Goal: Transaction & Acquisition: Purchase product/service

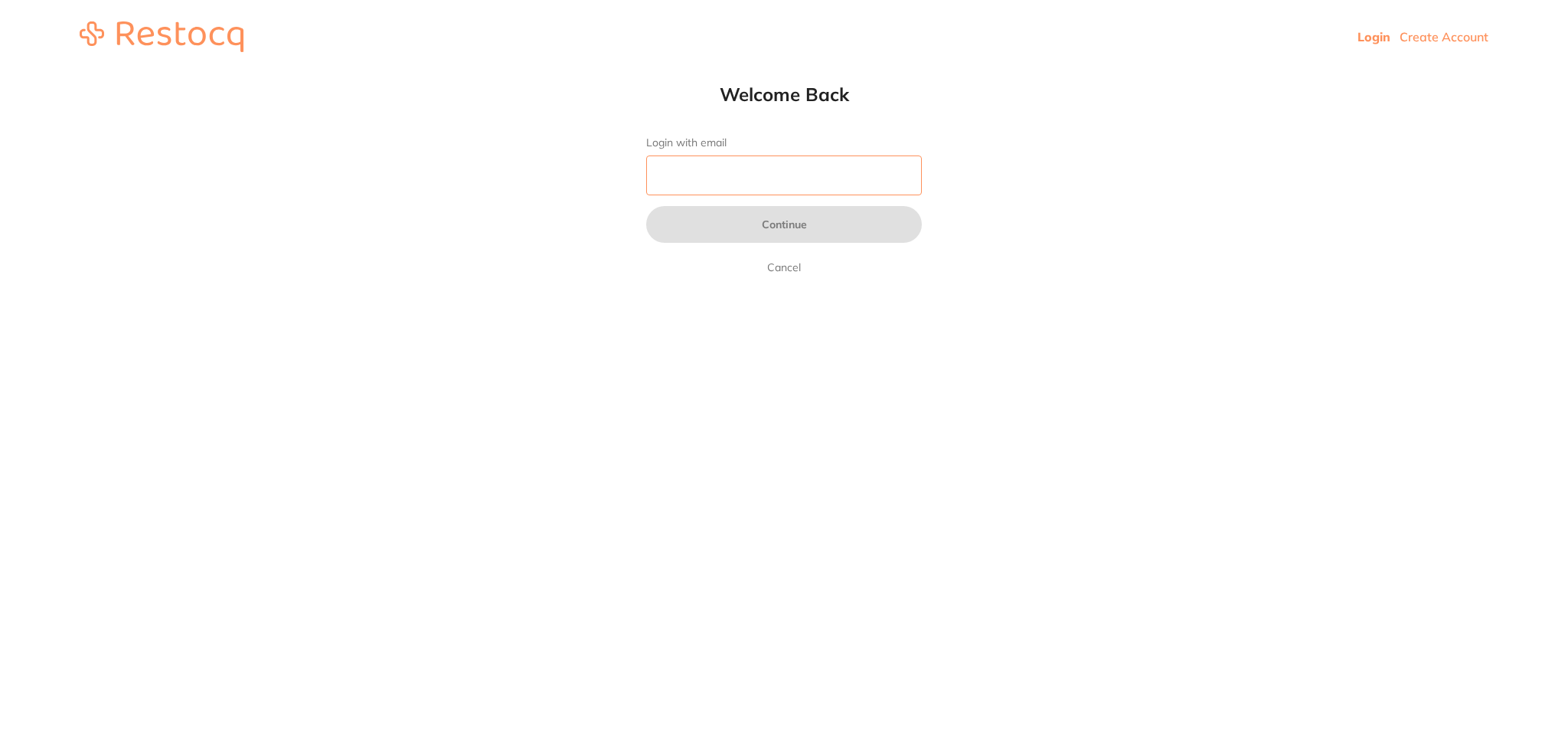
click at [793, 191] on input "Login with email" at bounding box center [784, 175] width 275 height 40
type input "[EMAIL_ADDRESS][DOMAIN_NAME]"
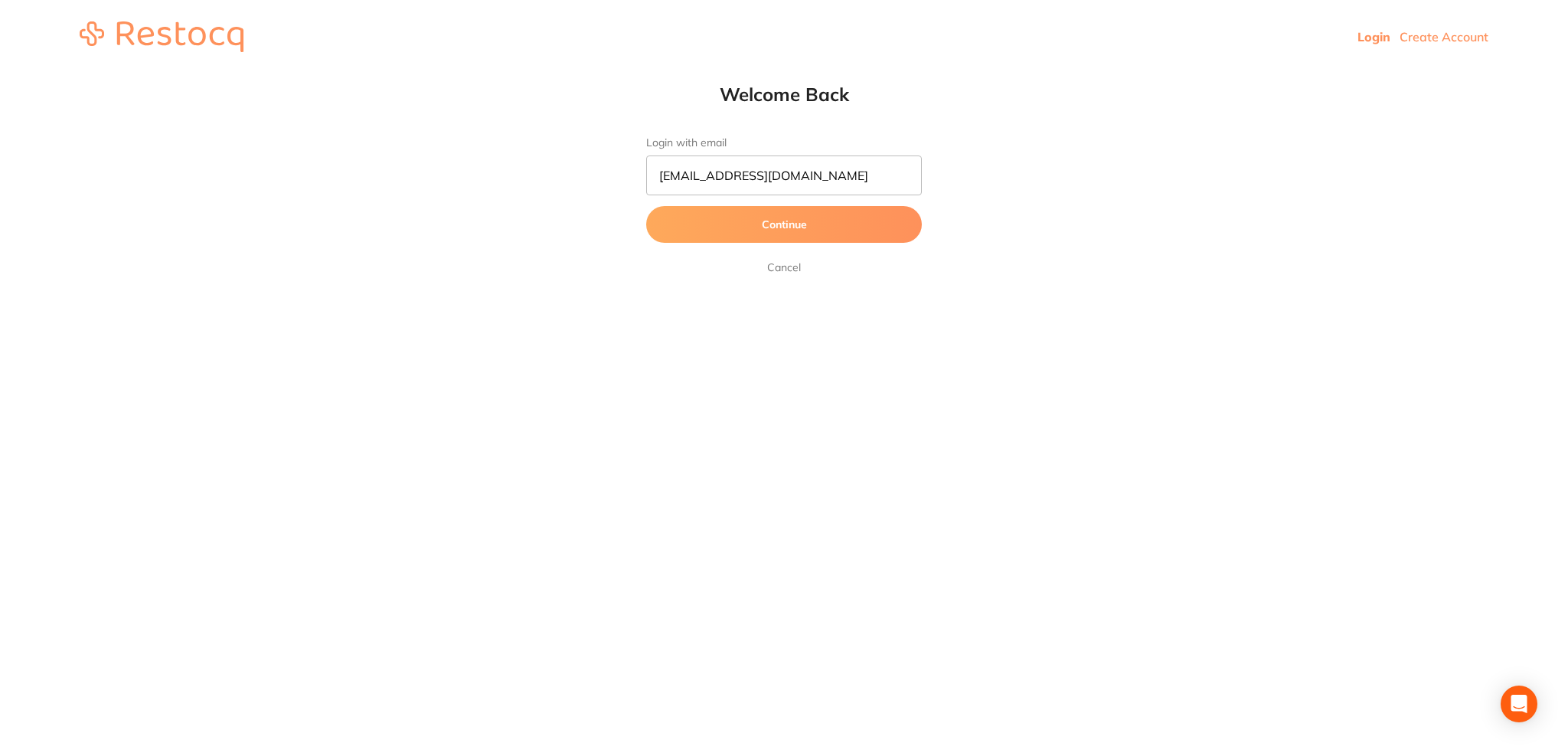
click at [743, 228] on button "Continue" at bounding box center [784, 224] width 275 height 37
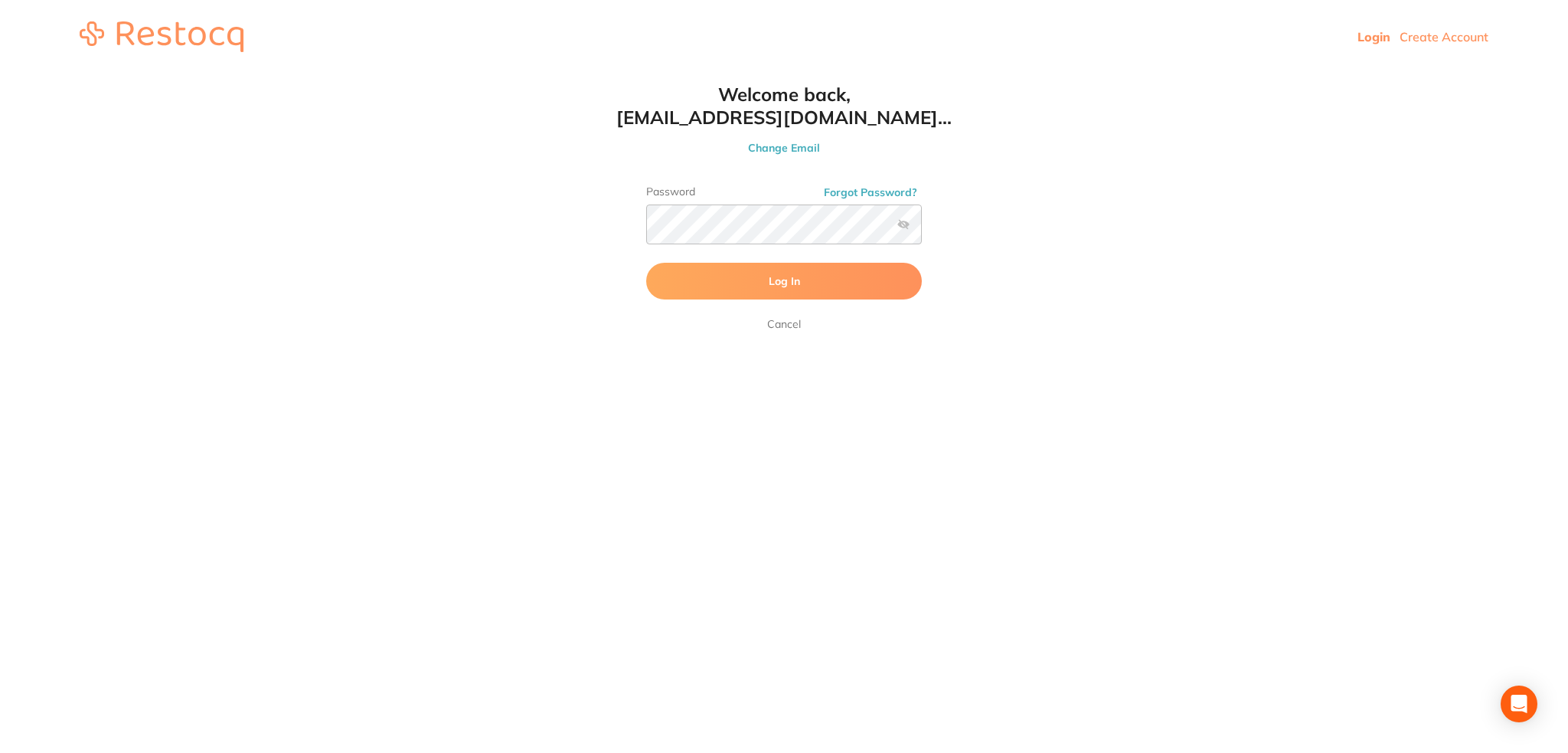
drag, startPoint x: 813, startPoint y: 245, endPoint x: 756, endPoint y: 271, distance: 62.6
click at [756, 271] on button "Log In" at bounding box center [784, 281] width 275 height 37
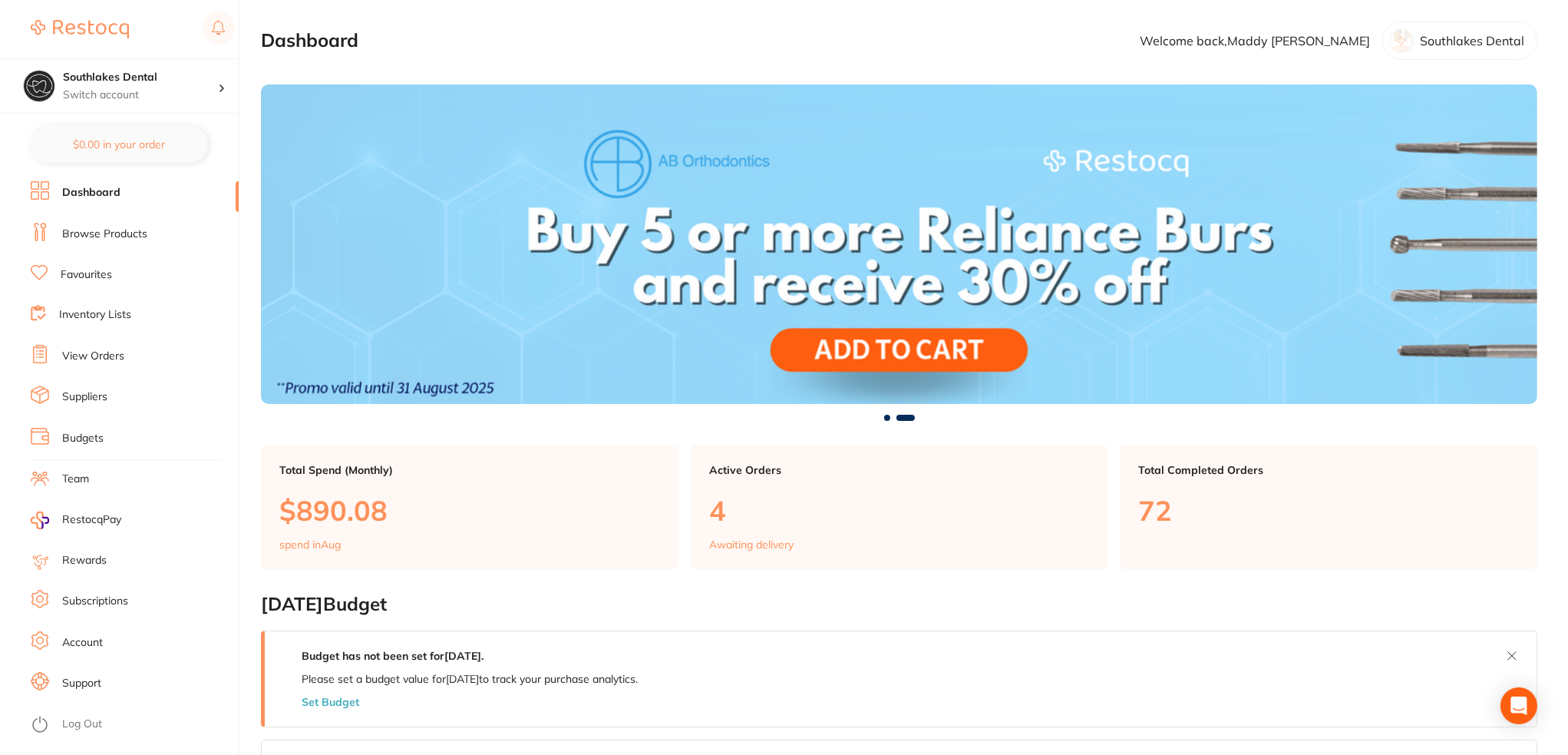
click at [86, 223] on li "Browse Products" at bounding box center [135, 234] width 208 height 23
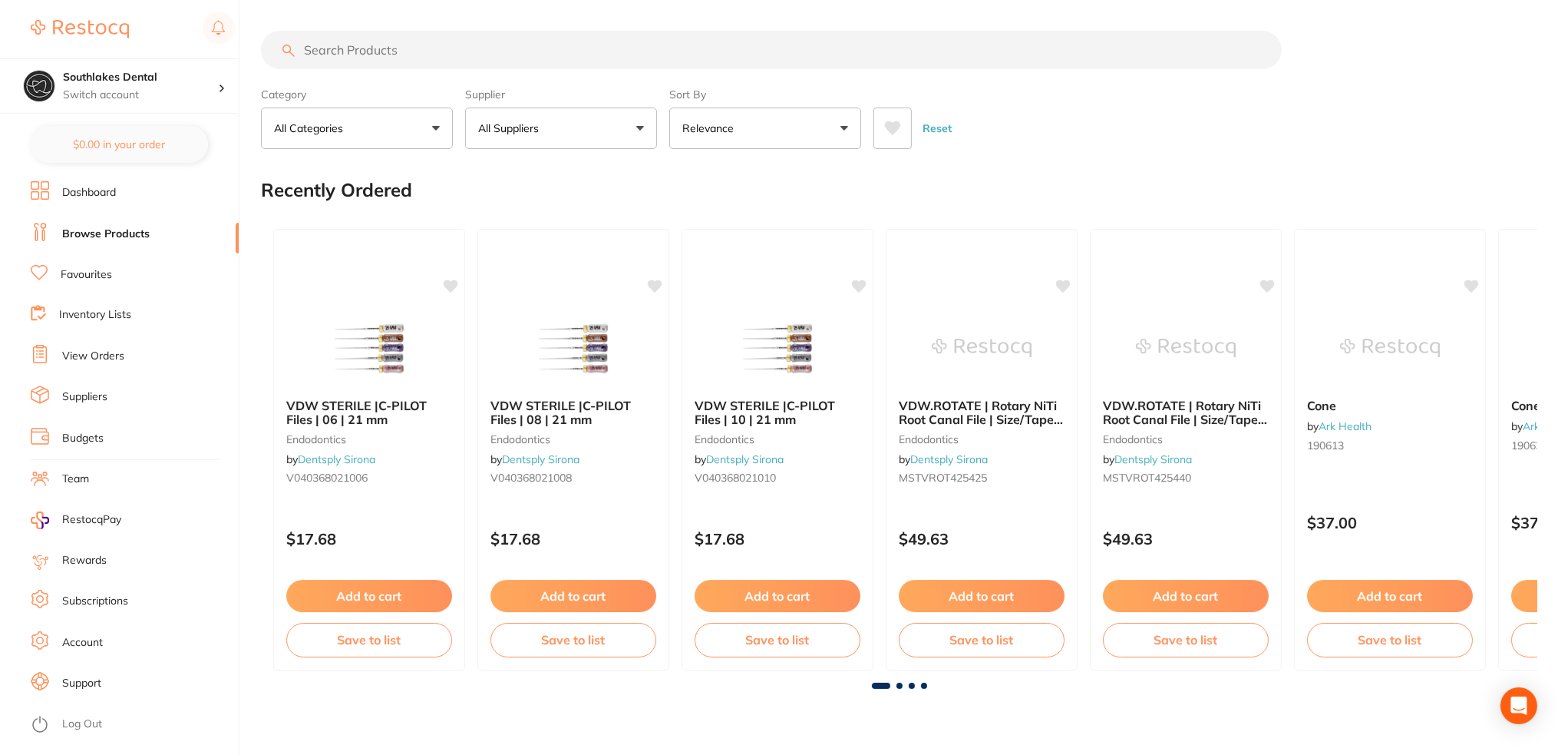
click at [497, 46] on input "search" at bounding box center [771, 50] width 1021 height 38
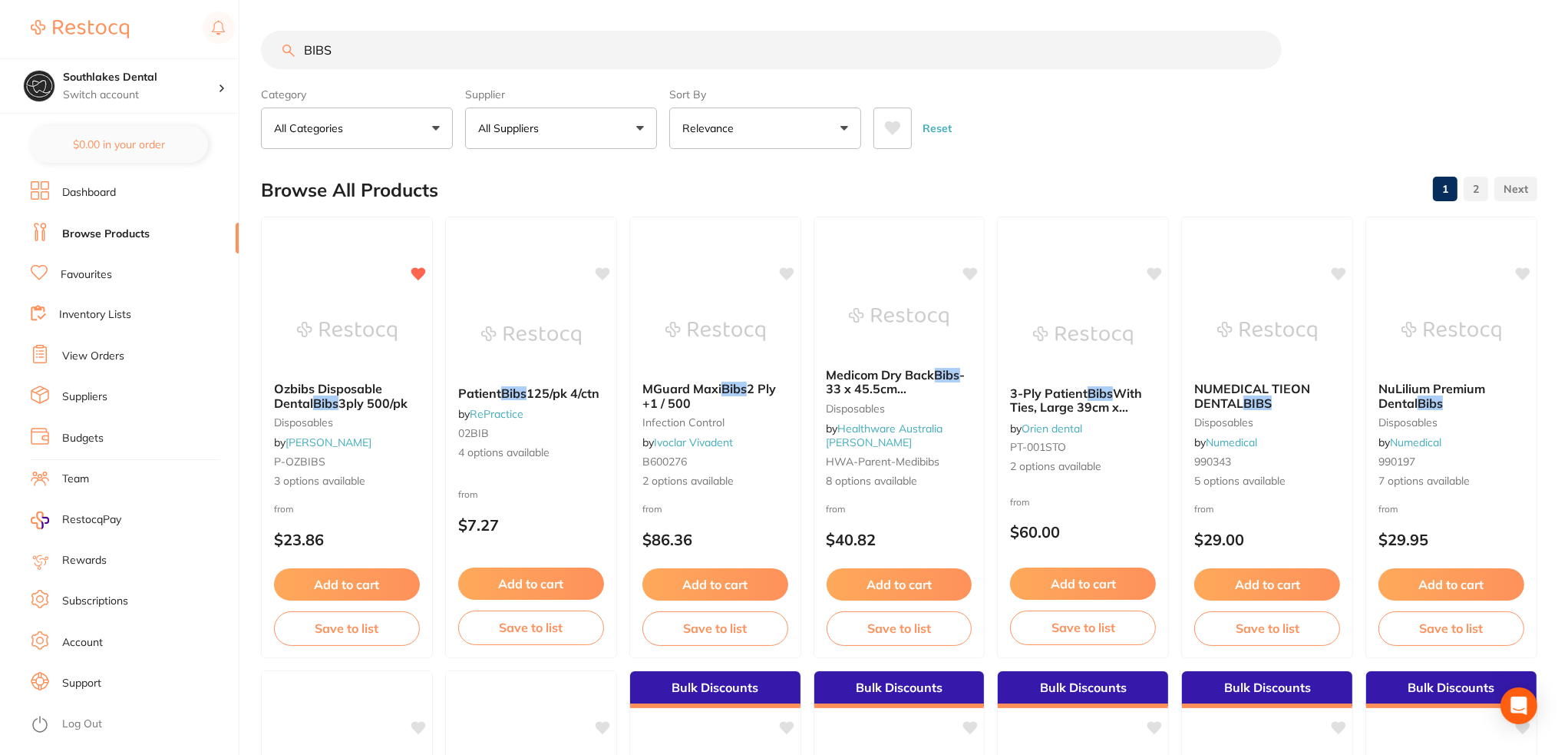
type input "BIBS"
click at [875, 120] on button at bounding box center [892, 129] width 38 height 42
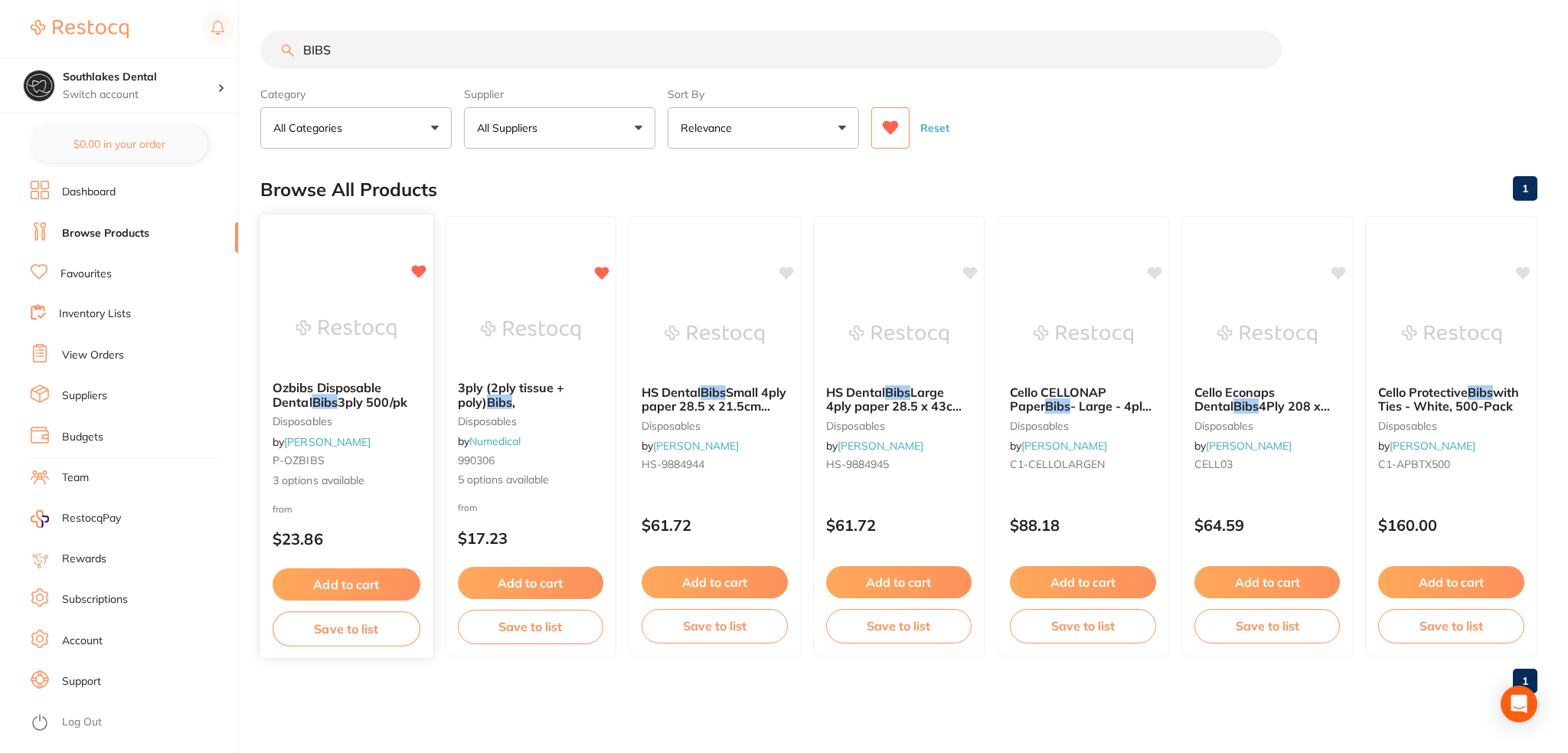
click at [303, 311] on img at bounding box center [346, 330] width 100 height 78
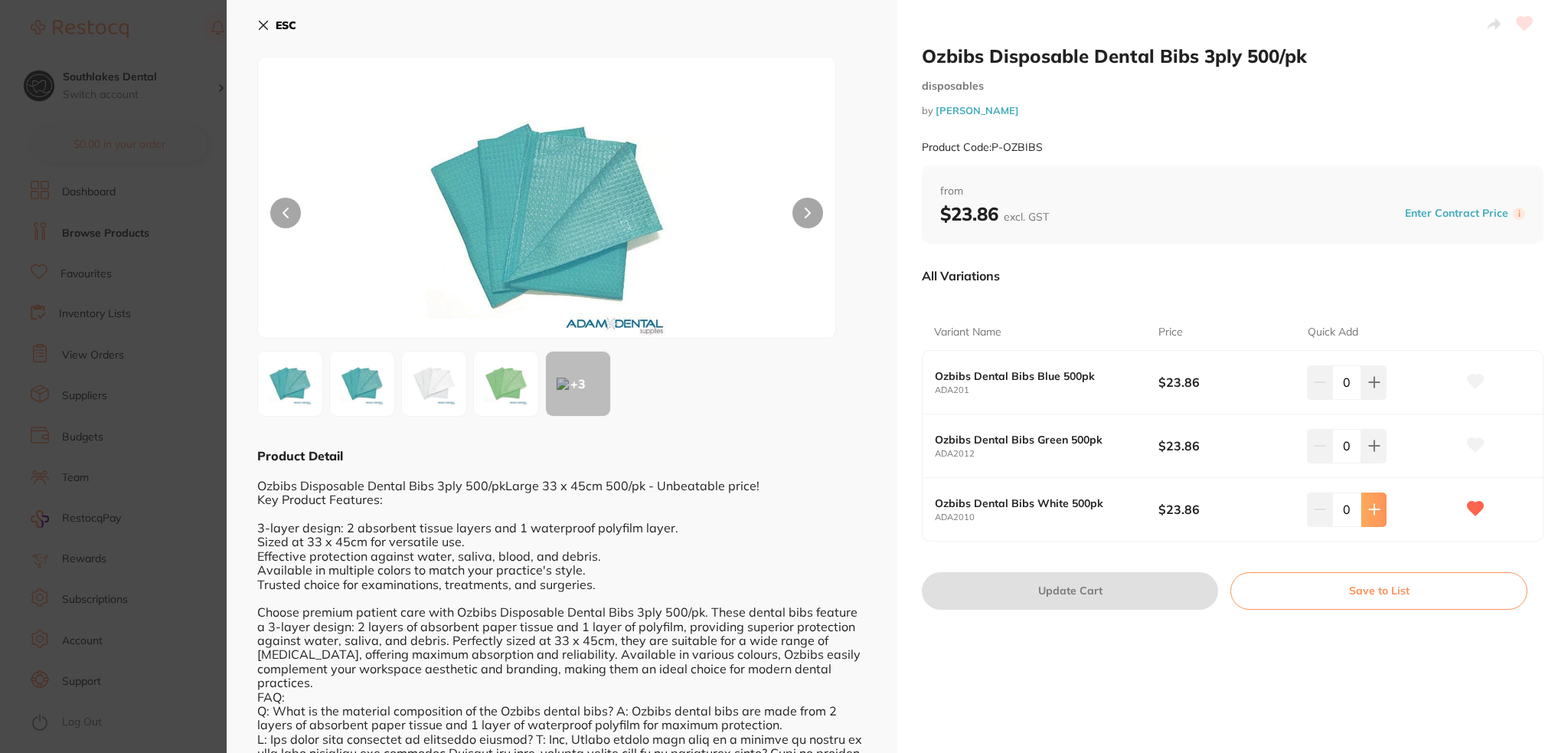
click at [1365, 517] on button at bounding box center [1374, 508] width 25 height 33
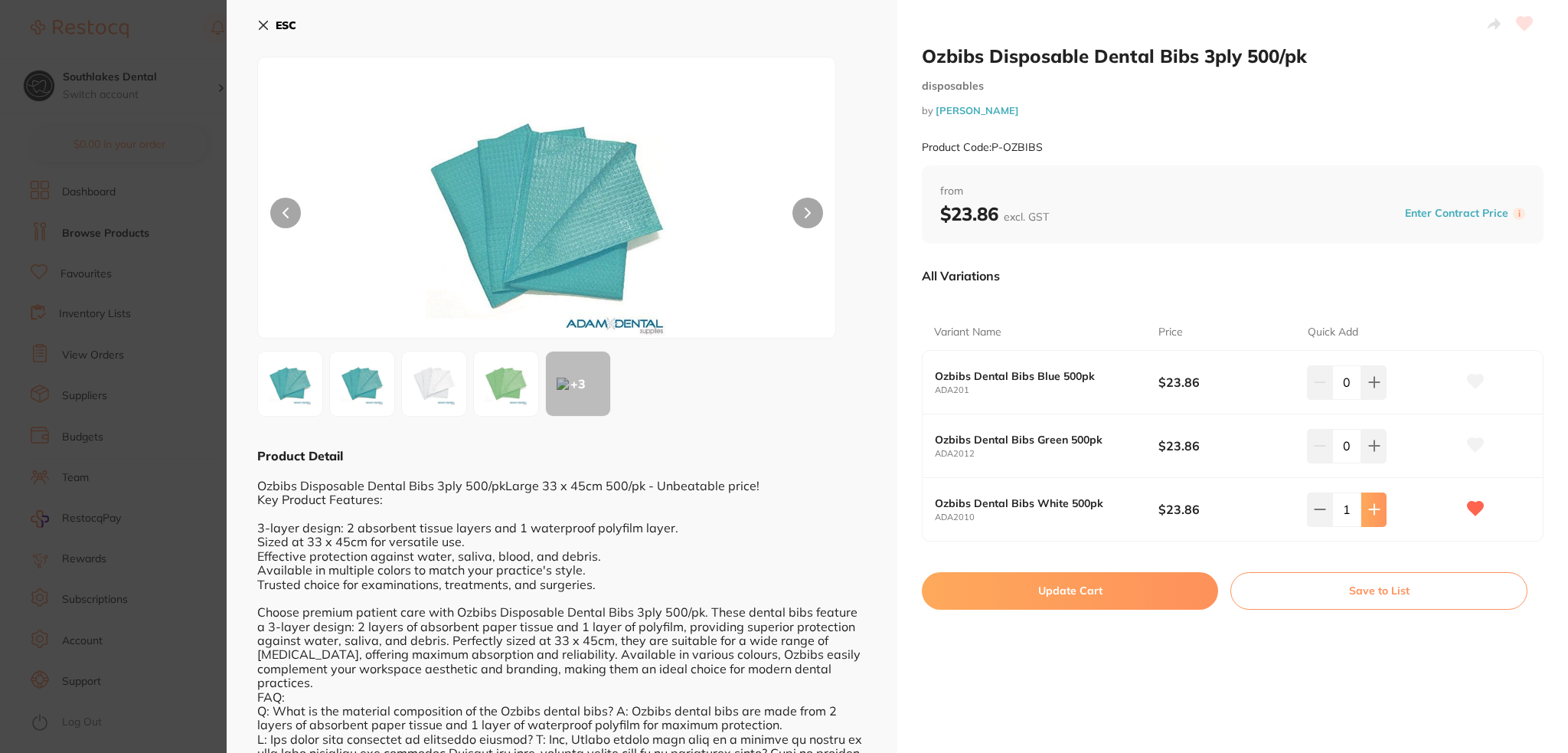
click at [1365, 517] on button at bounding box center [1374, 508] width 25 height 33
type input "2"
click at [1158, 586] on button "Update Cart" at bounding box center [1070, 590] width 296 height 37
checkbox input "false"
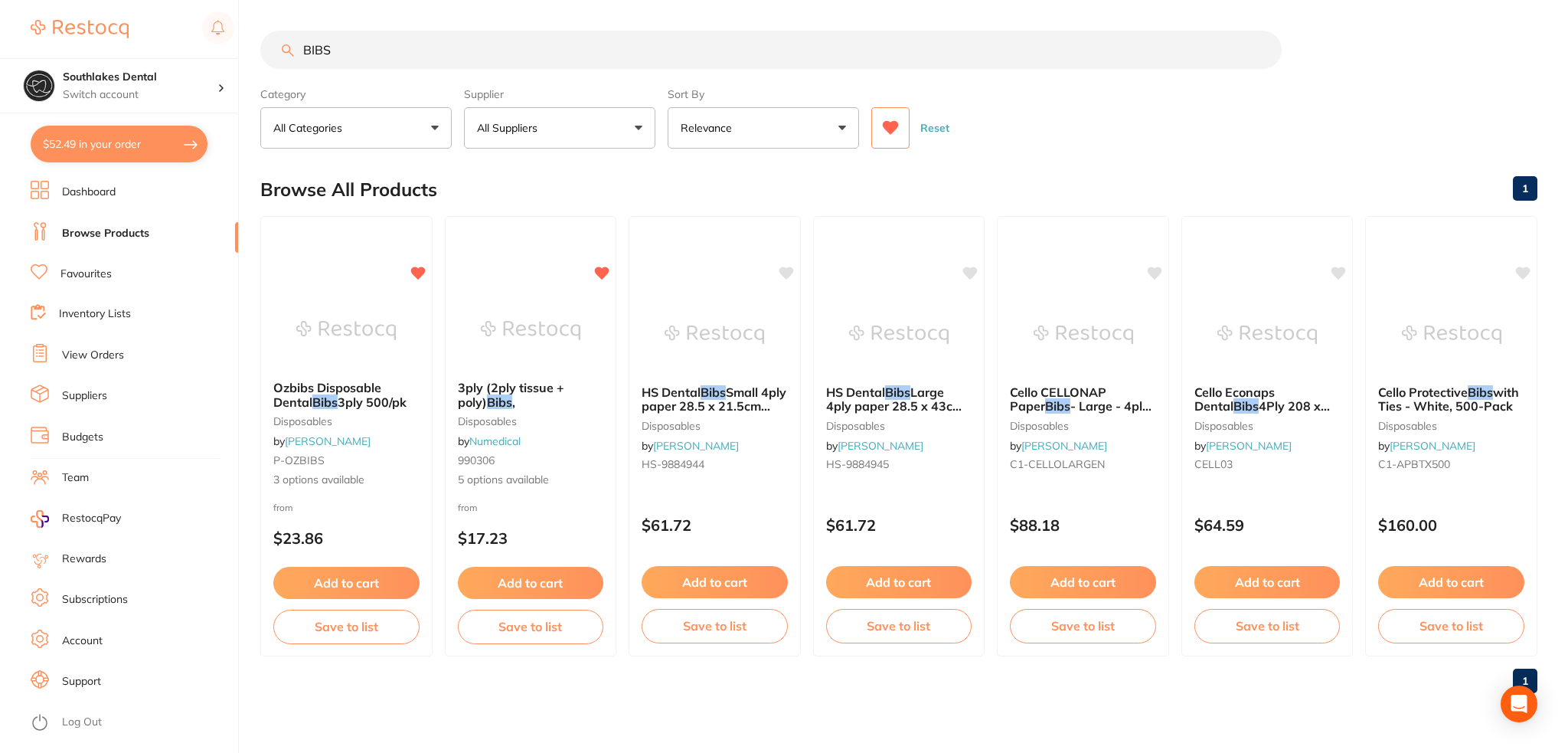
click at [359, 49] on input "BIBS" at bounding box center [771, 50] width 1022 height 38
drag, startPoint x: 359, startPoint y: 49, endPoint x: 306, endPoint y: 46, distance: 53.1
click at [308, 46] on input "BIBS" at bounding box center [771, 50] width 1022 height 38
type input "B"
type input "[PERSON_NAME] DISHES"
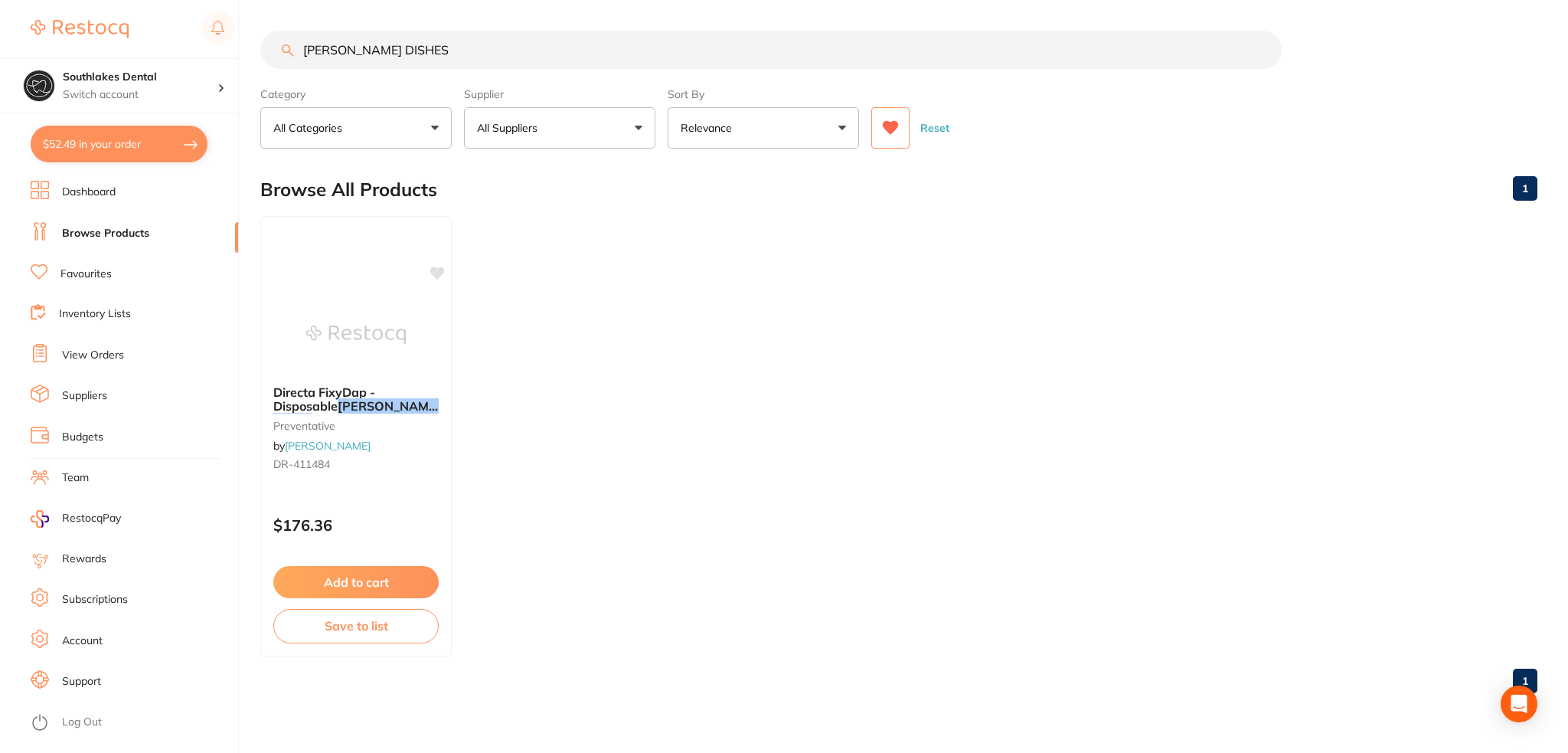
click at [588, 125] on button "All Suppliers" at bounding box center [560, 128] width 191 height 42
click at [909, 126] on button at bounding box center [890, 128] width 38 height 42
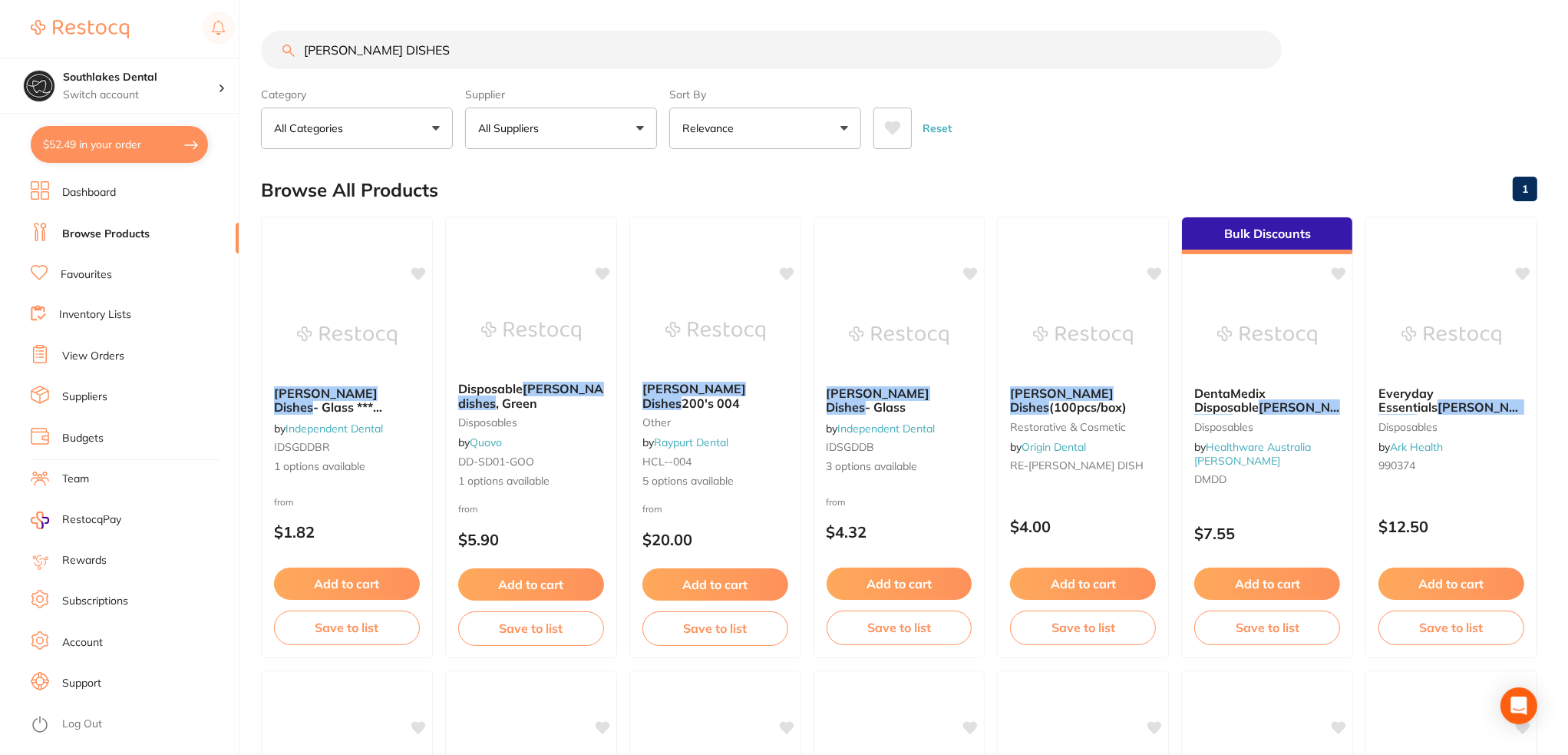
click at [73, 271] on link "Favourites" at bounding box center [86, 274] width 52 height 15
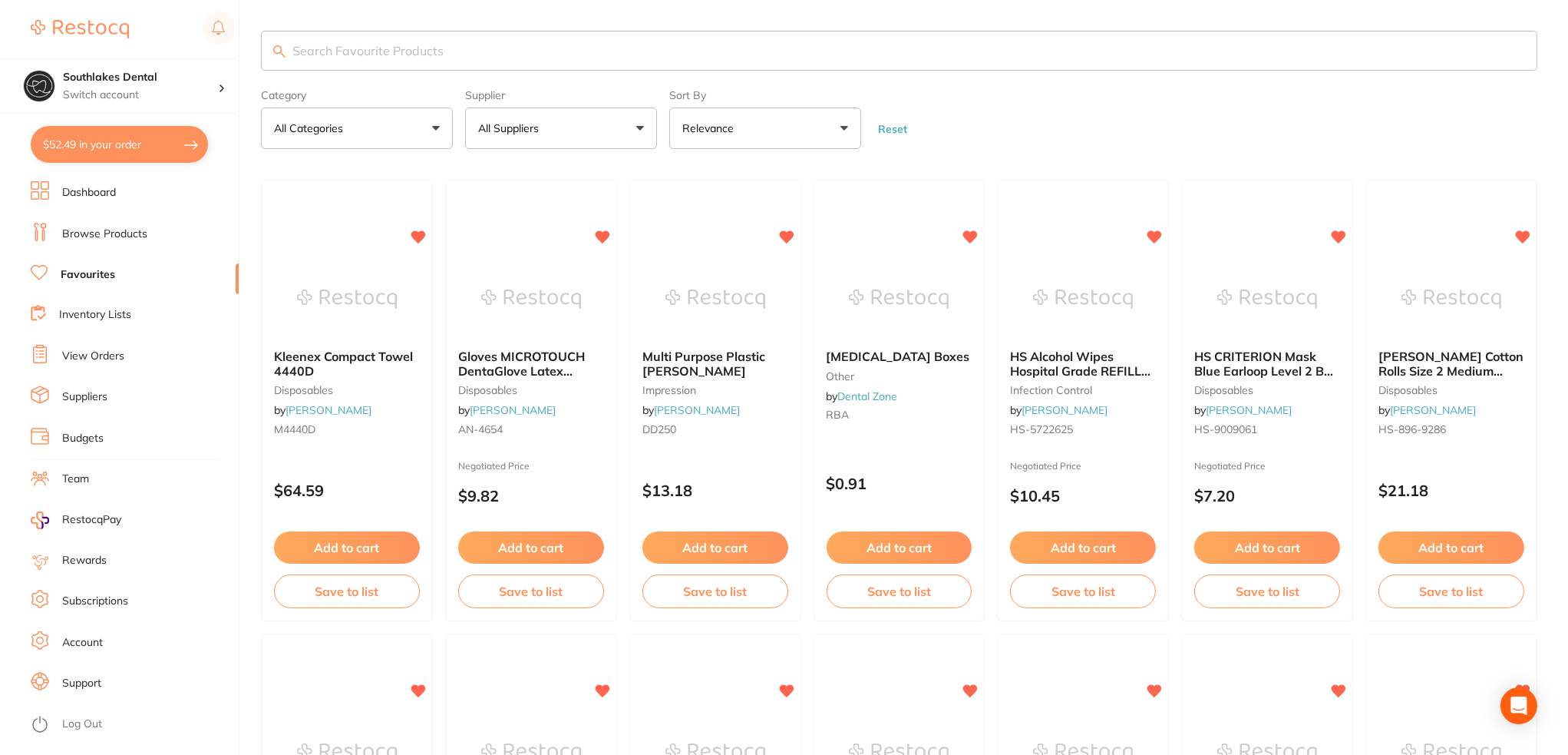
click at [507, 126] on p "All Suppliers" at bounding box center [511, 128] width 67 height 15
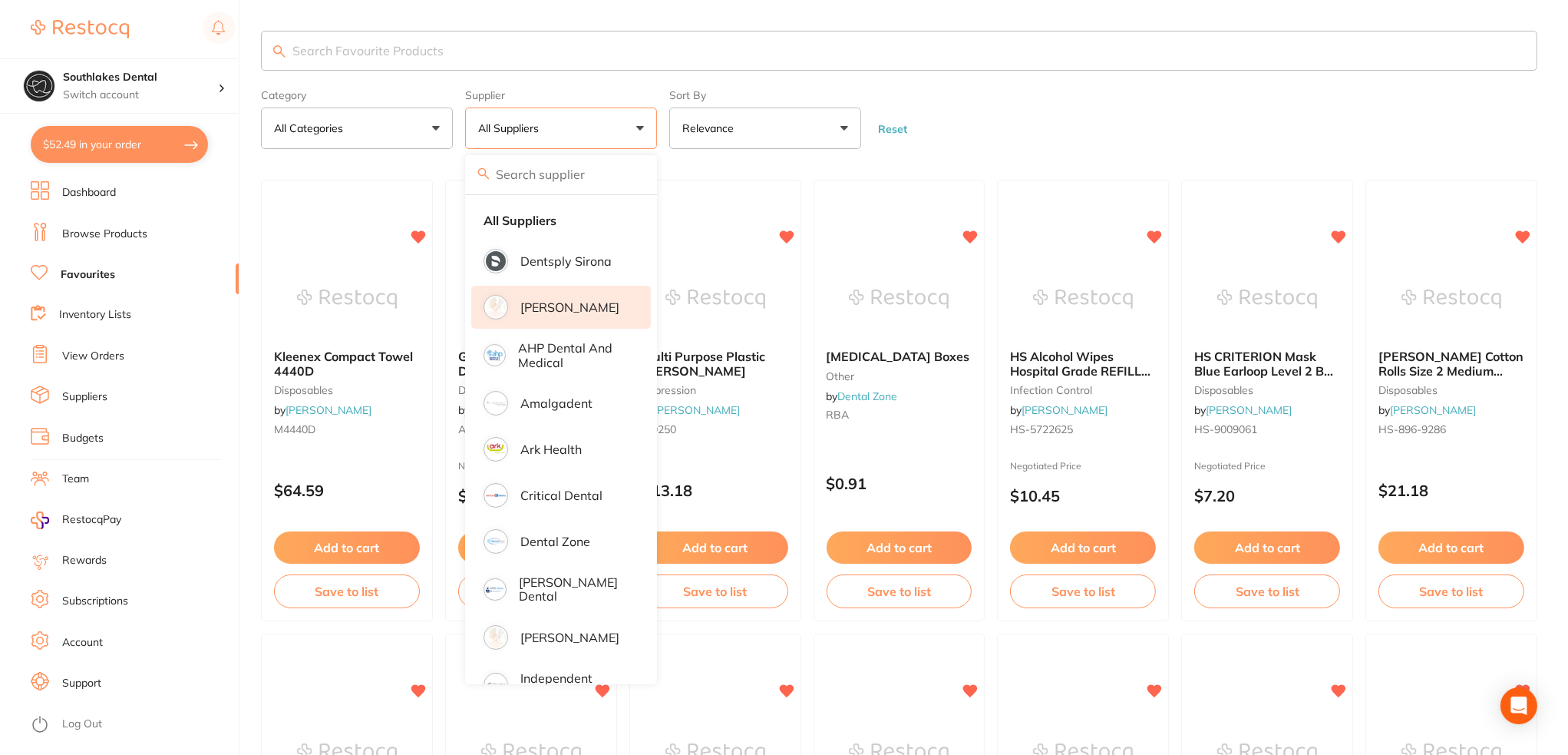
click at [584, 315] on li "[PERSON_NAME]" at bounding box center [561, 308] width 179 height 43
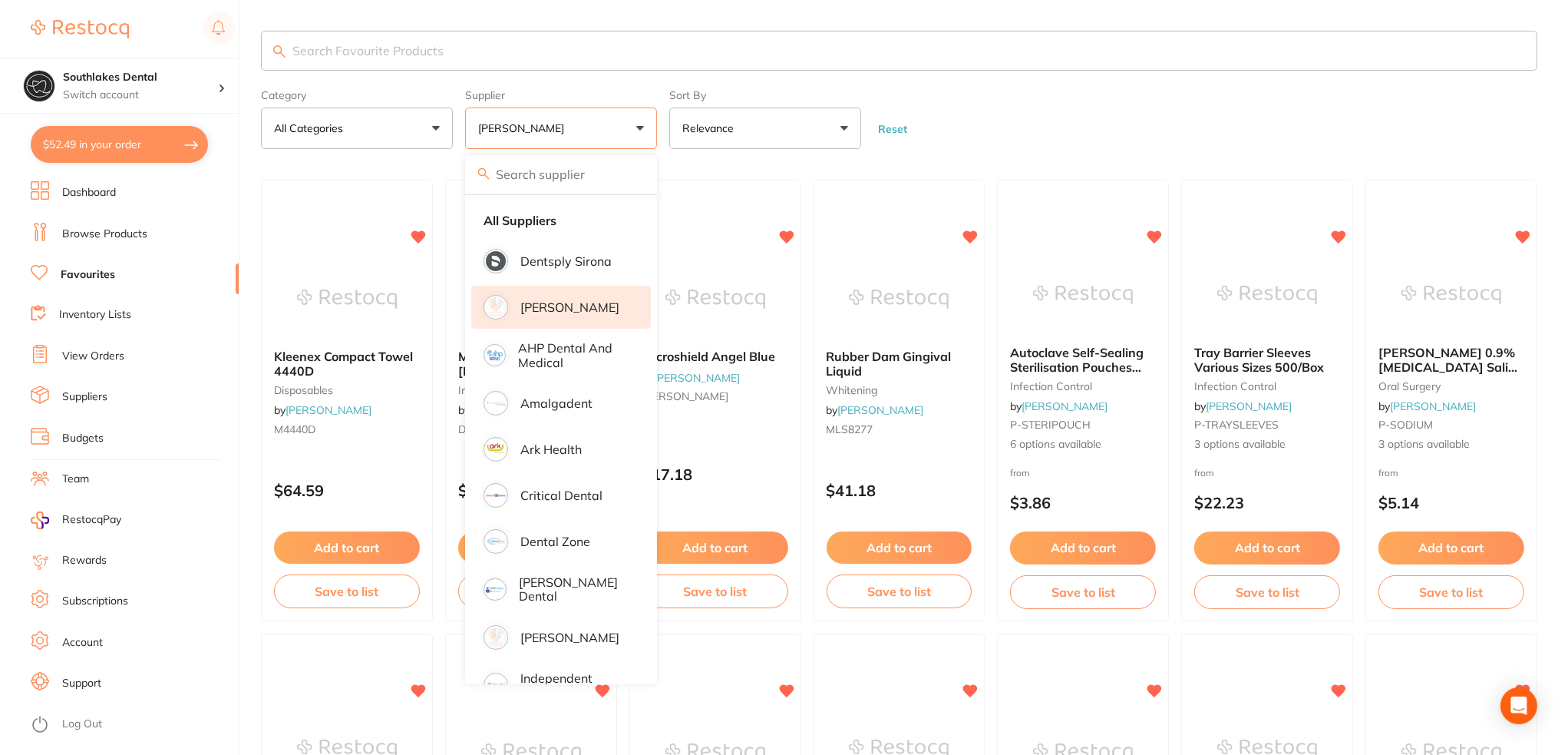
click at [1149, 48] on input "search" at bounding box center [898, 51] width 1277 height 40
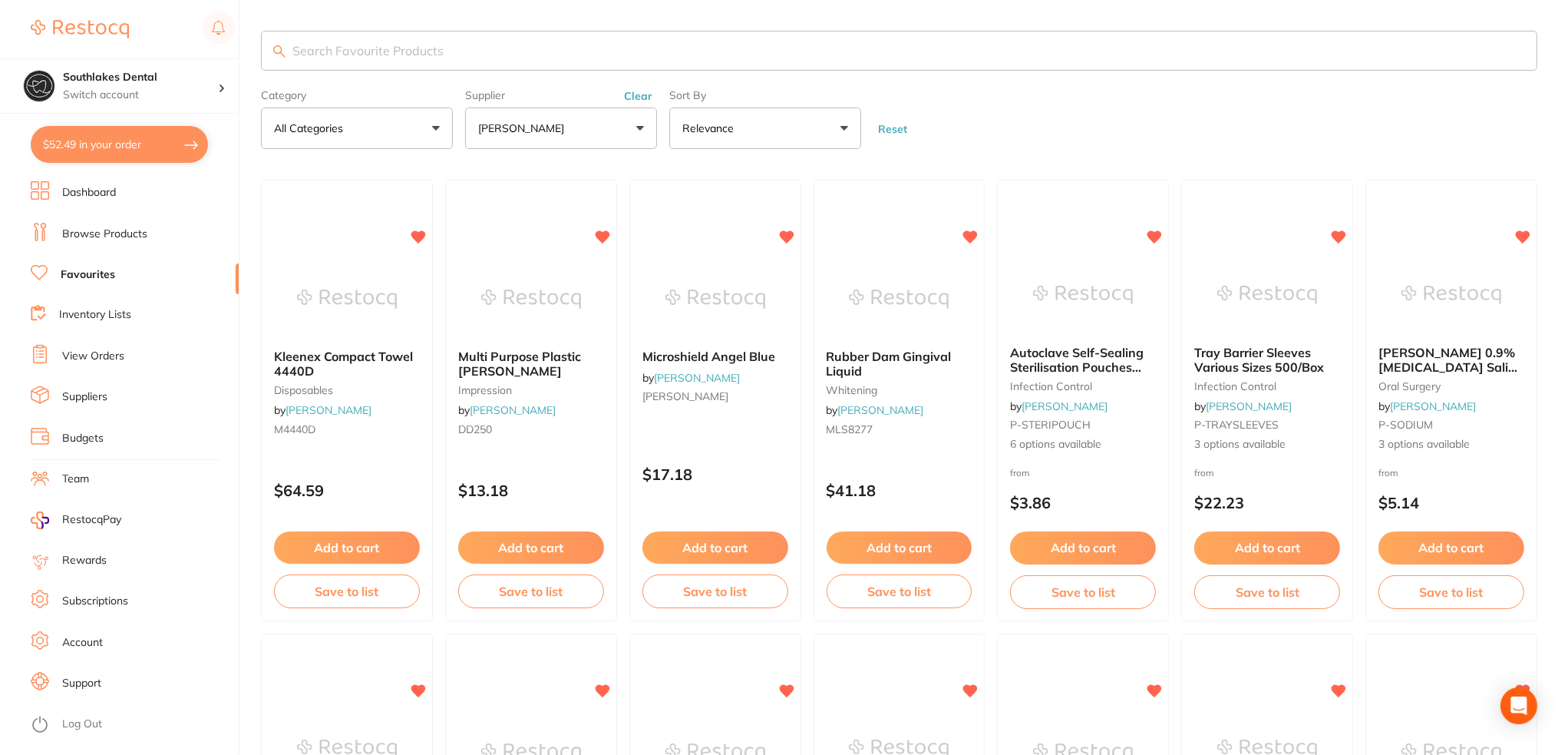
click at [440, 43] on input "search" at bounding box center [898, 51] width 1277 height 40
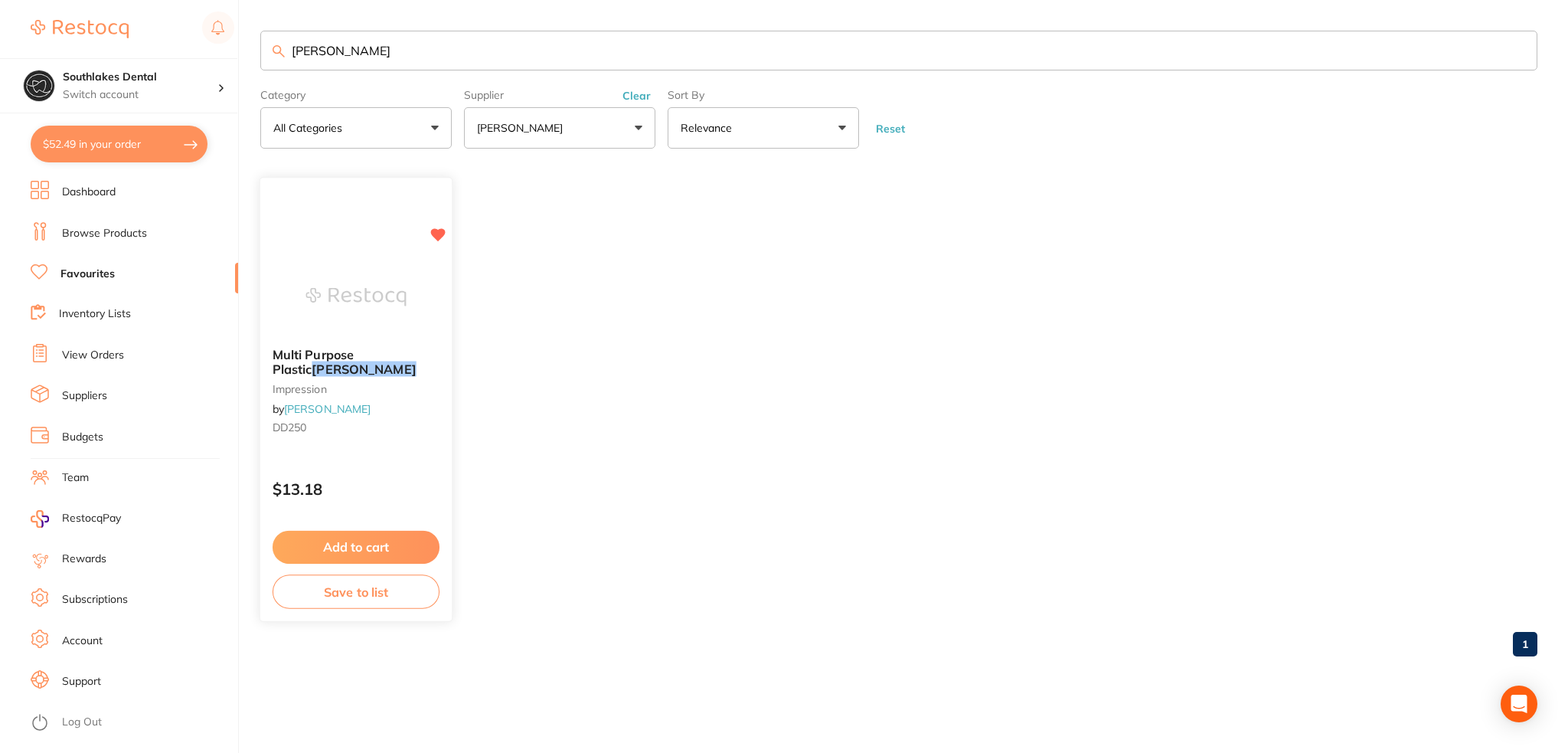
type input "[PERSON_NAME]"
click at [364, 346] on div "Multi Purpose Plastic [PERSON_NAME] impression by [PERSON_NAME] DD250" at bounding box center [356, 395] width 191 height 117
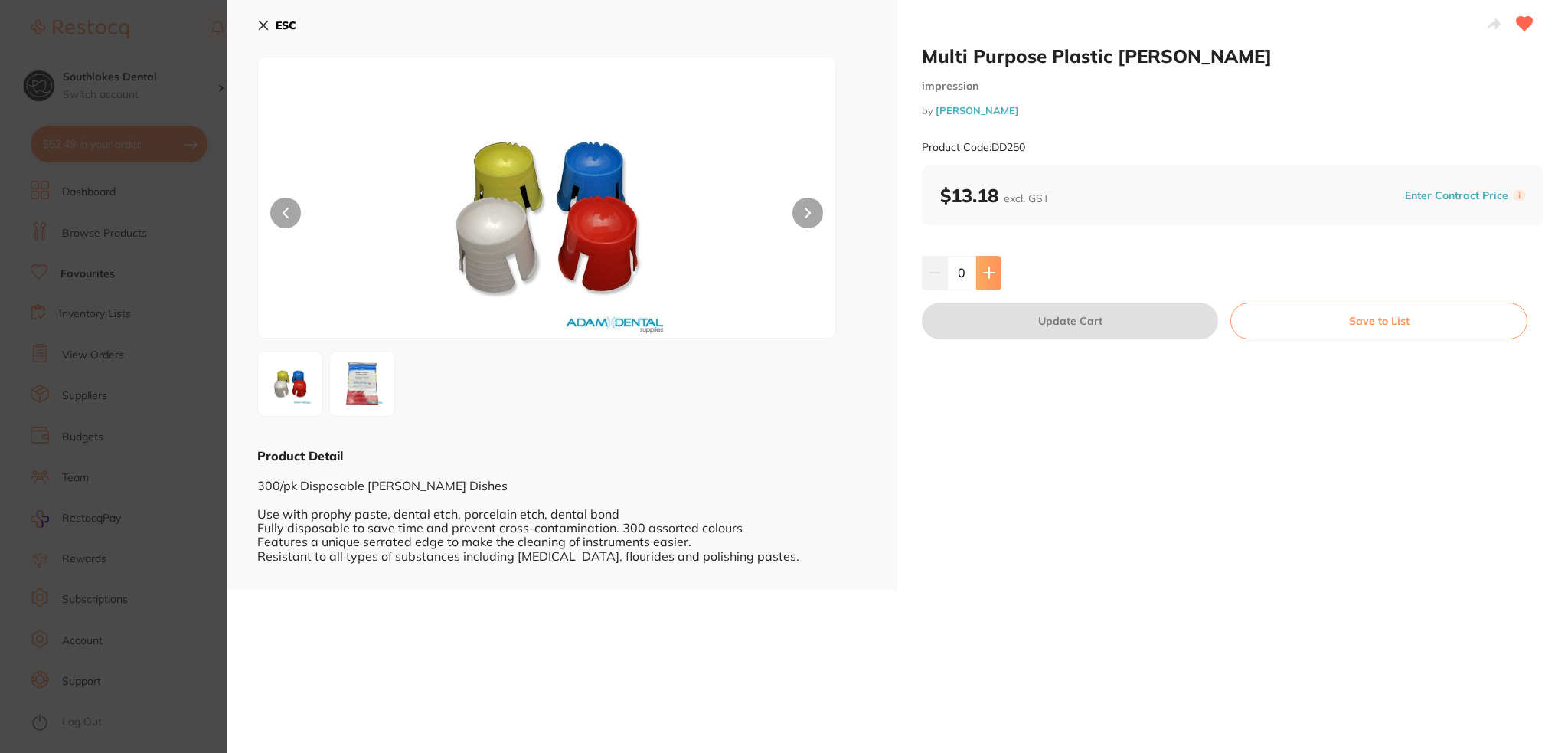
click at [991, 276] on icon at bounding box center [989, 273] width 13 height 13
click at [991, 273] on icon at bounding box center [988, 273] width 10 height 10
click at [992, 272] on icon at bounding box center [988, 273] width 10 height 10
click at [992, 271] on icon at bounding box center [989, 273] width 13 height 13
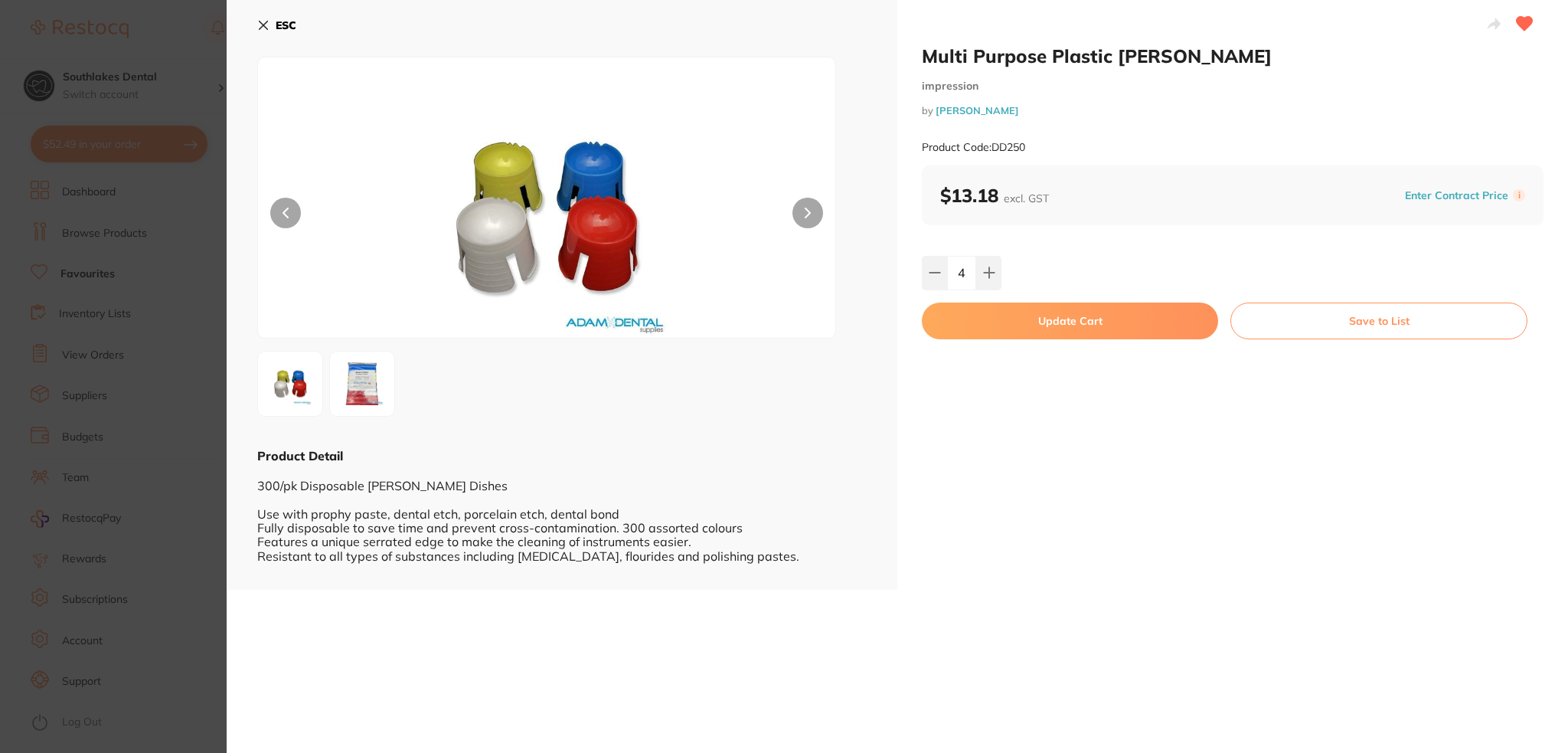
type input "5"
click at [343, 379] on img at bounding box center [362, 383] width 55 height 55
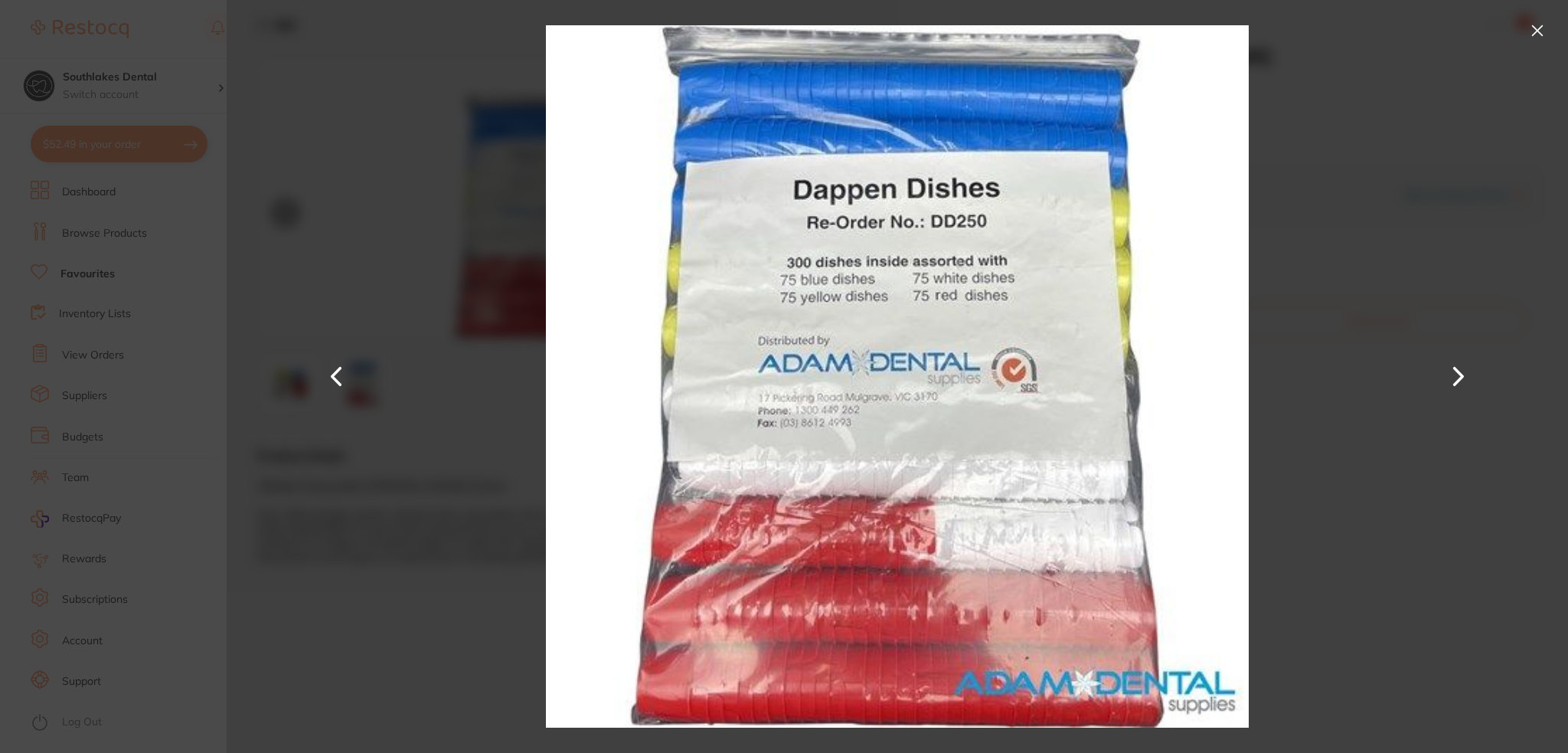
click at [1526, 27] on button at bounding box center [1537, 30] width 24 height 24
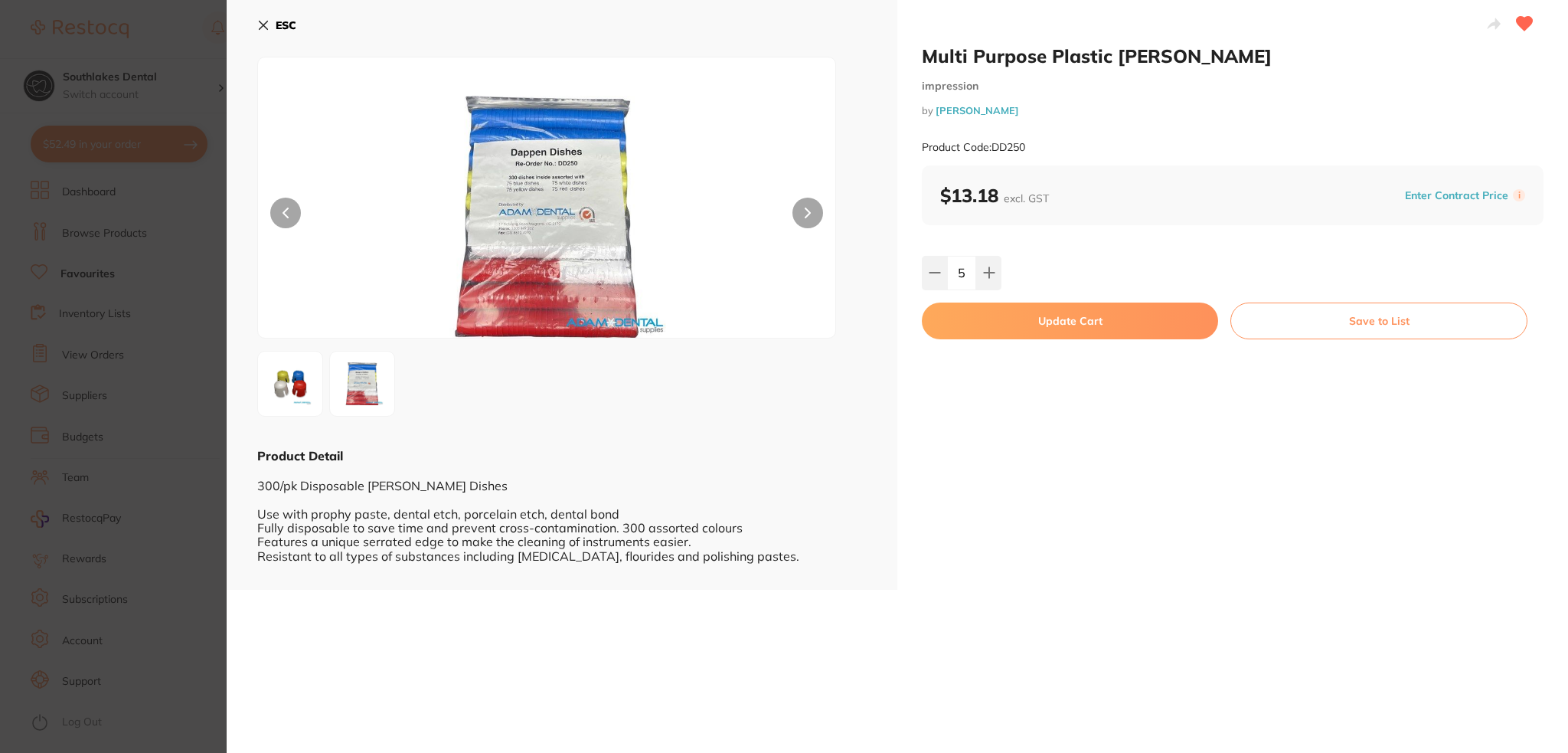
click at [1032, 319] on button "Update Cart" at bounding box center [1070, 321] width 296 height 37
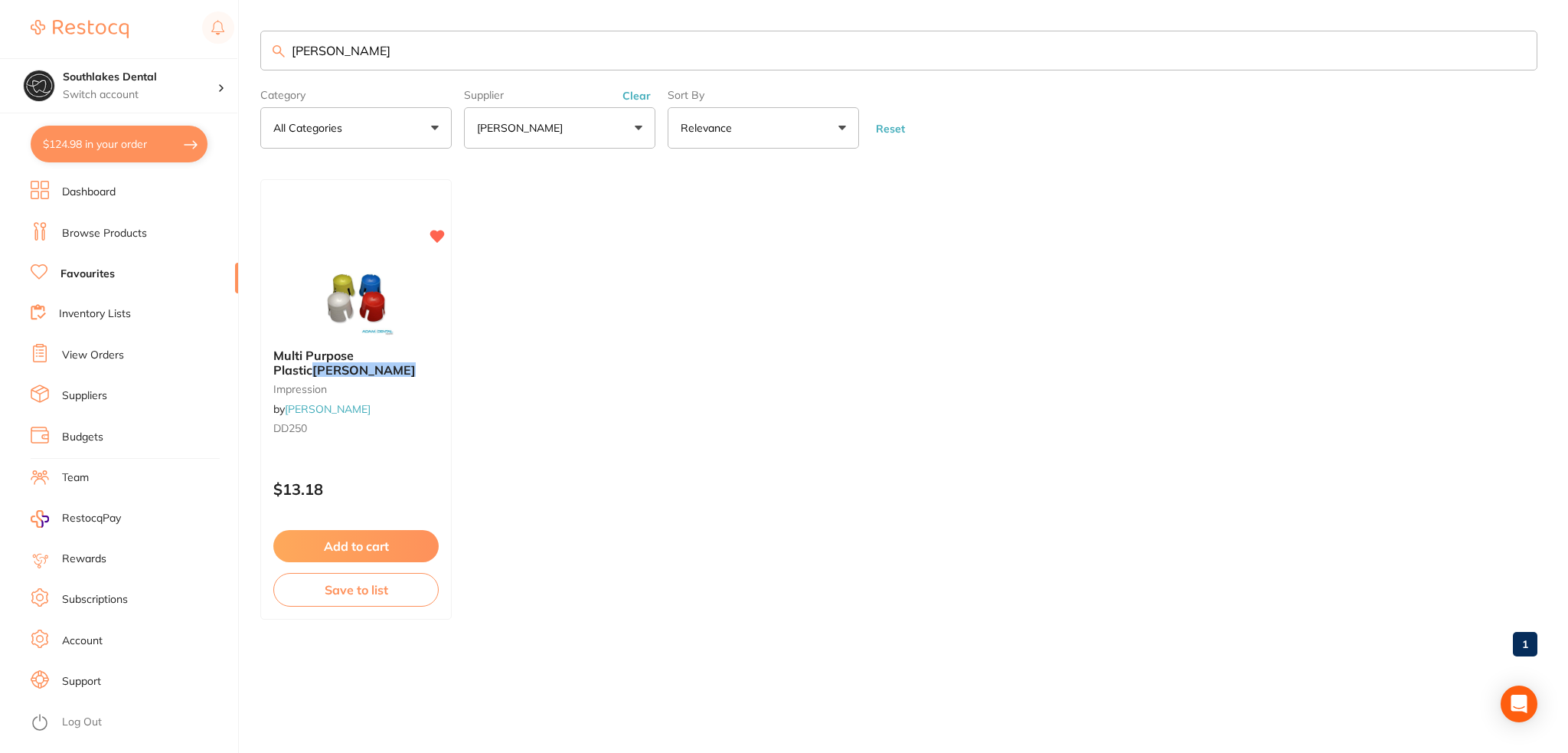
drag, startPoint x: 395, startPoint y: 48, endPoint x: 140, endPoint y: 54, distance: 255.1
click at [141, 54] on div "$124.98 Southlakes Dental Switch account Southlakes Dental $124.98 in your orde…" at bounding box center [784, 376] width 1568 height 753
type input "ETCH"
click at [385, 248] on div "Flowable / Etch Dispenser Tips 100/pk restorative & cosmetic by [PERSON_NAME] P…" at bounding box center [356, 399] width 191 height 441
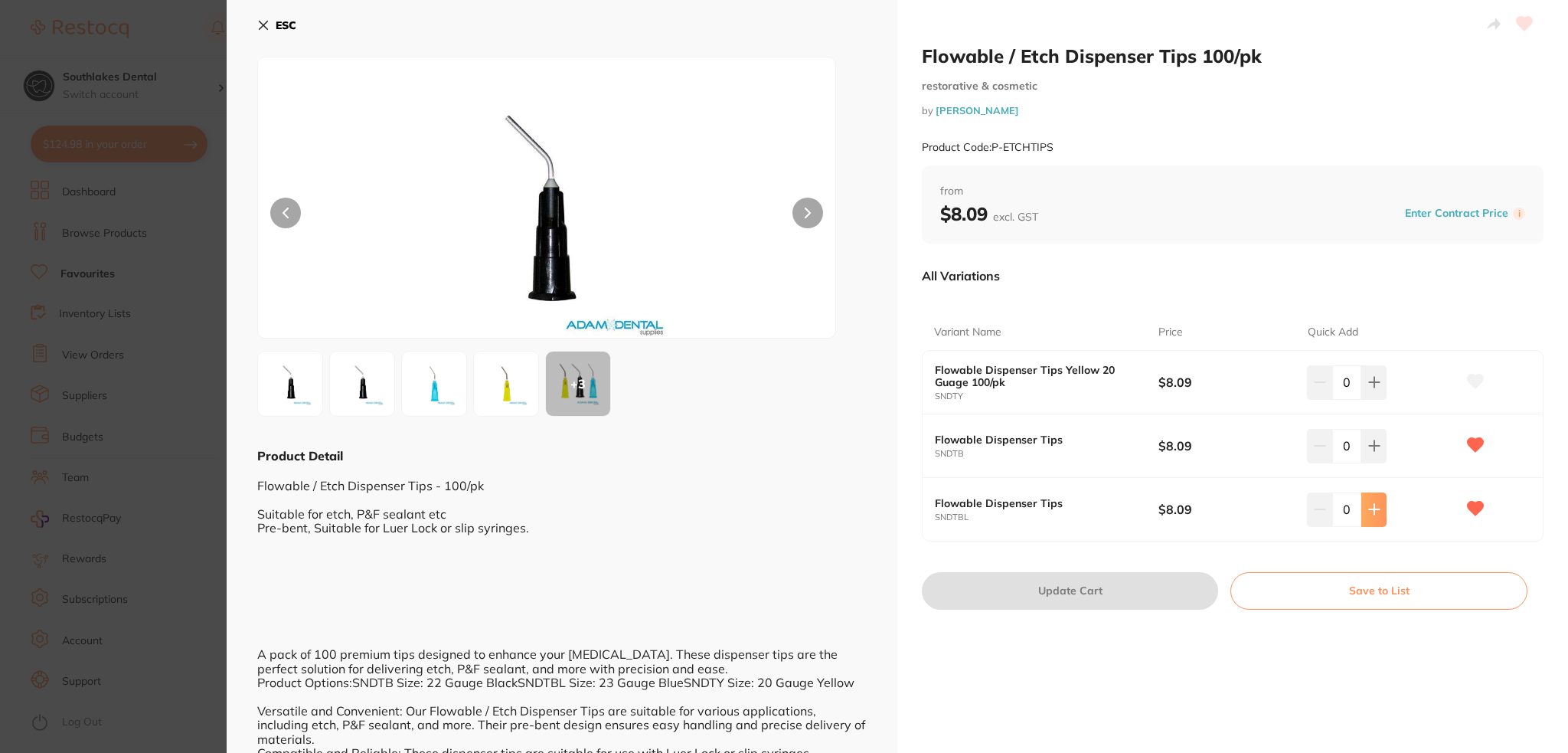
click at [1384, 507] on button at bounding box center [1374, 508] width 25 height 33
click at [1381, 507] on button at bounding box center [1374, 508] width 25 height 33
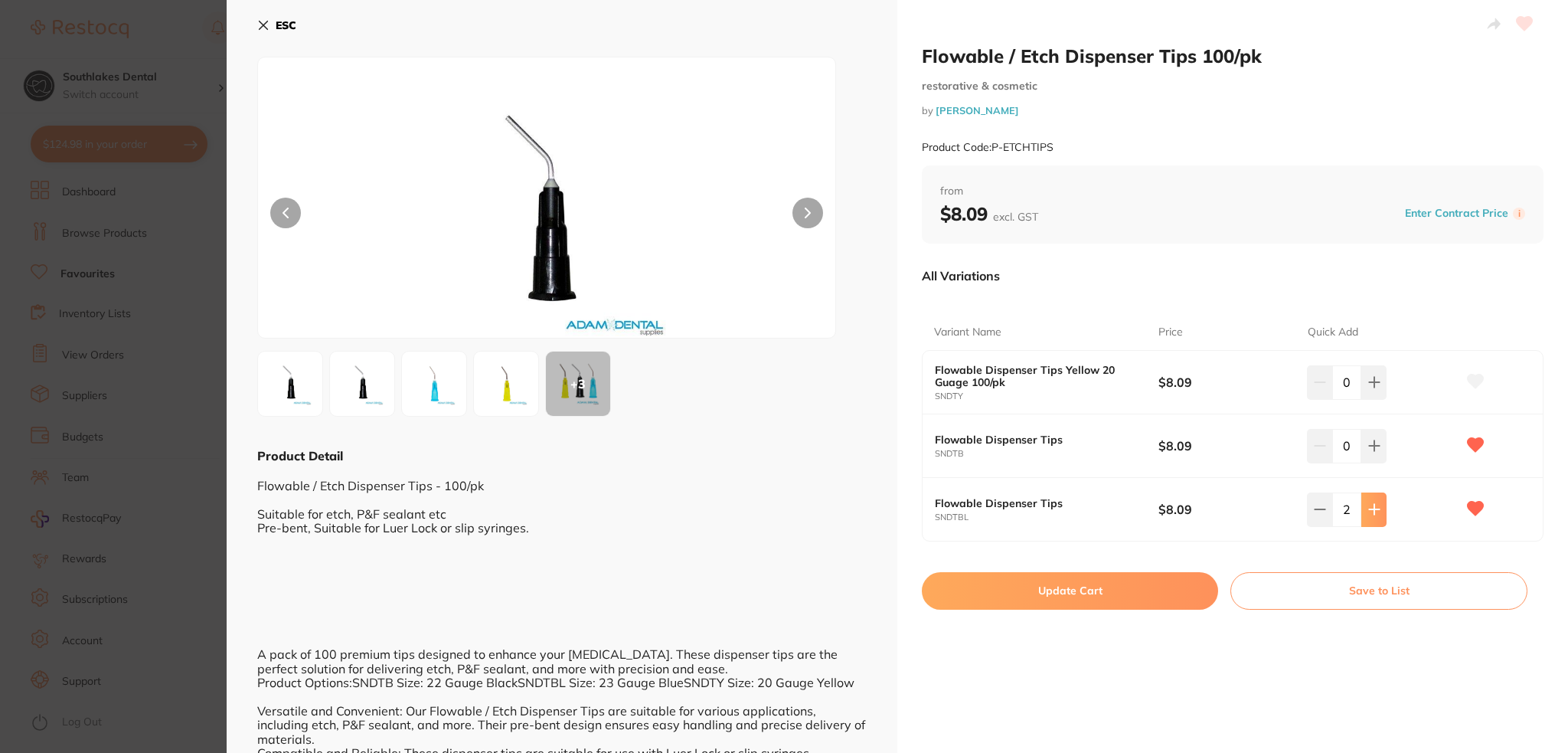
click at [1381, 507] on button at bounding box center [1374, 508] width 25 height 33
type input "3"
drag, startPoint x: 1139, startPoint y: 588, endPoint x: 1167, endPoint y: 606, distance: 33.3
click at [1138, 588] on button "Update Cart" at bounding box center [1070, 590] width 296 height 37
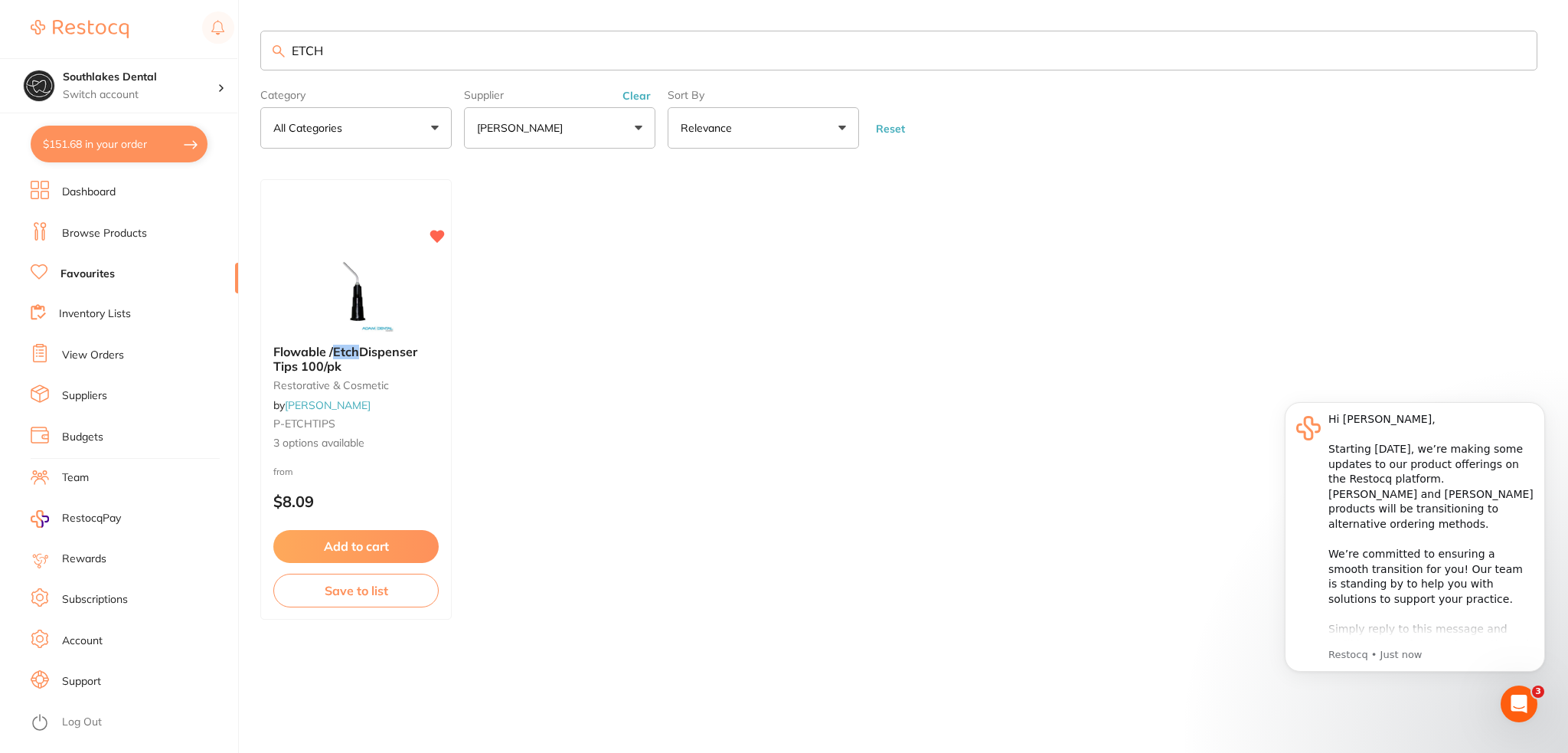
drag, startPoint x: 367, startPoint y: 51, endPoint x: 106, endPoint y: 57, distance: 261.1
click at [106, 57] on div "$151.68 Southlakes Dental Switch account Southlakes Dental $151.68 in your orde…" at bounding box center [784, 376] width 1568 height 753
type input "ULTRA BRUSH"
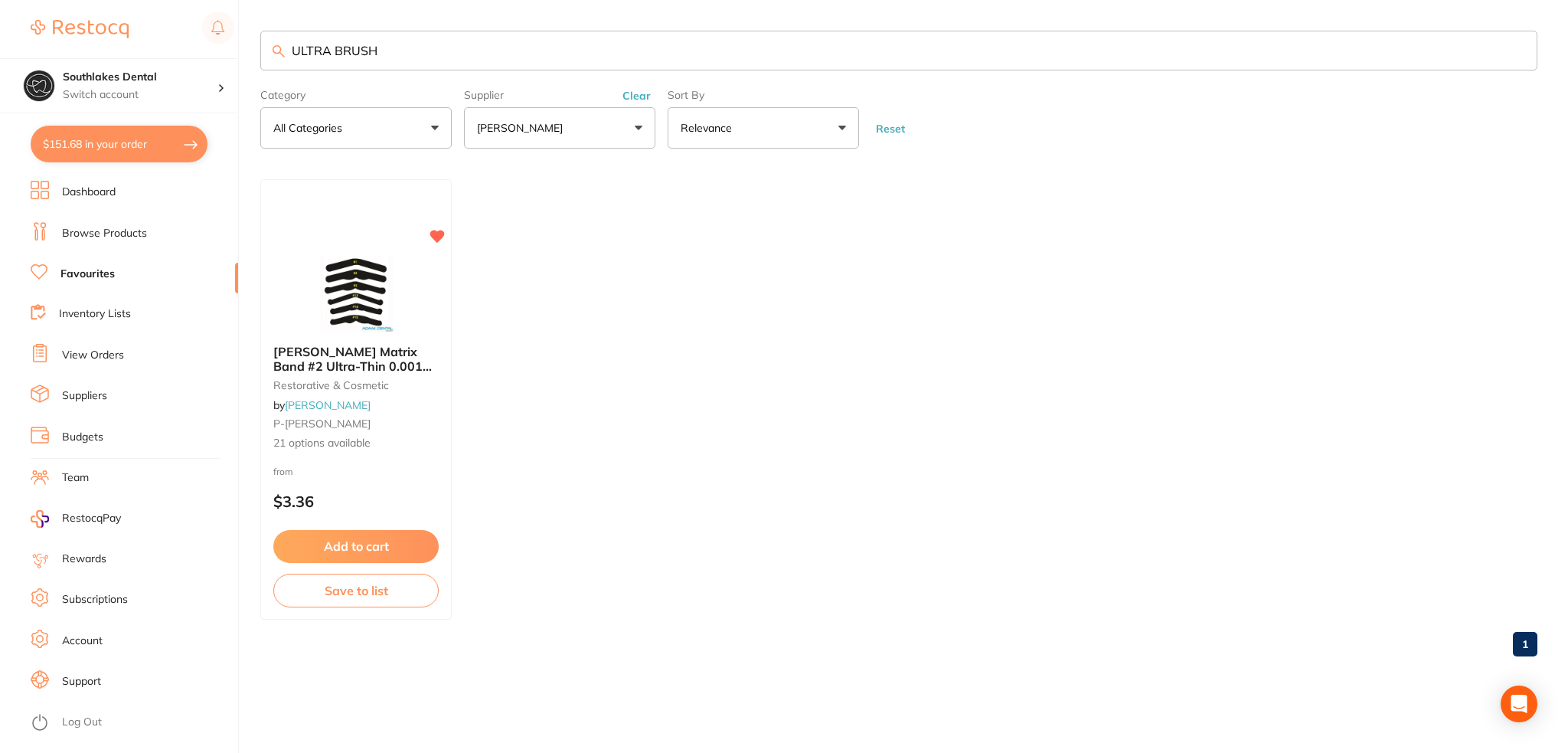
click at [570, 125] on button "[PERSON_NAME]" at bounding box center [560, 128] width 191 height 42
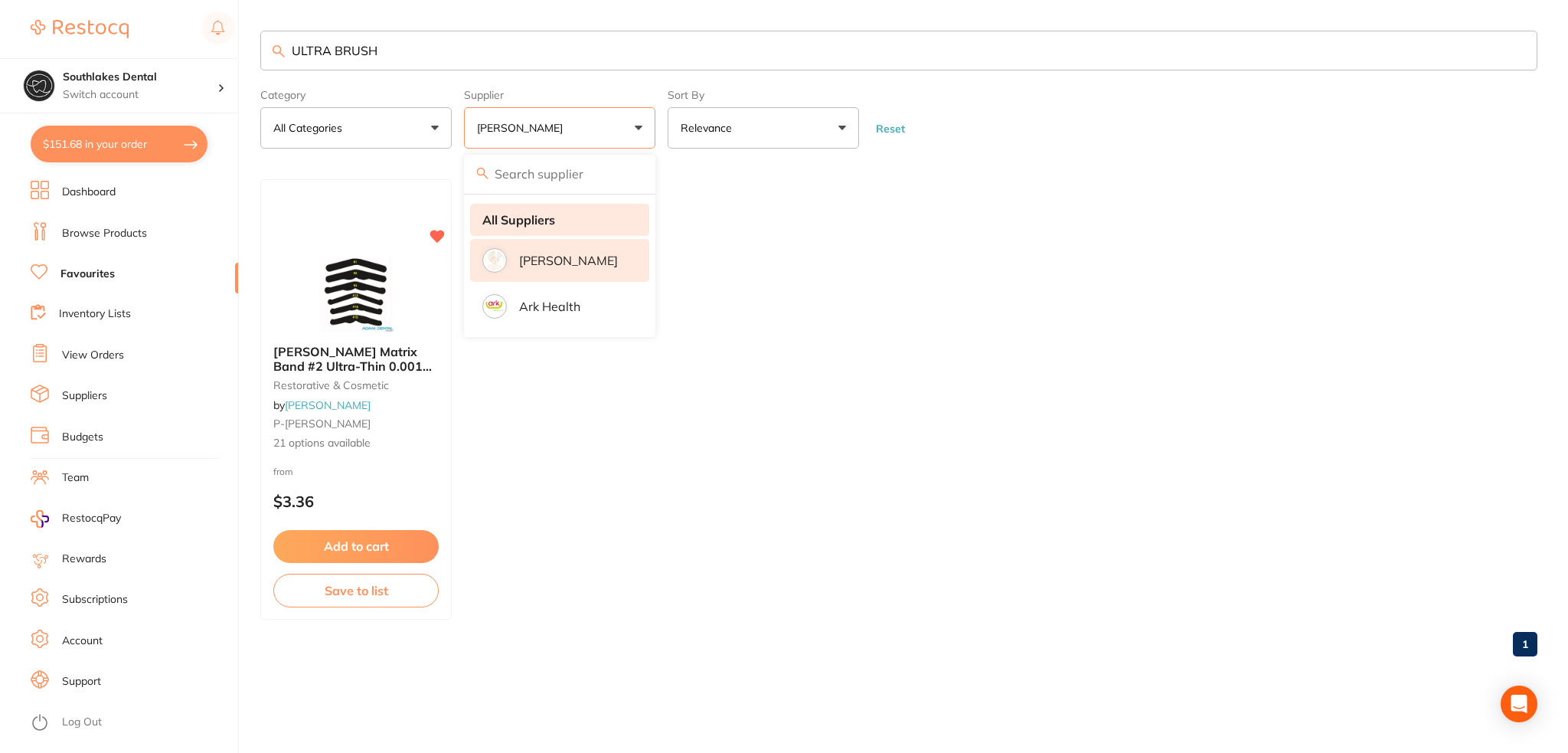
click at [536, 225] on strong "All Suppliers" at bounding box center [518, 219] width 73 height 14
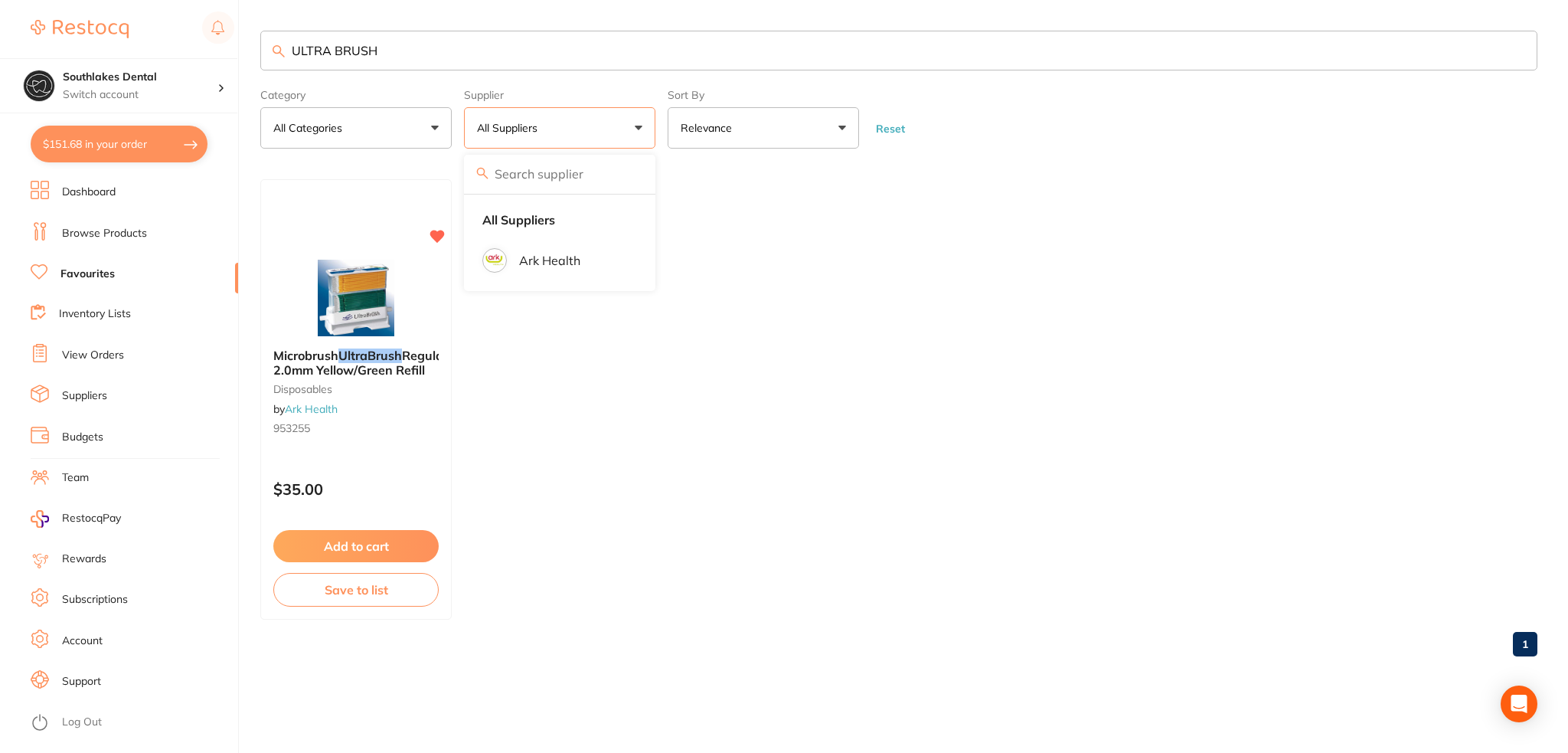
click at [1044, 465] on ul "Microbrush UltraBrush Regular 2.0mm Yellow/Green Refill disposables by Ark Heal…" at bounding box center [898, 399] width 1277 height 441
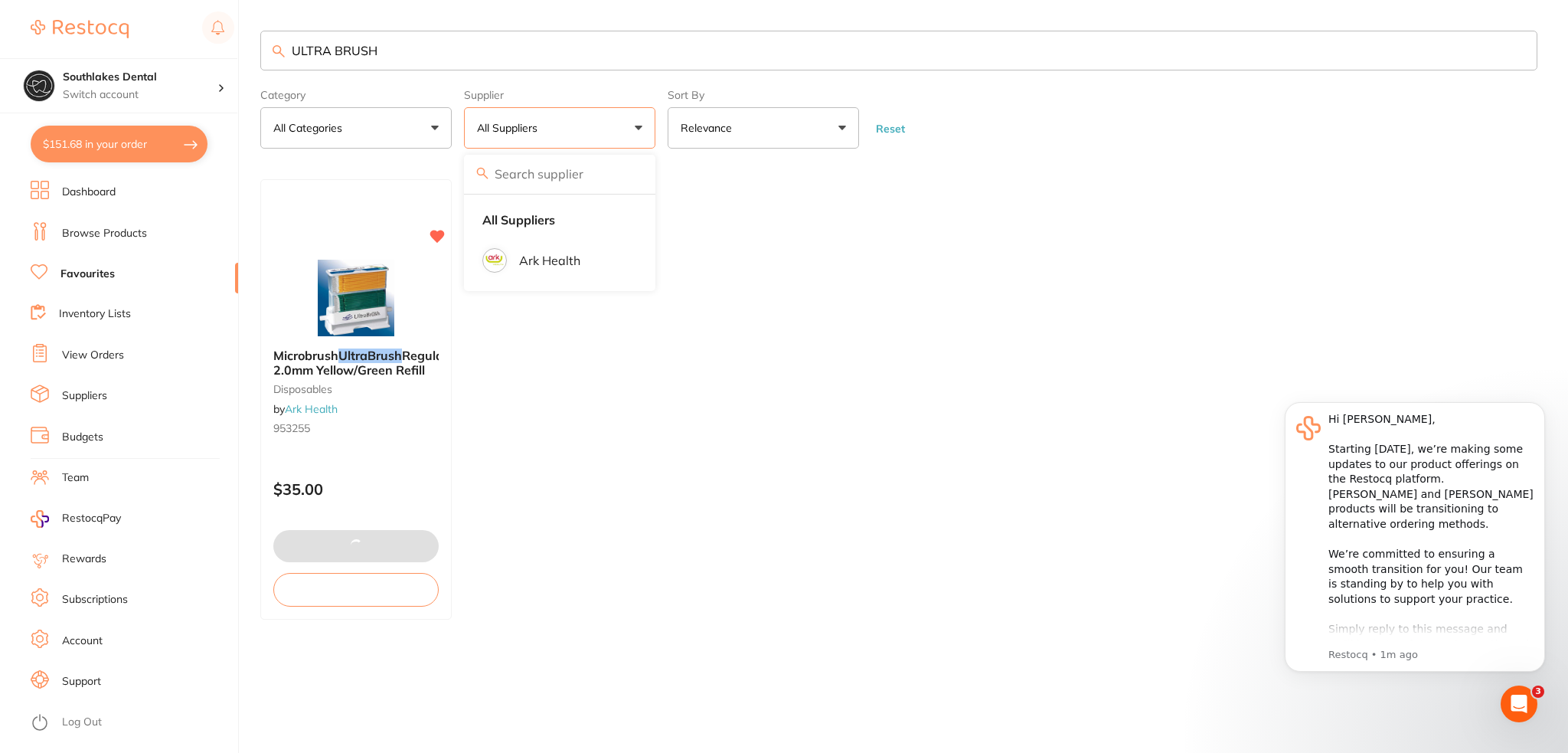
checkbox input "false"
drag, startPoint x: 480, startPoint y: 53, endPoint x: 44, endPoint y: 79, distance: 436.8
click at [39, 58] on div "$151.68 Southlakes Dental Switch account Southlakes Dental $151.68 in your orde…" at bounding box center [784, 376] width 1568 height 753
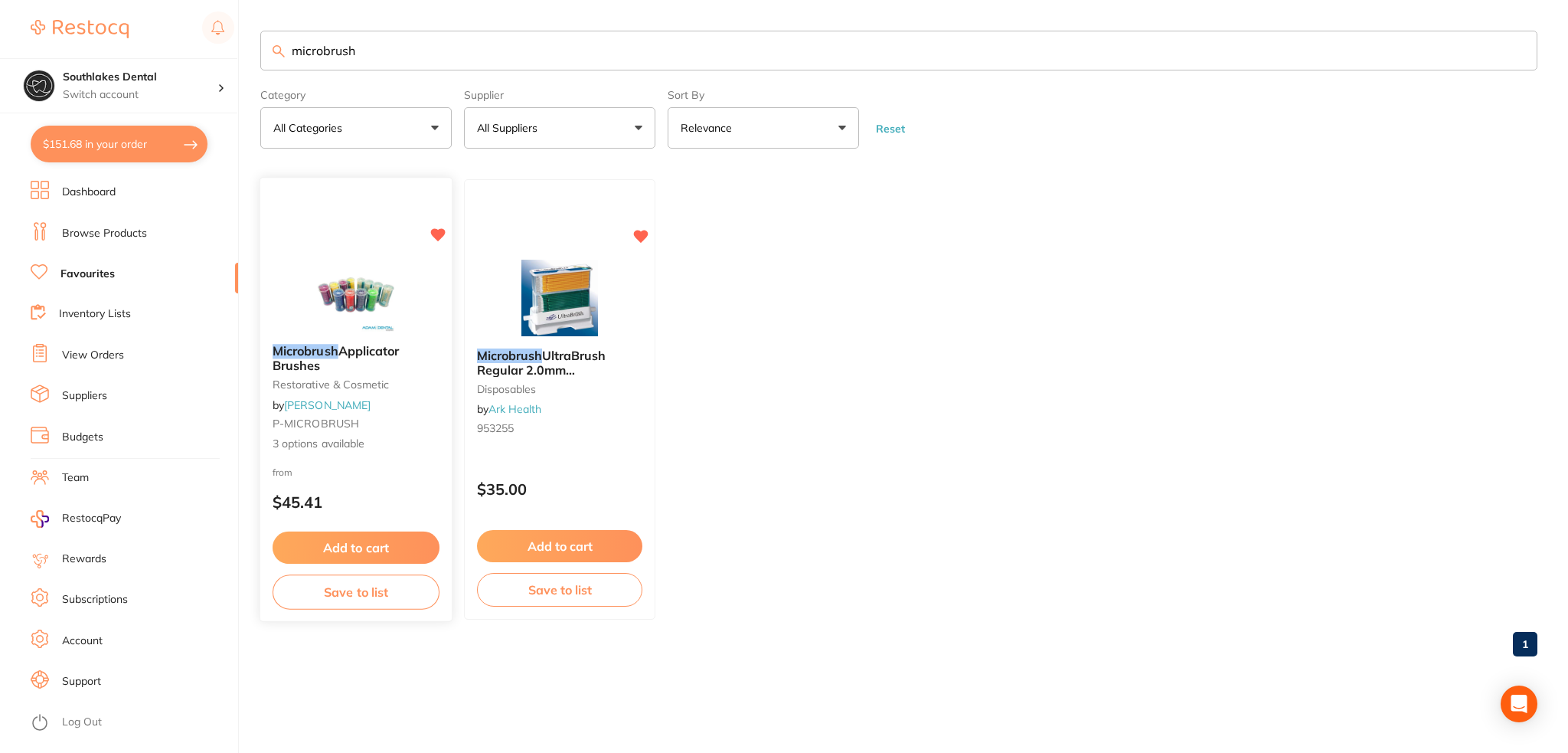
click at [305, 291] on div at bounding box center [356, 293] width 191 height 78
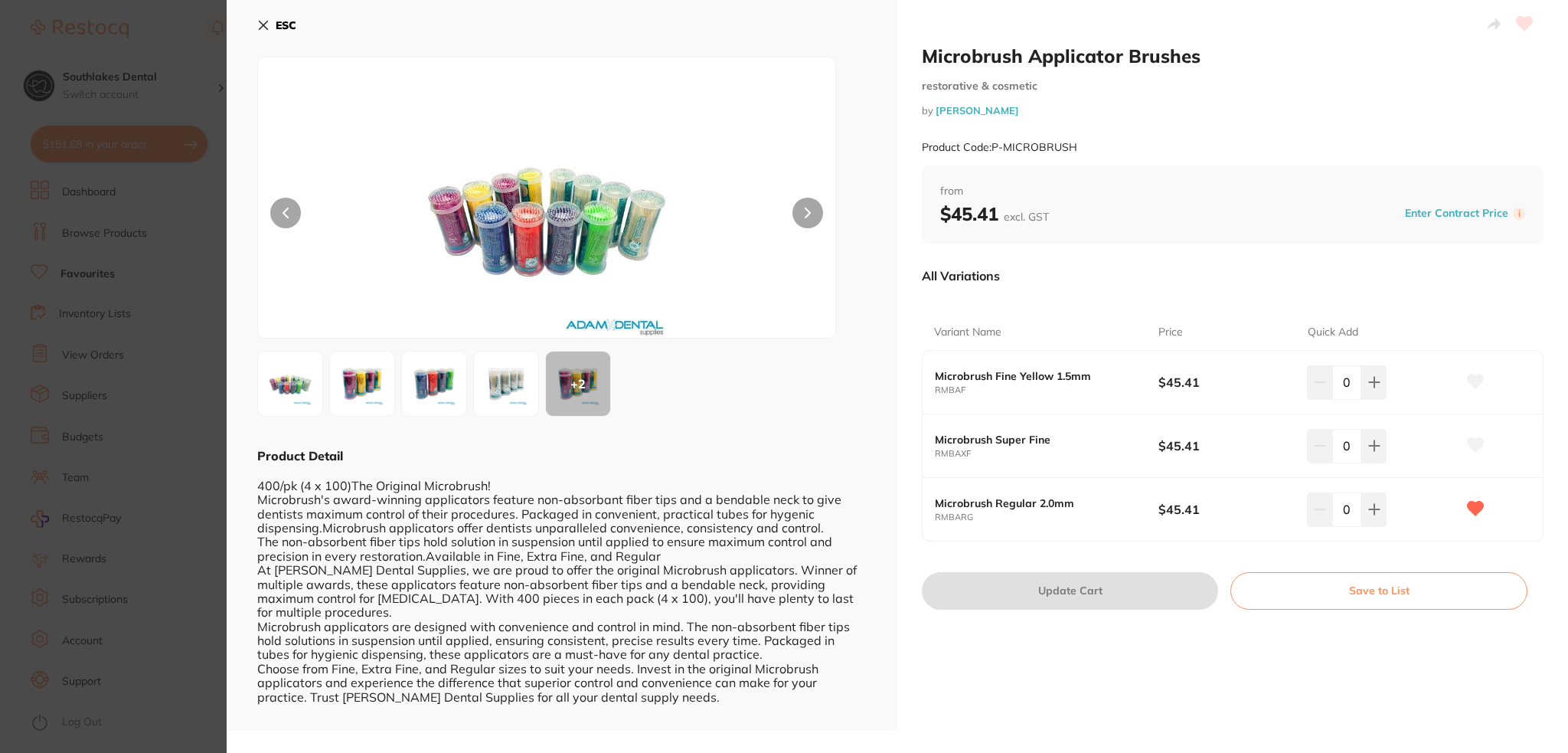
click at [443, 388] on img at bounding box center [433, 383] width 55 height 55
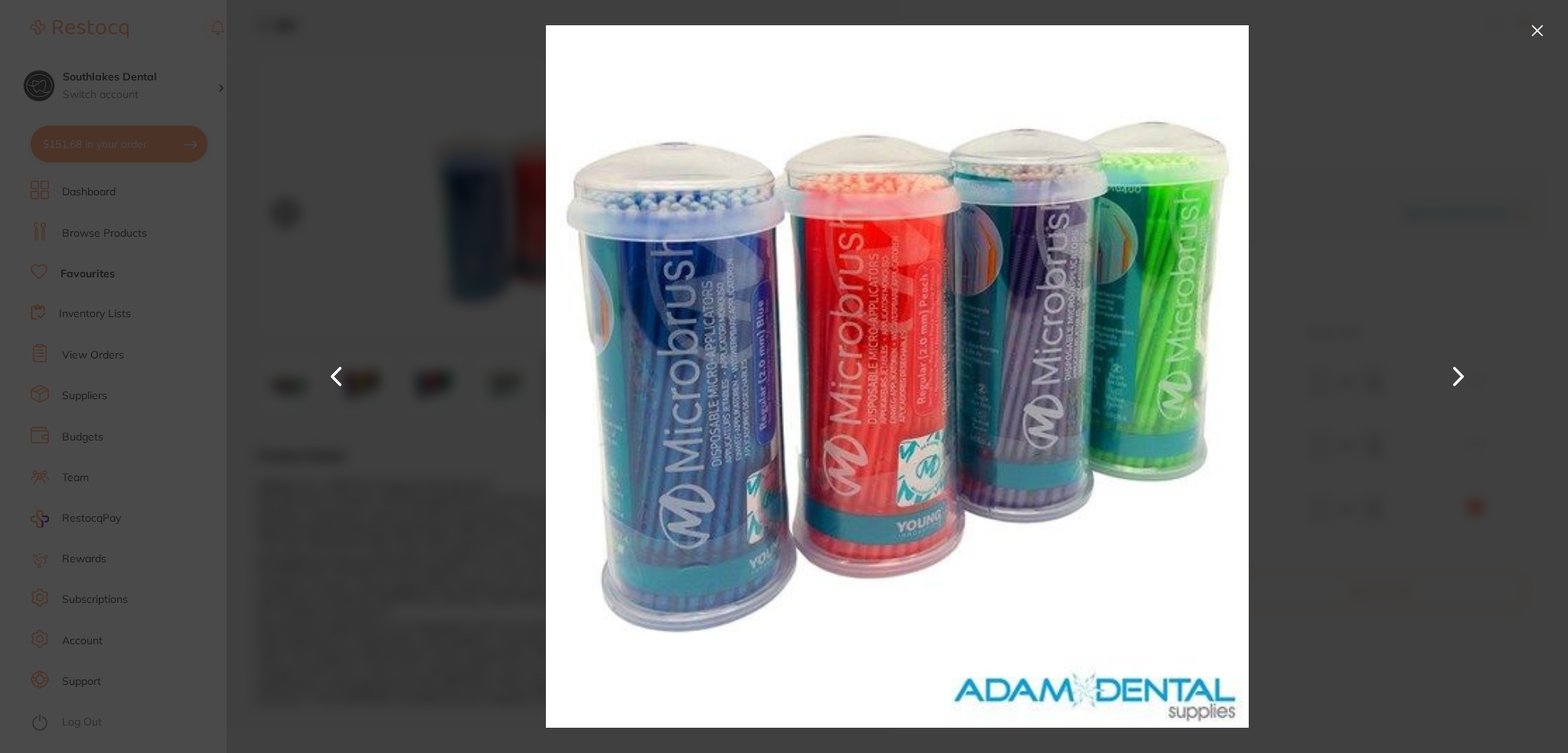
click at [1532, 37] on button at bounding box center [1537, 30] width 24 height 24
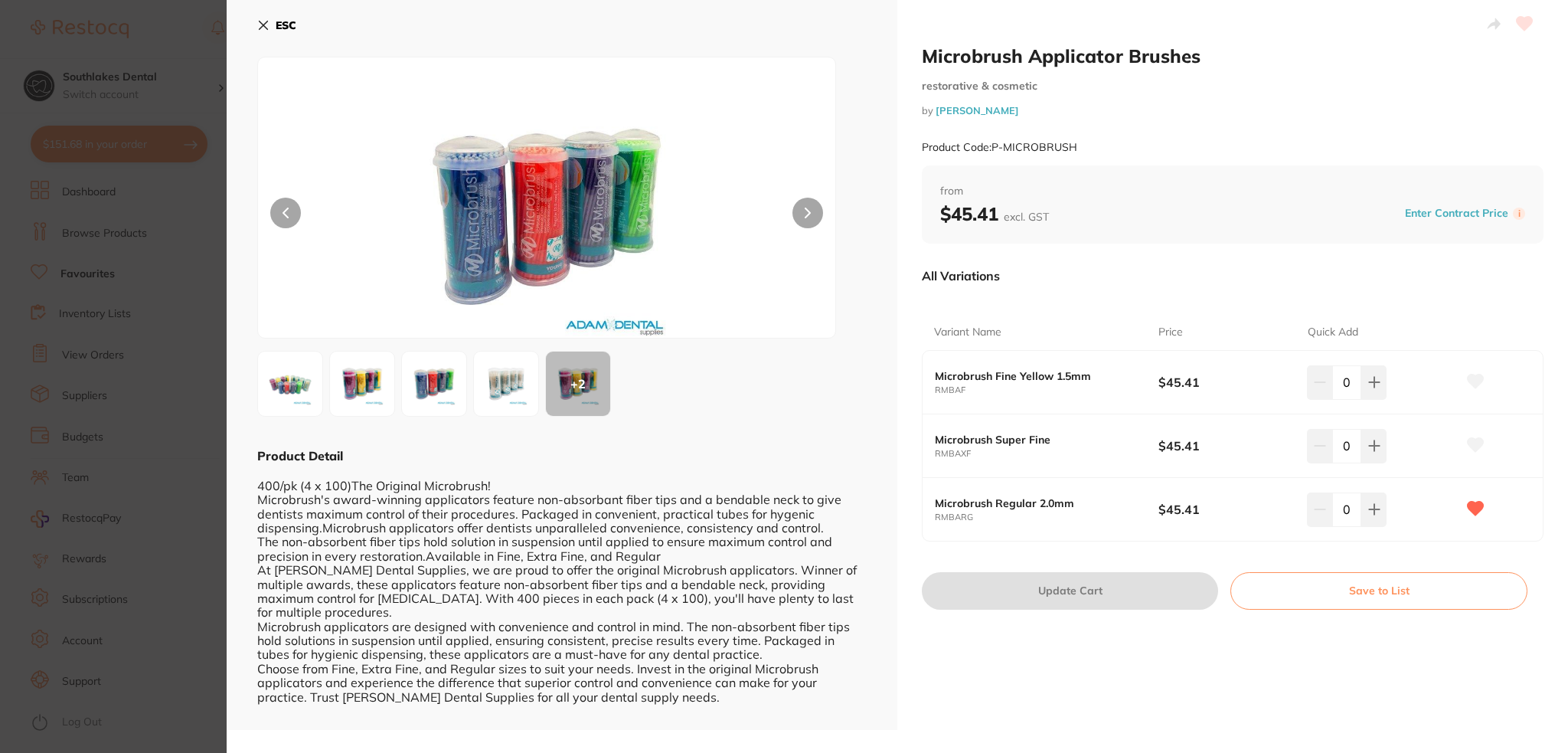
click at [272, 27] on button "ESC" at bounding box center [276, 25] width 39 height 26
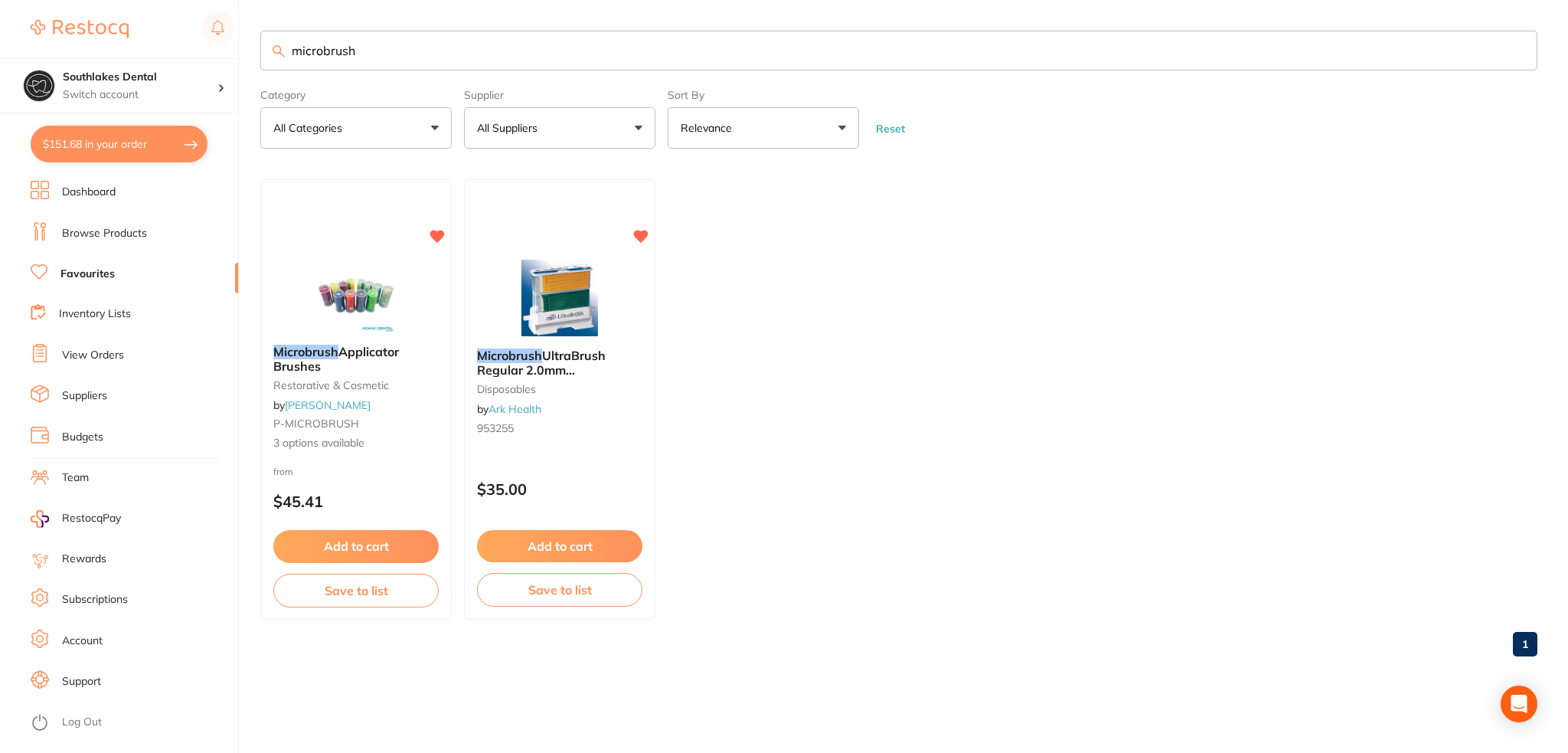
click at [496, 48] on input "microbrush" at bounding box center [898, 51] width 1277 height 40
drag, startPoint x: 496, startPoint y: 48, endPoint x: 141, endPoint y: 39, distance: 355.1
click at [169, 36] on div "$151.68 Southlakes Dental Switch account Southlakes Dental $151.68 in your orde…" at bounding box center [784, 376] width 1568 height 753
type input "r"
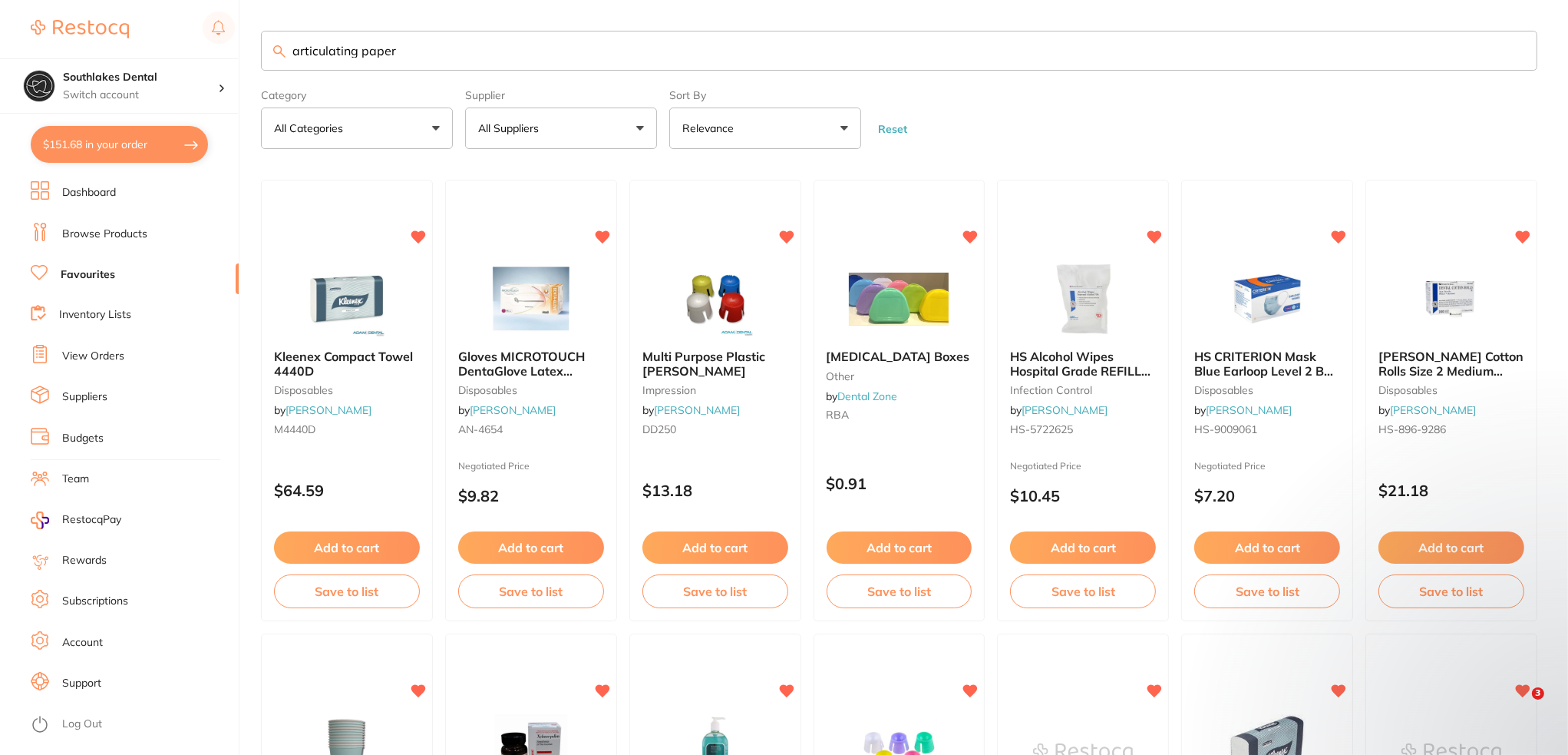
type input "articulating paper"
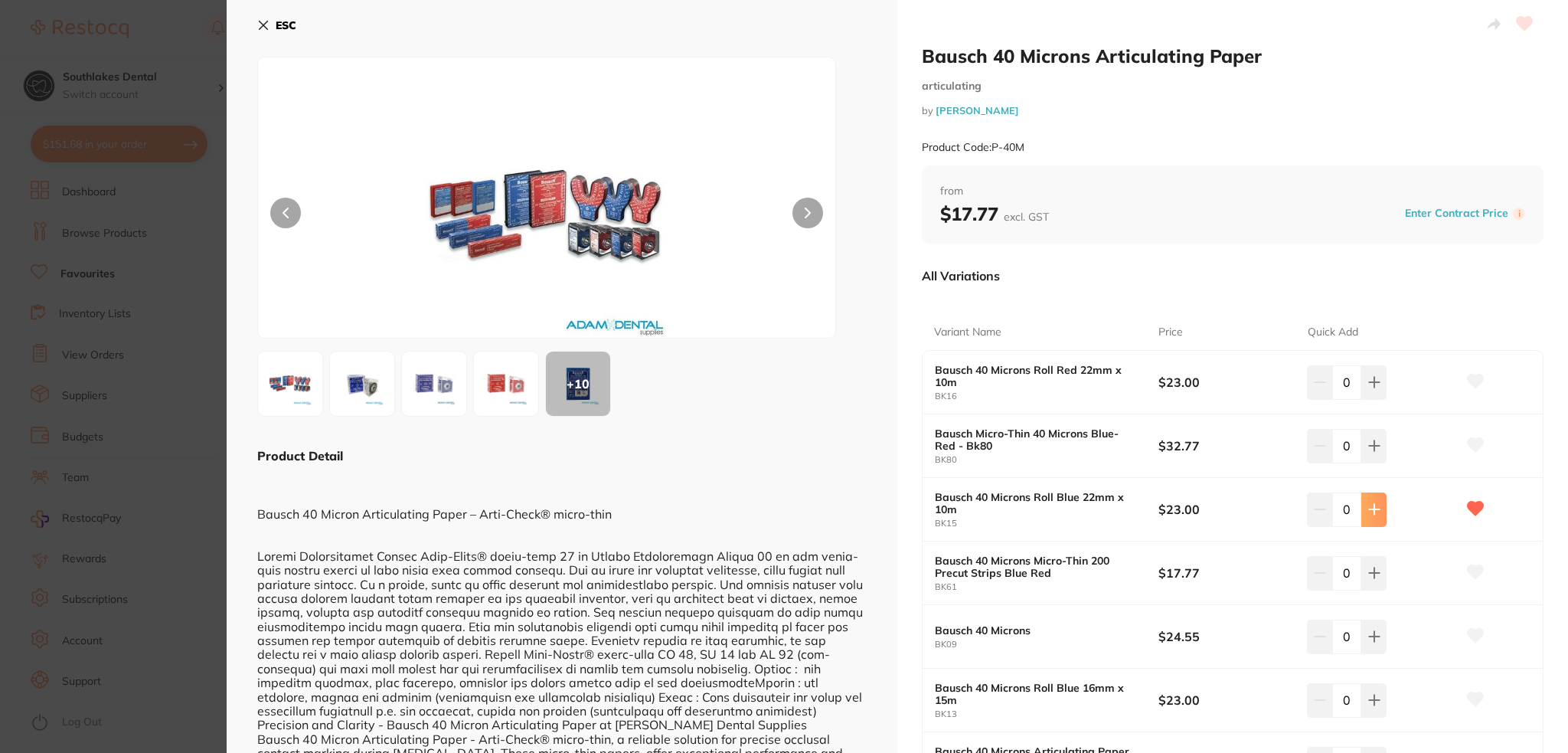
click at [1367, 497] on button at bounding box center [1374, 508] width 25 height 33
type input "4"
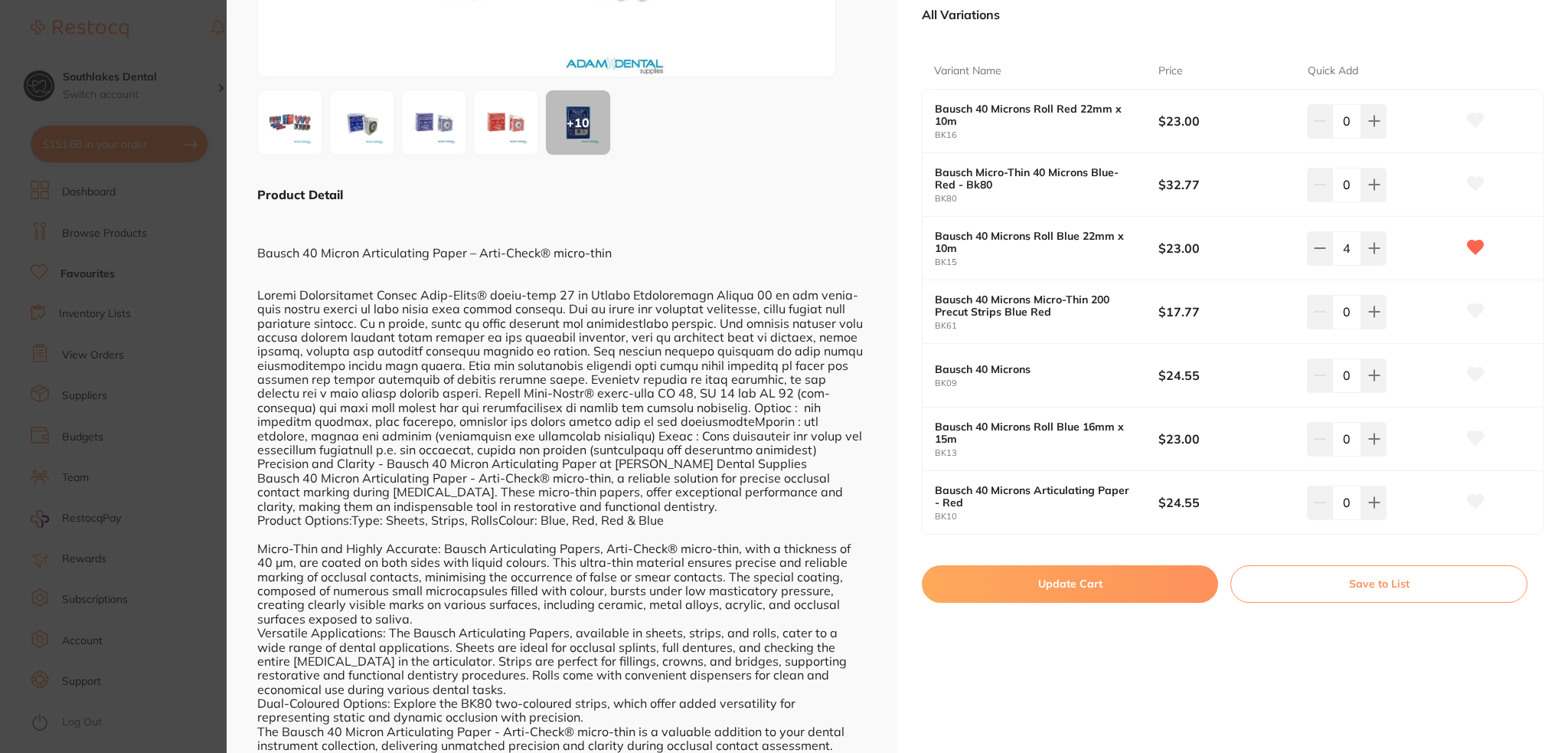
scroll to position [383, 0]
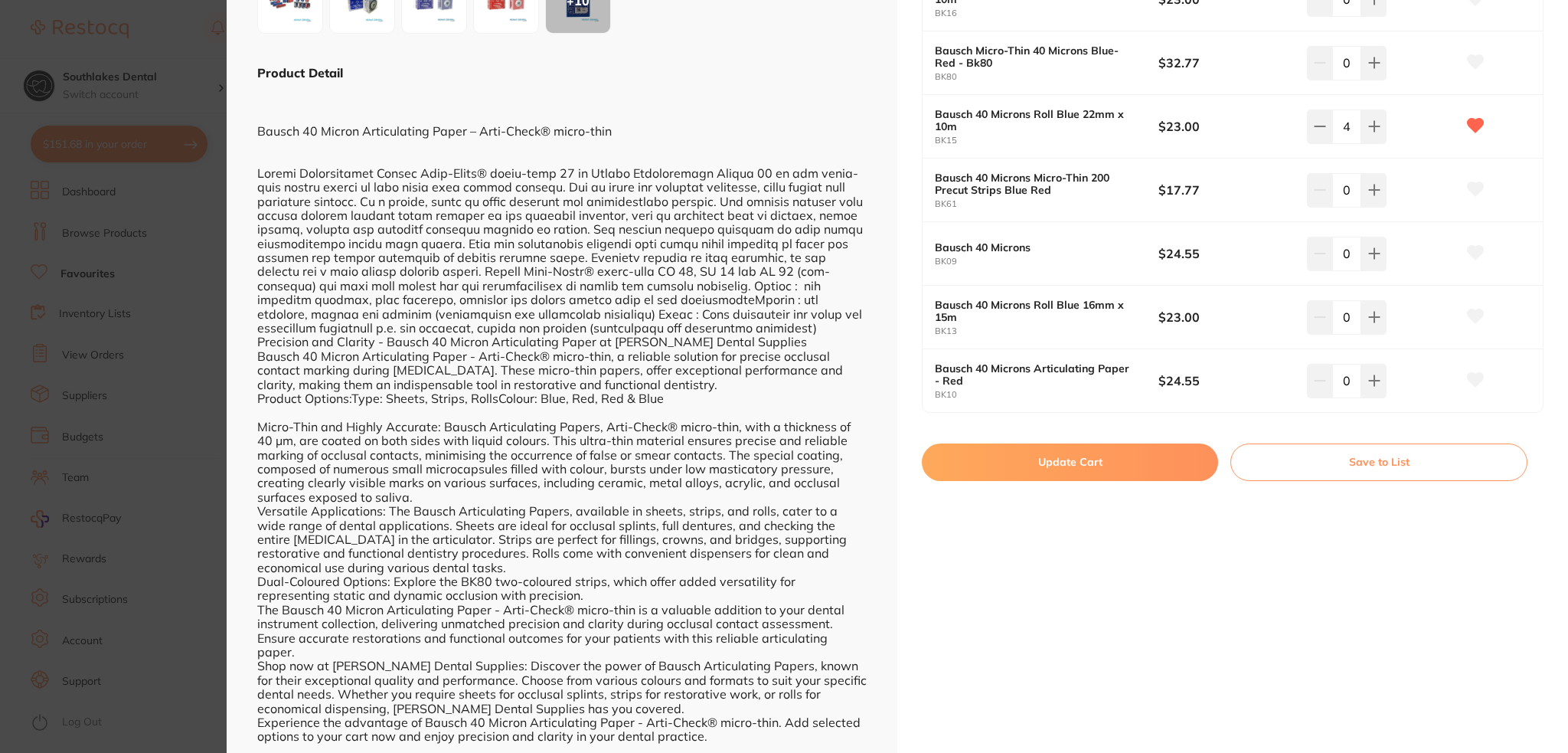
click at [1120, 477] on button "Update Cart" at bounding box center [1070, 461] width 296 height 37
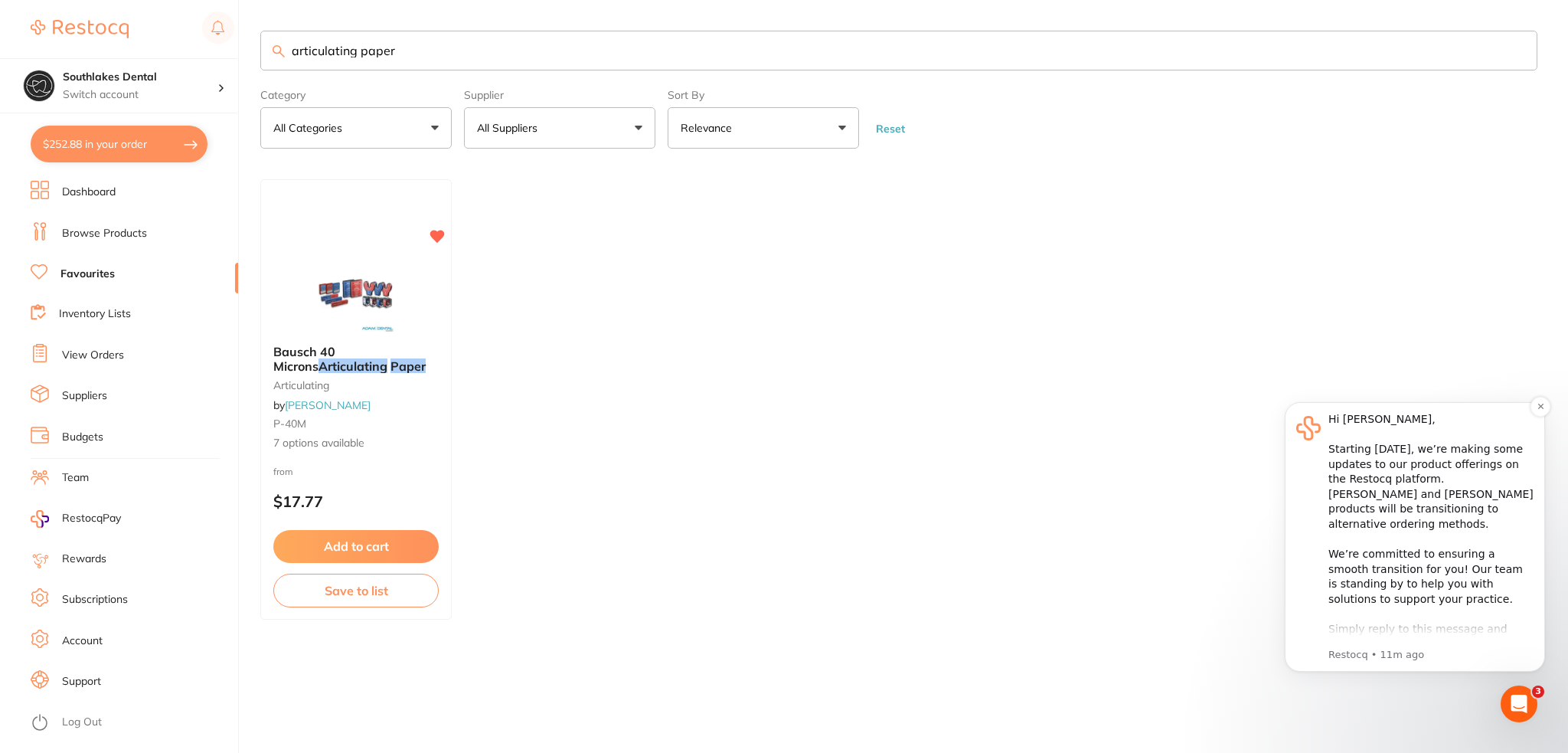
scroll to position [86, 0]
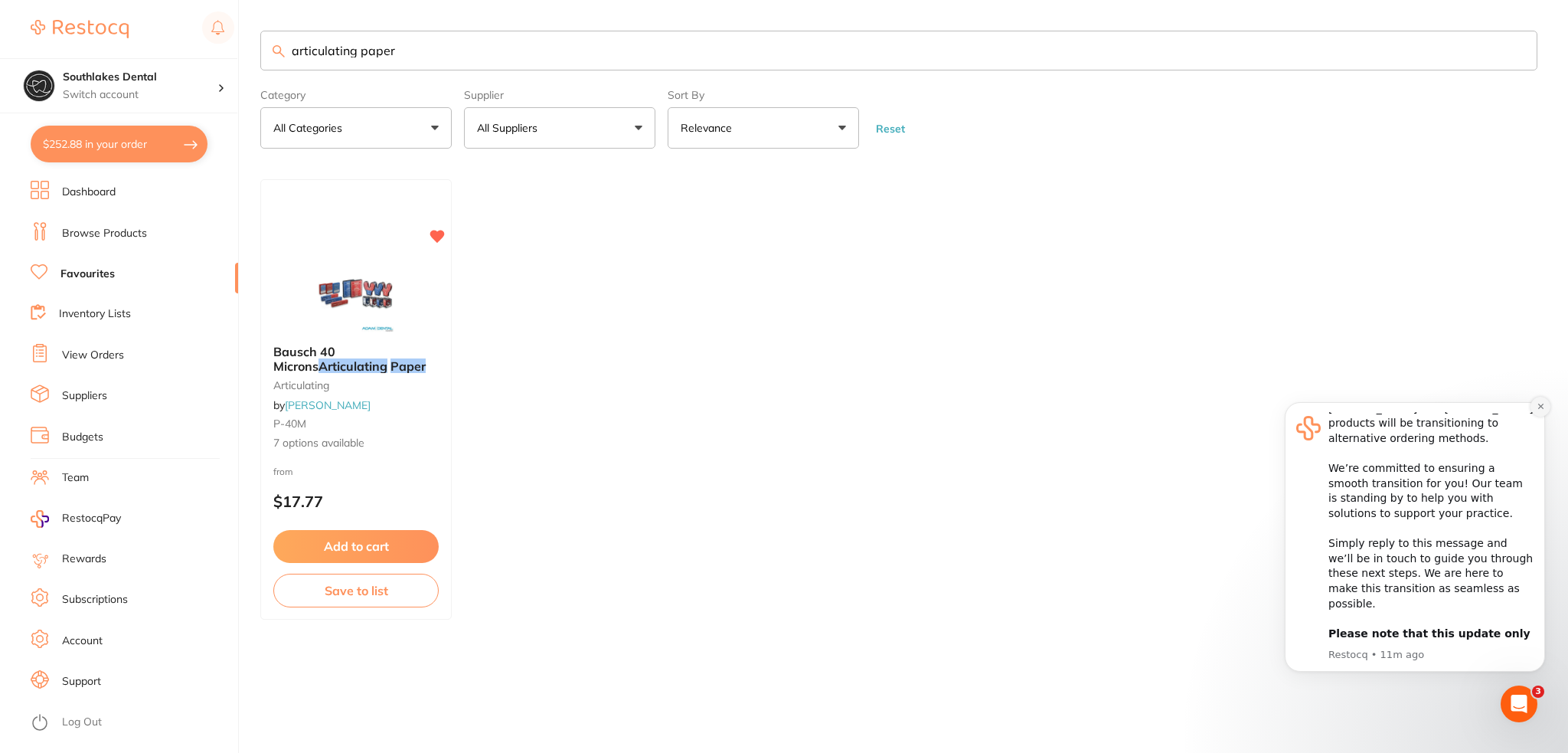
click at [1547, 402] on button "Dismiss notification" at bounding box center [1541, 406] width 20 height 20
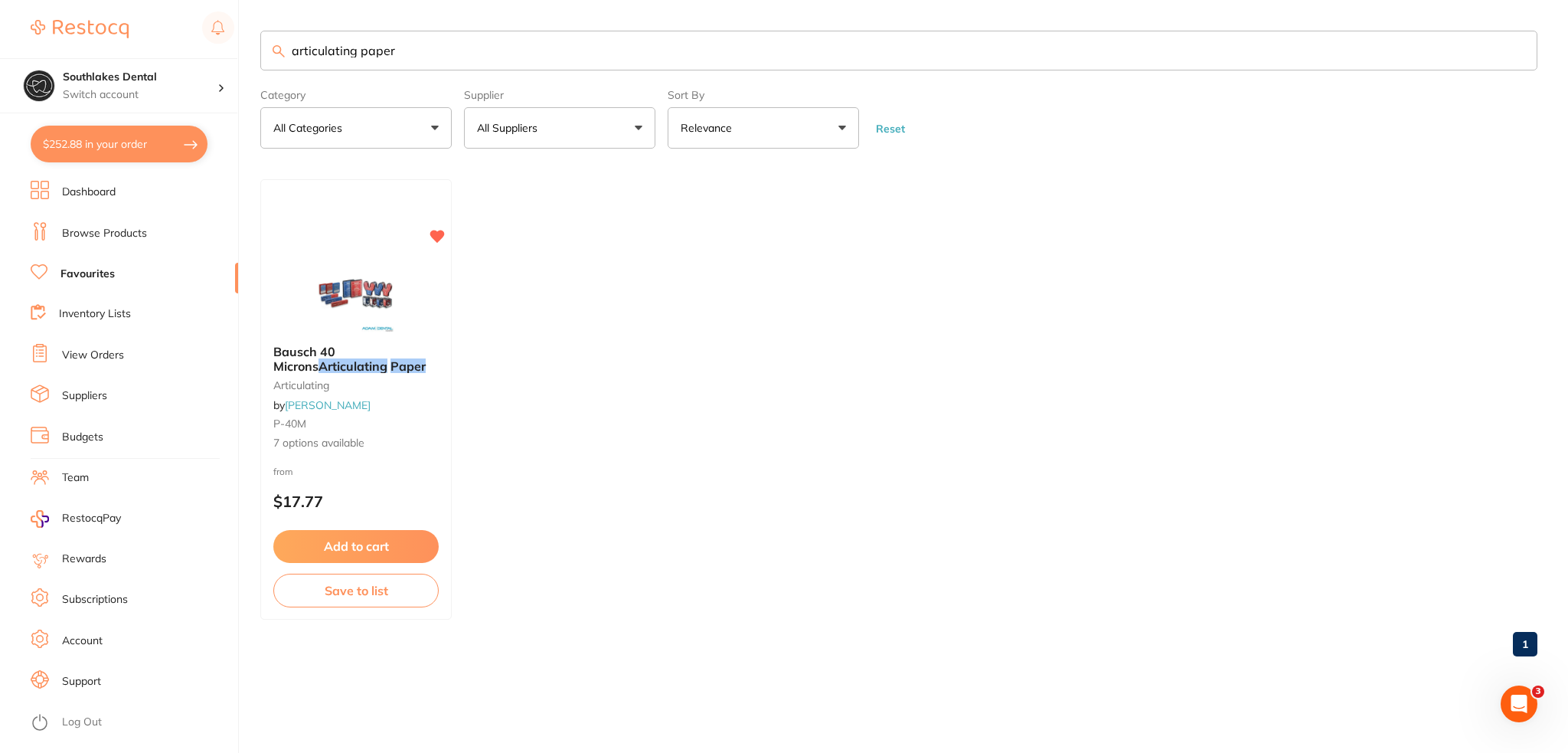
drag, startPoint x: 406, startPoint y: 60, endPoint x: 260, endPoint y: 68, distance: 146.2
click at [257, 51] on div "$252.88 Southlakes Dental Switch account Southlakes Dental $252.88 in your orde…" at bounding box center [784, 376] width 1568 height 753
type input "prophy cups"
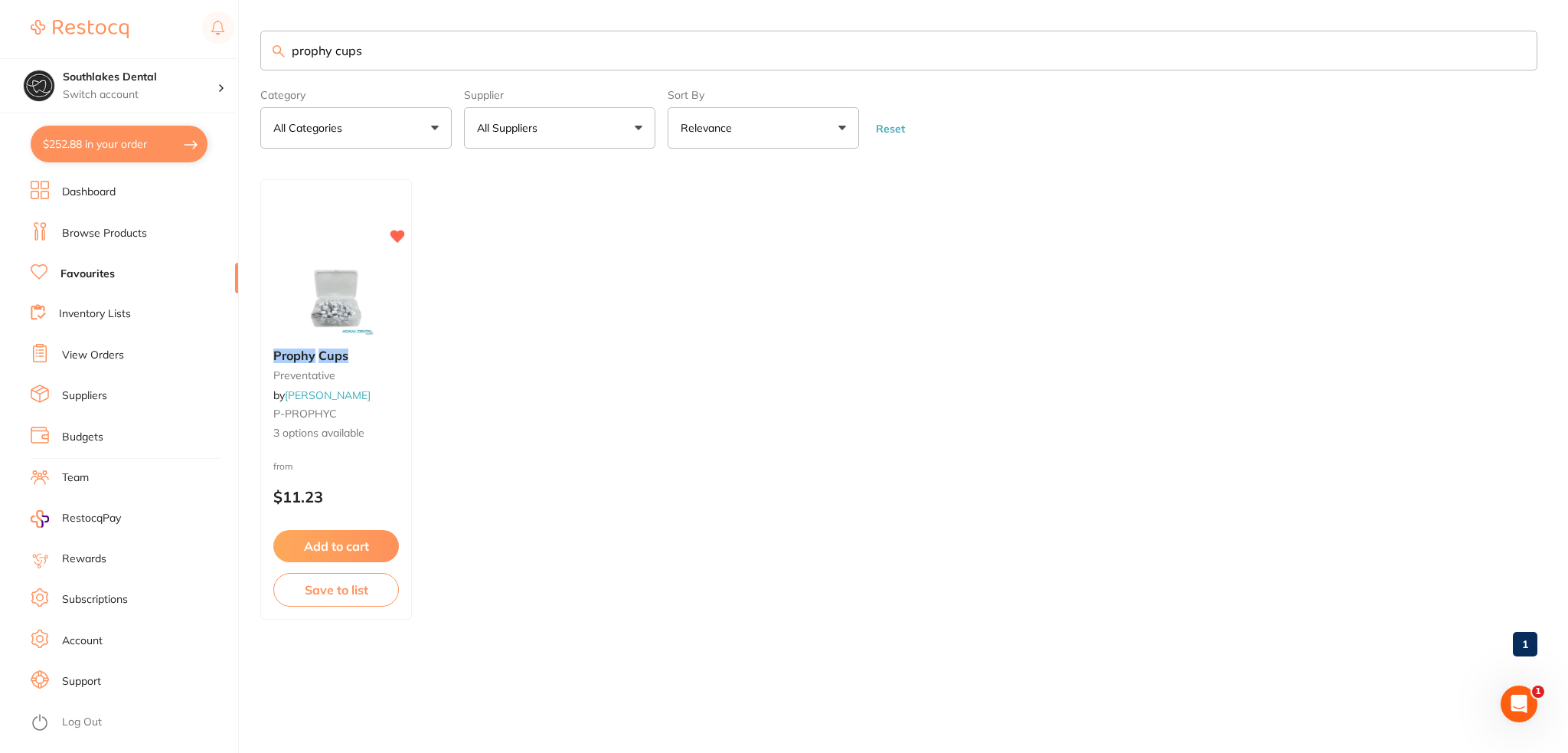
scroll to position [0, 0]
click at [338, 312] on img at bounding box center [336, 298] width 99 height 77
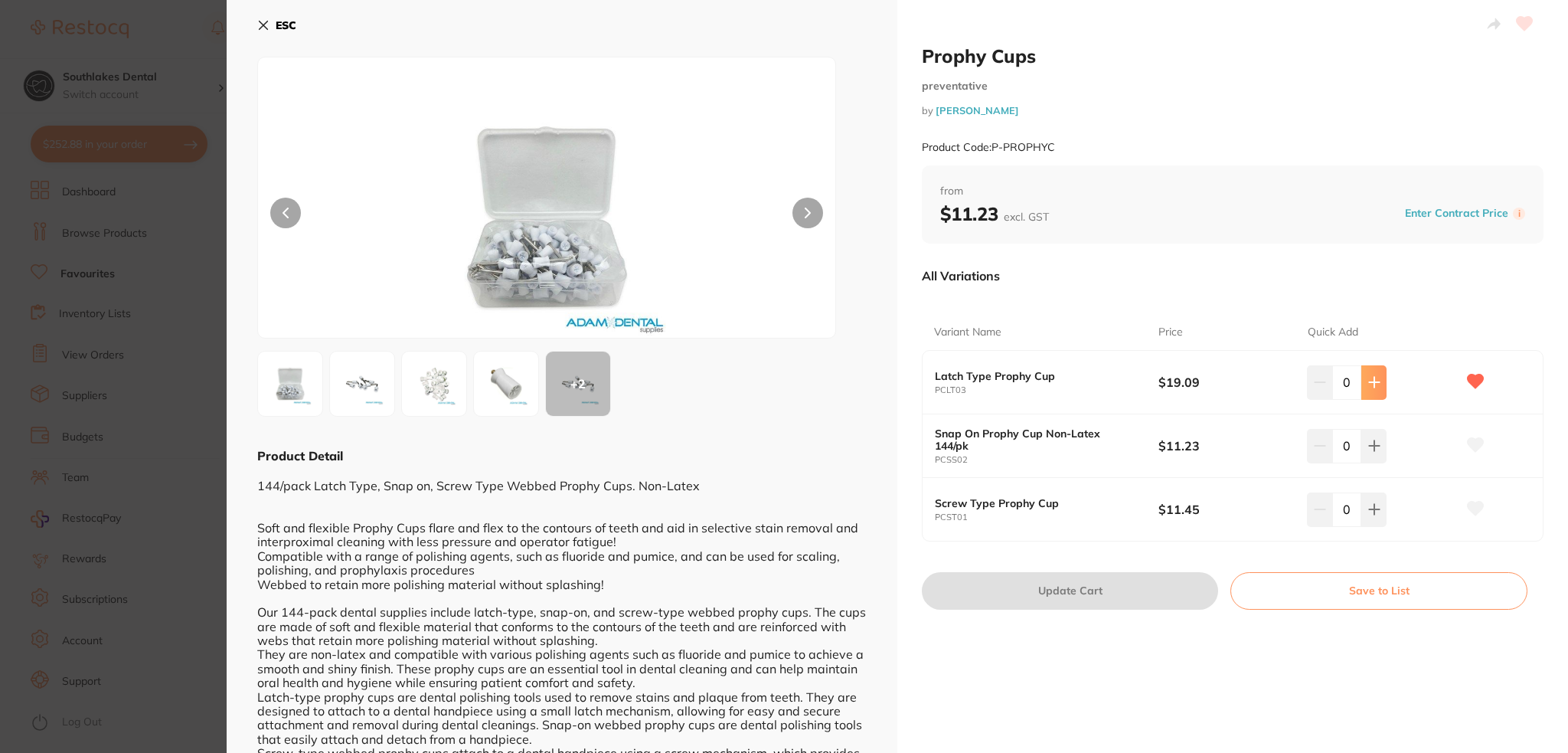
click at [1378, 376] on button at bounding box center [1374, 382] width 25 height 33
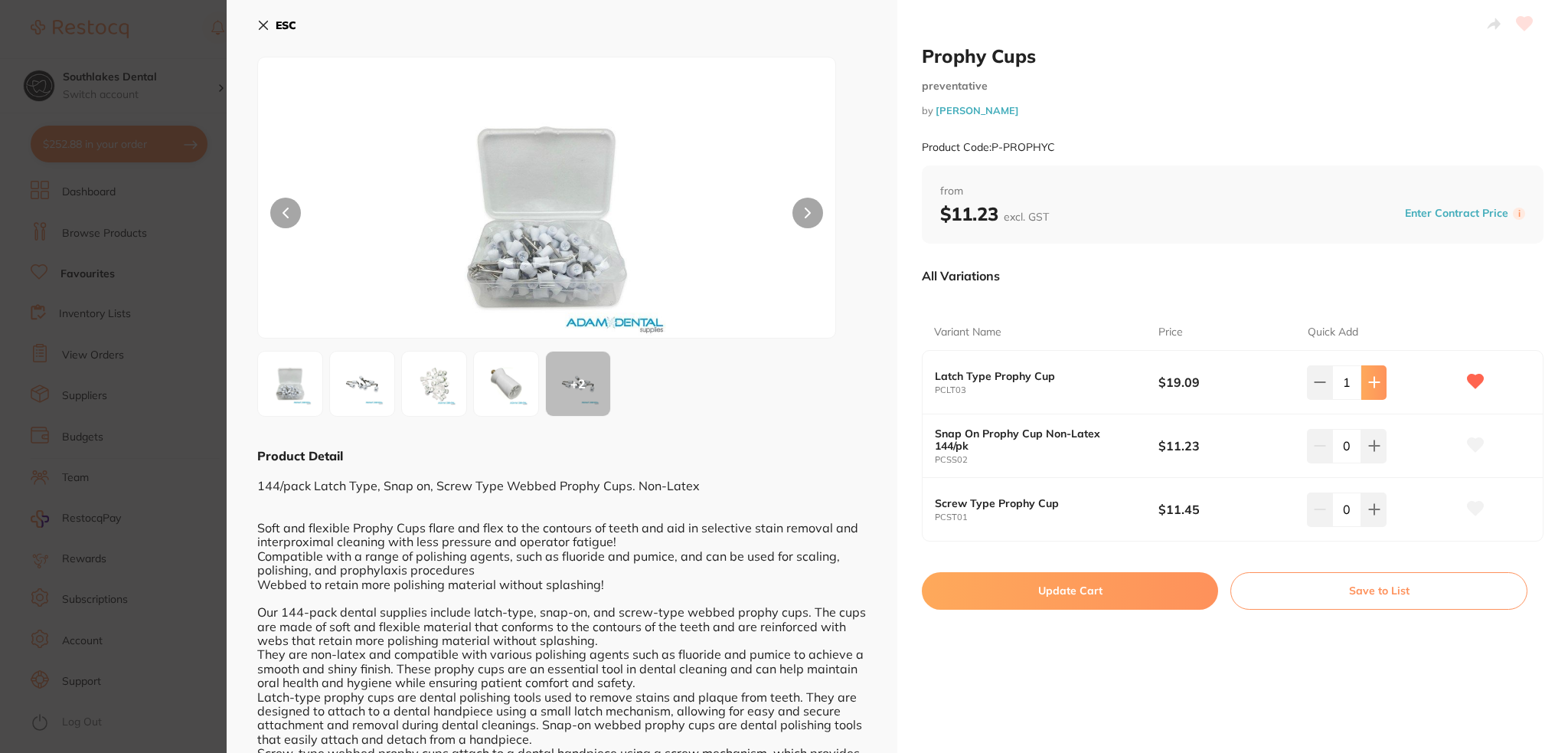
click at [1378, 376] on button at bounding box center [1374, 382] width 25 height 33
type input "2"
click at [1058, 596] on button "Update Cart" at bounding box center [1070, 590] width 296 height 37
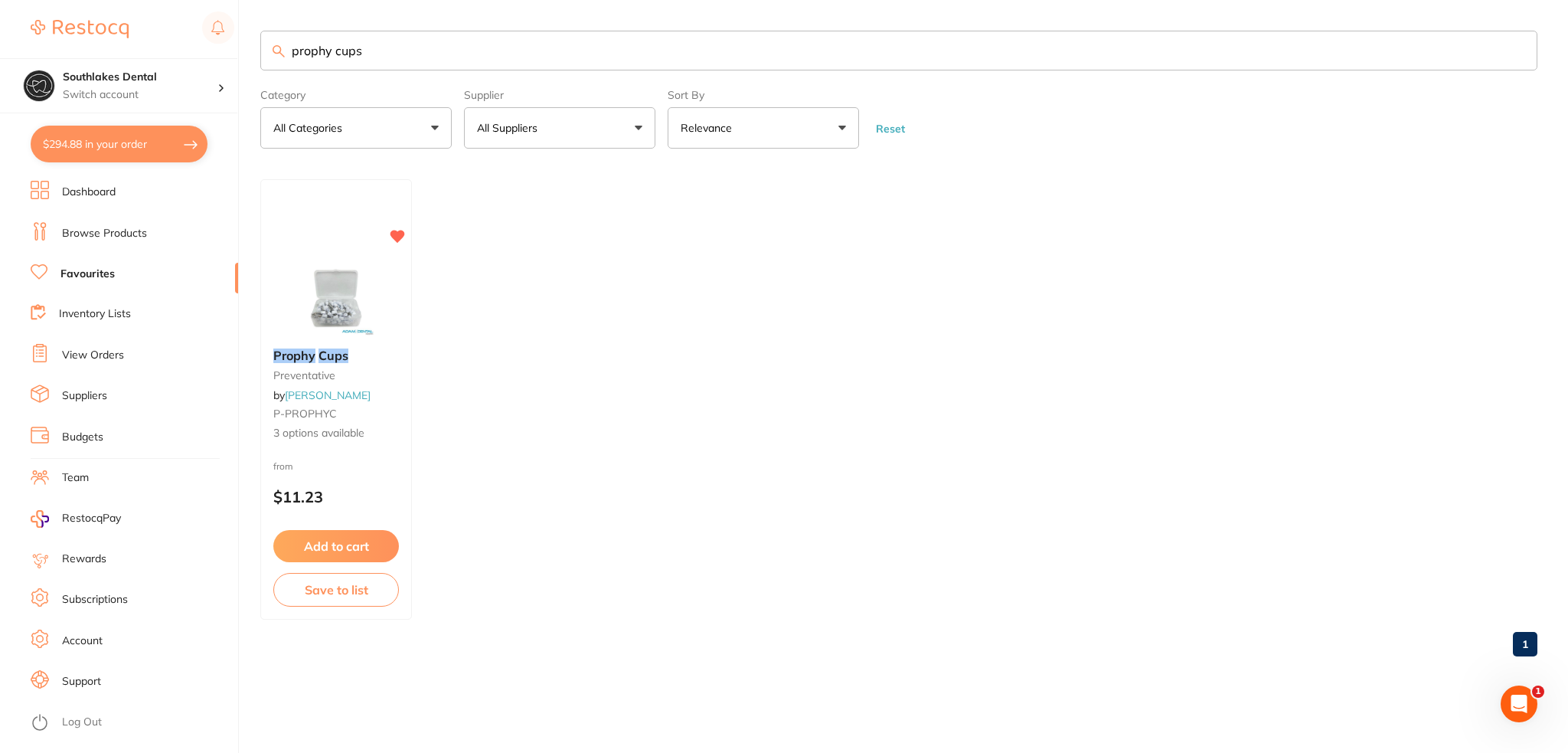
click at [524, 45] on input "prophy cups" at bounding box center [898, 51] width 1277 height 40
drag, startPoint x: 524, startPoint y: 45, endPoint x: 35, endPoint y: 42, distance: 489.0
click at [35, 42] on div "$294.88 Southlakes Dental Switch account Southlakes Dental $294.88 in your orde…" at bounding box center [784, 376] width 1568 height 753
type input "[PERSON_NAME] and [PERSON_NAME]"
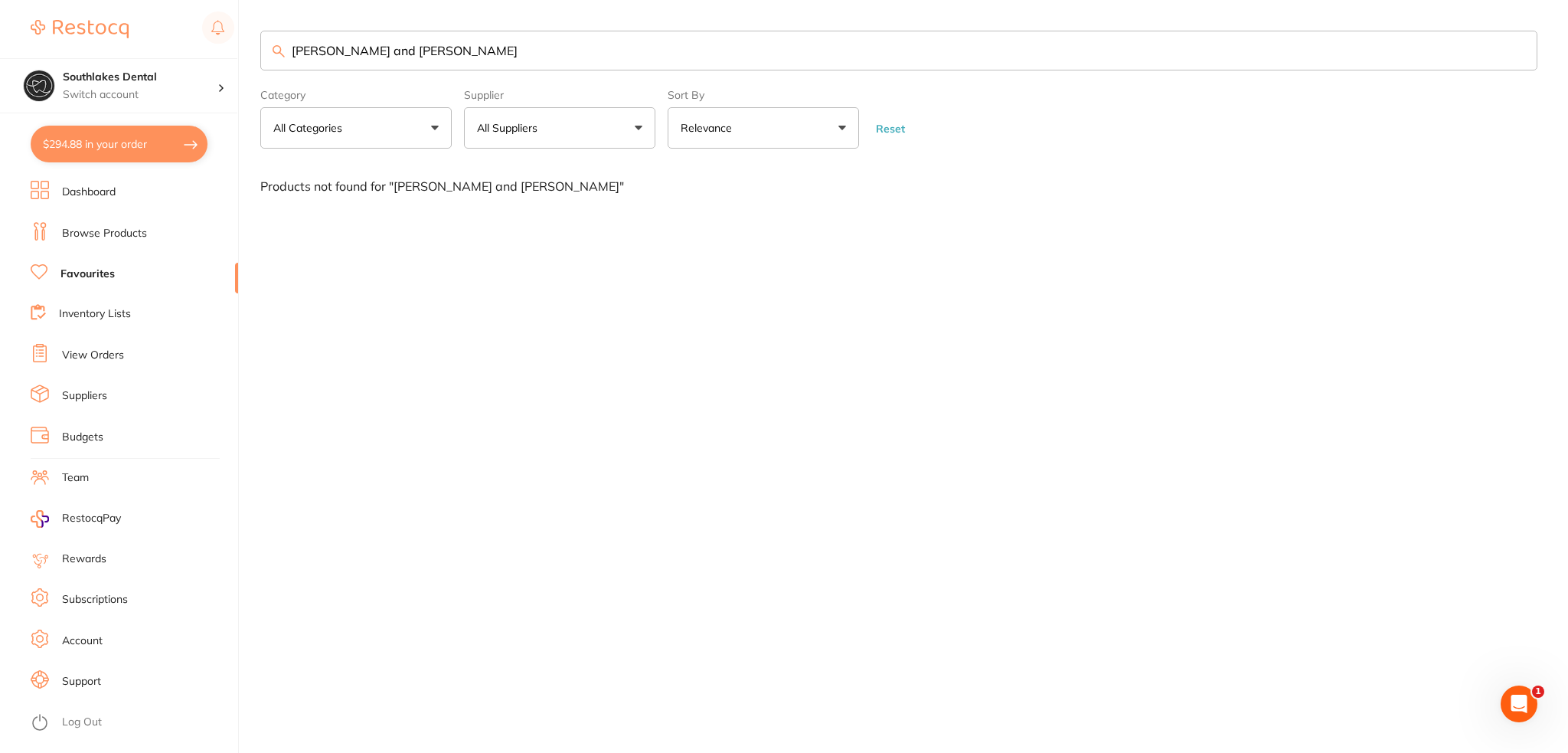
click at [376, 52] on input "[PERSON_NAME] and [PERSON_NAME]" at bounding box center [898, 51] width 1277 height 40
drag, startPoint x: 396, startPoint y: 48, endPoint x: 242, endPoint y: 48, distance: 154.0
click at [242, 48] on div "$294.88 Southlakes Dental Switch account Southlakes Dental $294.88 in your orde…" at bounding box center [784, 376] width 1568 height 753
type input "b"
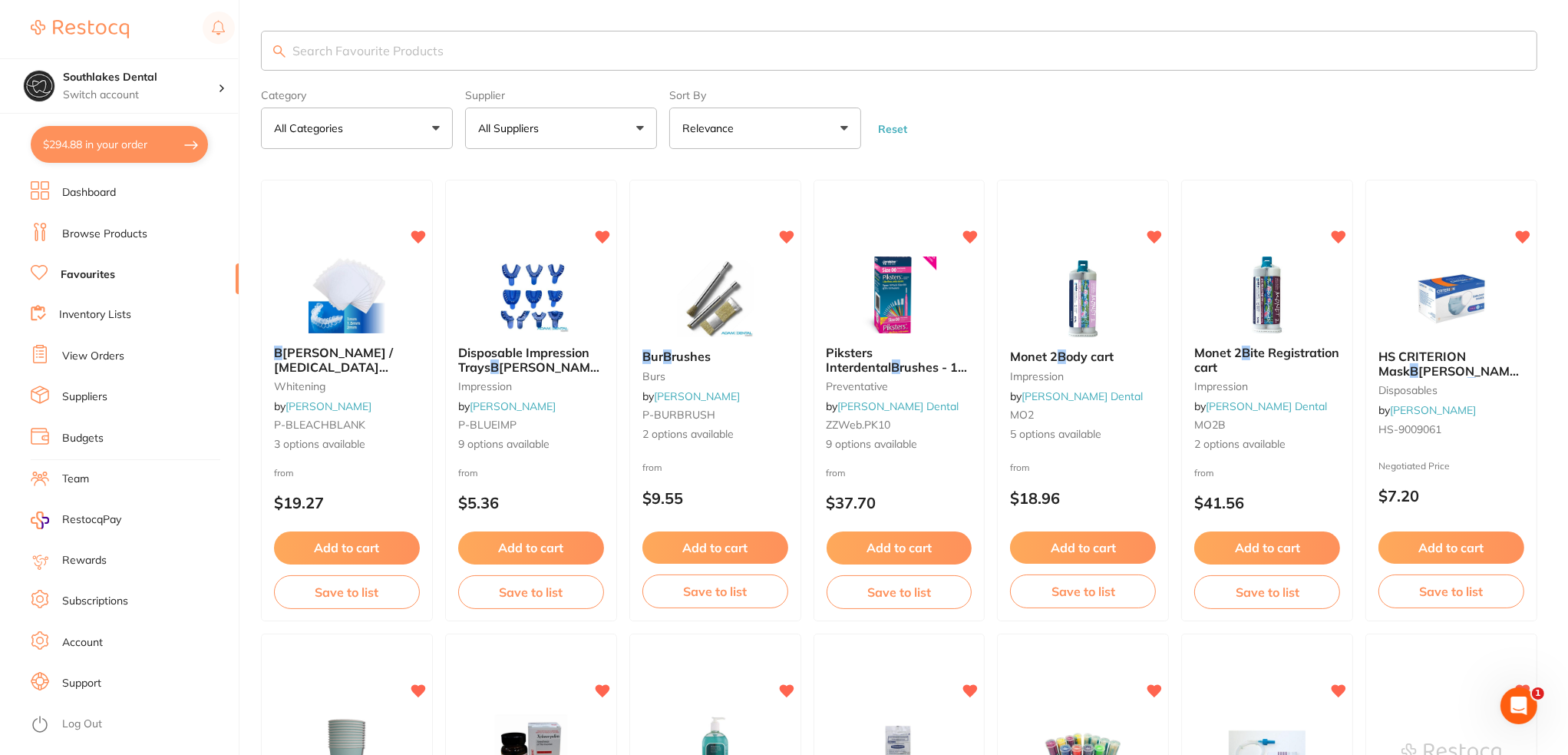
click at [92, 357] on link "View Orders" at bounding box center [93, 356] width 62 height 15
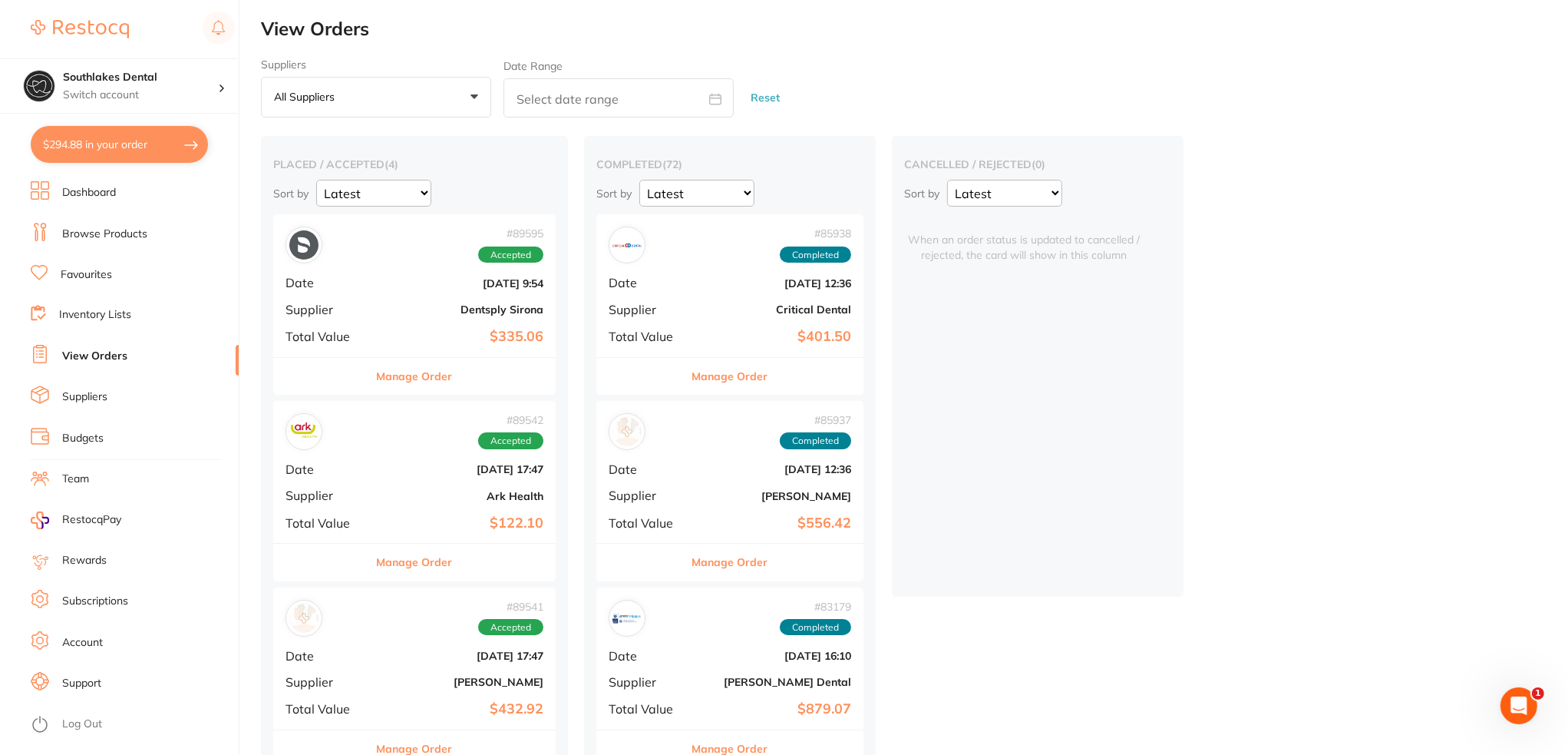
click at [401, 298] on div "# 89595 Accepted Date [DATE] 9:54 Supplier Dentsply Sirona Total Value $335.06" at bounding box center [414, 285] width 282 height 142
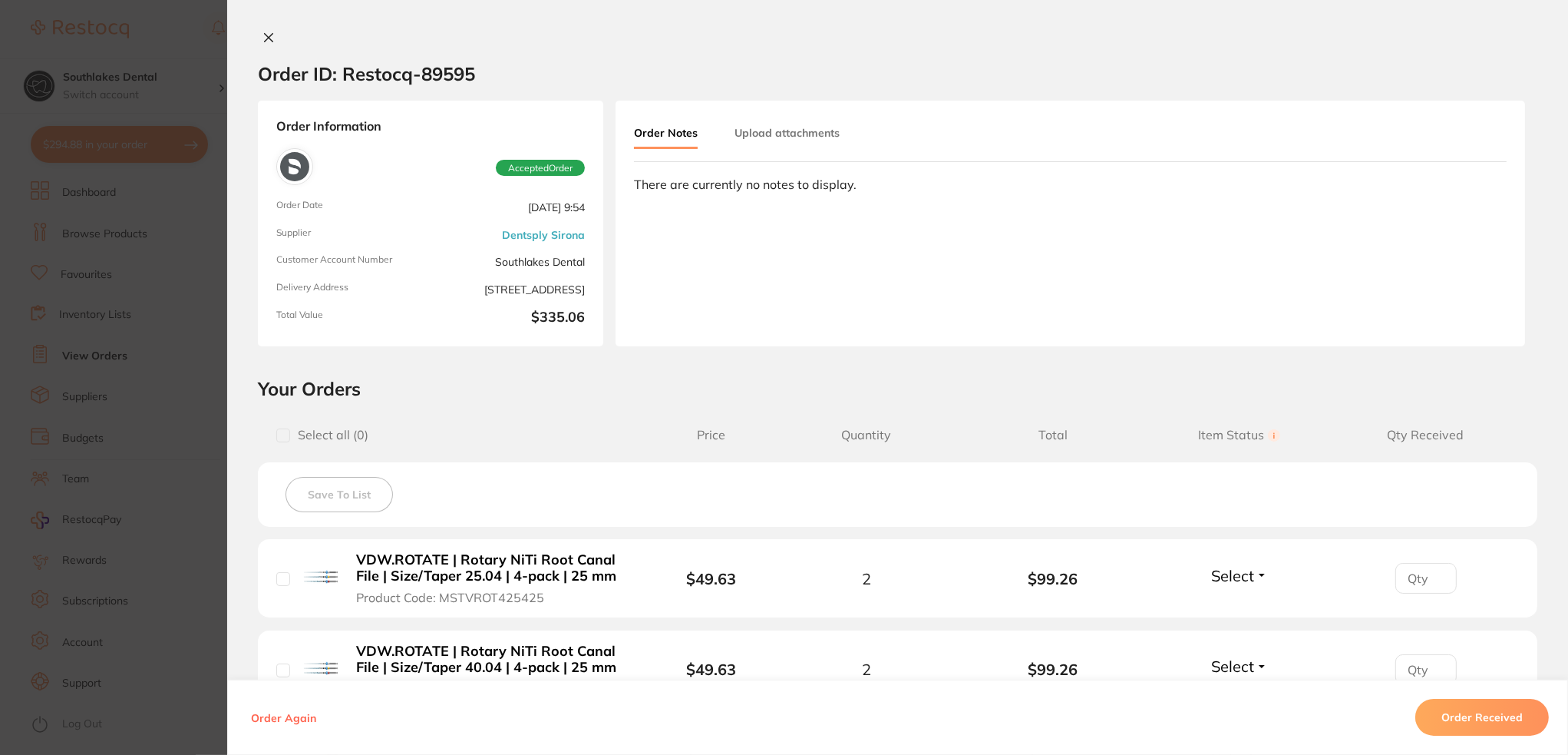
click at [242, 42] on div at bounding box center [898, 39] width 1341 height 16
click at [265, 33] on icon at bounding box center [269, 38] width 13 height 13
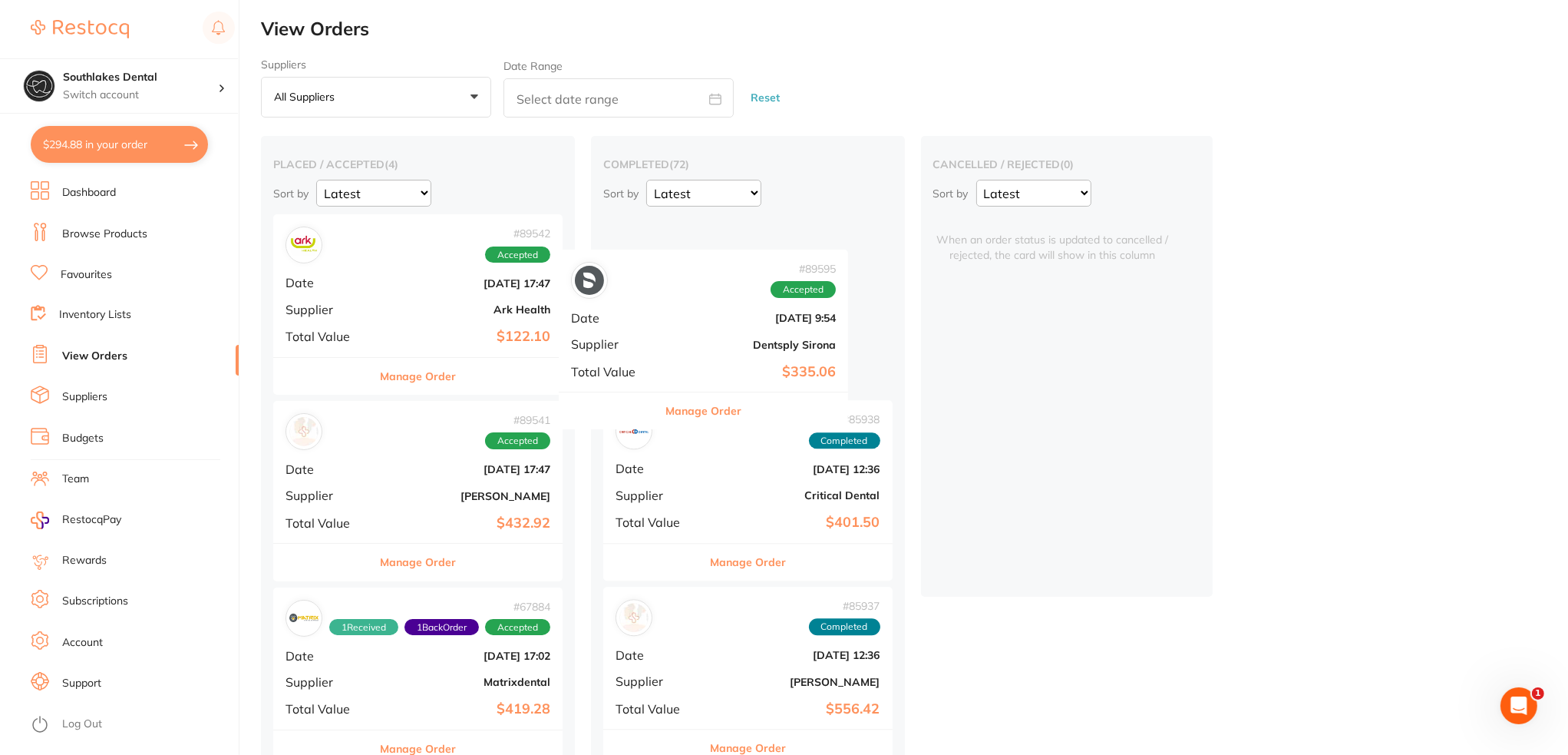
drag, startPoint x: 361, startPoint y: 294, endPoint x: 685, endPoint y: 337, distance: 326.8
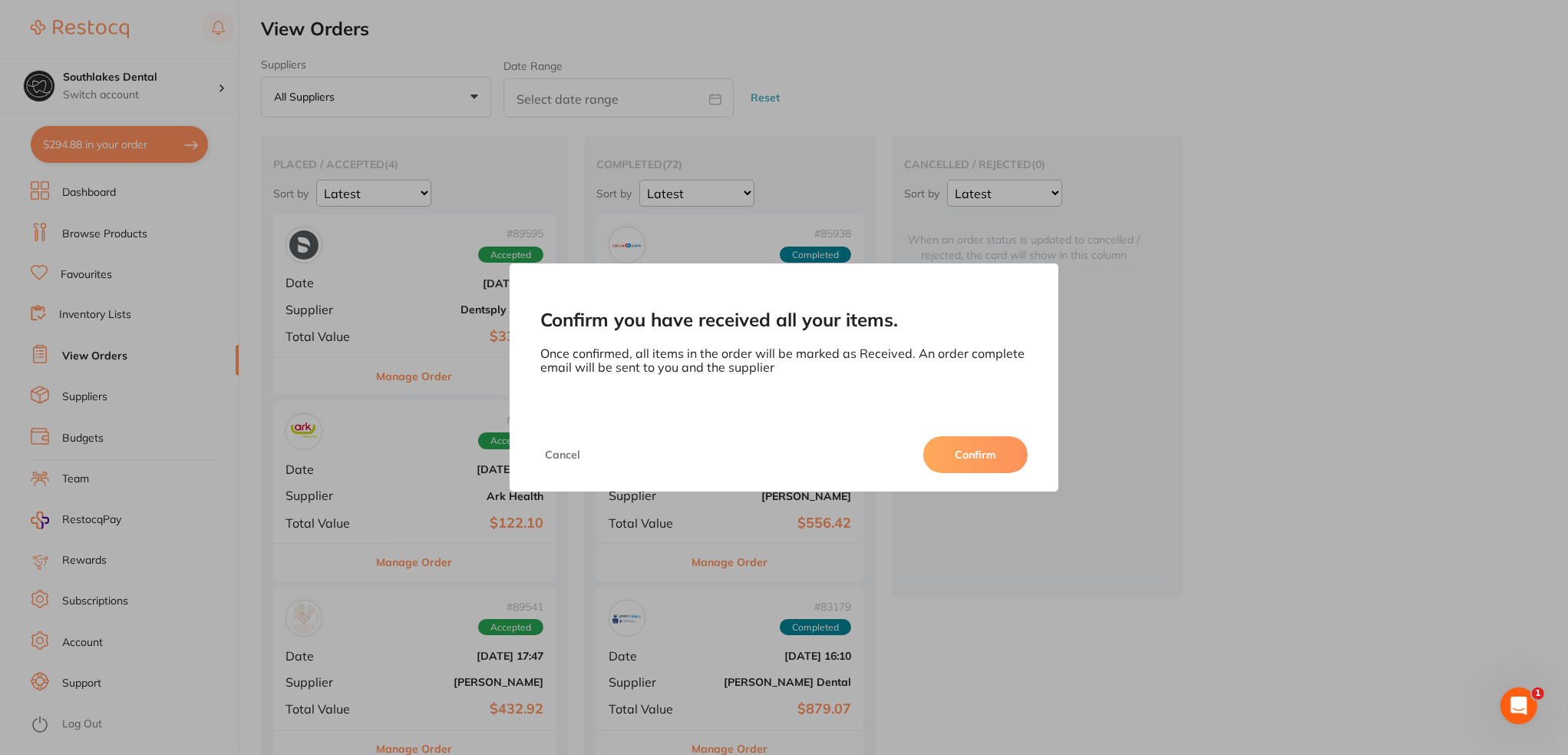
click at [1000, 460] on button "Confirm" at bounding box center [974, 454] width 104 height 37
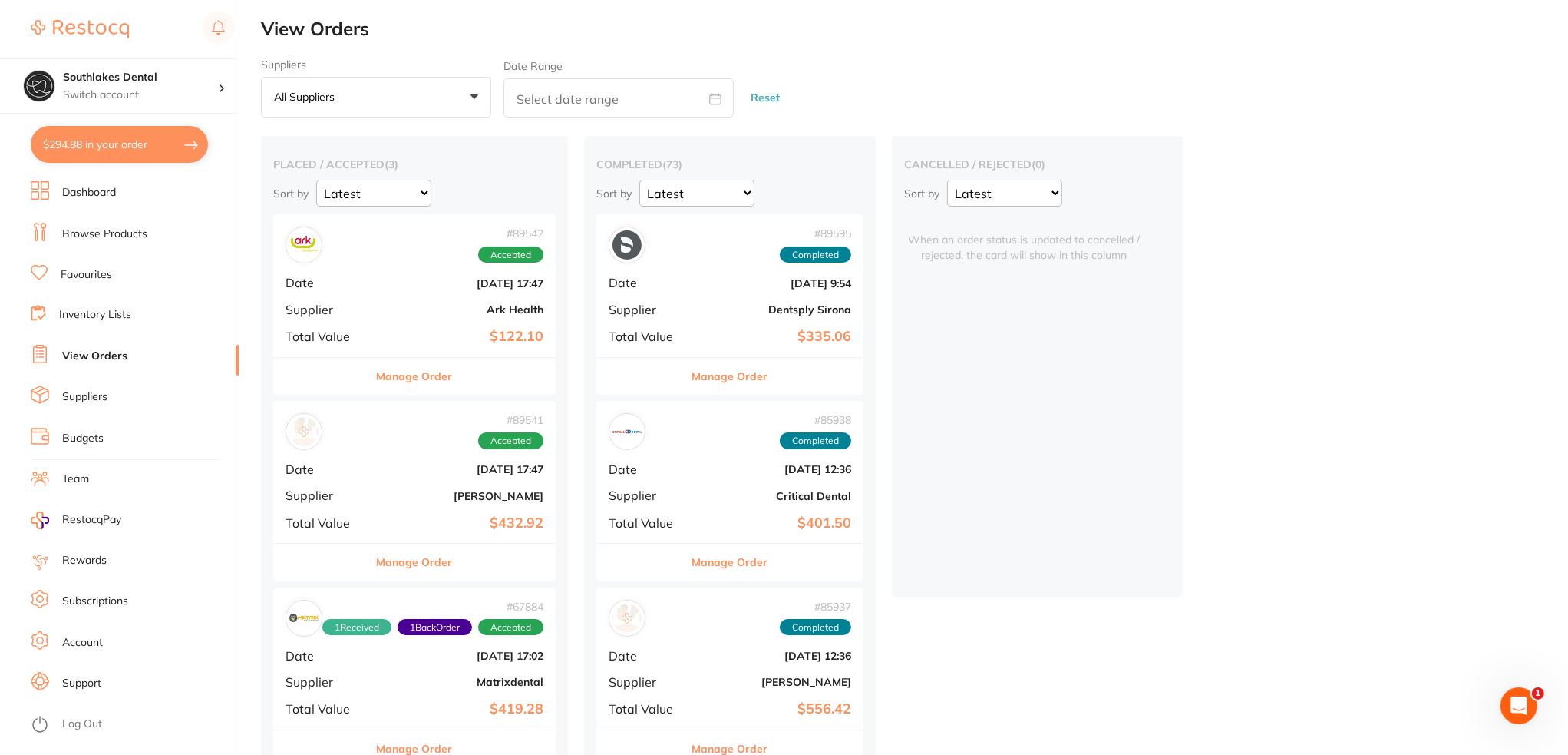
click at [378, 301] on div "# 89542 Accepted Date [DATE] 17:47 Supplier Ark Health Total Value $122.10" at bounding box center [414, 285] width 282 height 142
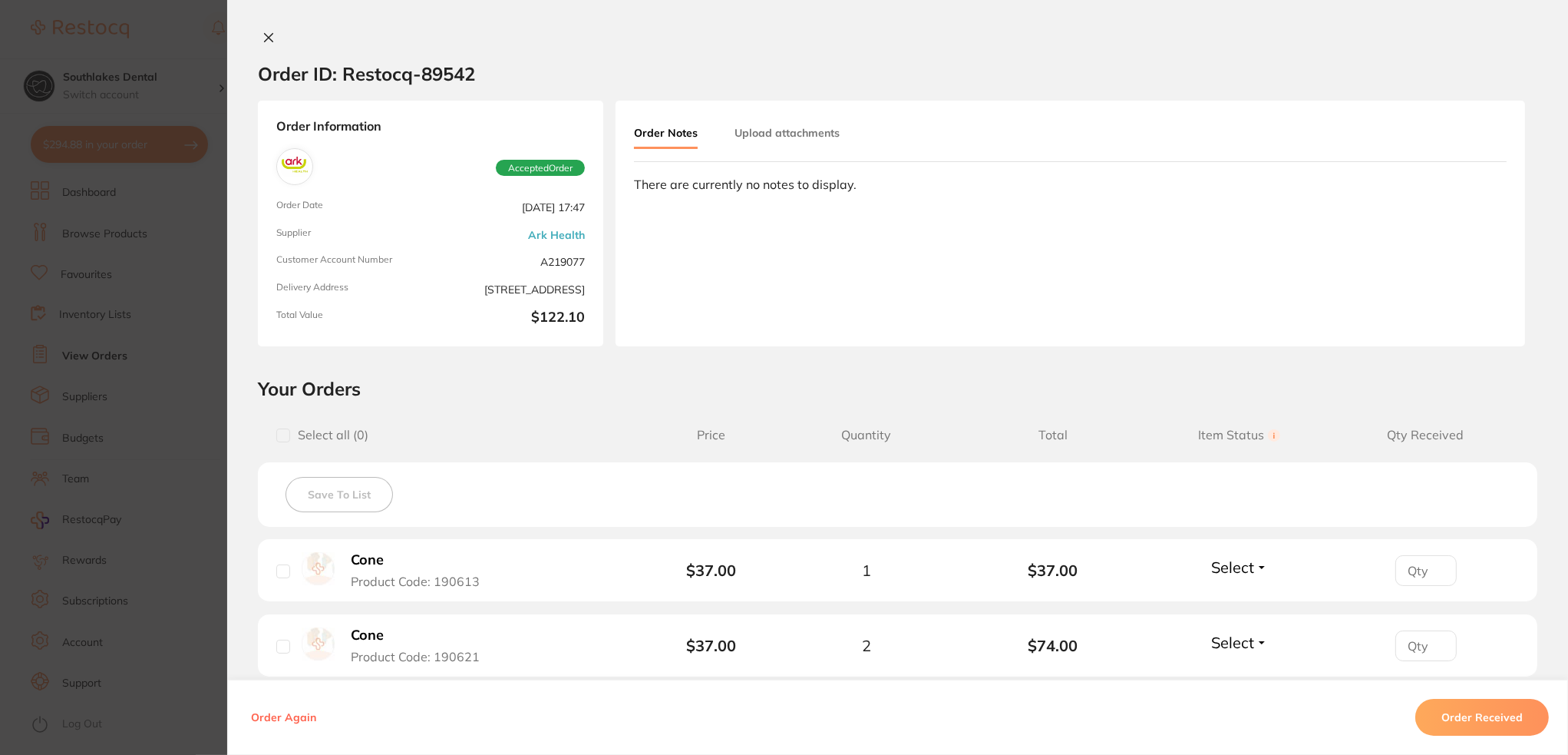
scroll to position [230, 0]
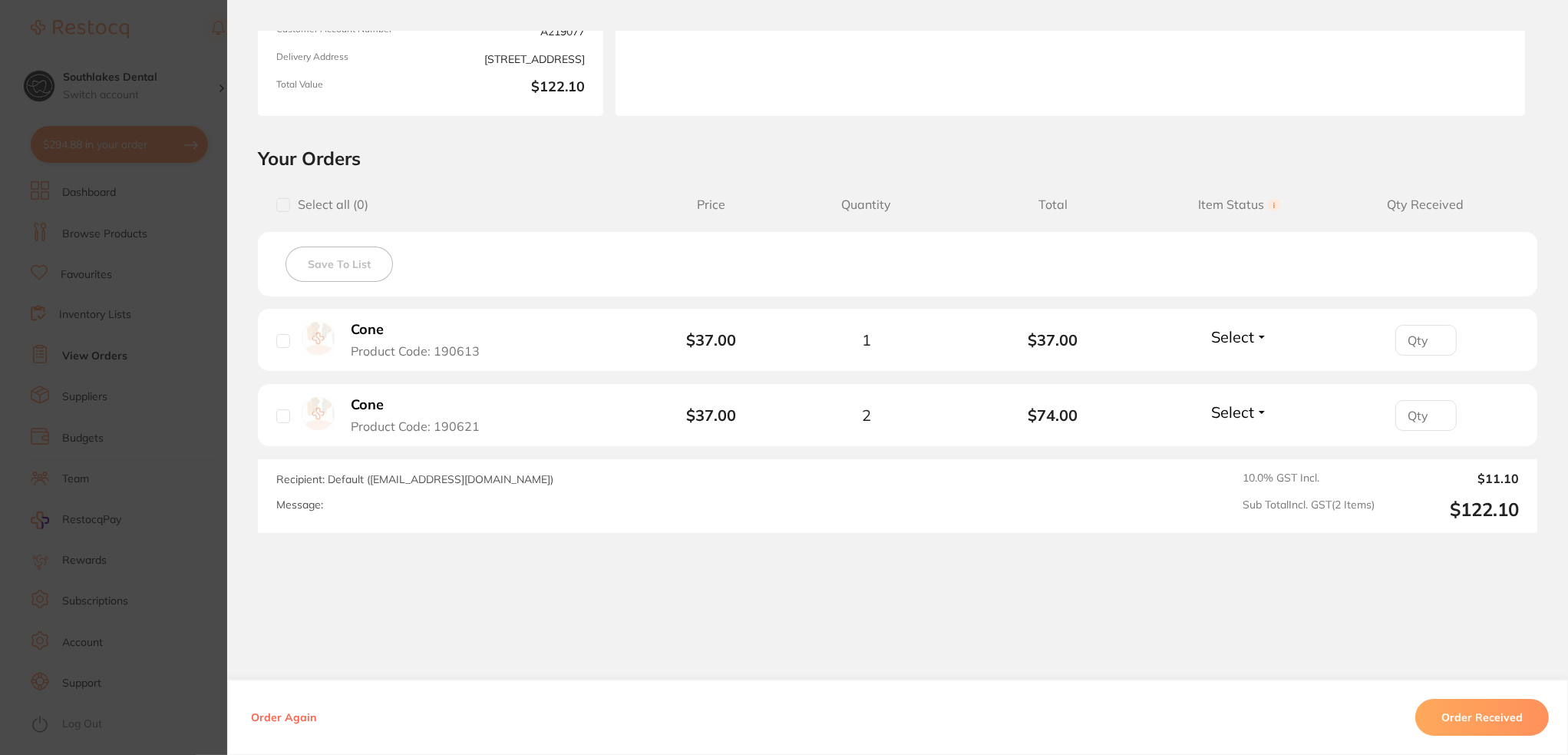
click at [128, 291] on section "Order ID: Restocq- 89542 Order Information Accepted Order Order Date [DATE] 17:…" at bounding box center [784, 378] width 1568 height 755
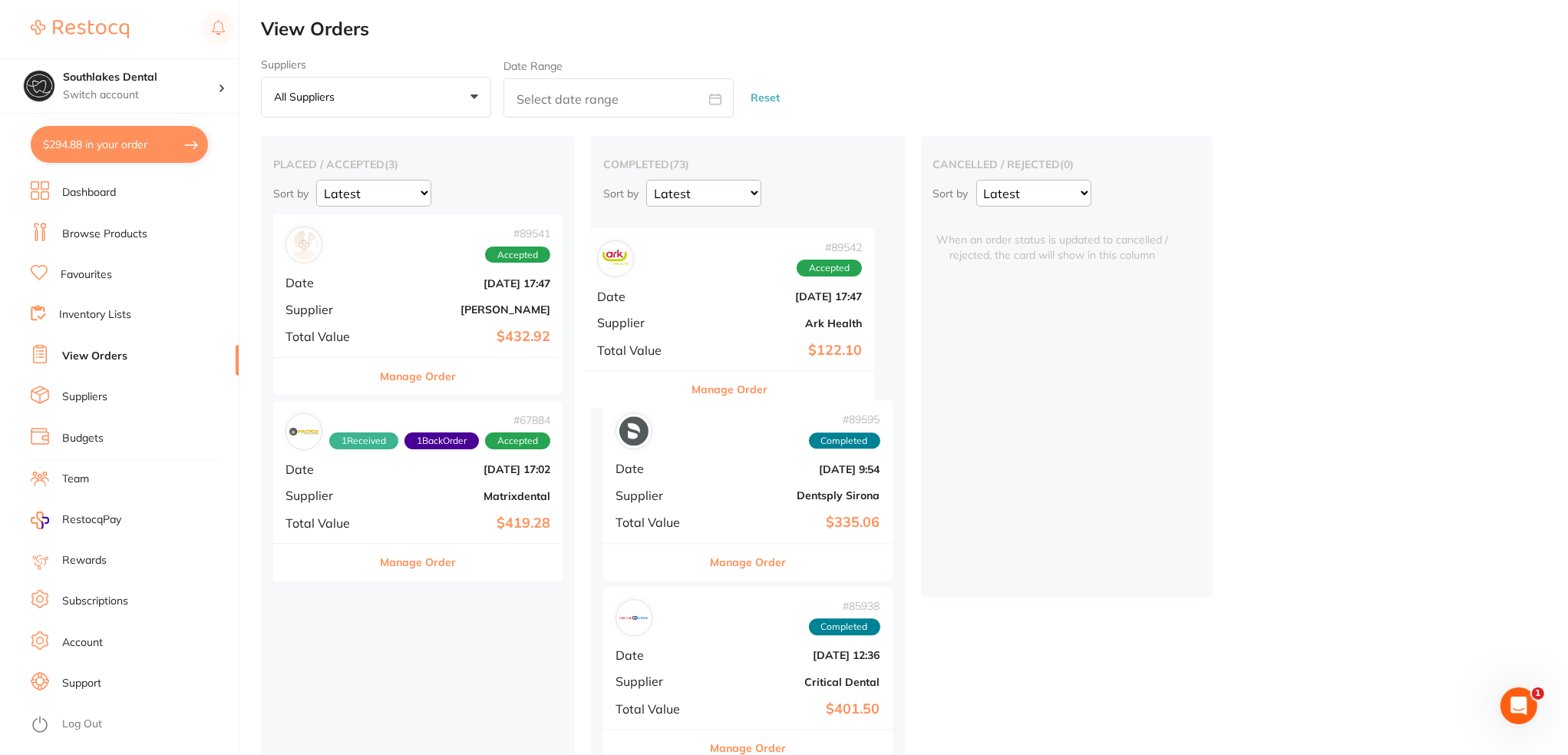
drag, startPoint x: 380, startPoint y: 291, endPoint x: 702, endPoint y: 303, distance: 322.2
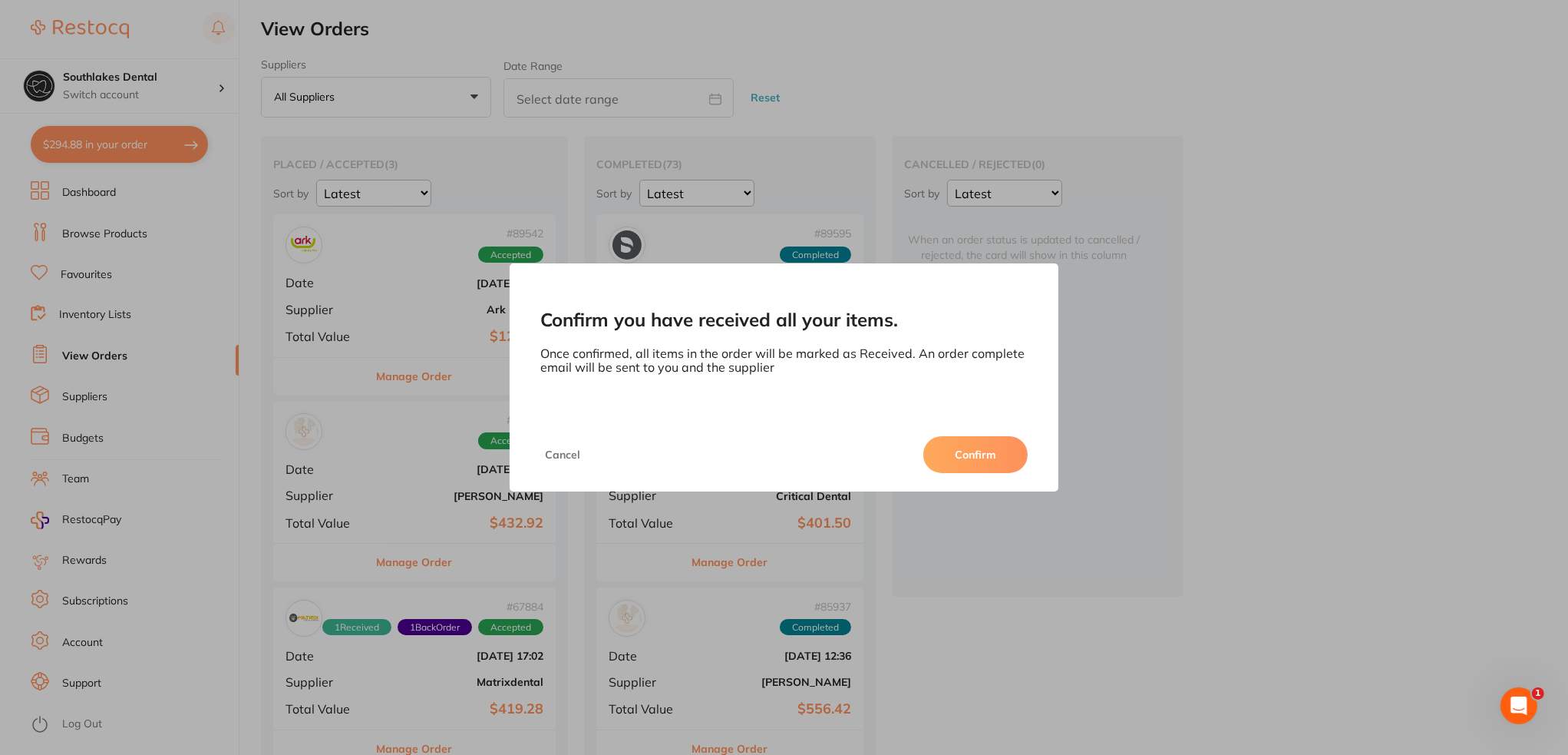
click at [958, 442] on button "Confirm" at bounding box center [974, 454] width 104 height 37
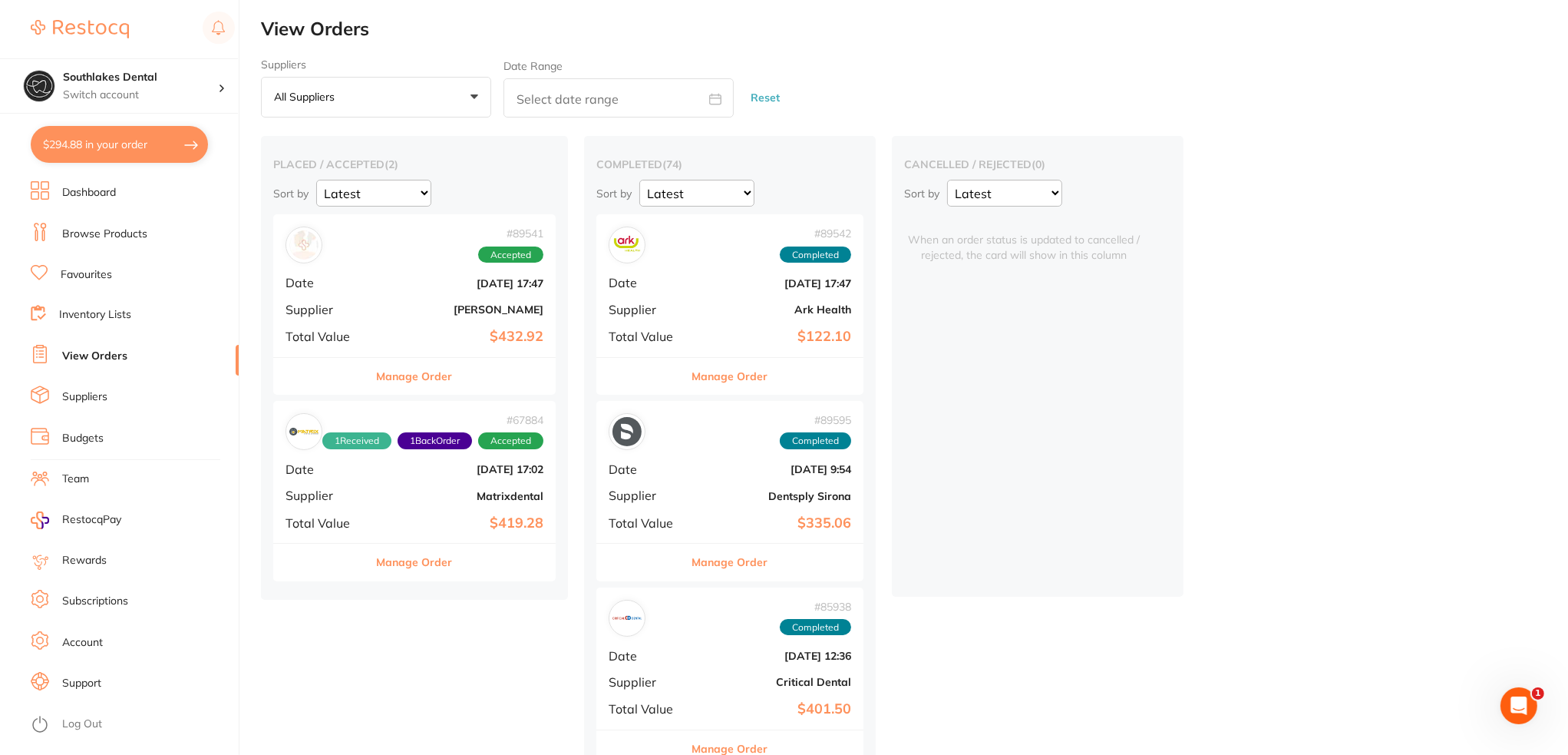
click at [377, 285] on div "# 89541 Accepted Date [DATE] 17:47 Supplier [PERSON_NAME] Total Value $432.92" at bounding box center [414, 285] width 282 height 142
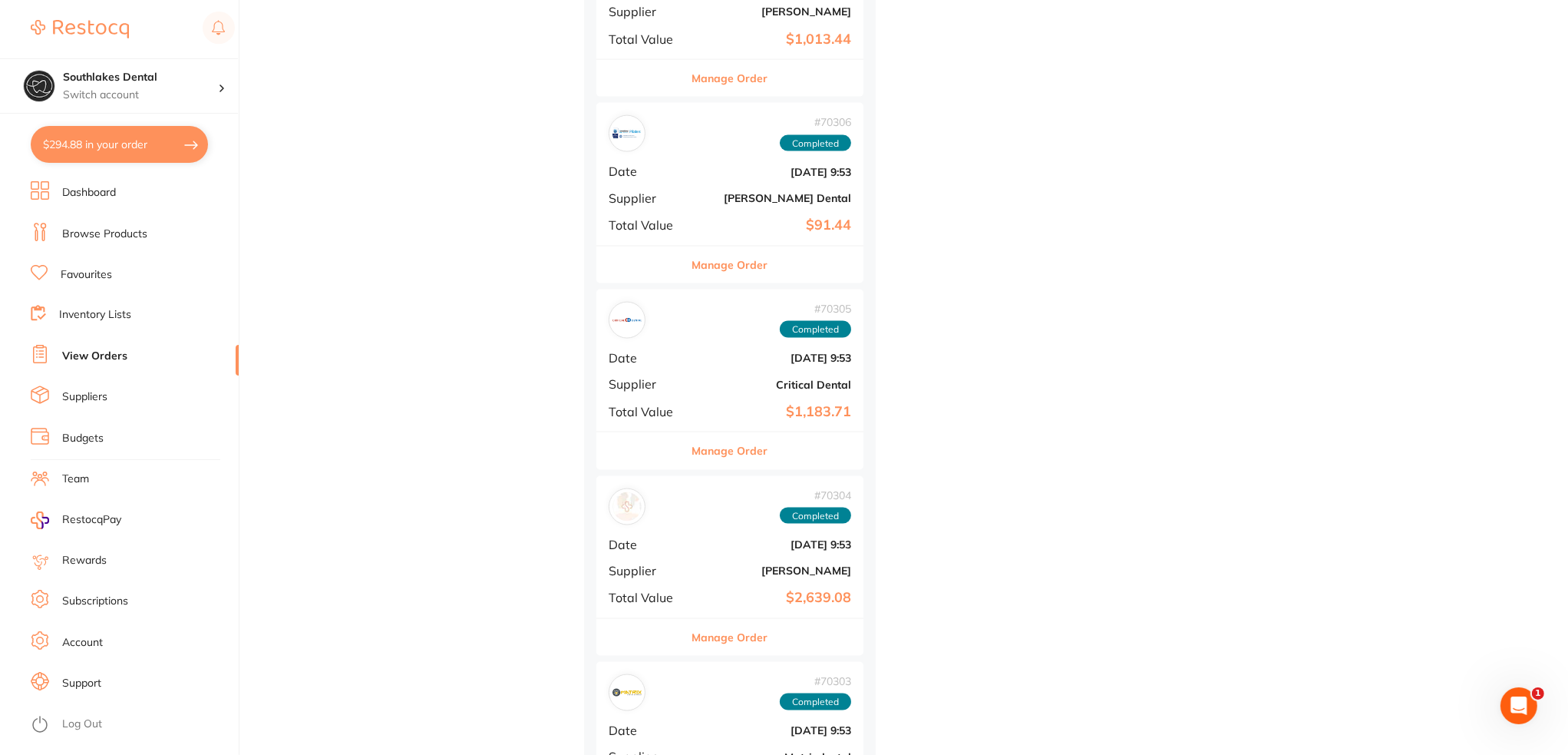
scroll to position [3225, 0]
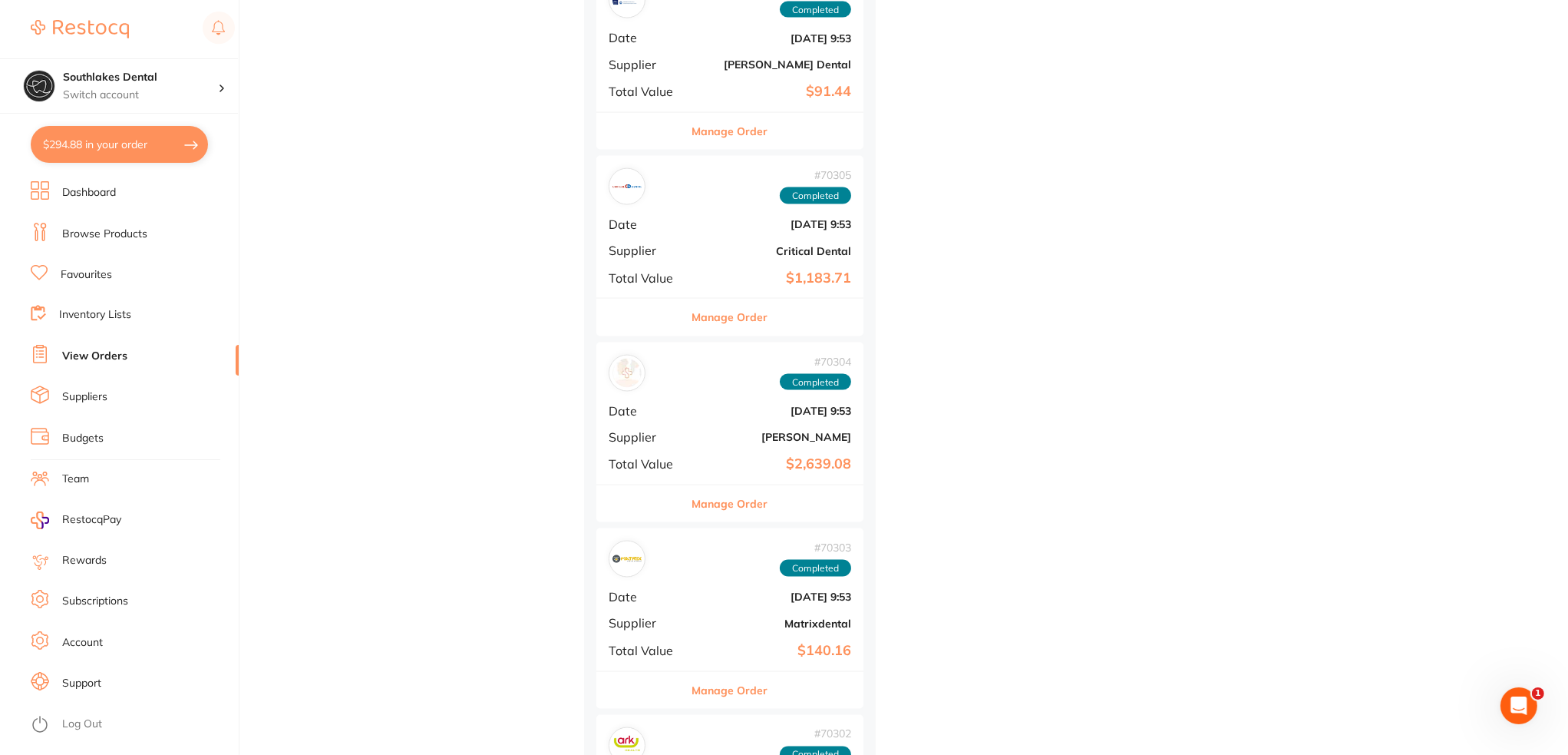
click at [705, 595] on b "[DATE] 9:53" at bounding box center [774, 597] width 154 height 13
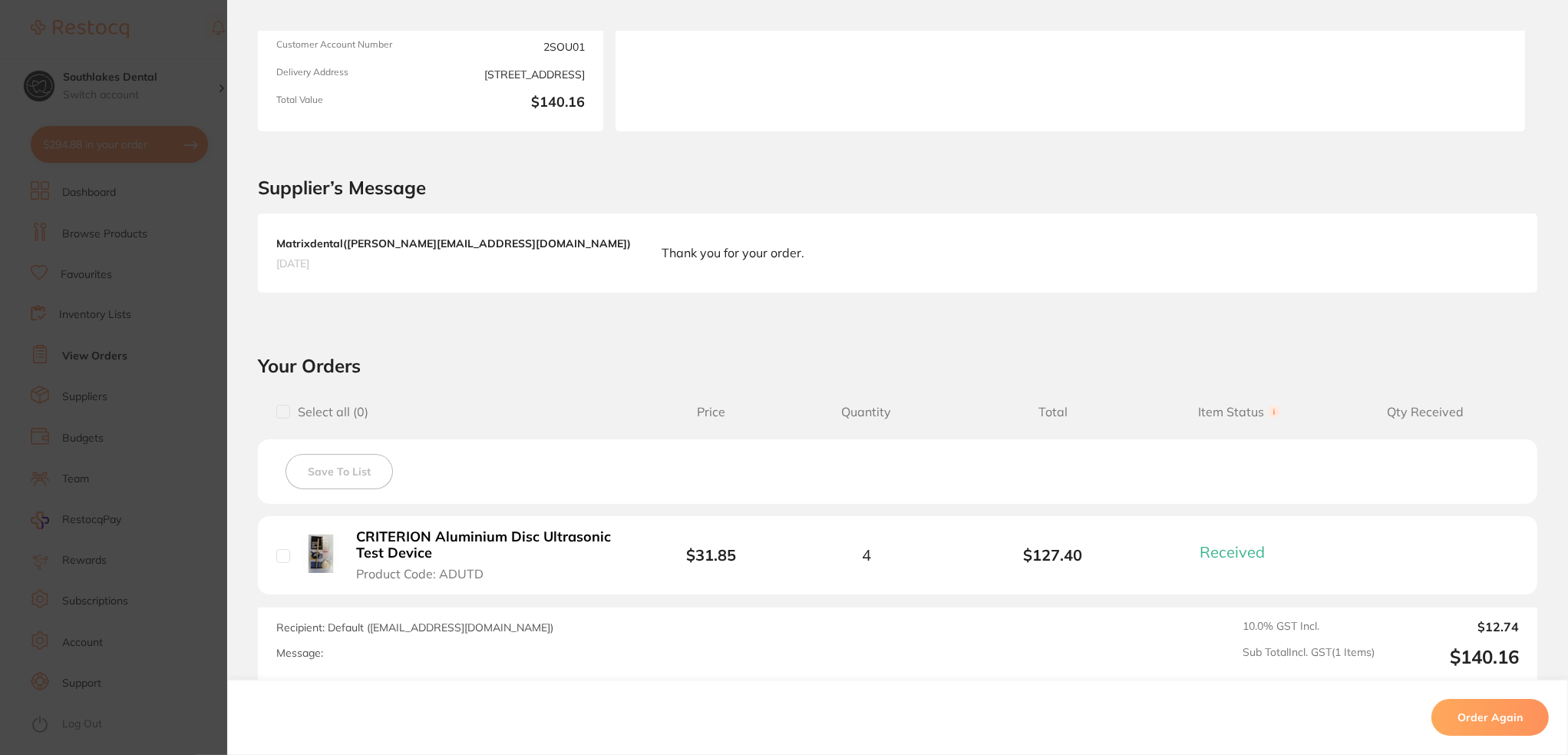
scroll to position [307, 0]
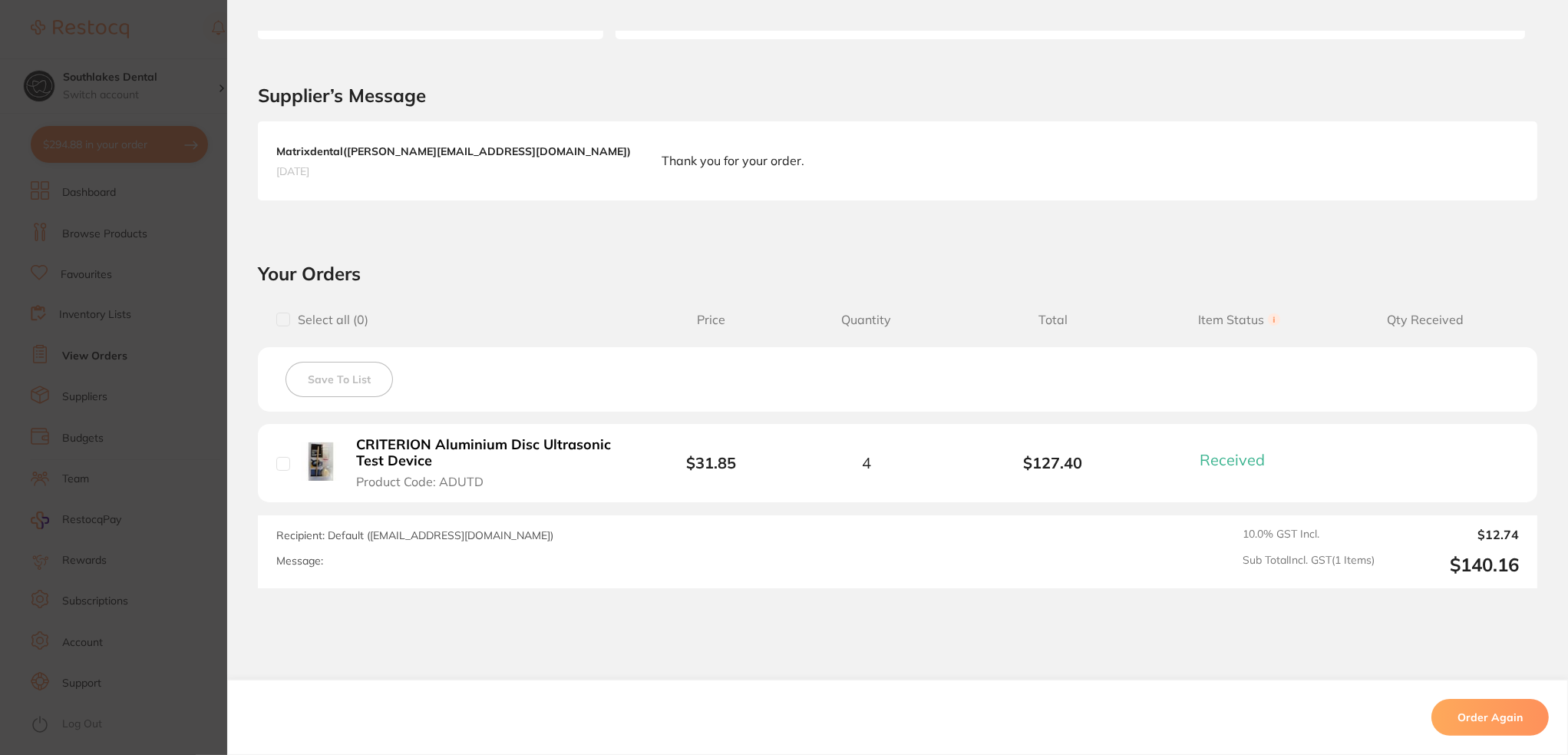
click at [192, 406] on section "Order ID: Restocq- 70303 Order Information 1 Received Completed Order Order Dat…" at bounding box center [784, 378] width 1568 height 755
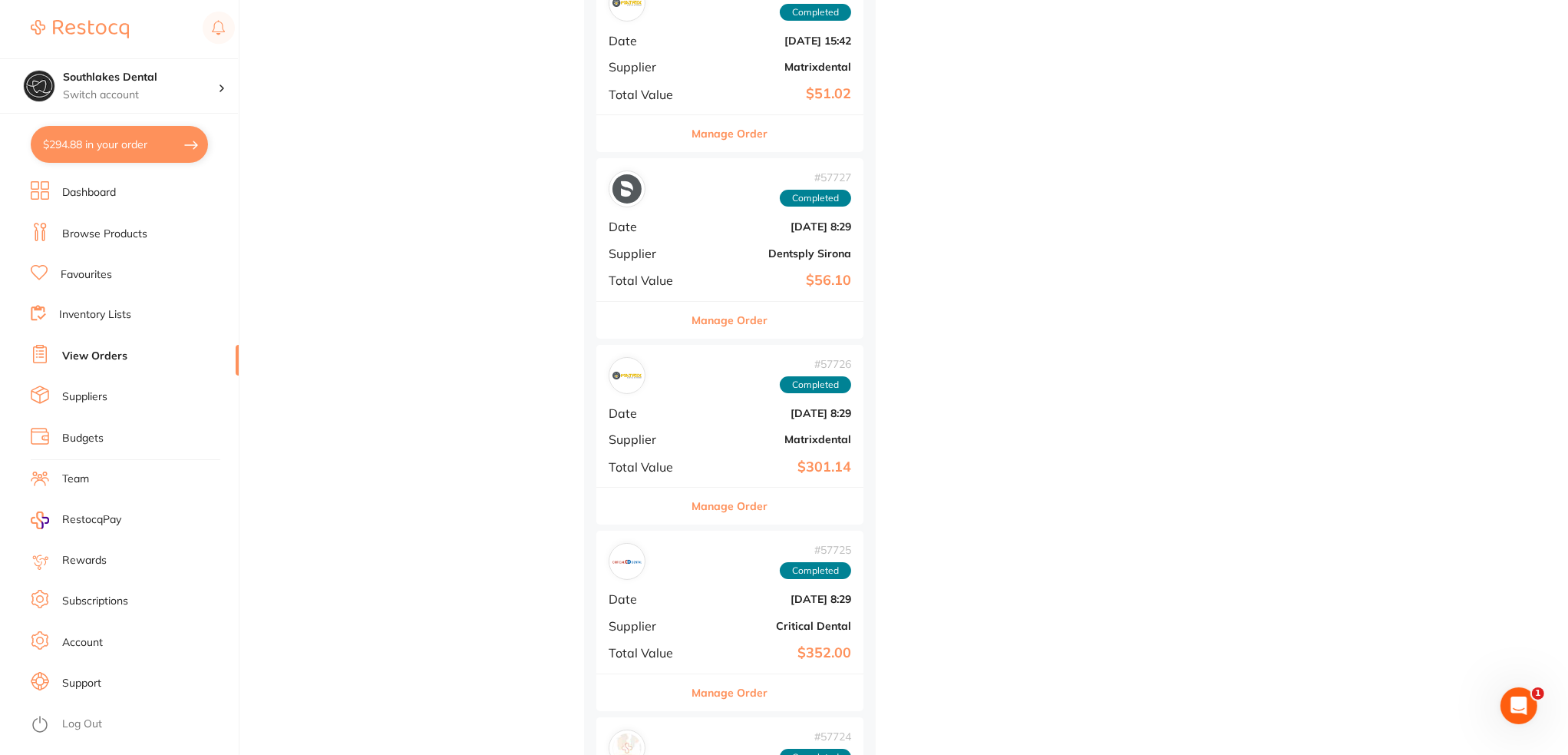
scroll to position [5299, 0]
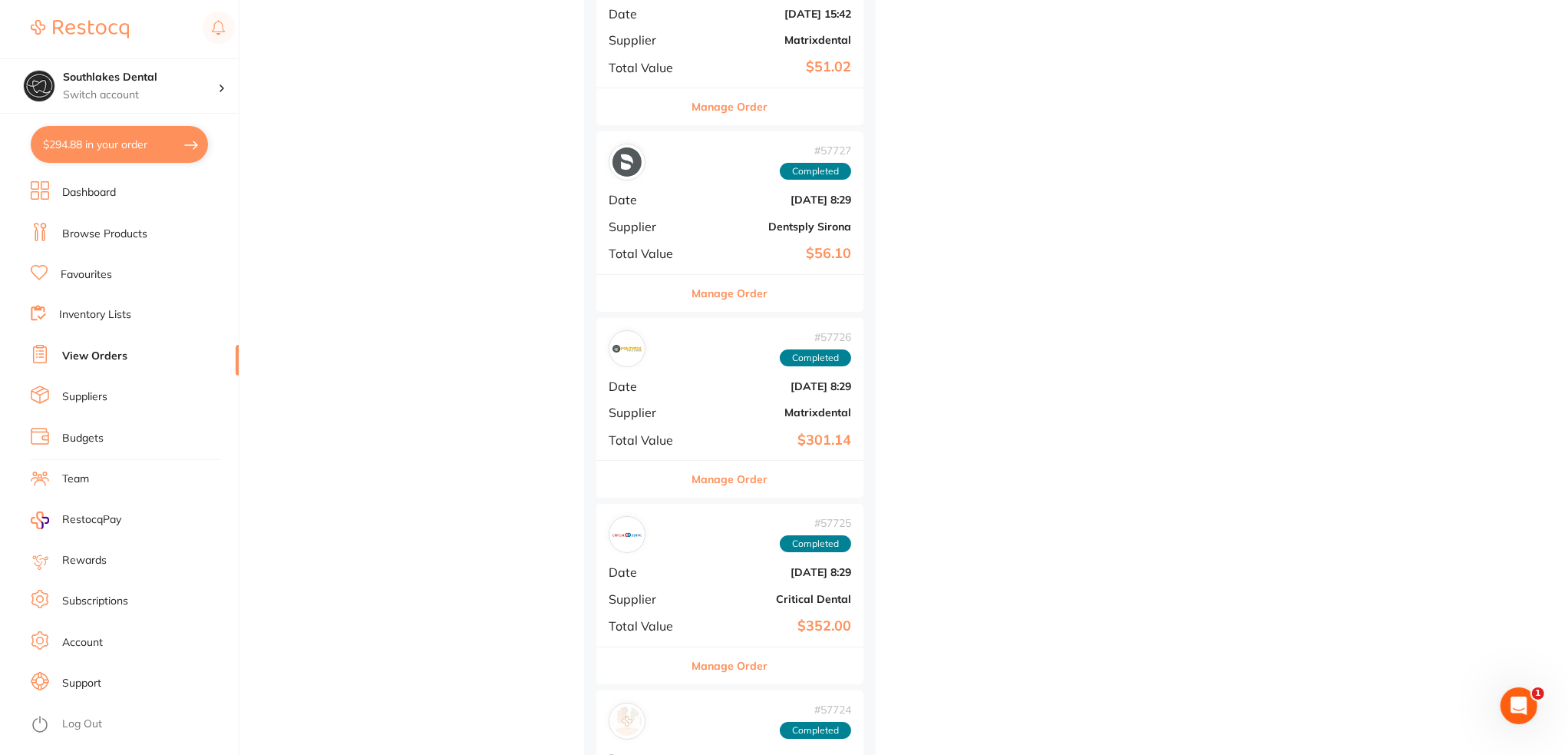
click at [712, 392] on div "# 57726 Completed Date [DATE] 8:29 Supplier Matrixdental Total Value $301.14" at bounding box center [729, 388] width 267 height 142
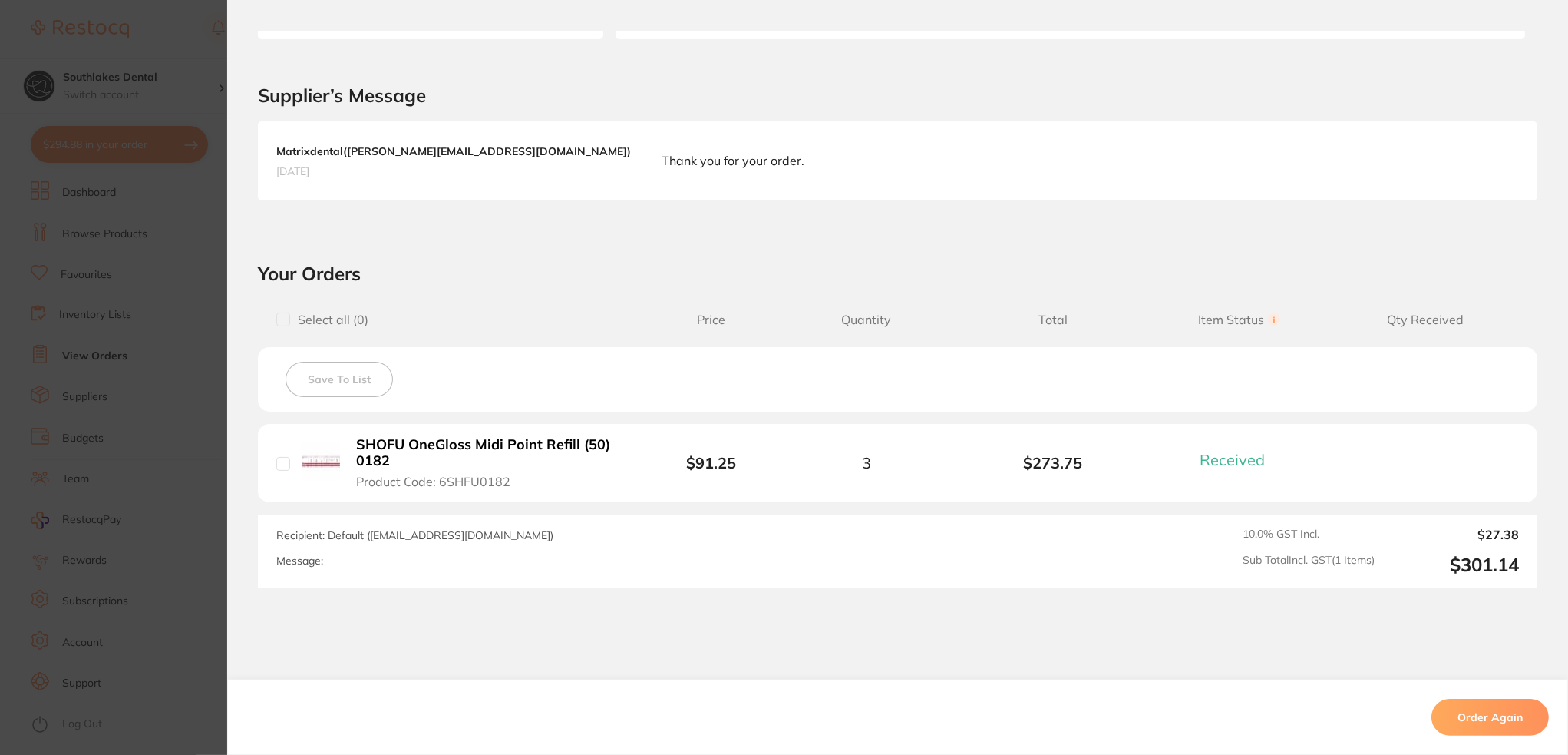
click at [185, 395] on section "Order ID: Restocq- 57726 Order Information 1 Received Completed Order Order Dat…" at bounding box center [784, 378] width 1568 height 755
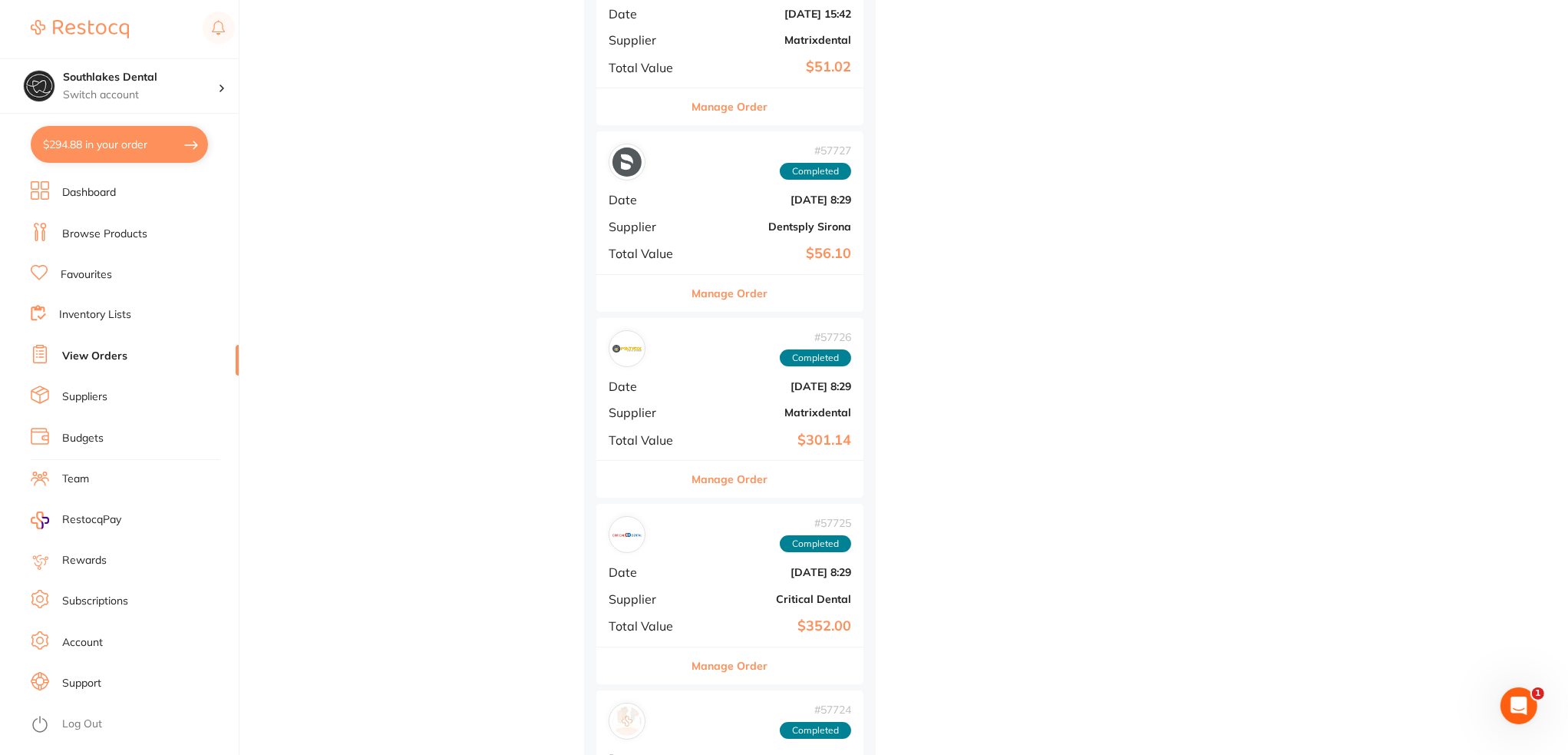
click at [710, 225] on b "Dentsply Sirona" at bounding box center [774, 226] width 154 height 13
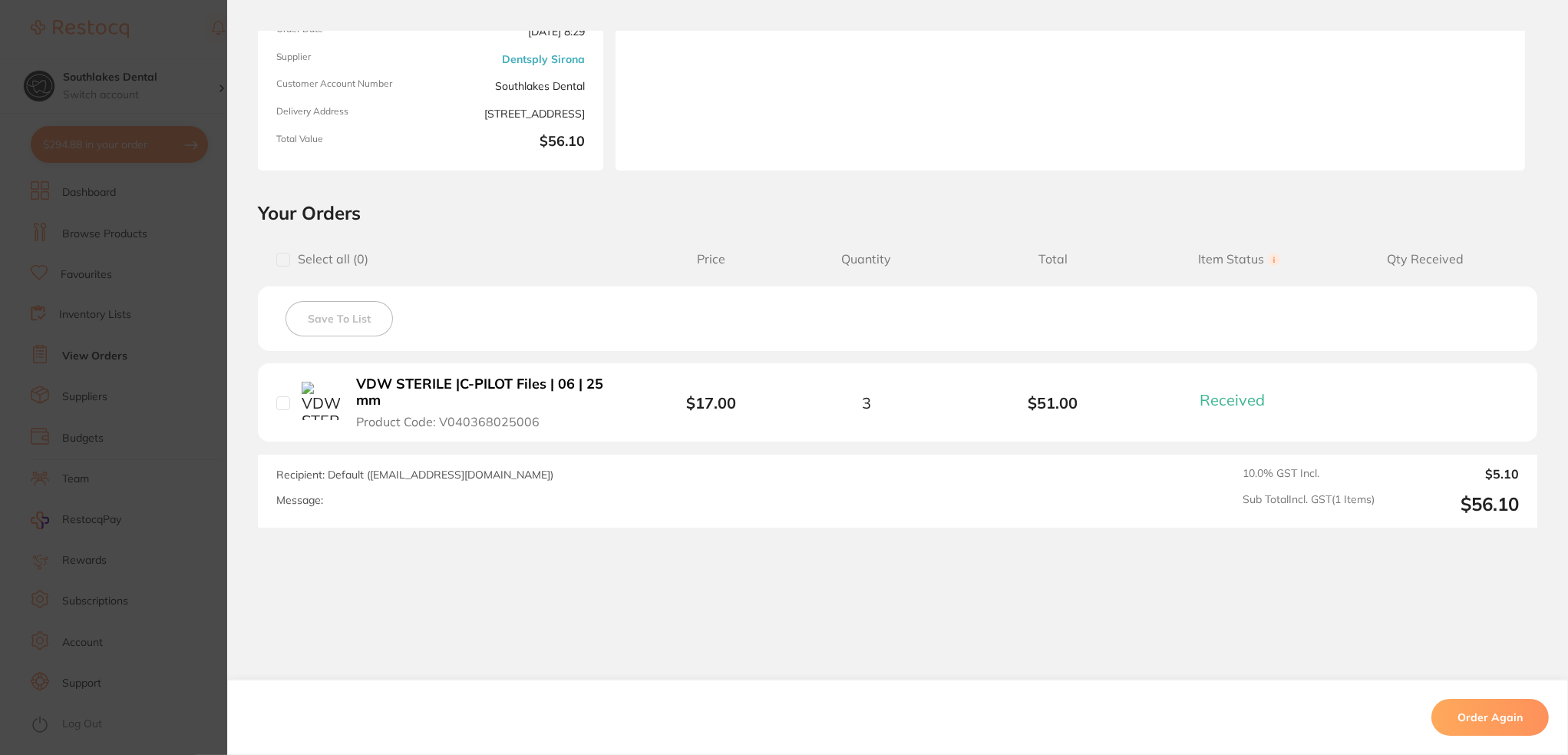
click at [194, 387] on section "Order ID: Restocq- 57727 Order Information 1 Received Completed Order Order Dat…" at bounding box center [784, 378] width 1568 height 755
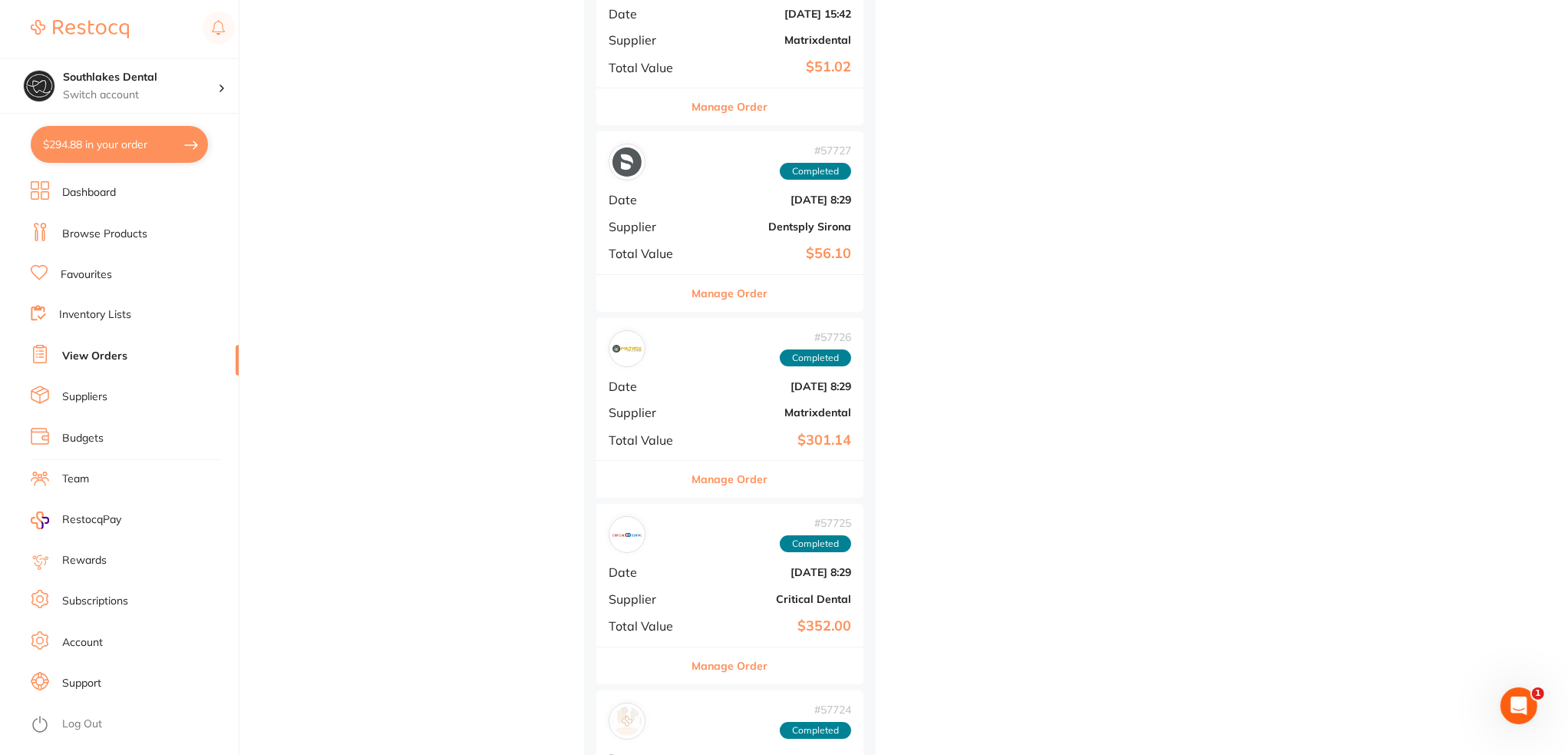
click at [705, 180] on div "# 57727 Completed Date Oct 23 2024, 8:29 Supplier Dentsply Sirona Total Value $…" at bounding box center [729, 202] width 267 height 142
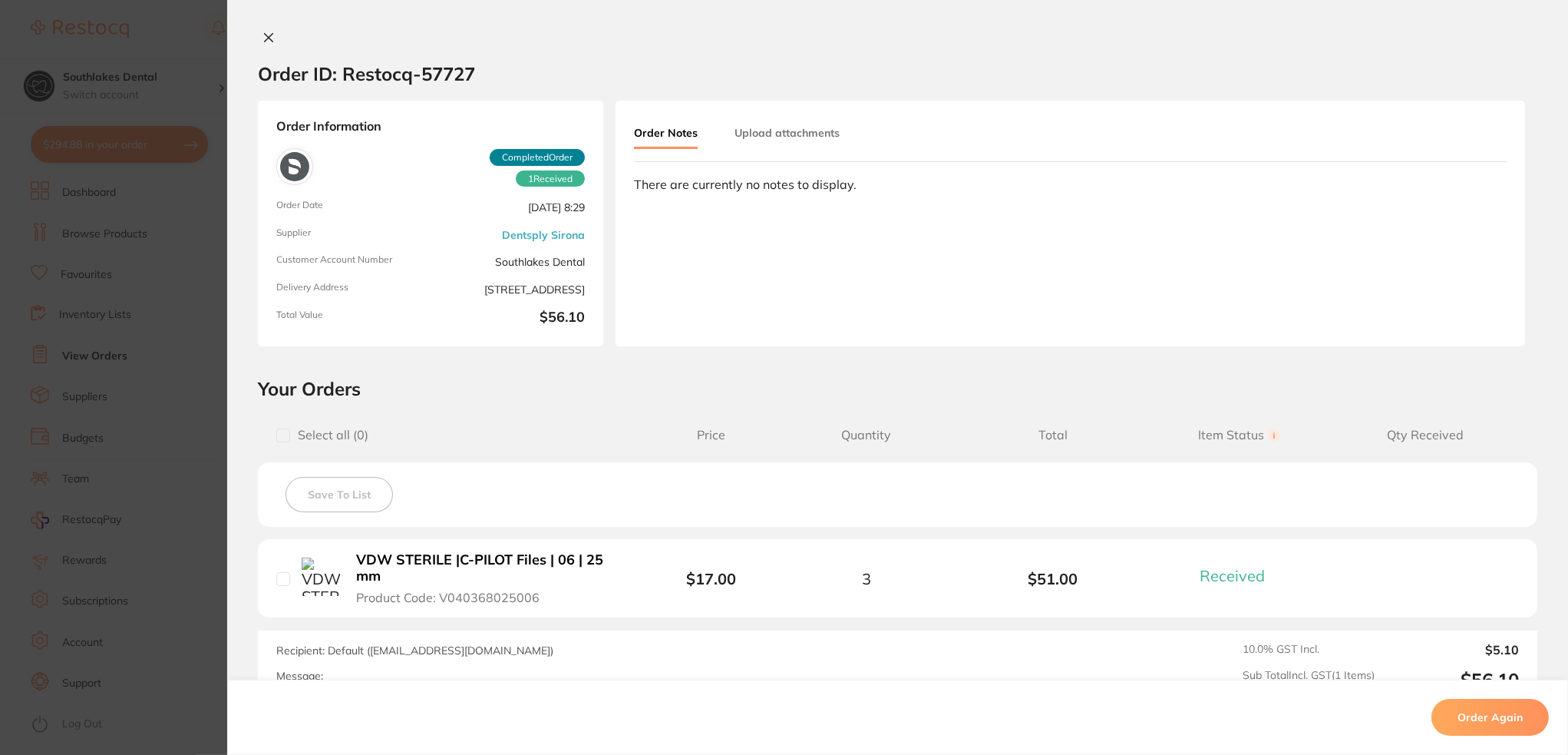
click at [135, 267] on section "Order ID: Restocq- 57727 Order Information 1 Received Completed Order Order Dat…" at bounding box center [784, 378] width 1568 height 755
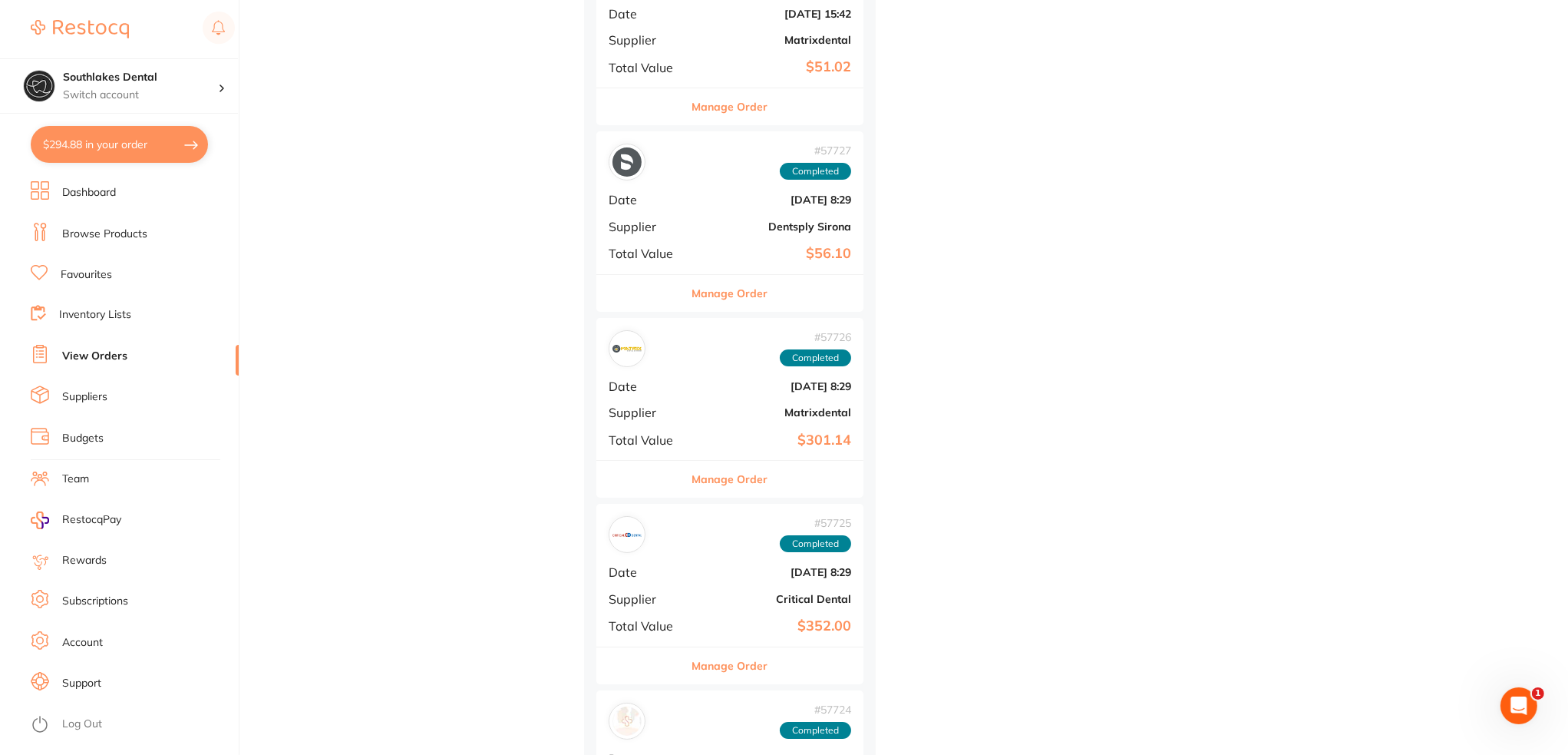
click at [726, 47] on div "# 58127 Completed Date Oct 25 2024, 15:42 Supplier Matrixdental Total Value $51…" at bounding box center [729, 16] width 267 height 142
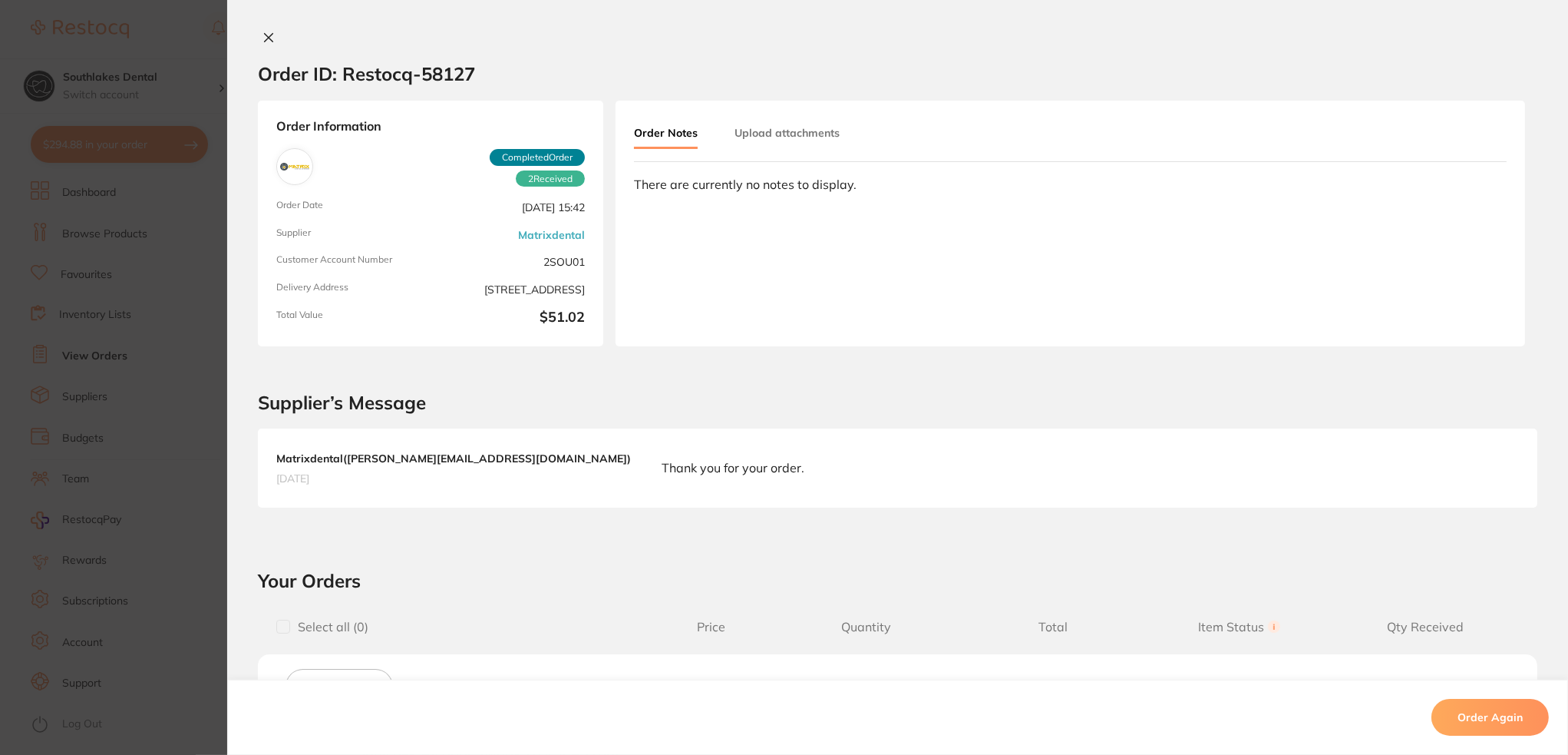
click at [166, 331] on section "Order ID: Restocq- 58127 Order Information 2 Received Completed Order Order Dat…" at bounding box center [784, 378] width 1568 height 755
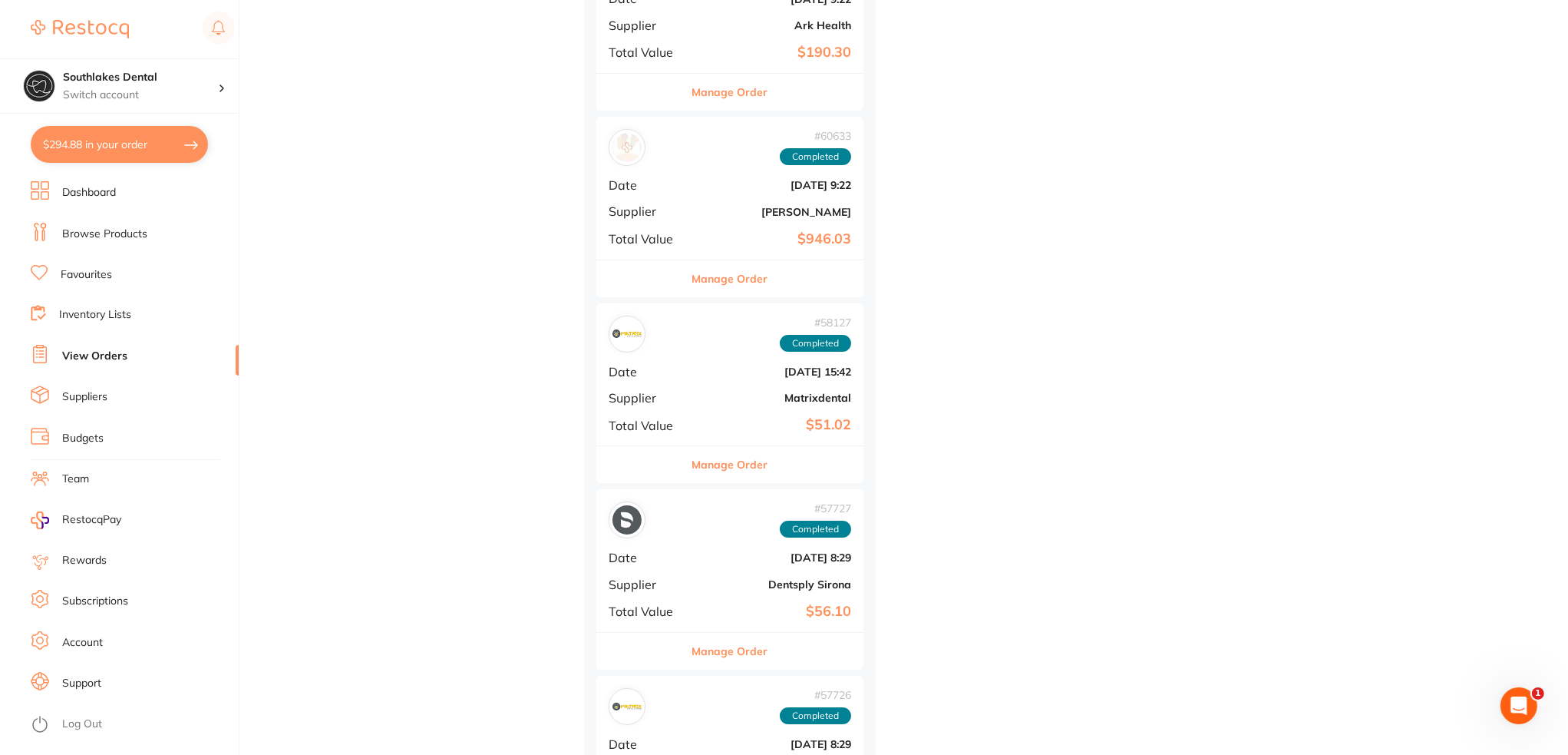
scroll to position [4915, 0]
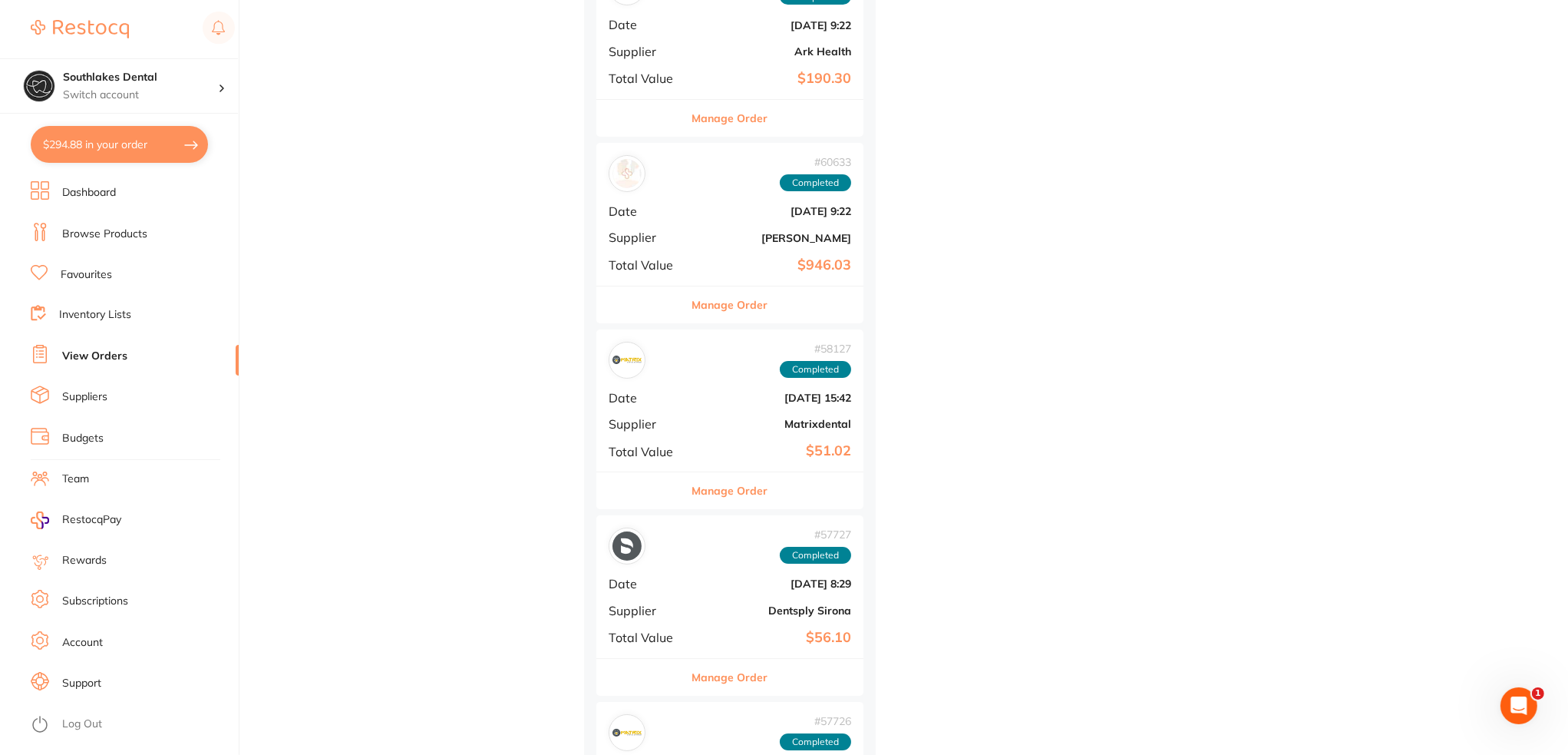
click at [717, 224] on div "# 60633 Completed Date Nov 14 2024, 9:22 Supplier Adam Dental Total Value $946.…" at bounding box center [729, 214] width 267 height 142
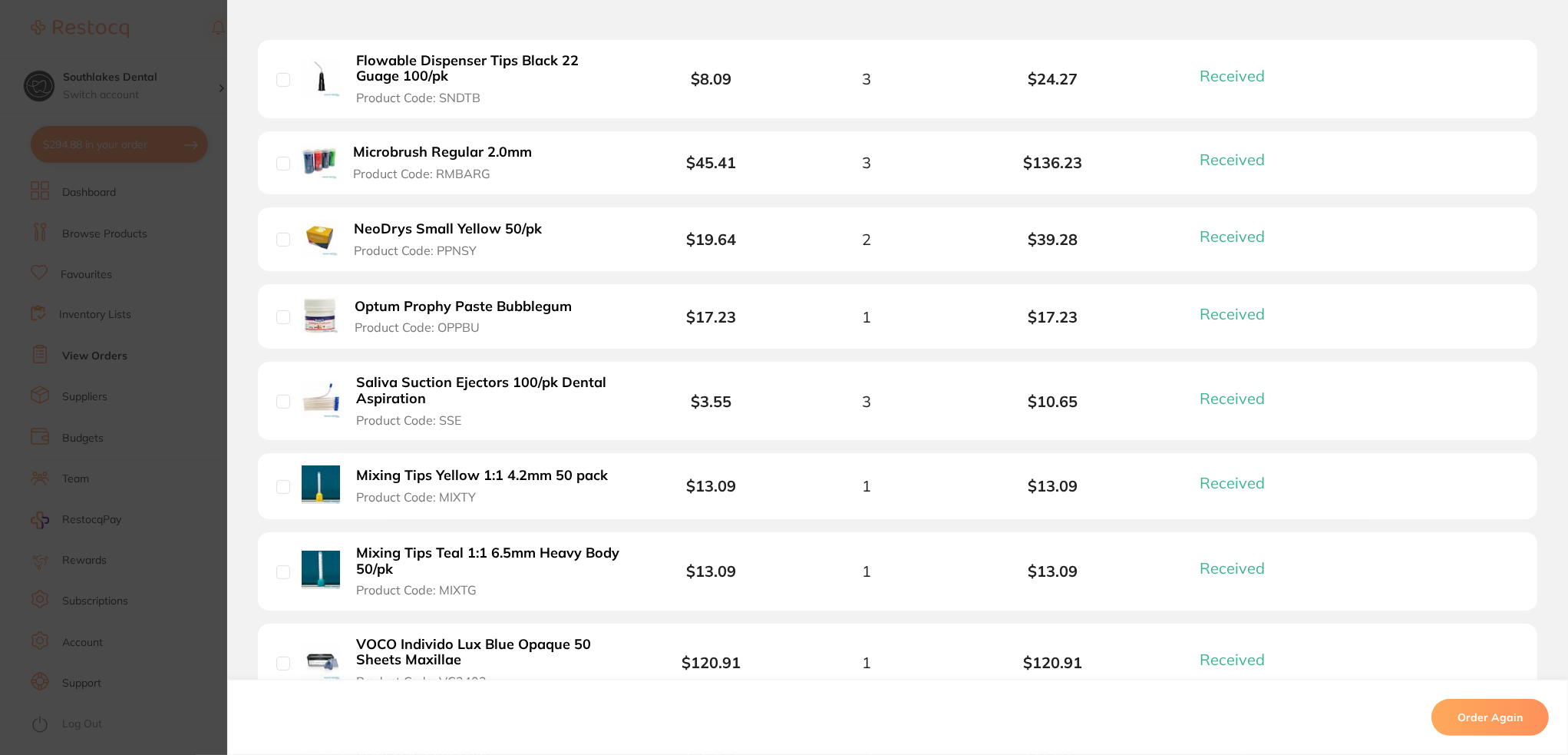
scroll to position [375, 0]
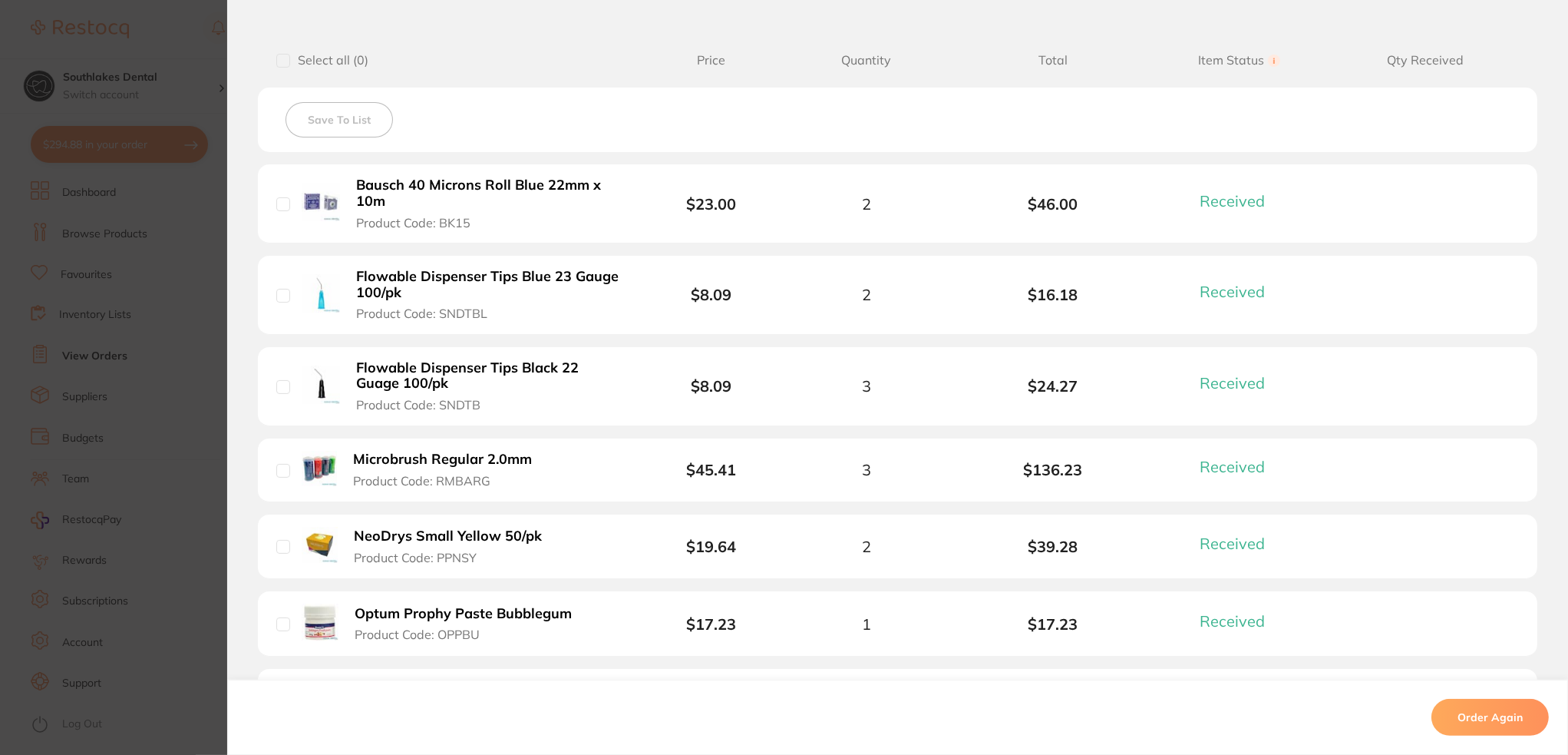
click at [80, 316] on section "Order ID: Restocq- 60633 Order Information 15 Received Completed Order Order Da…" at bounding box center [784, 378] width 1568 height 755
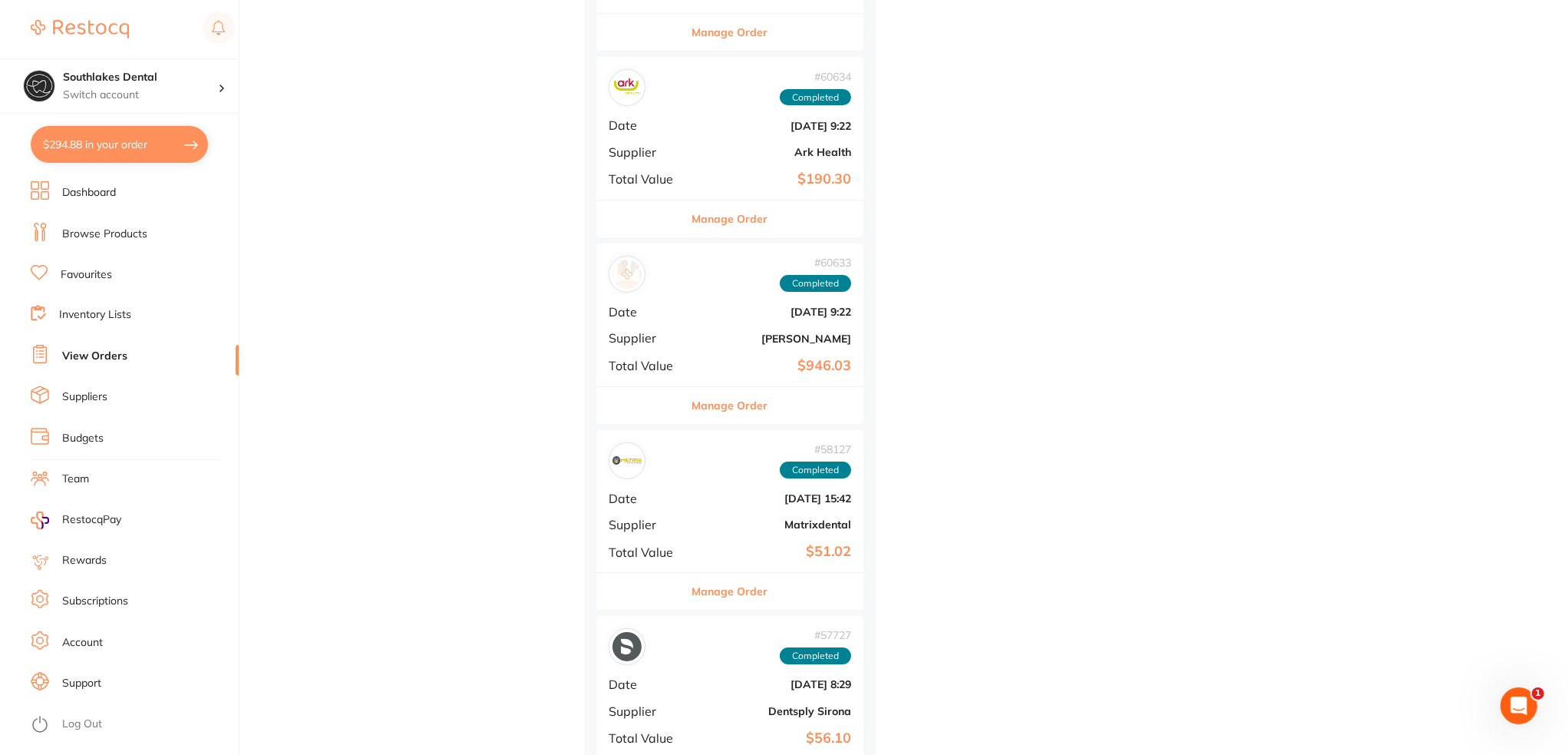
scroll to position [4684, 0]
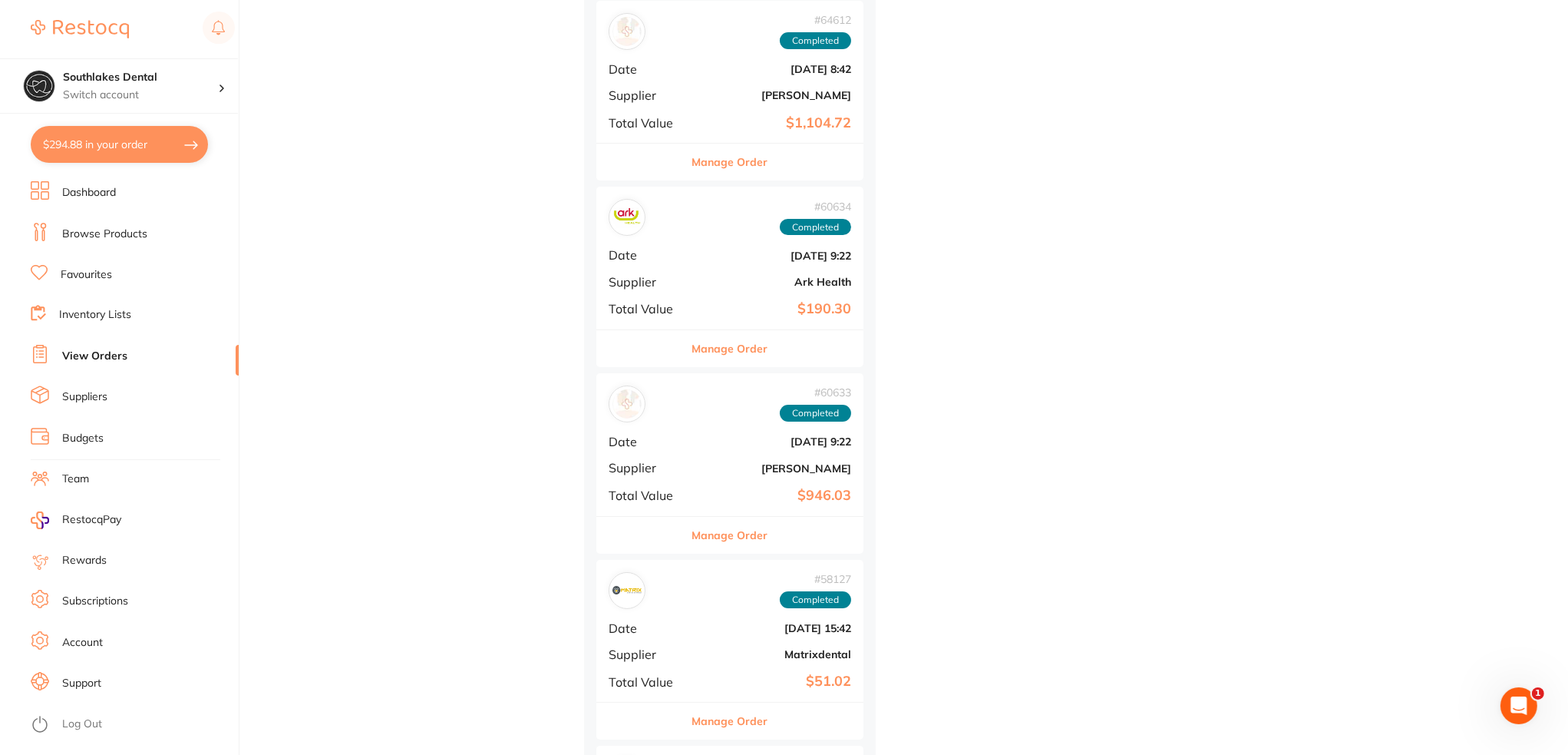
click at [706, 251] on b "[DATE] 9:22" at bounding box center [774, 256] width 154 height 13
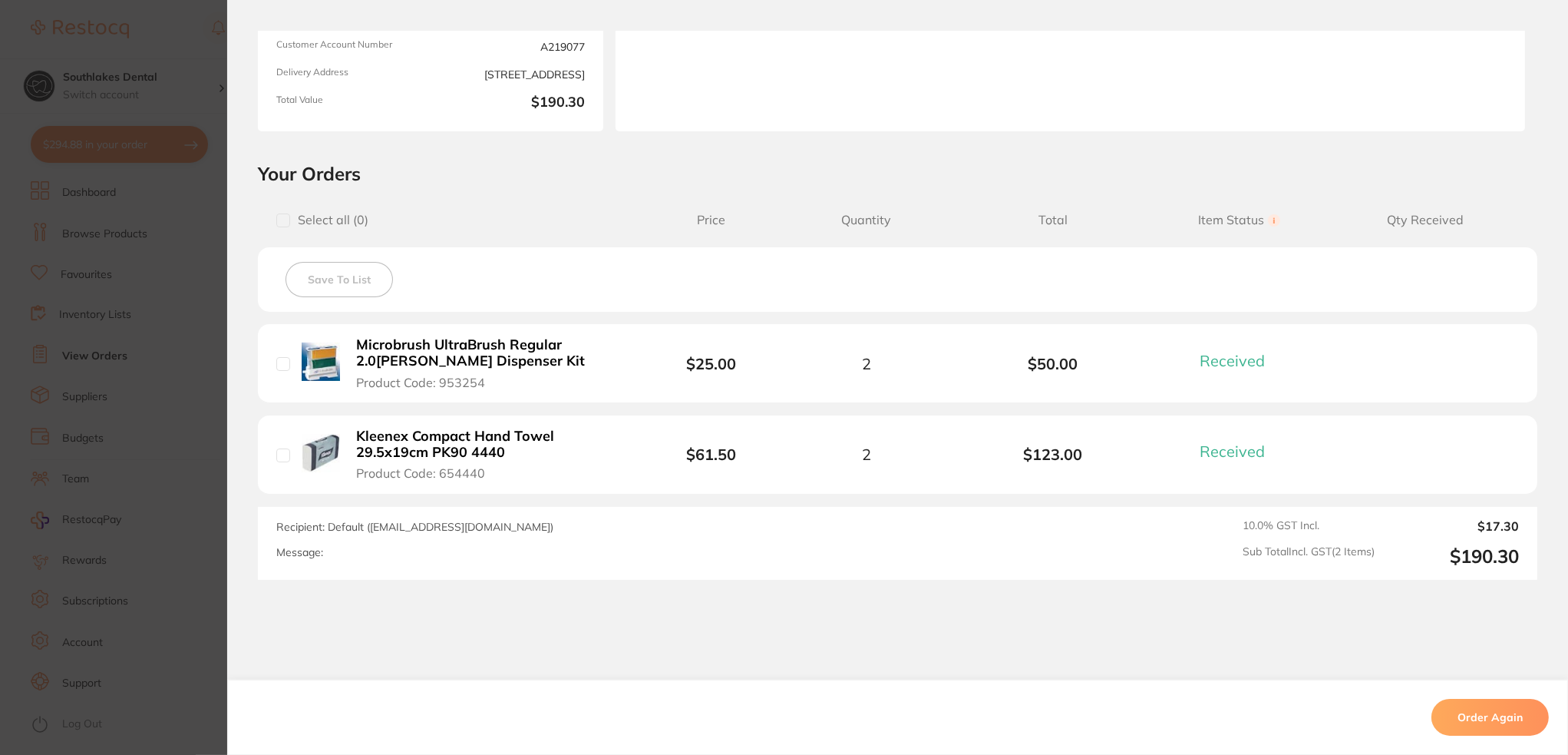
scroll to position [267, 0]
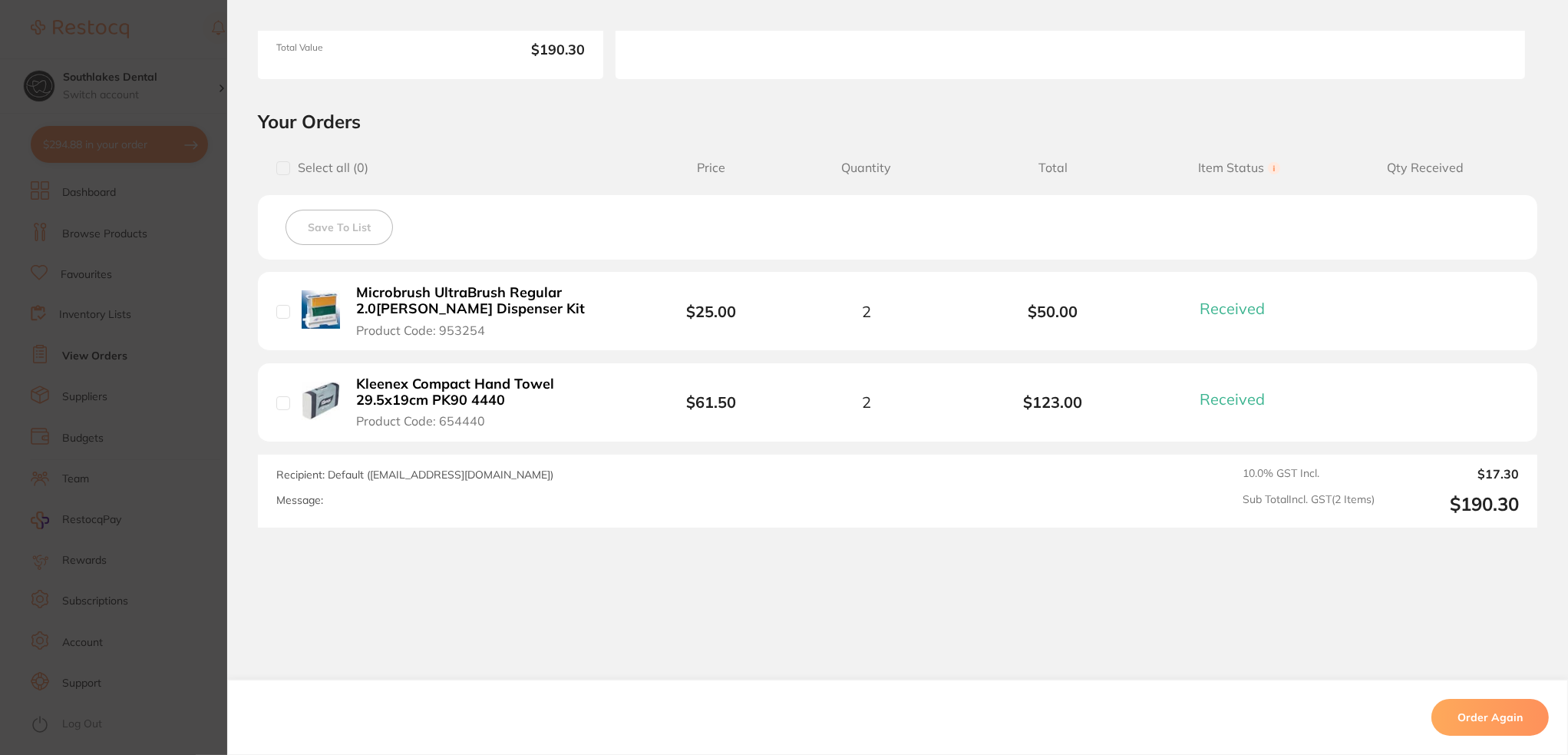
click at [159, 307] on section "Order ID: Restocq- 60634 Order Information 2 Received Completed Order Order Dat…" at bounding box center [784, 378] width 1568 height 755
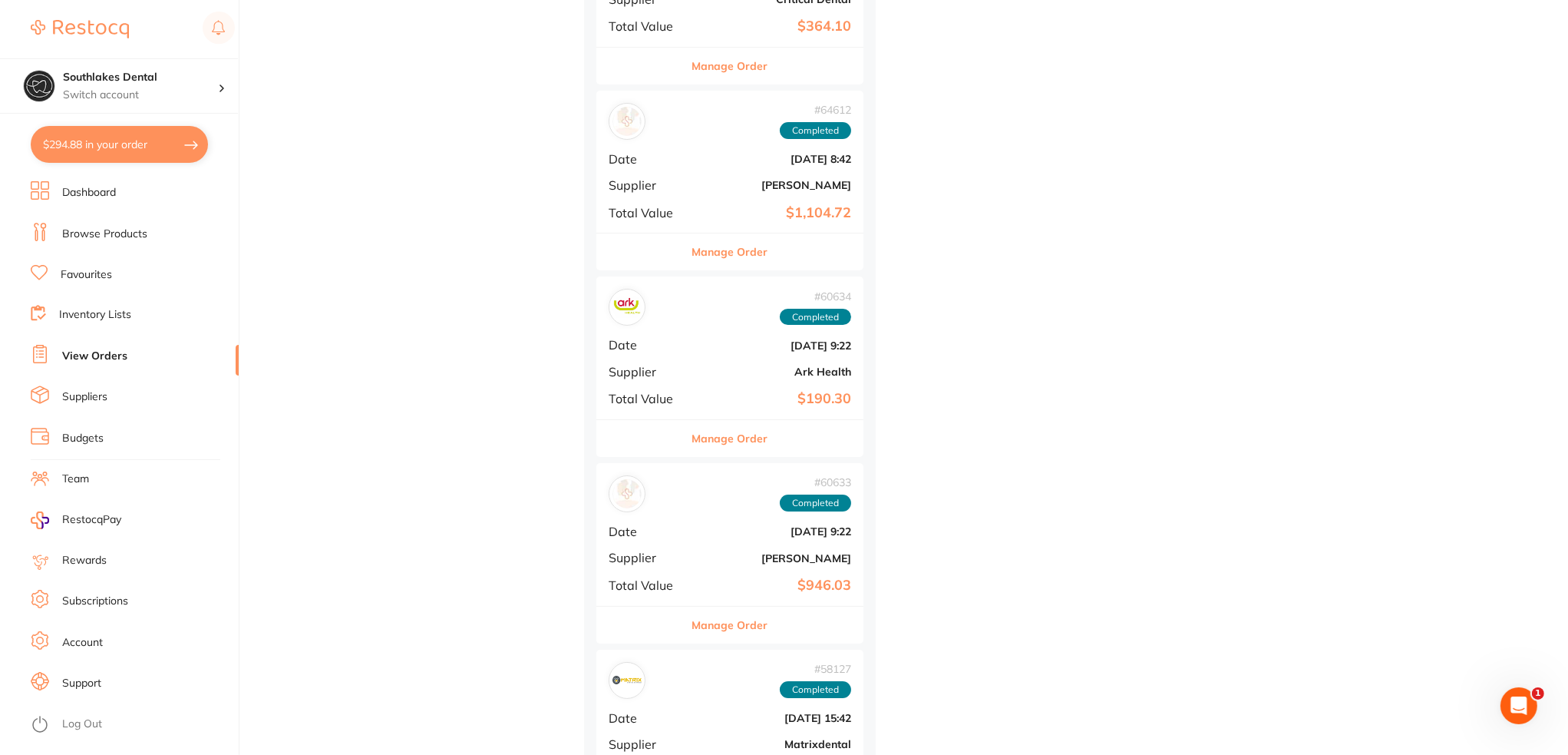
scroll to position [4454, 0]
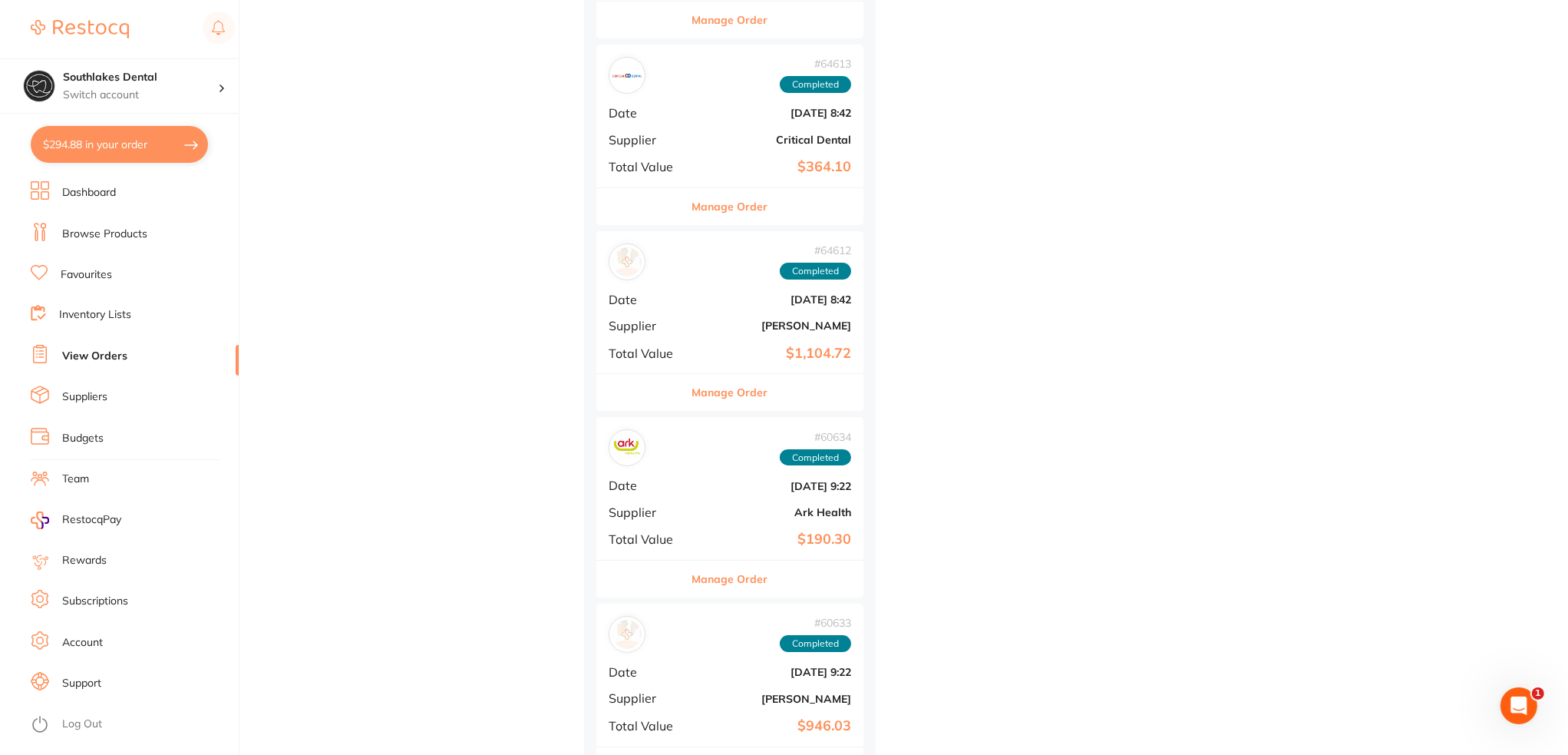
click at [730, 314] on div "# 64612 Completed Date Dec 13 2024, 8:42 Supplier Adam Dental Total Value $1,10…" at bounding box center [729, 301] width 267 height 142
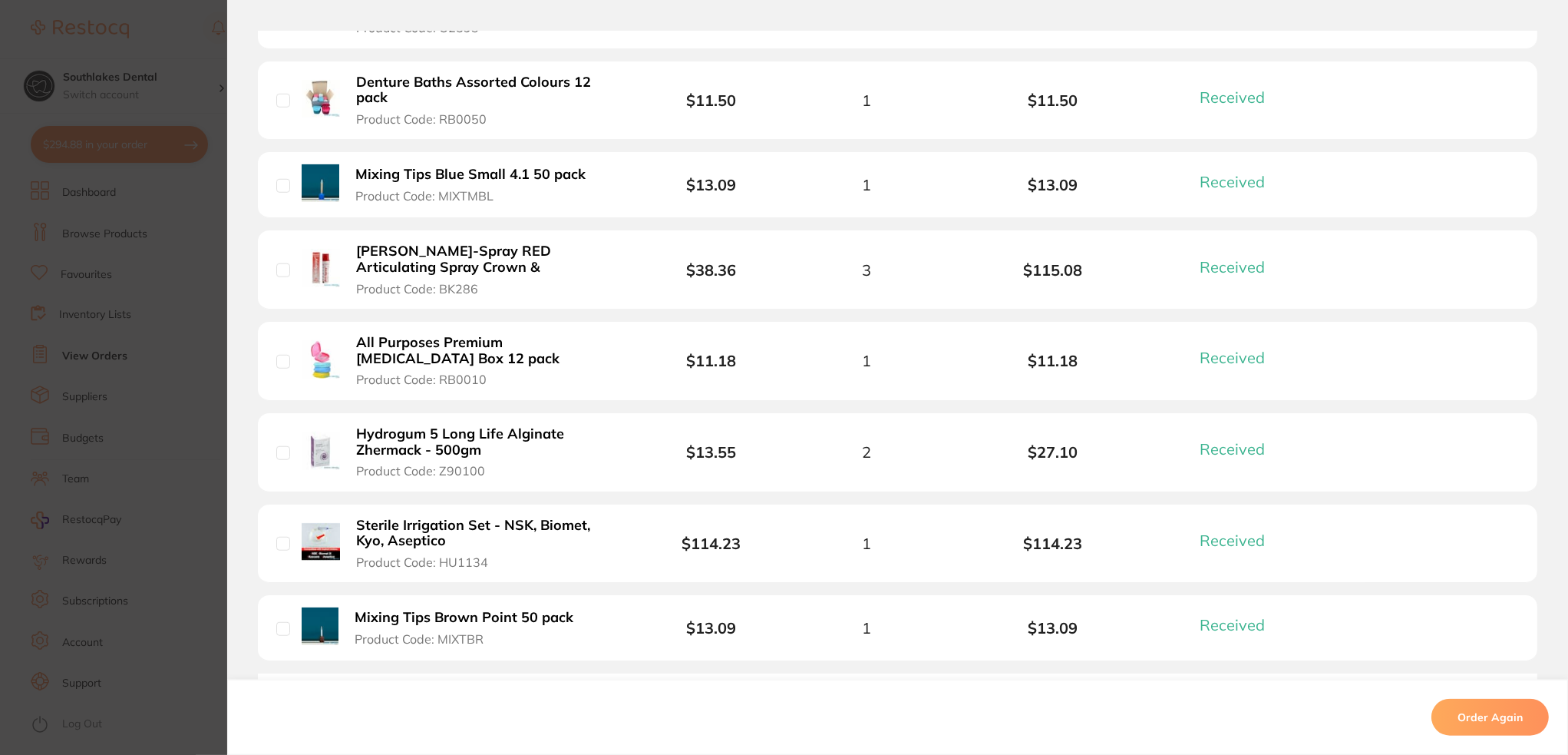
scroll to position [1920, 0]
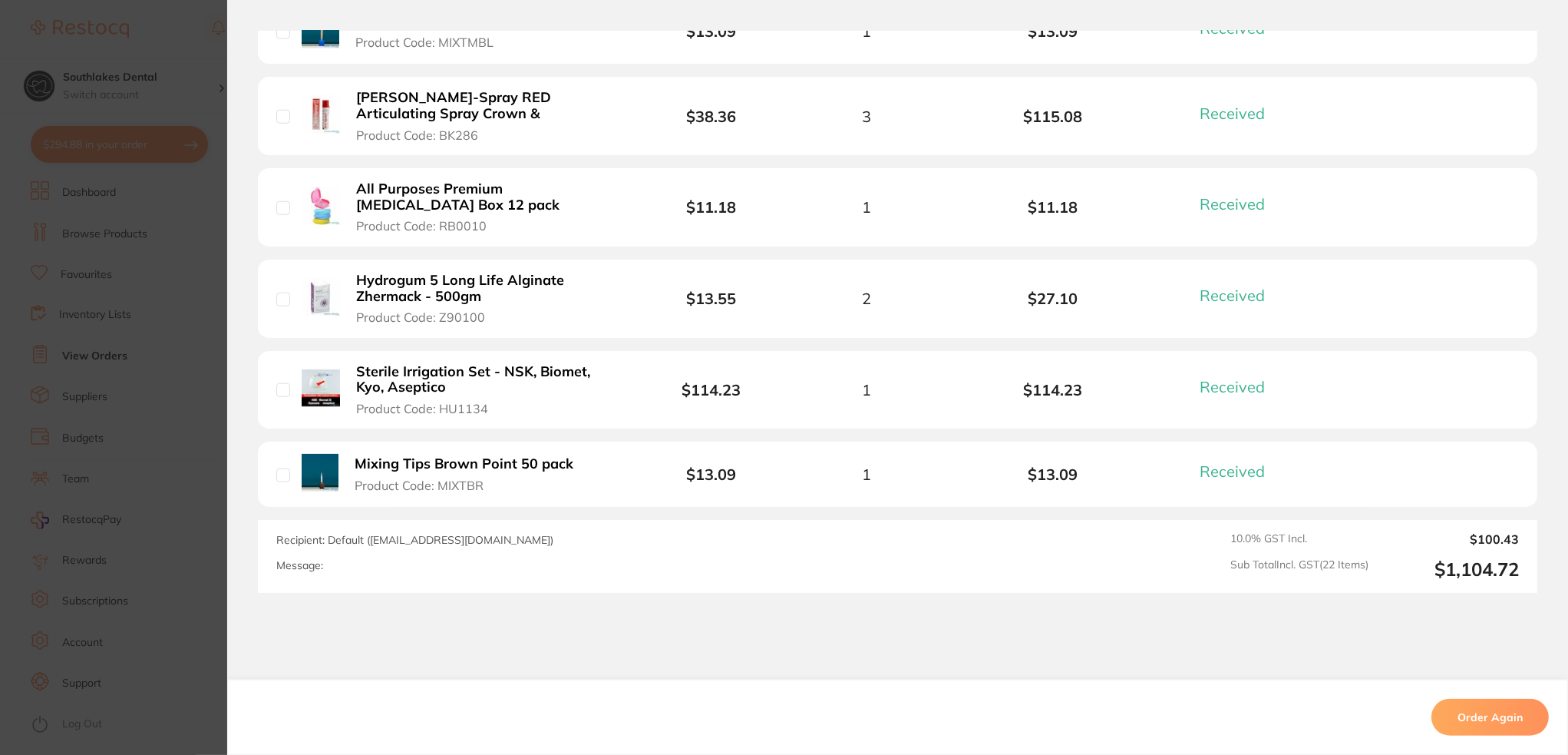
click at [172, 480] on section "Order ID: Restocq- 64612 Order Information 22 Received Completed Order Order Da…" at bounding box center [784, 378] width 1568 height 755
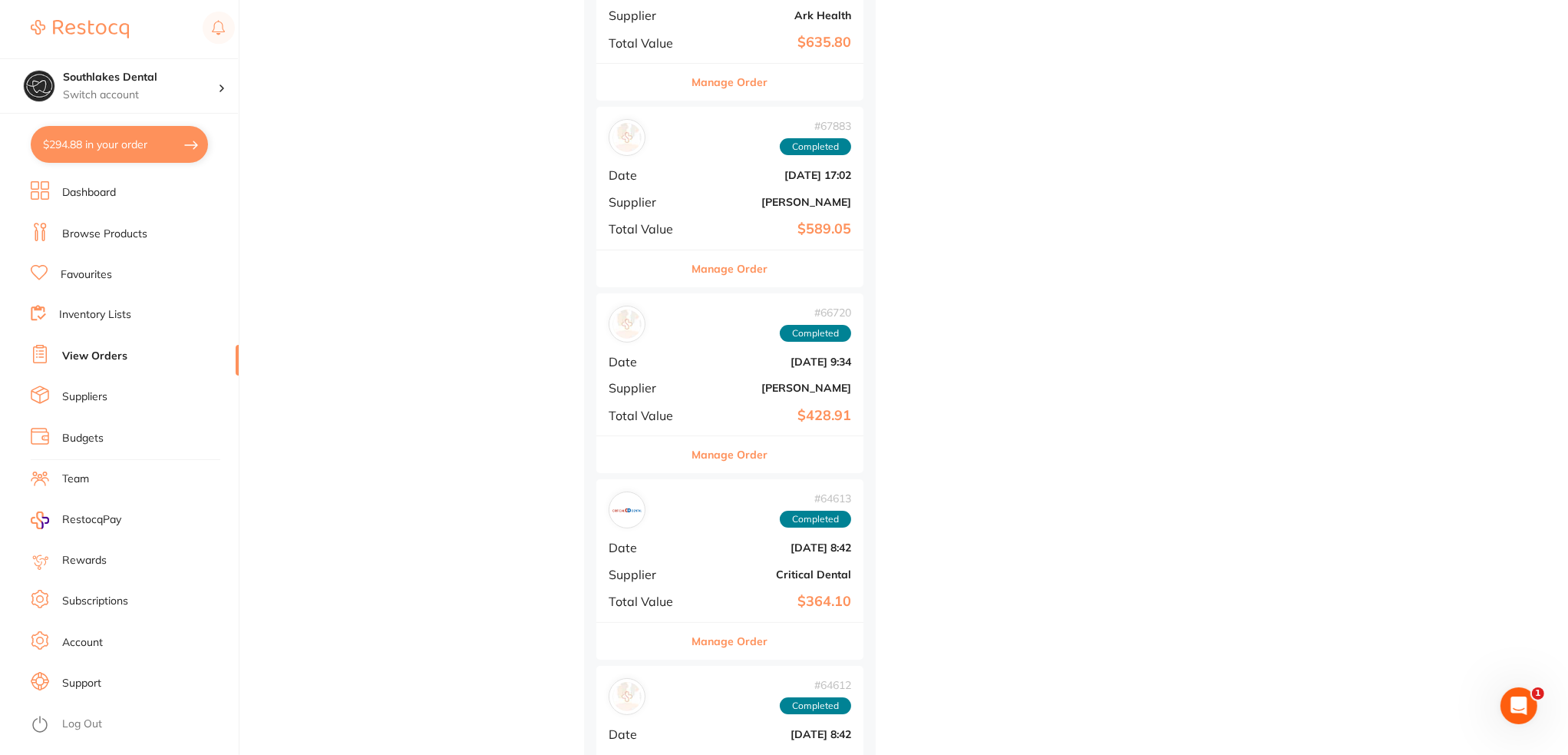
scroll to position [3993, 0]
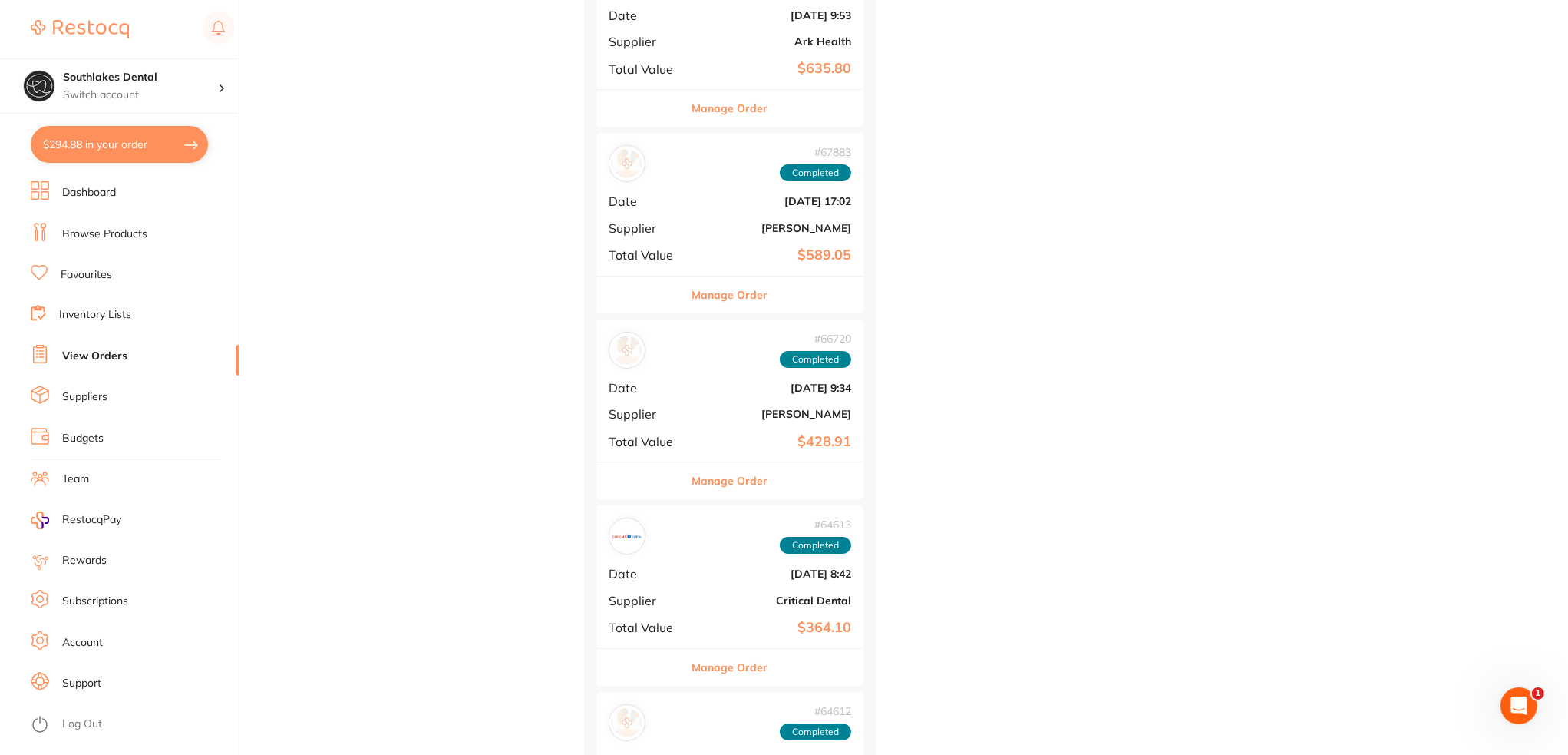
click at [718, 574] on b "[DATE] 8:42" at bounding box center [774, 574] width 154 height 13
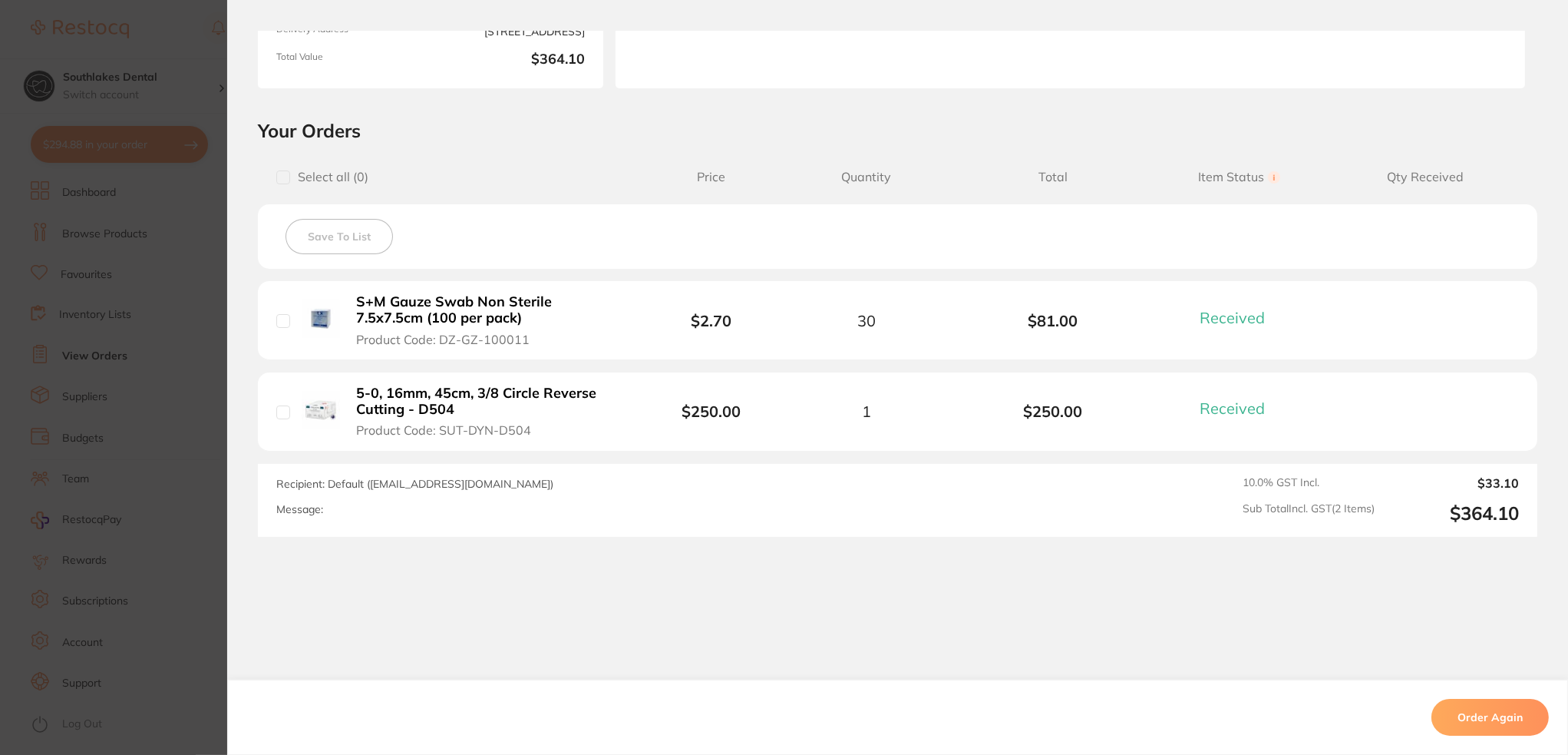
scroll to position [267, 0]
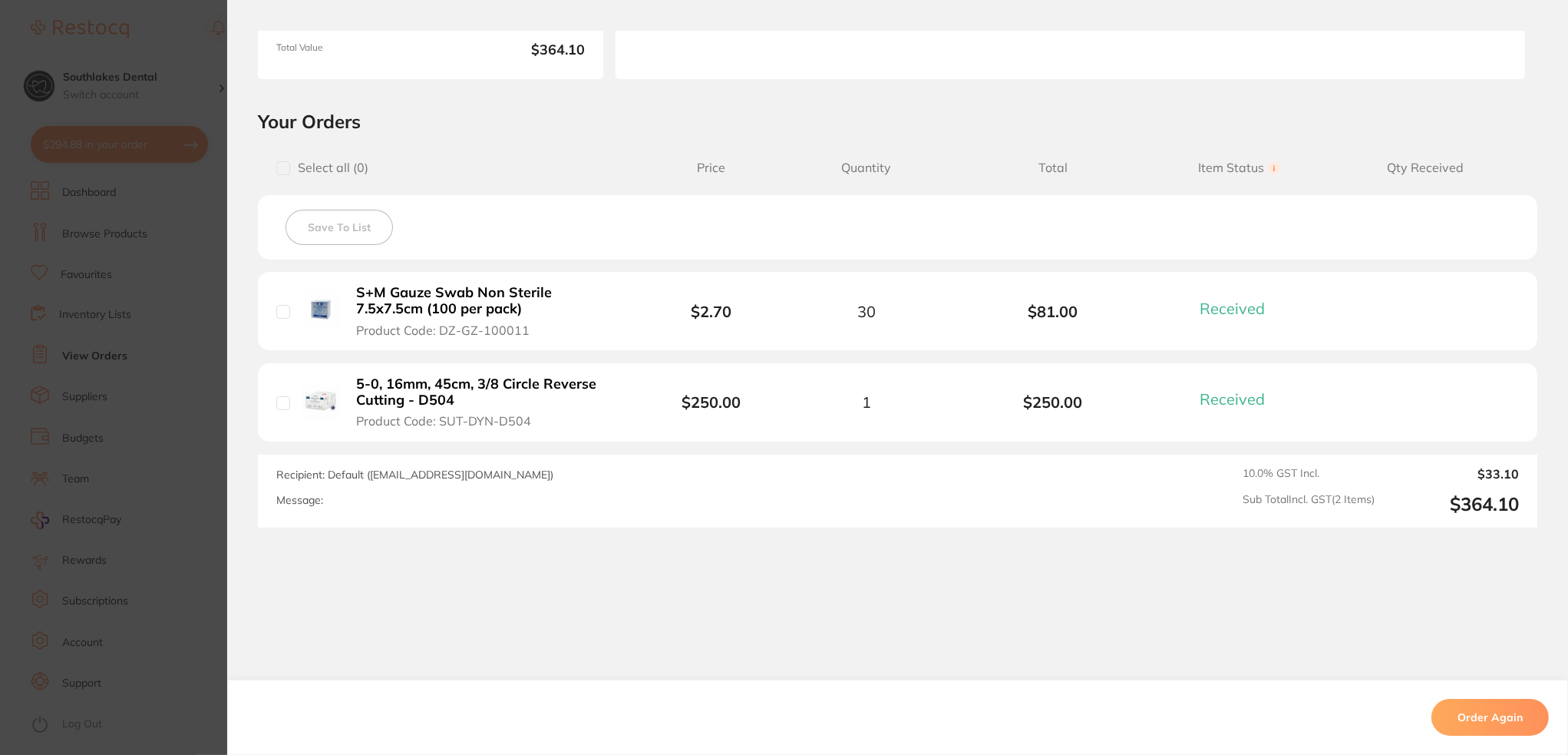
click at [452, 286] on b "S+M Gauze Swab Non Sterile 7.5x7.5cm (100 per pack)" at bounding box center [489, 301] width 265 height 32
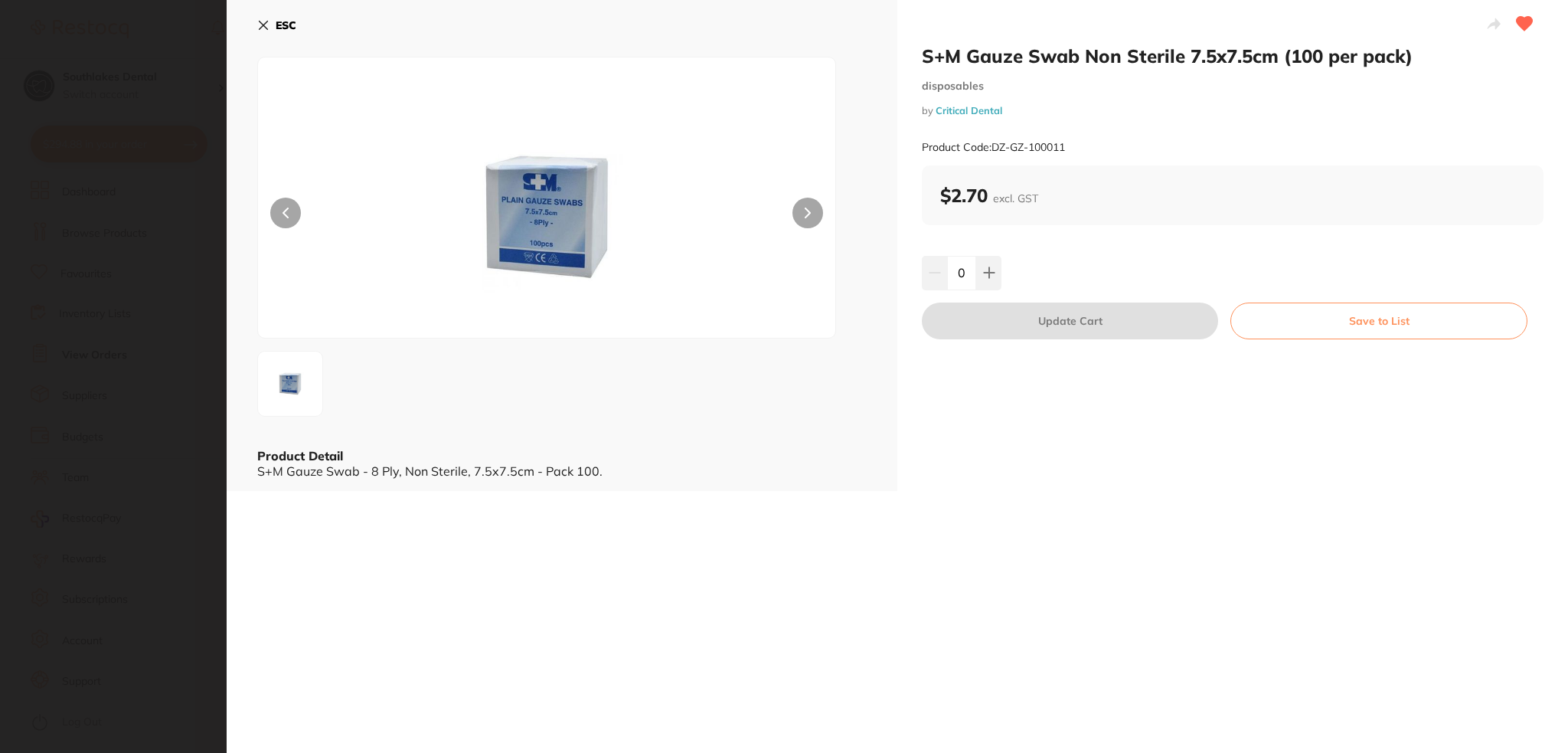
scroll to position [0, 0]
click at [153, 238] on section "S+M Gauze Swab Non Sterile 7.5x7.5cm (100 per pack) disposables by Critical Den…" at bounding box center [784, 376] width 1568 height 753
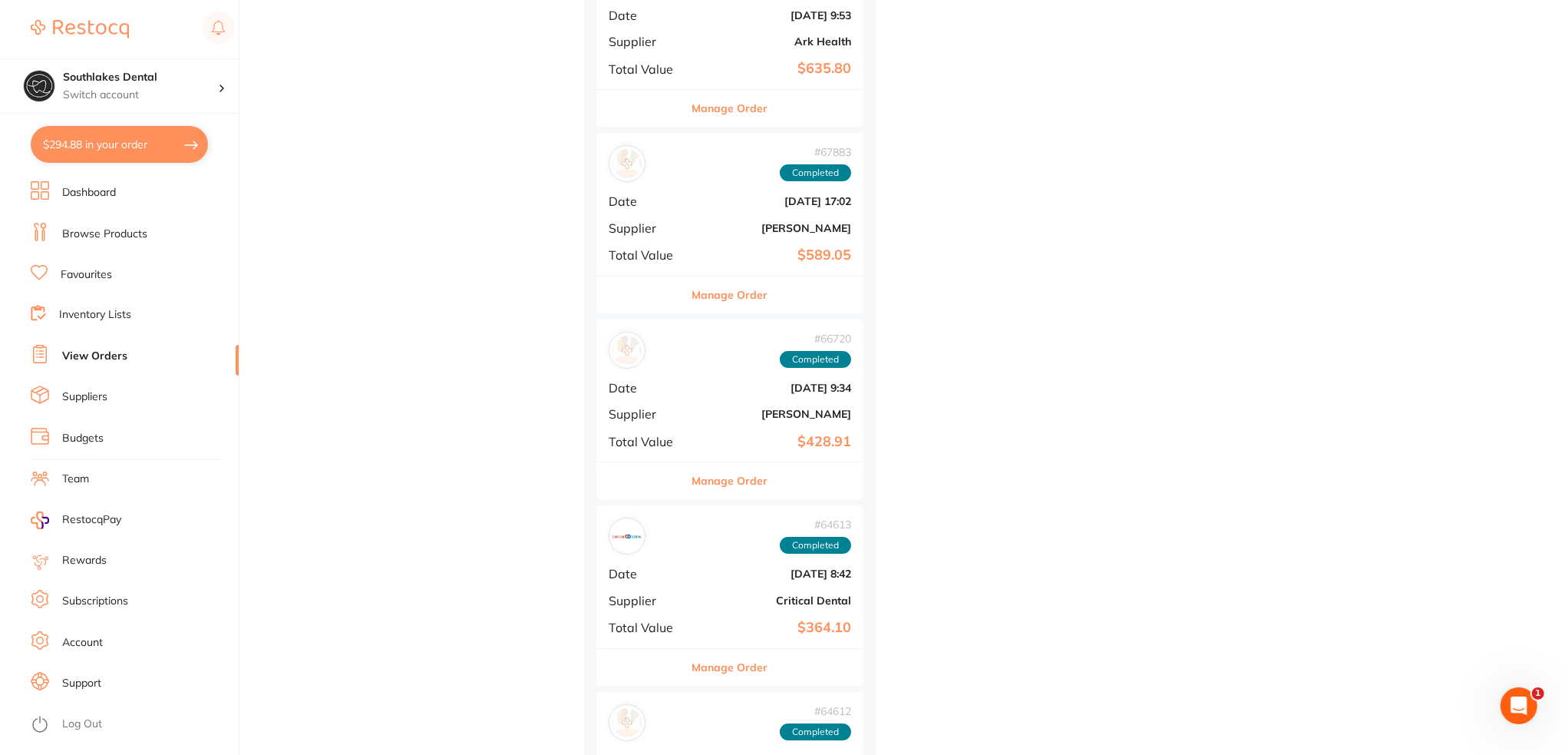
click at [714, 424] on div "# 66720 Completed Date Jan 14 2025, 9:34 Supplier Adam Dental Total Value $428.…" at bounding box center [729, 390] width 267 height 142
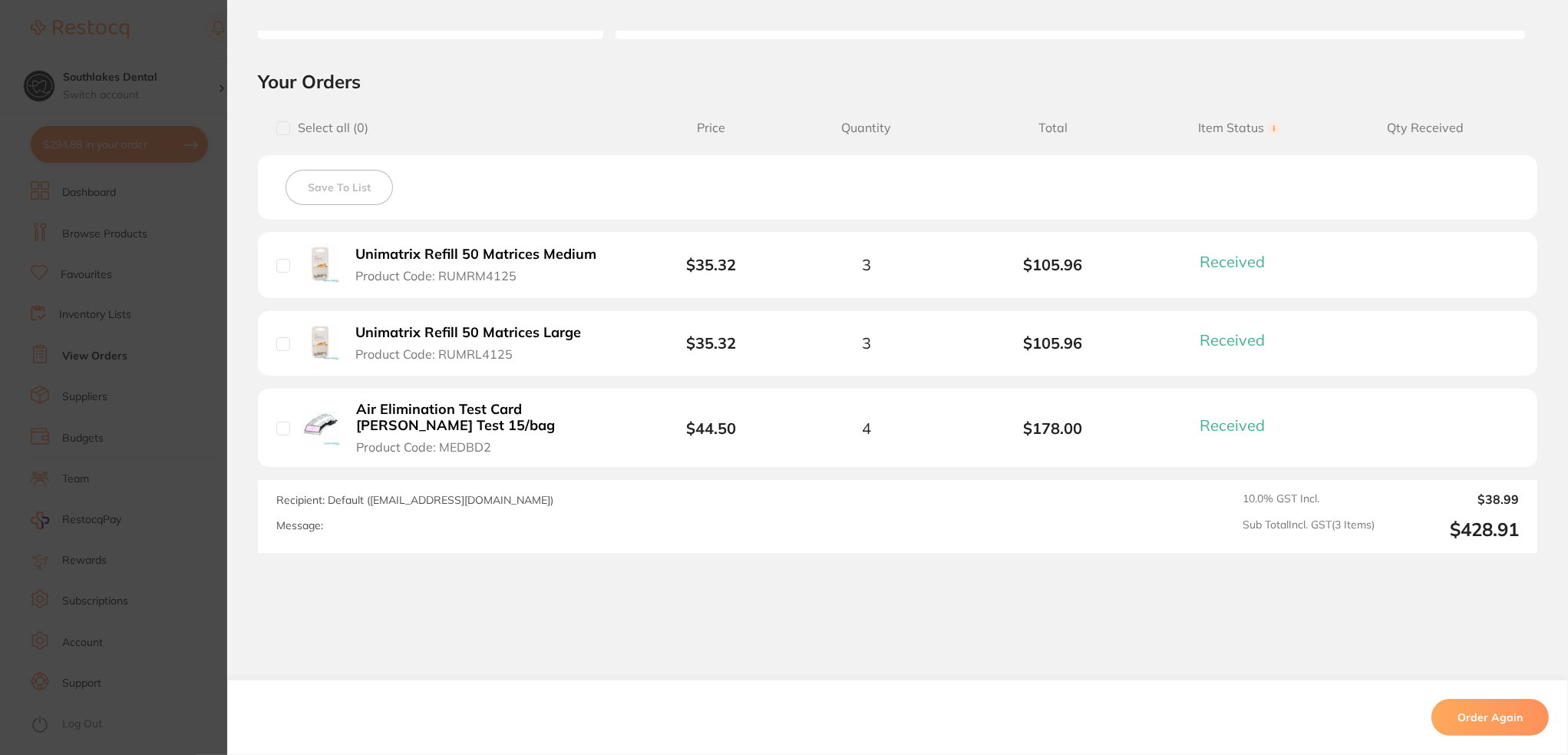
click at [508, 405] on b "Air Elimination Test Card Bowie Dick Test 15/bag" at bounding box center [489, 417] width 265 height 32
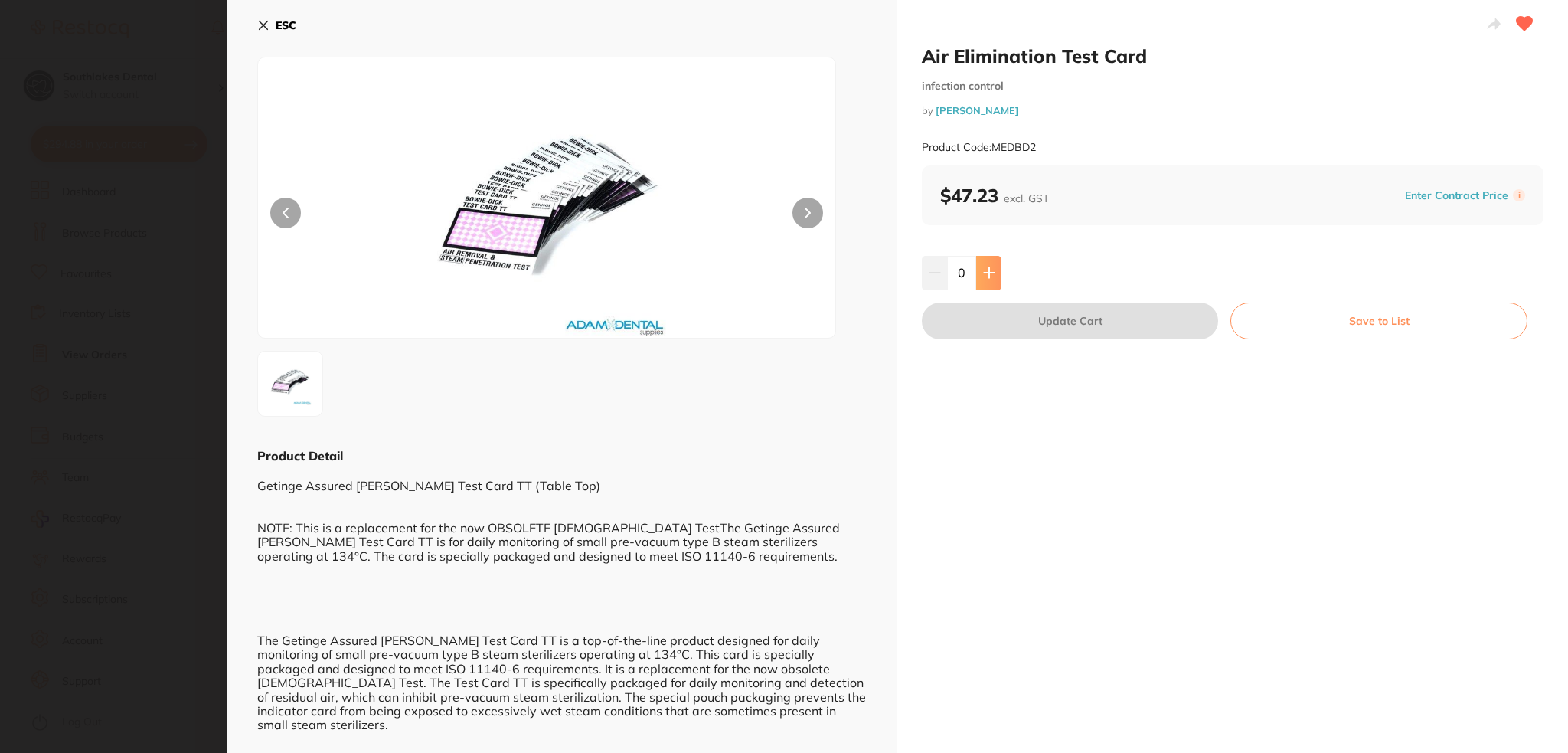
click at [979, 272] on button at bounding box center [988, 272] width 25 height 33
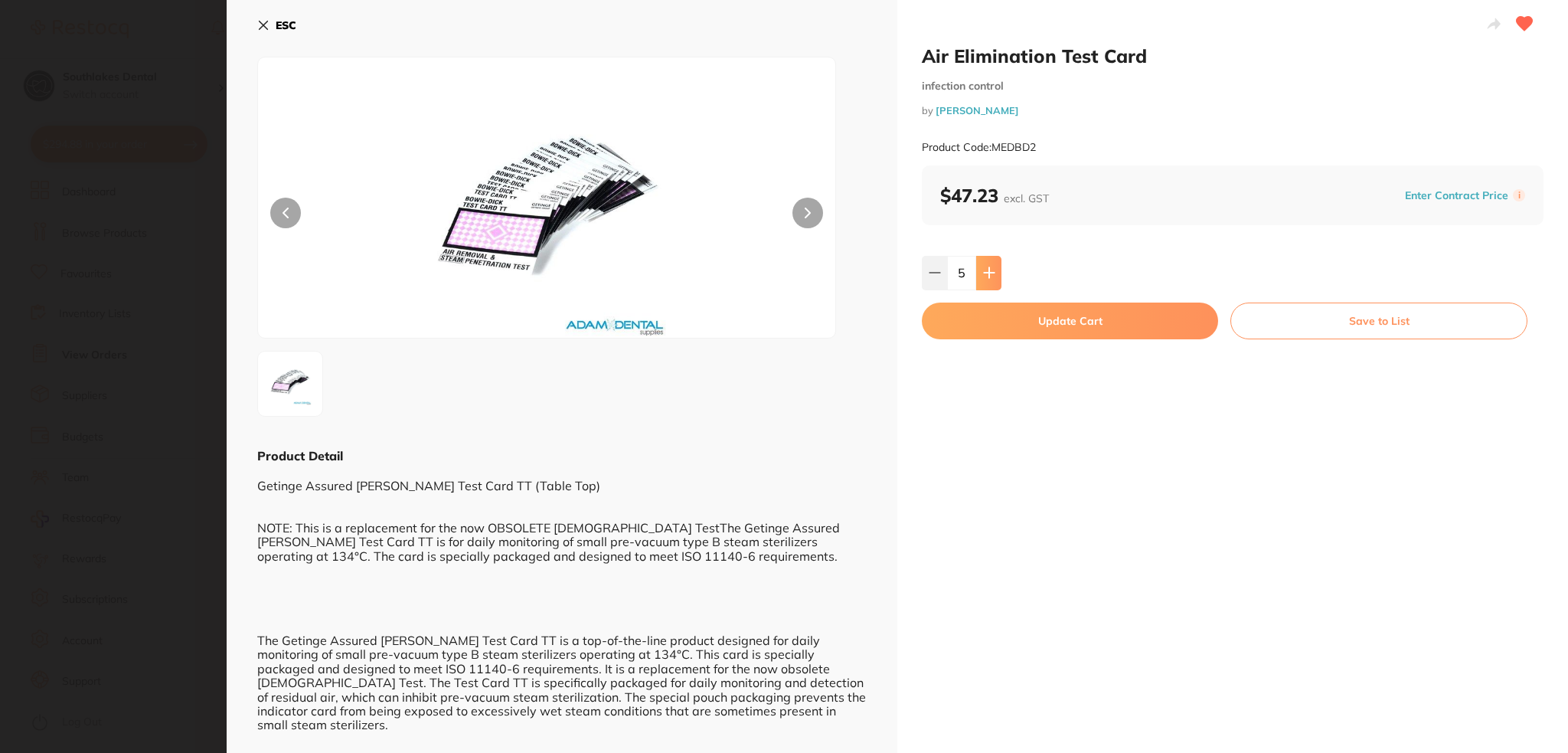
click at [979, 272] on button at bounding box center [988, 272] width 25 height 33
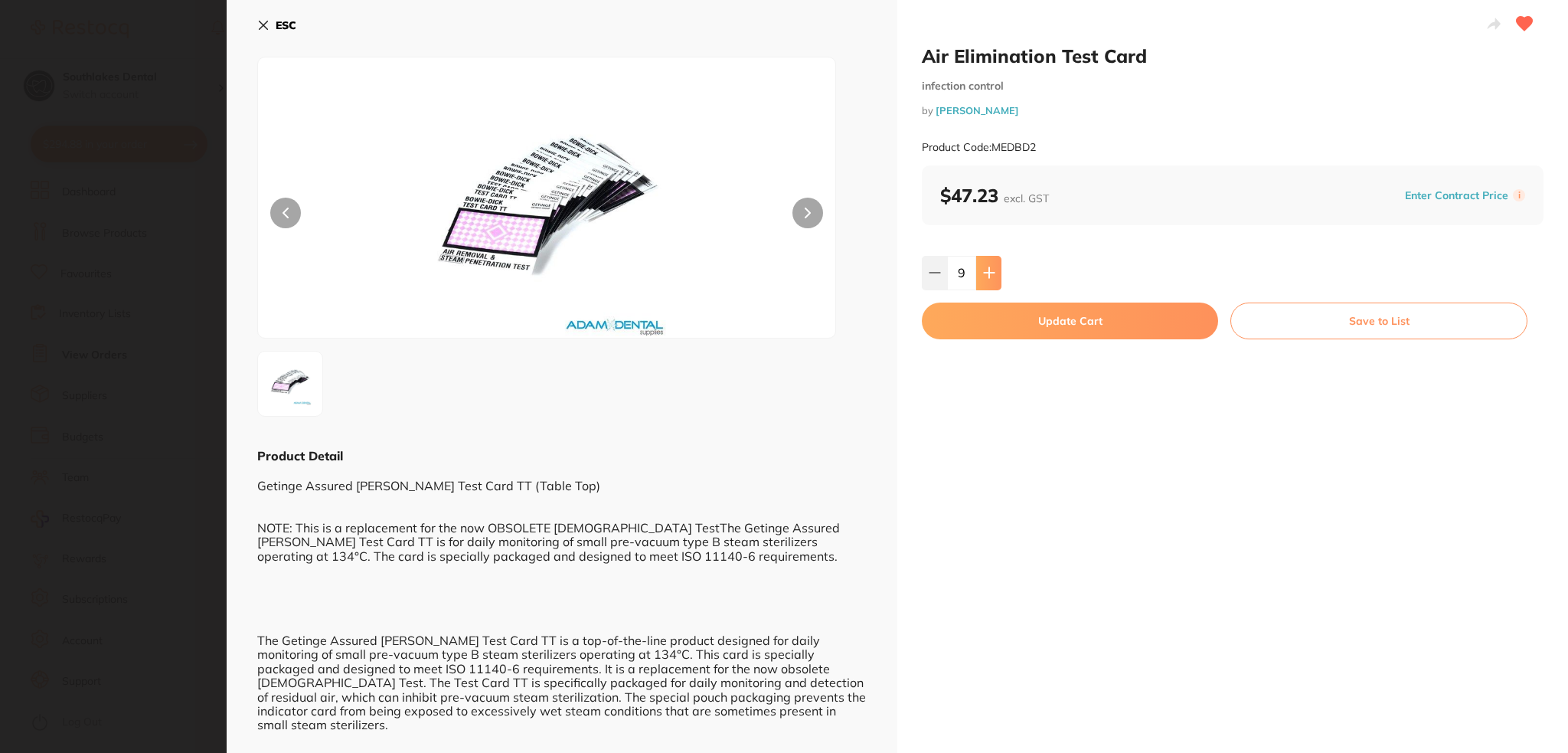
type input "10"
click at [989, 333] on button "Update Cart" at bounding box center [1070, 321] width 296 height 37
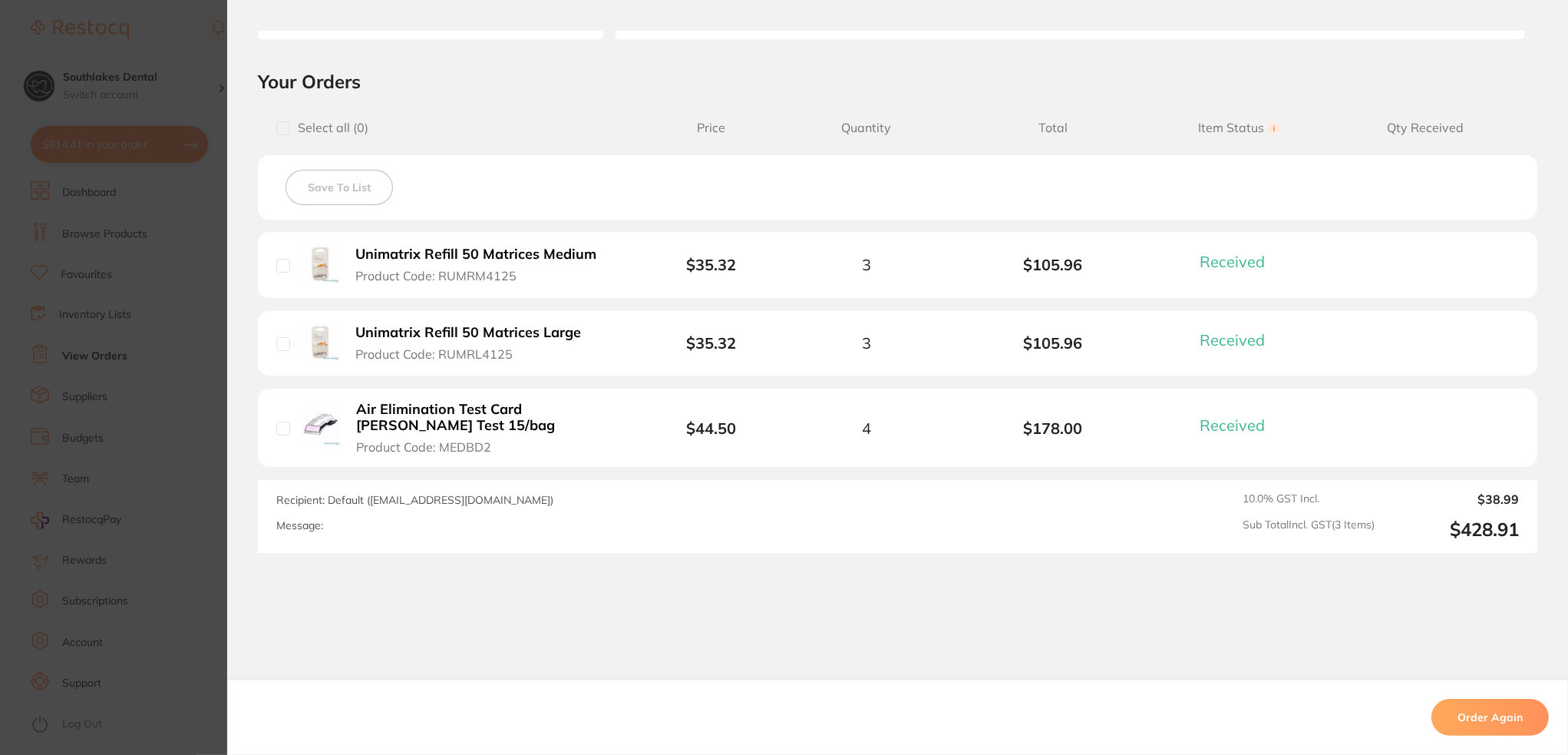
click at [129, 288] on section "Order ID: Restocq- 66720 Order Information 3 Received Completed Order Order Dat…" at bounding box center [784, 378] width 1568 height 755
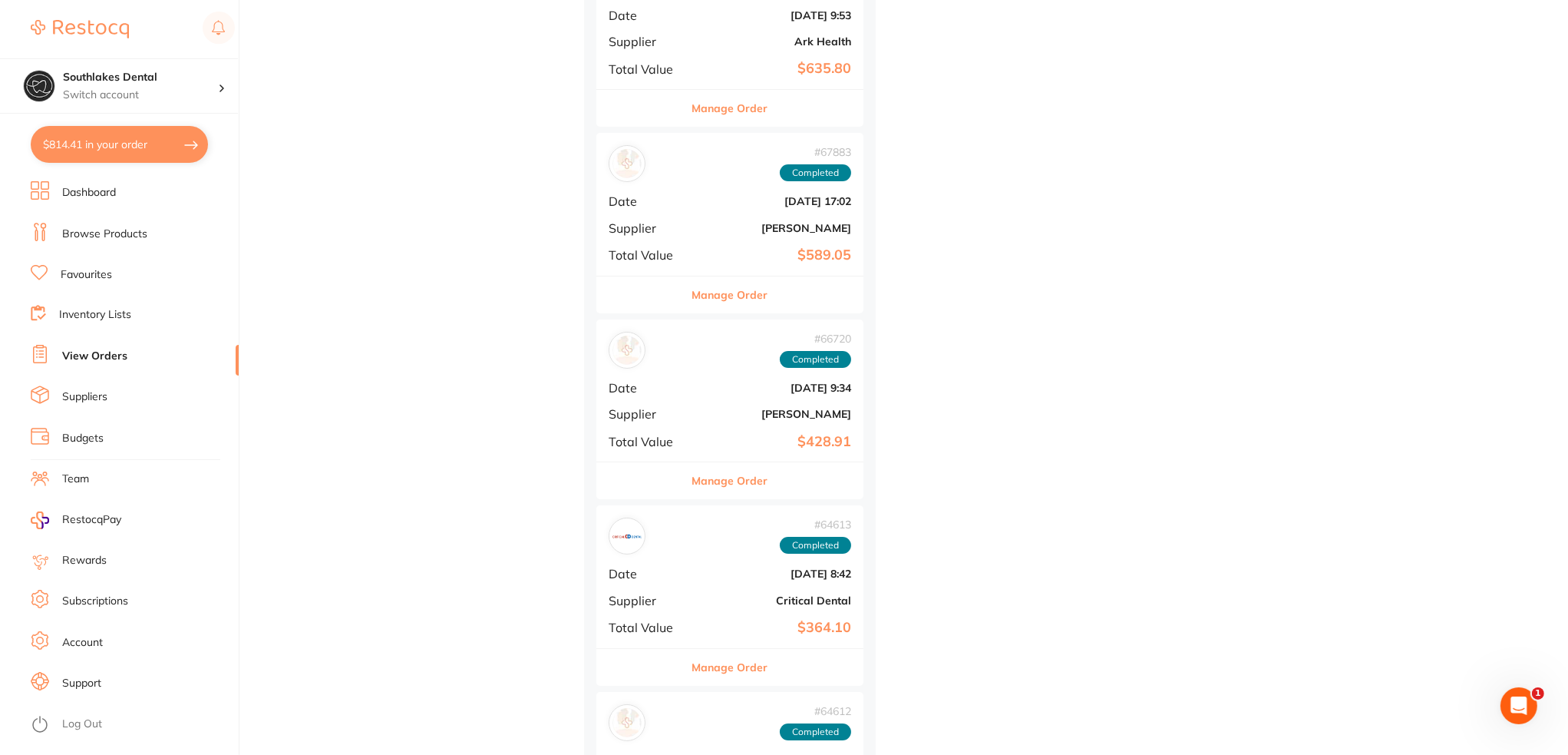
click at [103, 156] on button "$814.41 in your order" at bounding box center [119, 144] width 177 height 37
checkbox input "true"
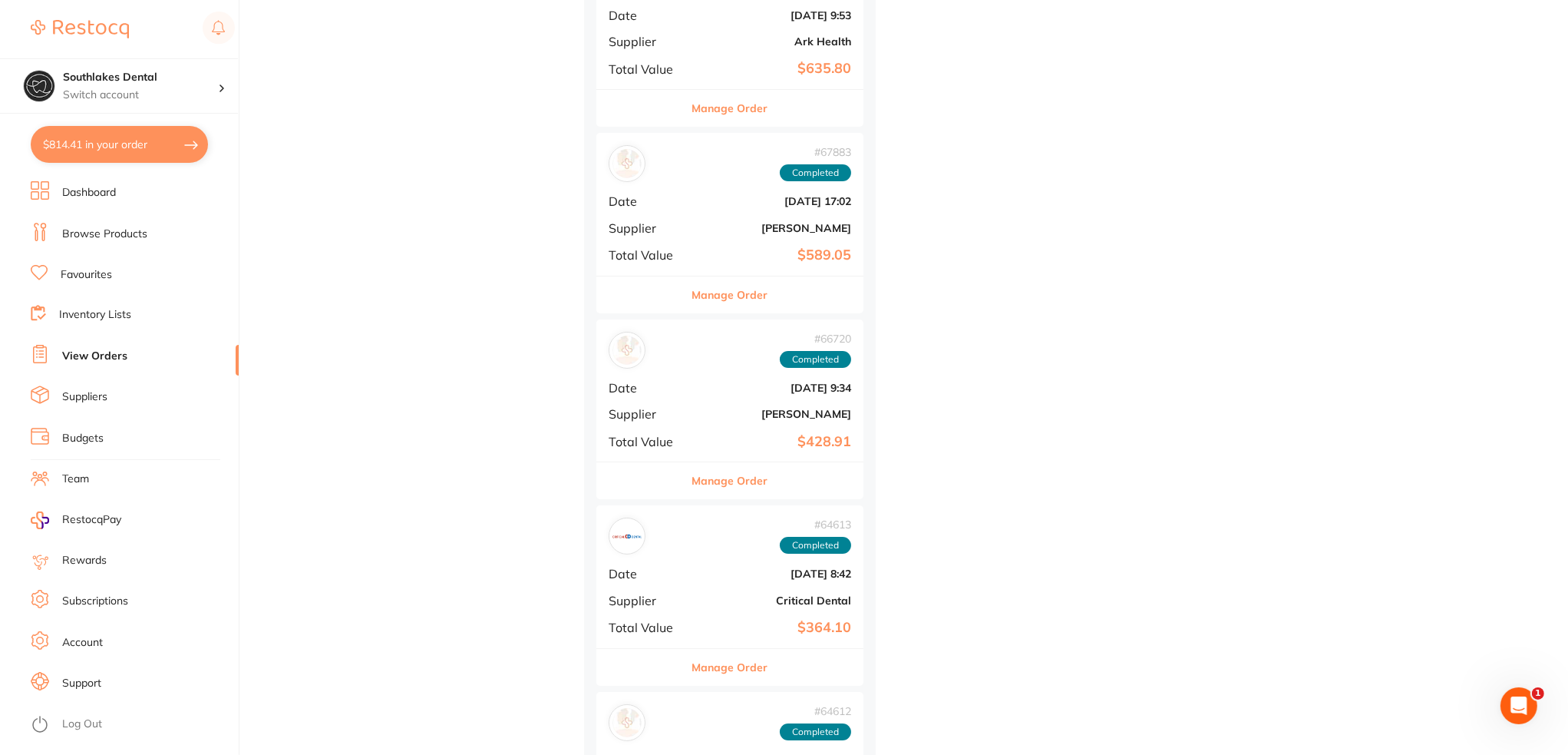
checkbox input "true"
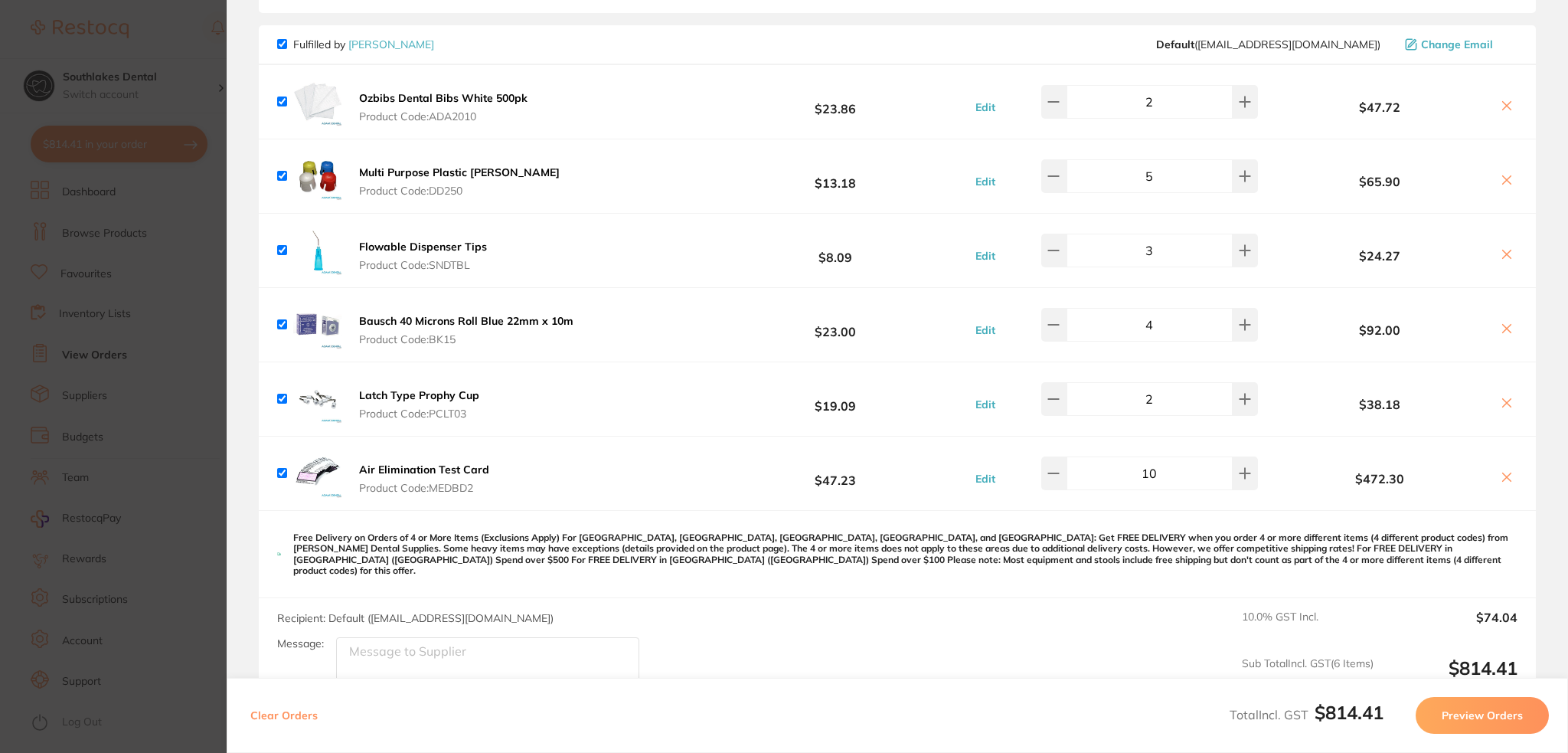
scroll to position [229, 0]
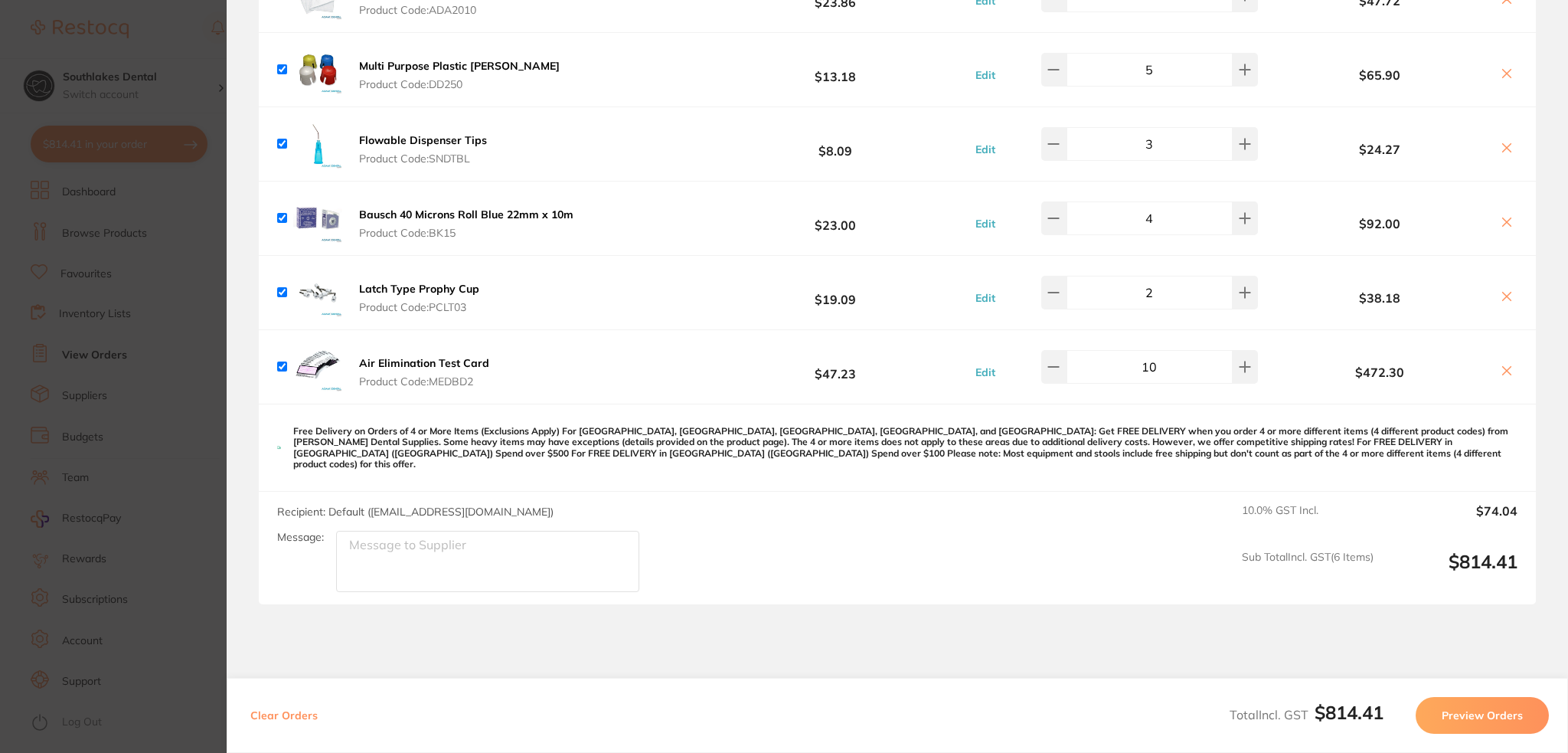
click at [118, 298] on section "Update RRP Set your pre negotiated price for this item. Item Agreed RRP (excl. …" at bounding box center [784, 376] width 1568 height 753
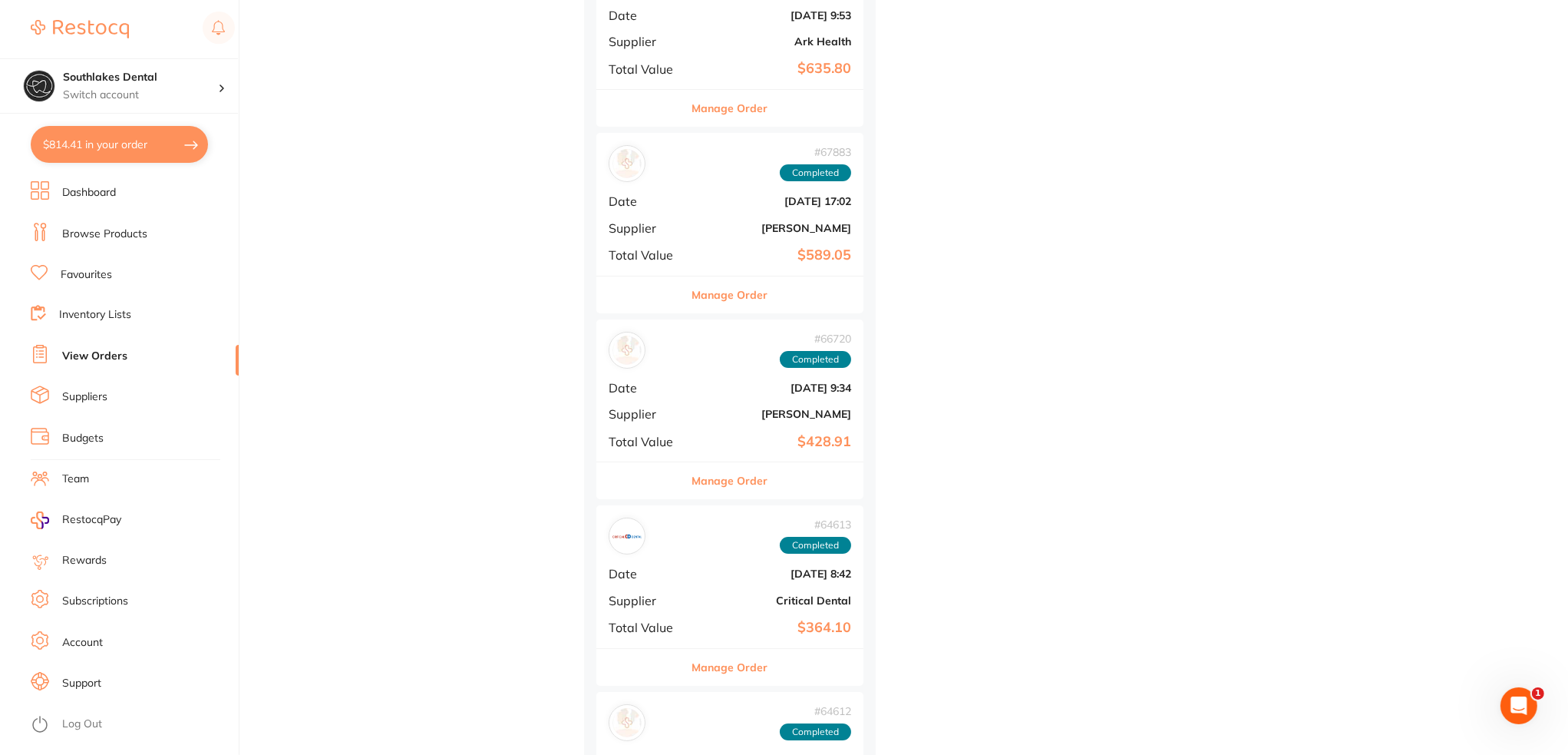
click at [110, 226] on link "Browse Products" at bounding box center [105, 234] width 85 height 15
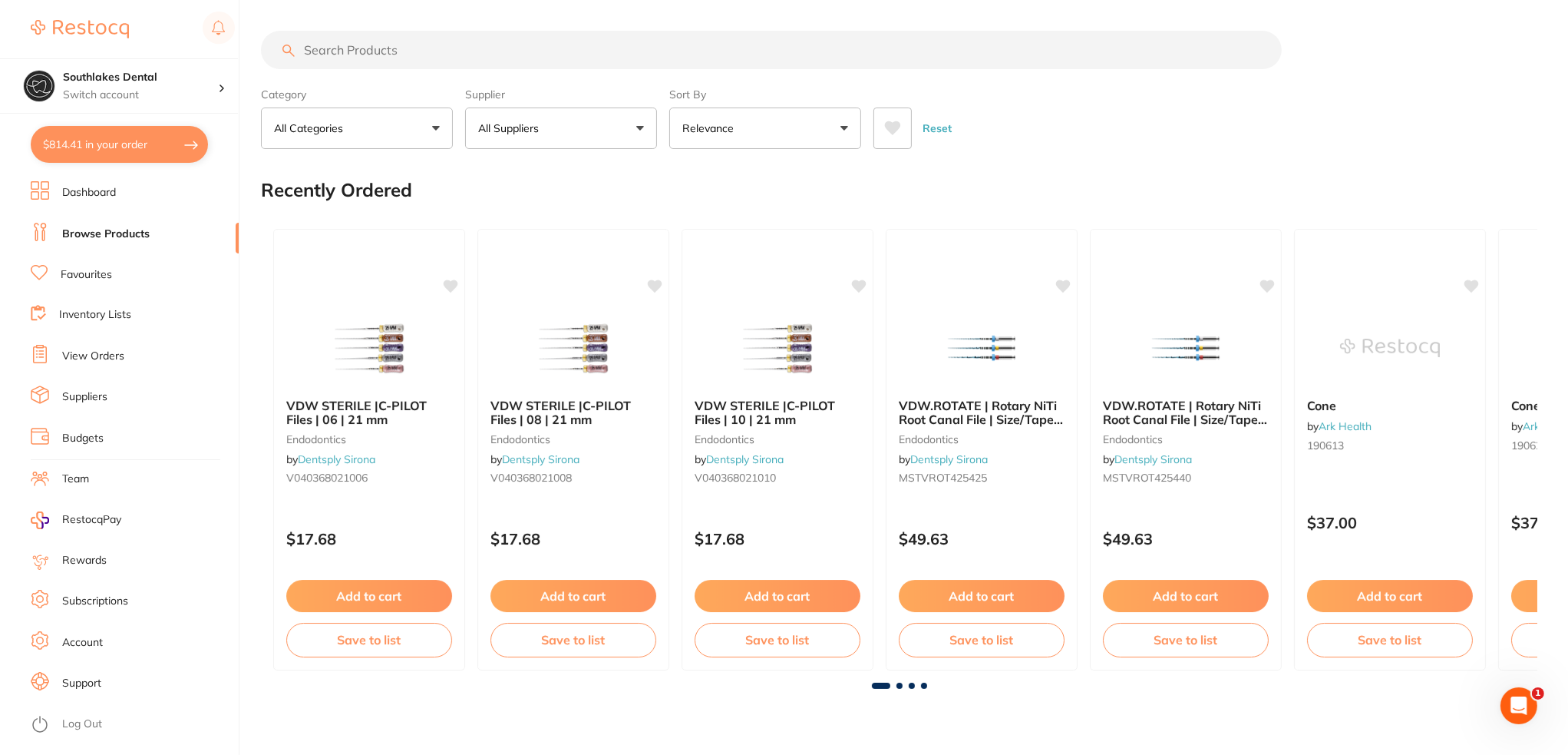
click at [330, 57] on input "search" at bounding box center [771, 50] width 1021 height 38
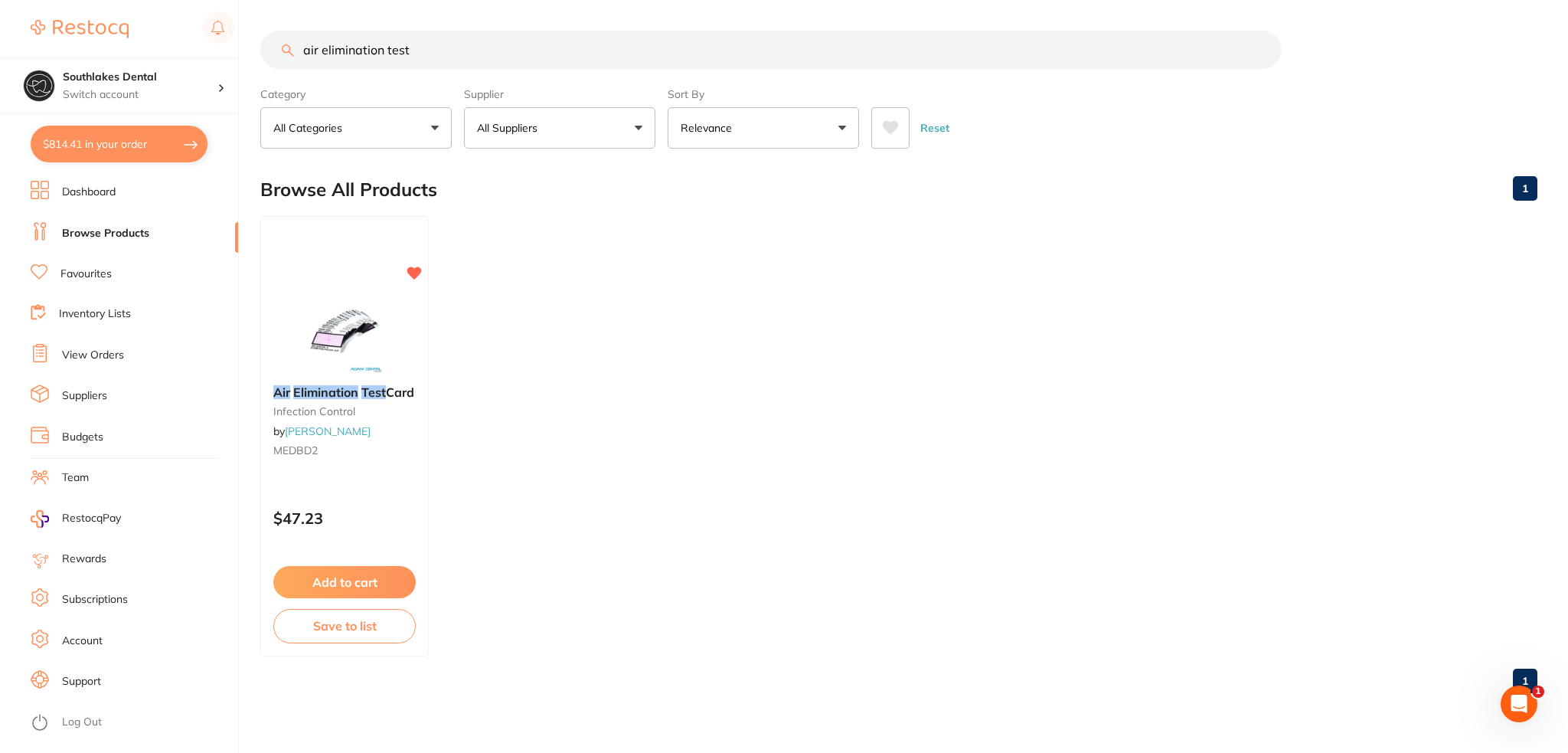
click at [450, 49] on input "air elimination test" at bounding box center [771, 50] width 1022 height 38
drag, startPoint x: 476, startPoint y: 49, endPoint x: 79, endPoint y: 54, distance: 397.0
click at [79, 54] on div "$814.41 Southlakes Dental Switch account Southlakes Dental $814.41 in your orde…" at bounding box center [784, 376] width 1568 height 753
type input "k file"
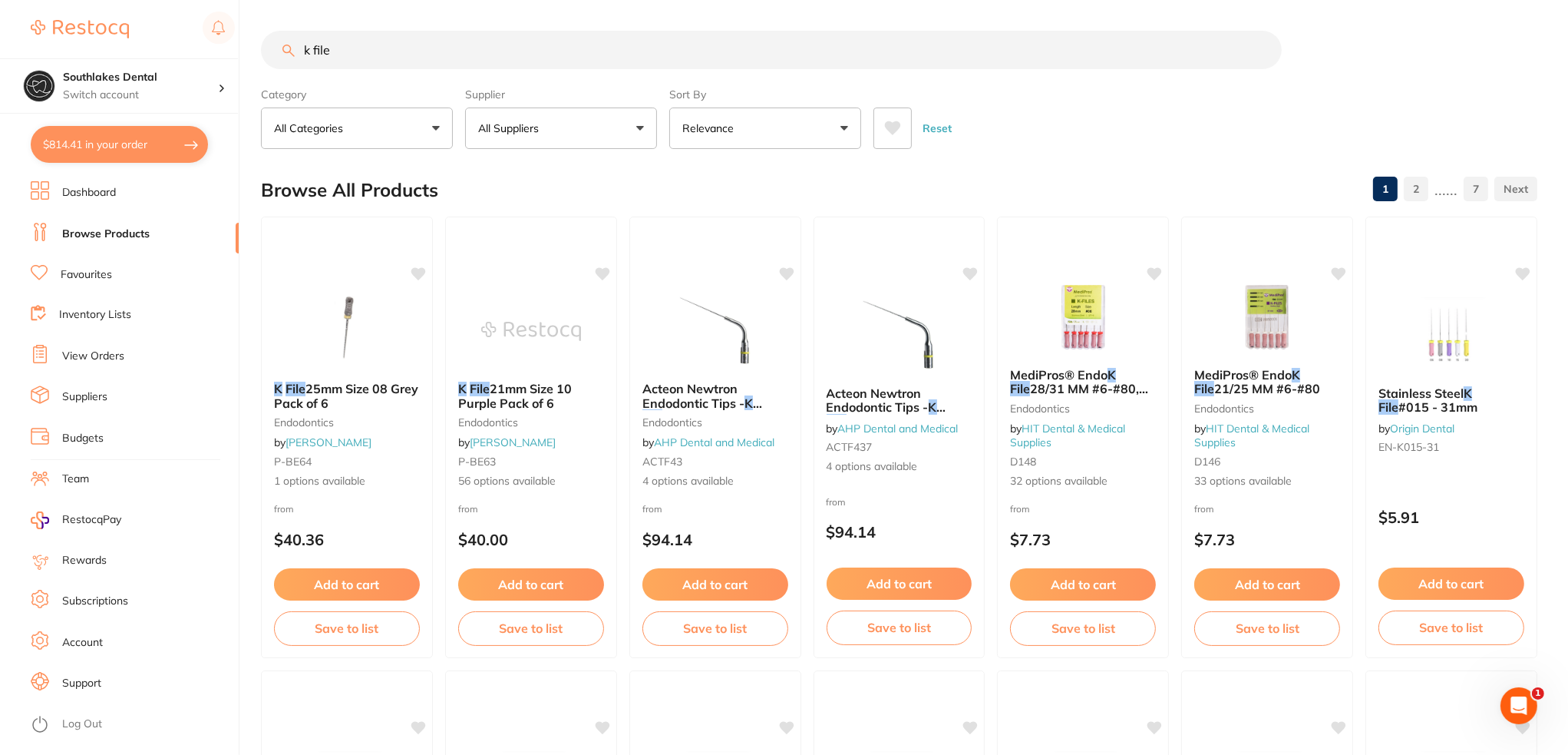
click at [898, 129] on icon at bounding box center [892, 128] width 17 height 15
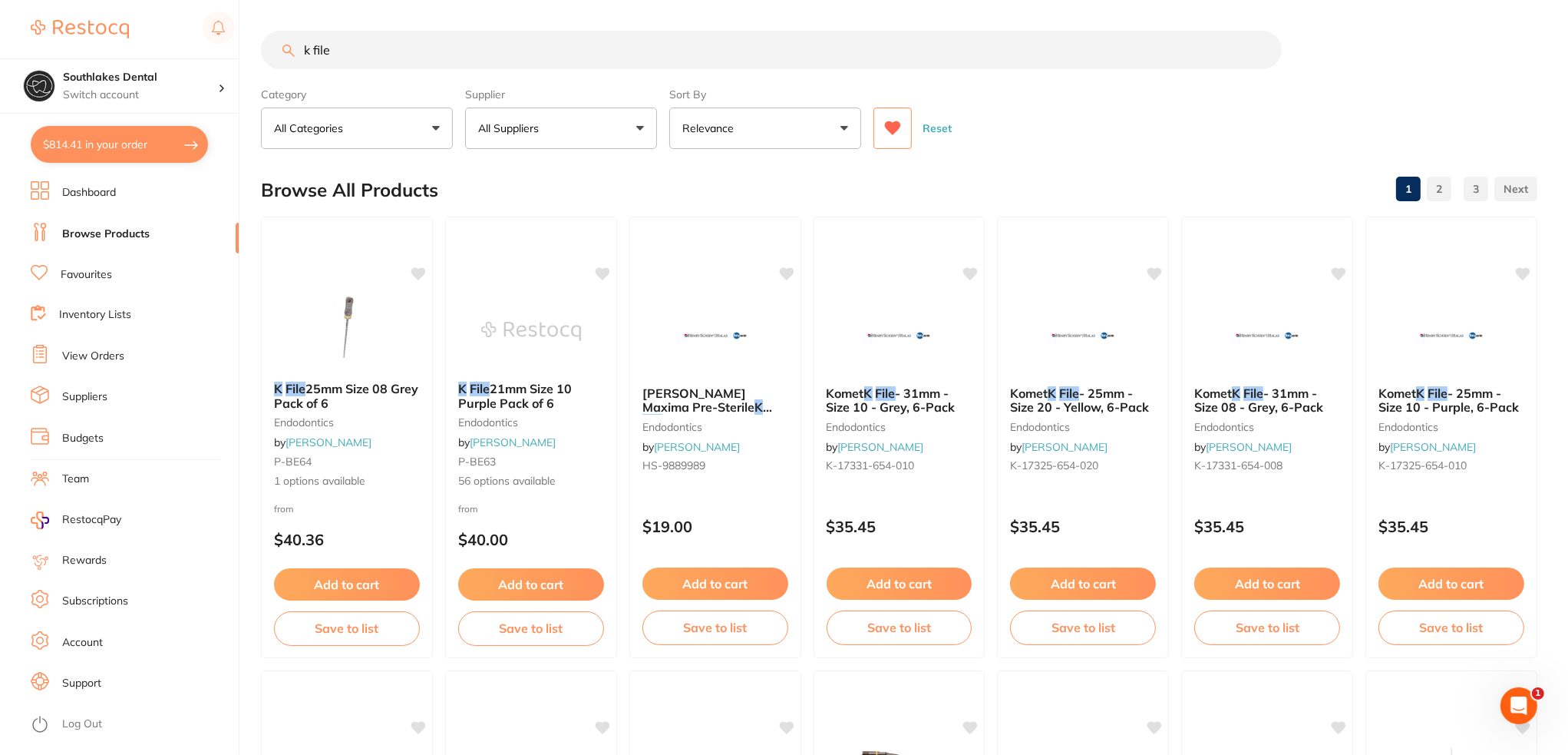
click at [584, 124] on button "All Suppliers" at bounding box center [561, 129] width 192 height 42
click at [554, 260] on p "[PERSON_NAME]" at bounding box center [569, 261] width 99 height 14
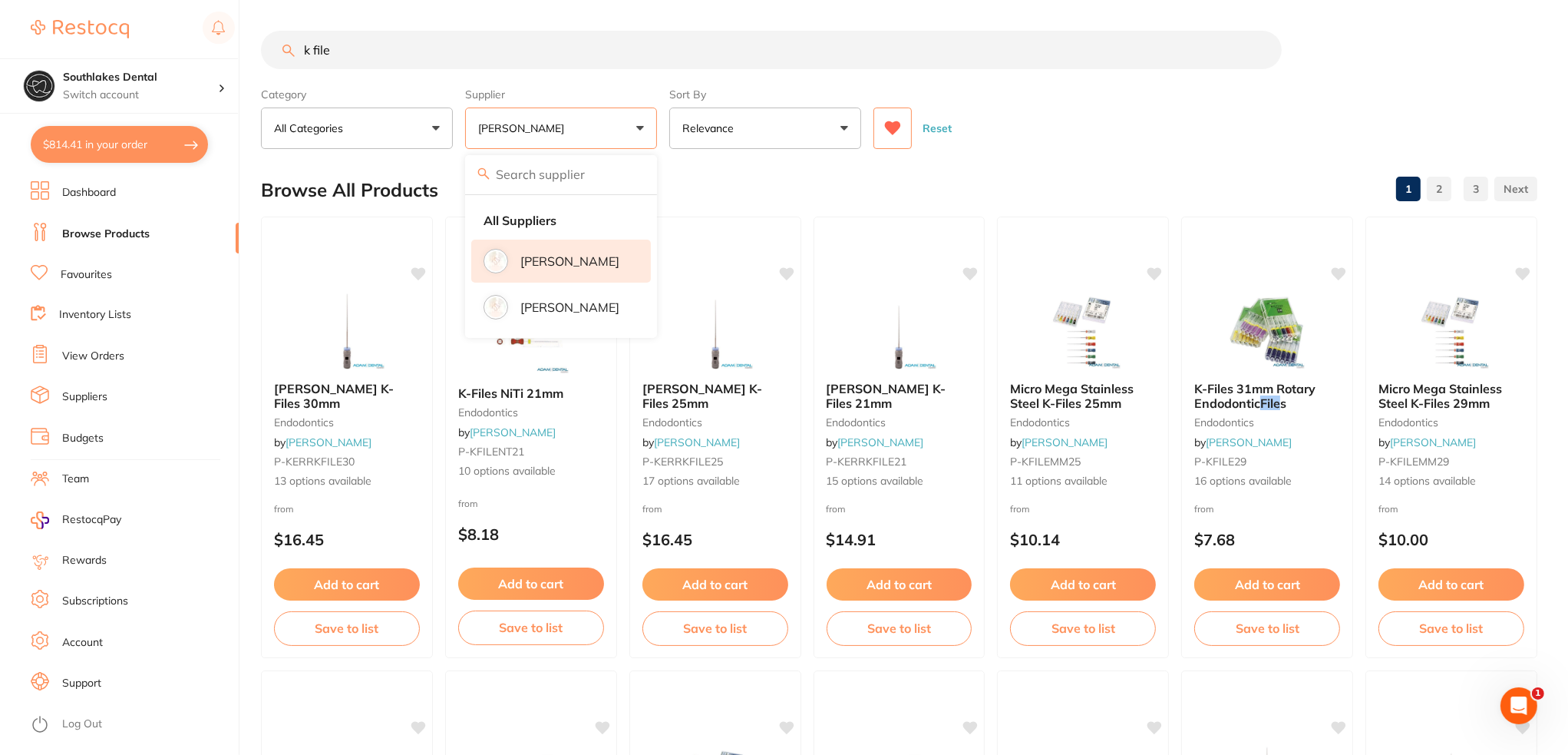
click at [1120, 114] on div "Reset" at bounding box center [1199, 121] width 651 height 53
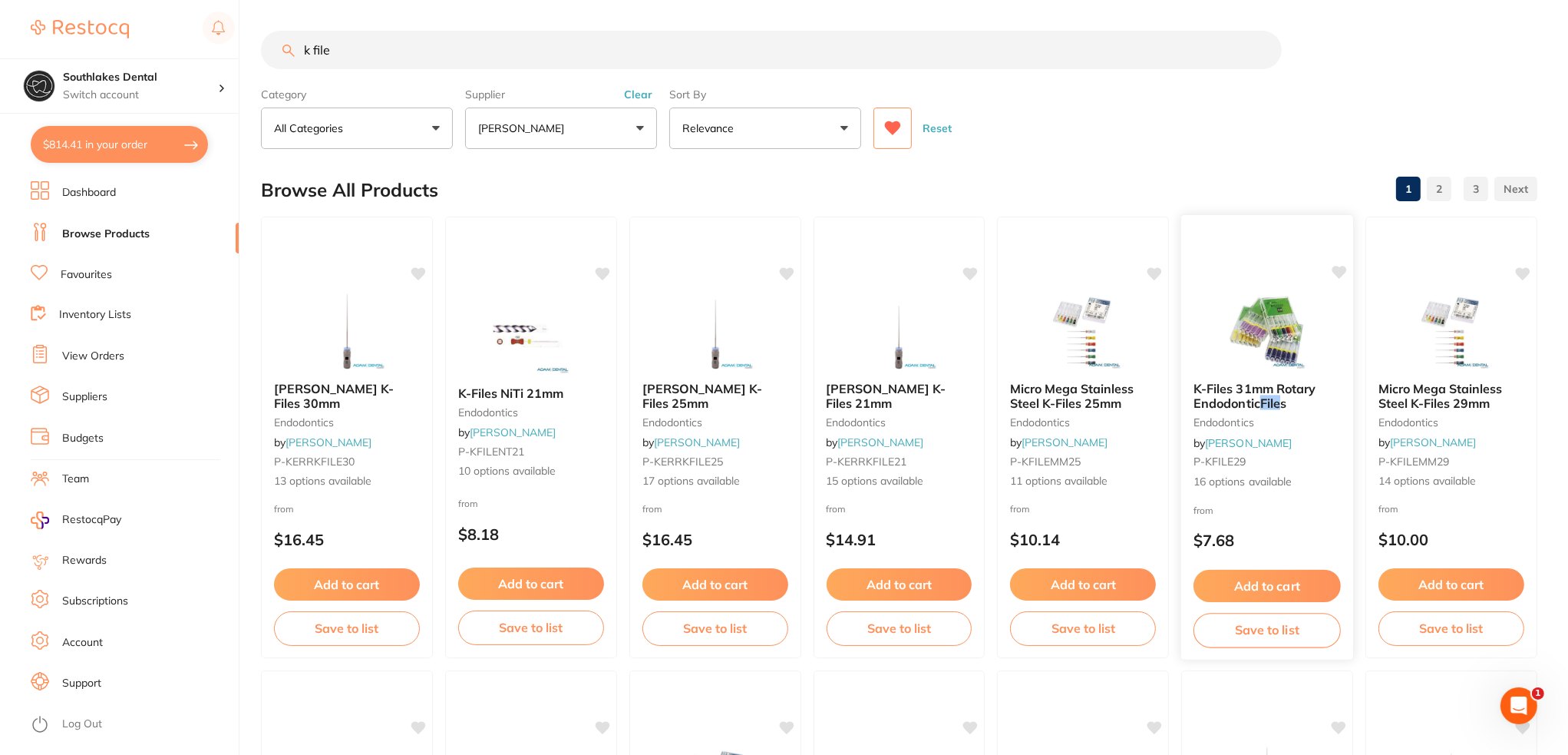
click at [1231, 384] on span "K-Files 31mm Rotary Endodontic" at bounding box center [1255, 396] width 123 height 30
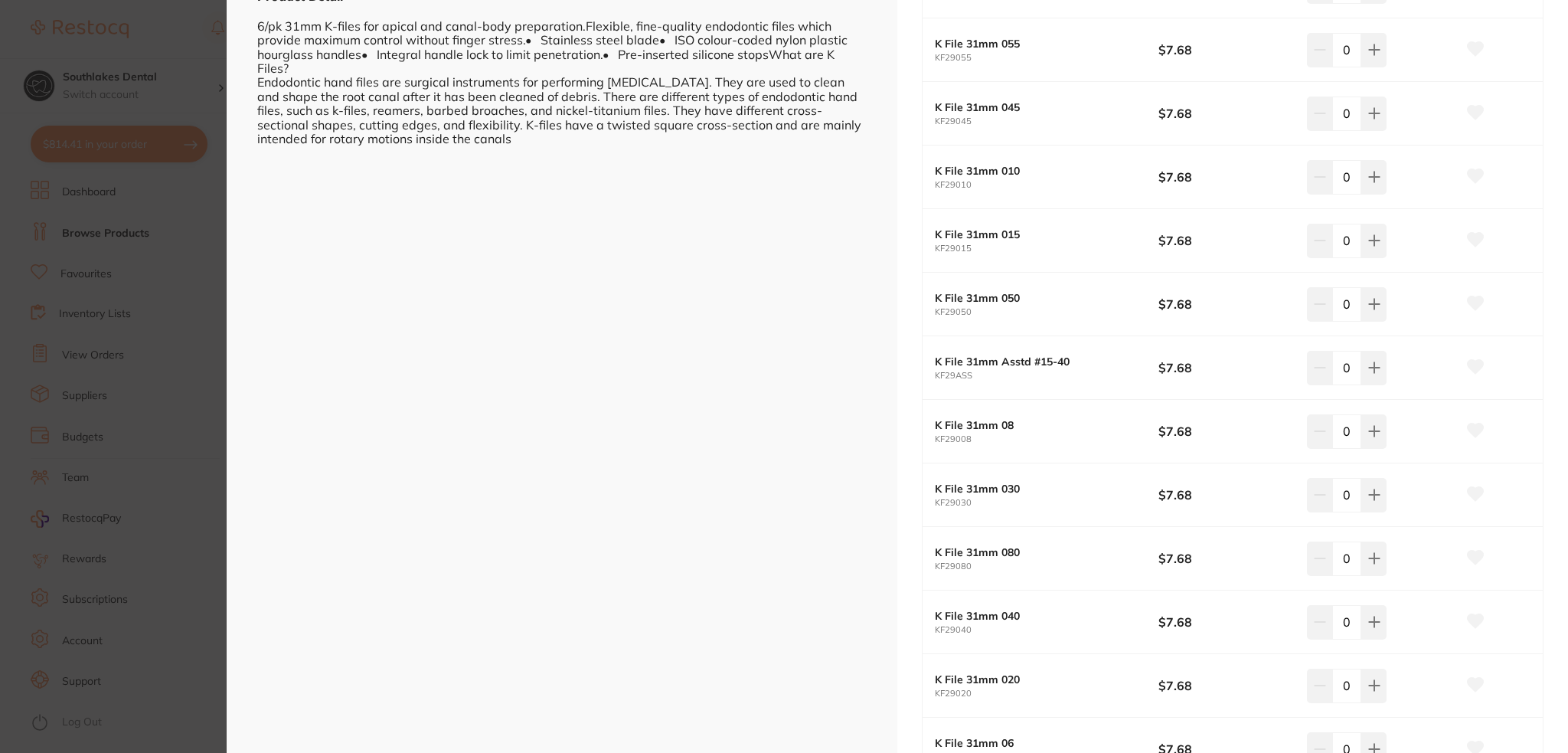
scroll to position [512, 0]
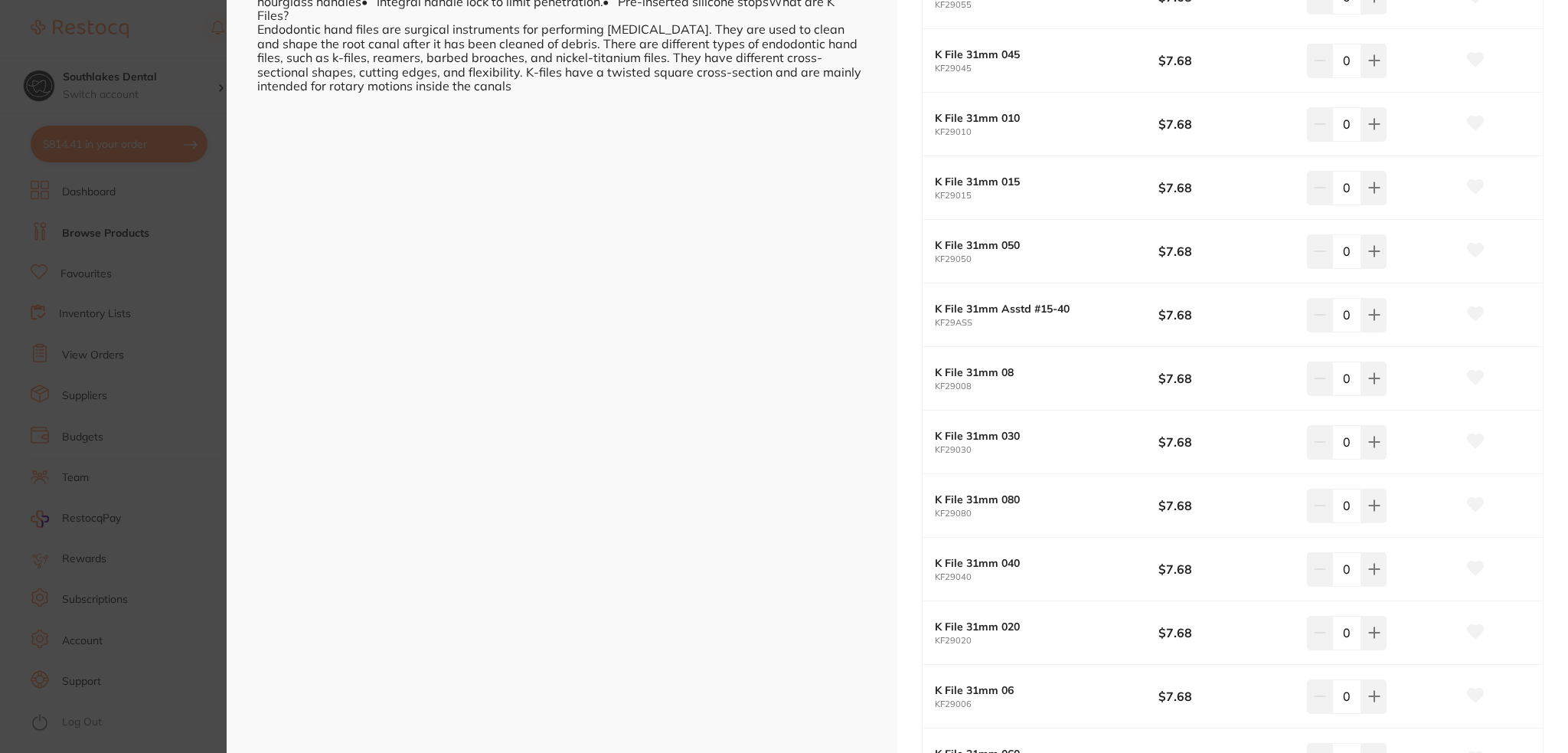
click at [32, 372] on section "K-Files 31mm Rotary Endodontic Files endodontics by Adam Dental Product Code: P…" at bounding box center [784, 376] width 1568 height 753
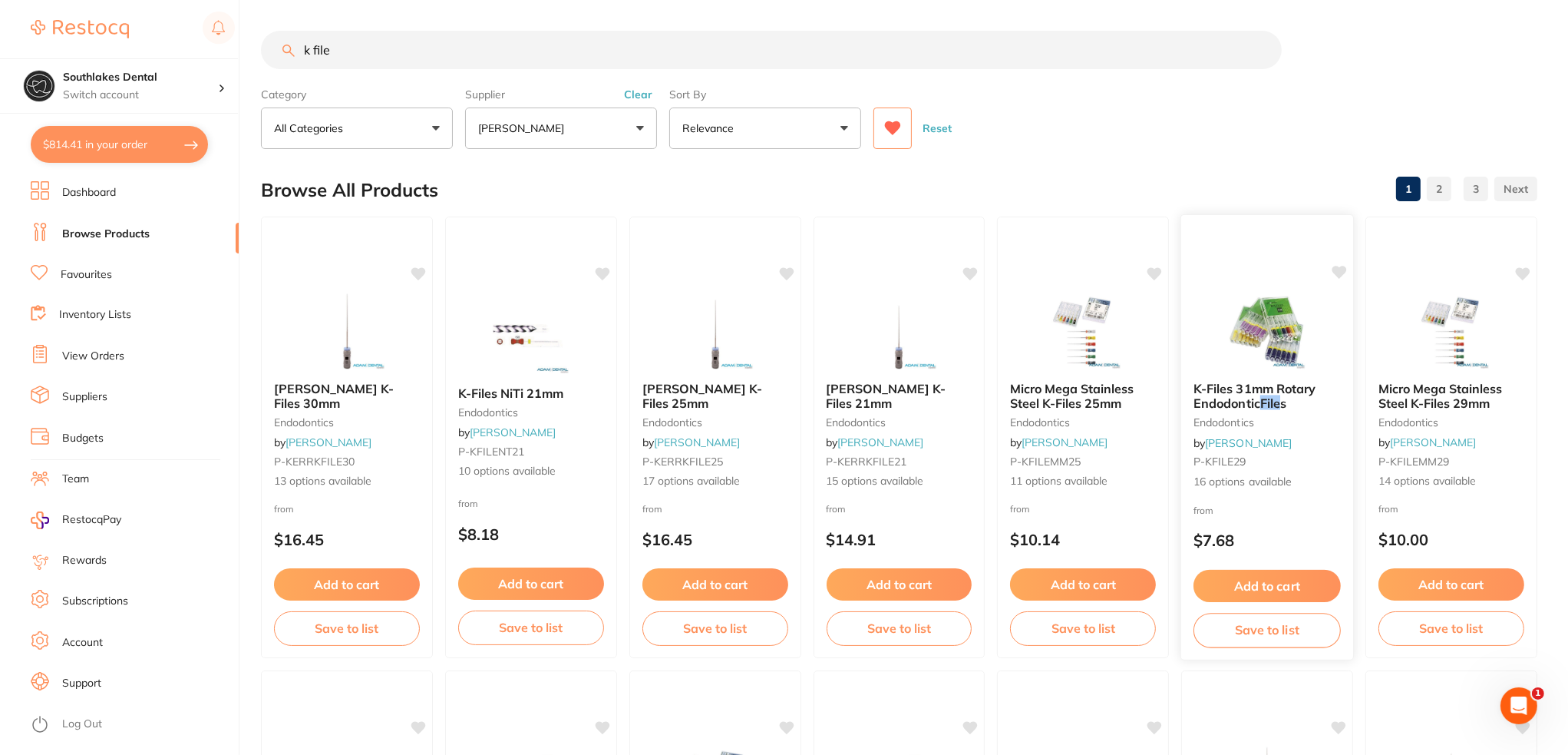
scroll to position [230, 0]
click at [1250, 405] on span "K-Files 31mm Rotary Endodontic" at bounding box center [1255, 396] width 123 height 30
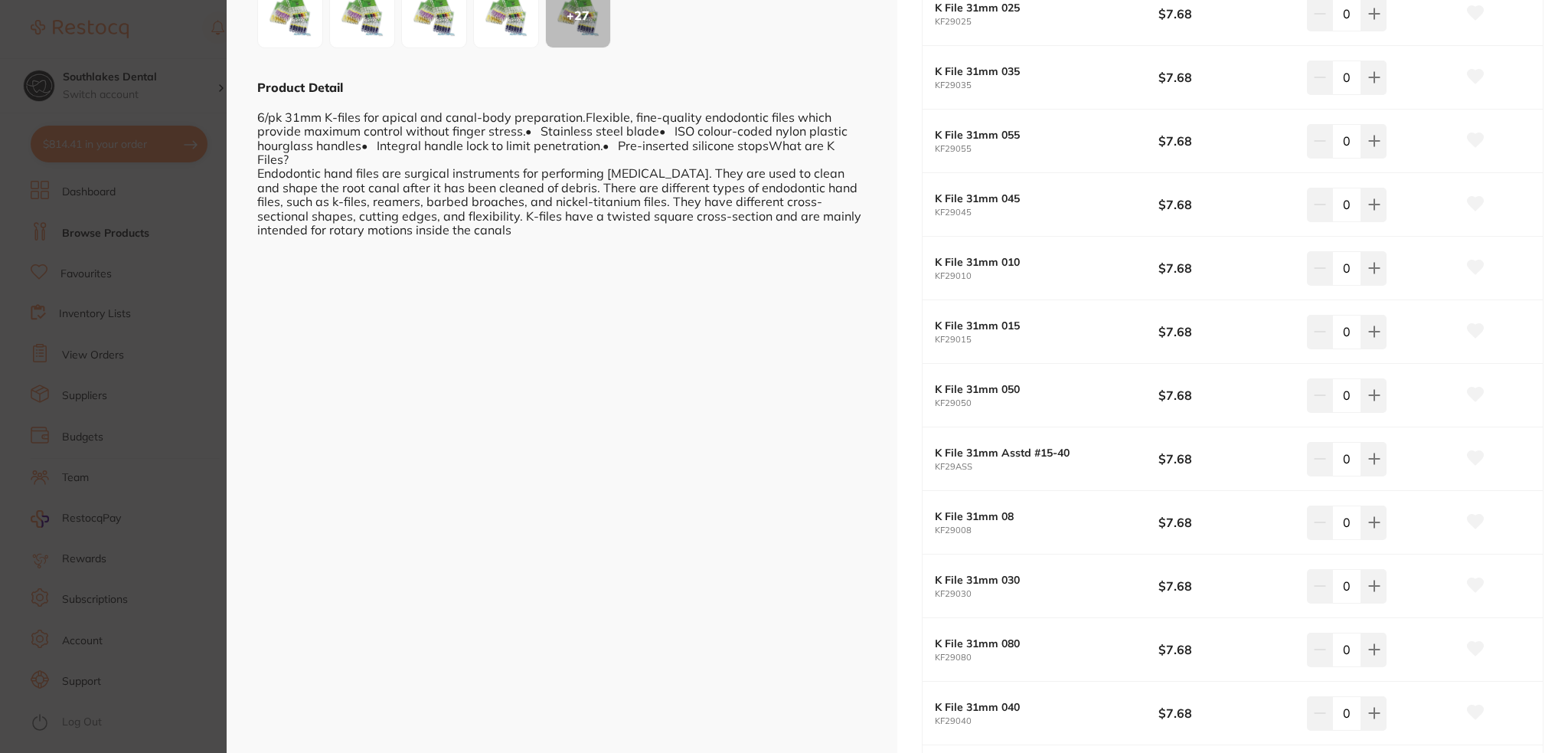
scroll to position [229, 0]
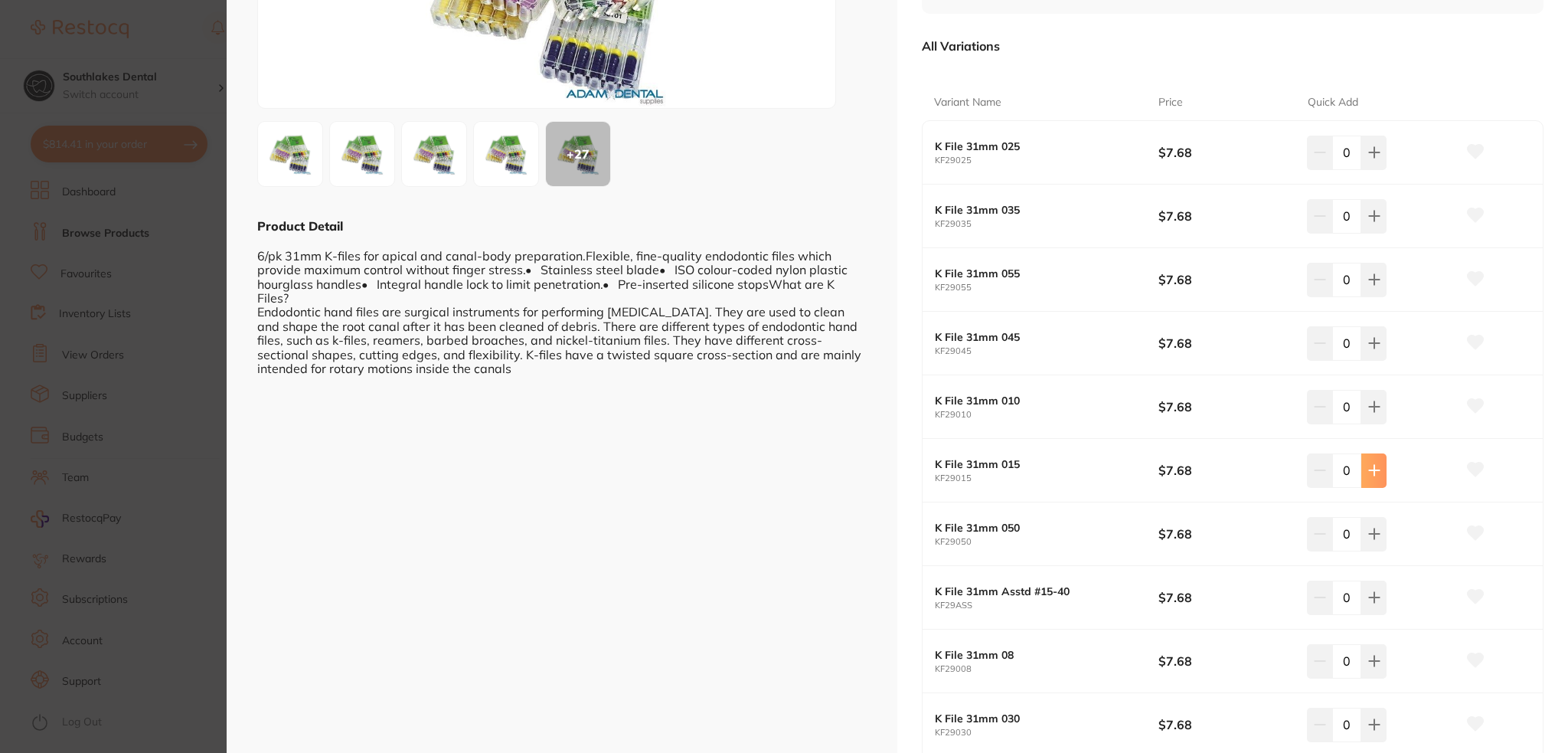
click at [1370, 466] on icon at bounding box center [1374, 470] width 10 height 10
click at [1321, 477] on button at bounding box center [1320, 469] width 25 height 33
type input "1"
click at [1471, 466] on icon at bounding box center [1476, 469] width 16 height 14
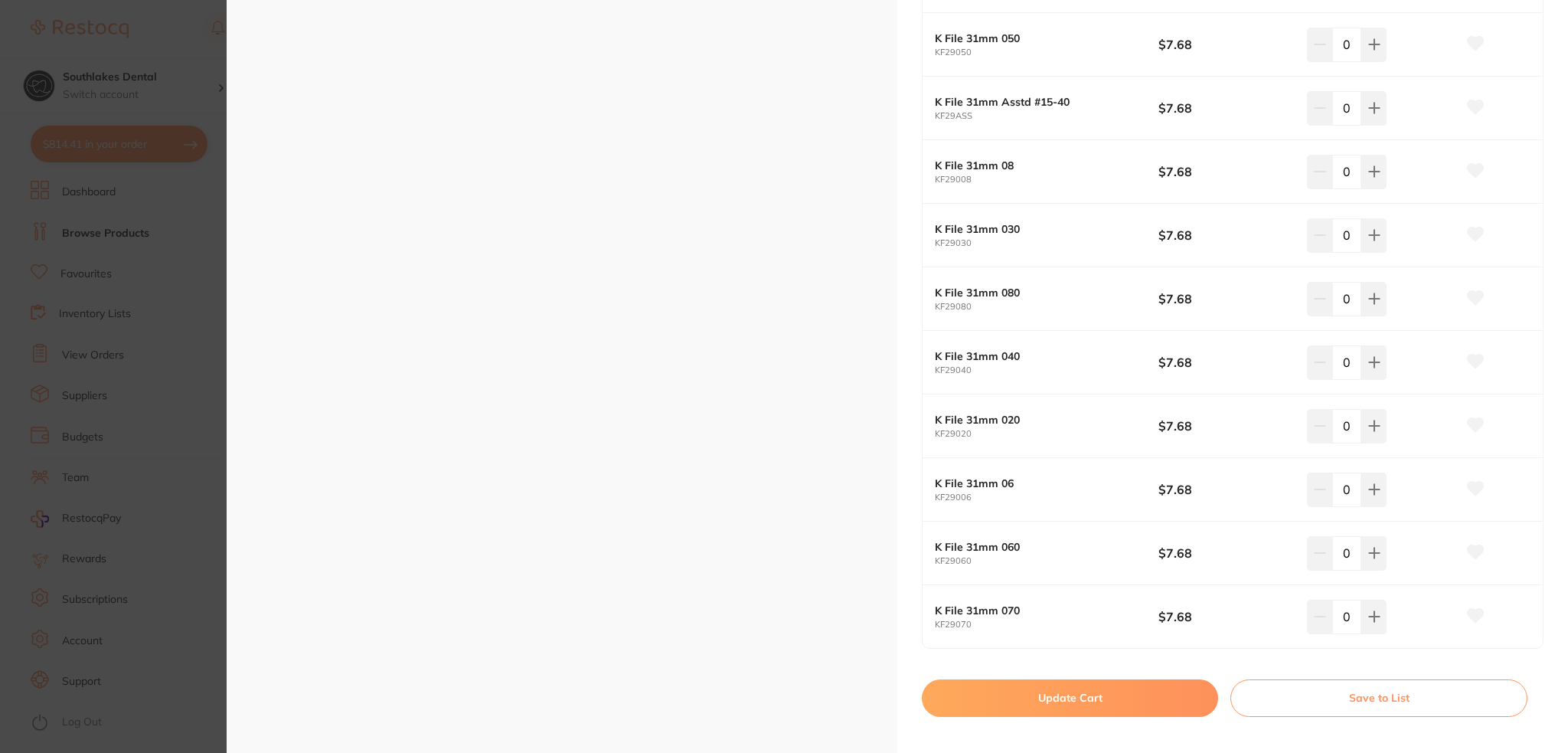
scroll to position [734, 0]
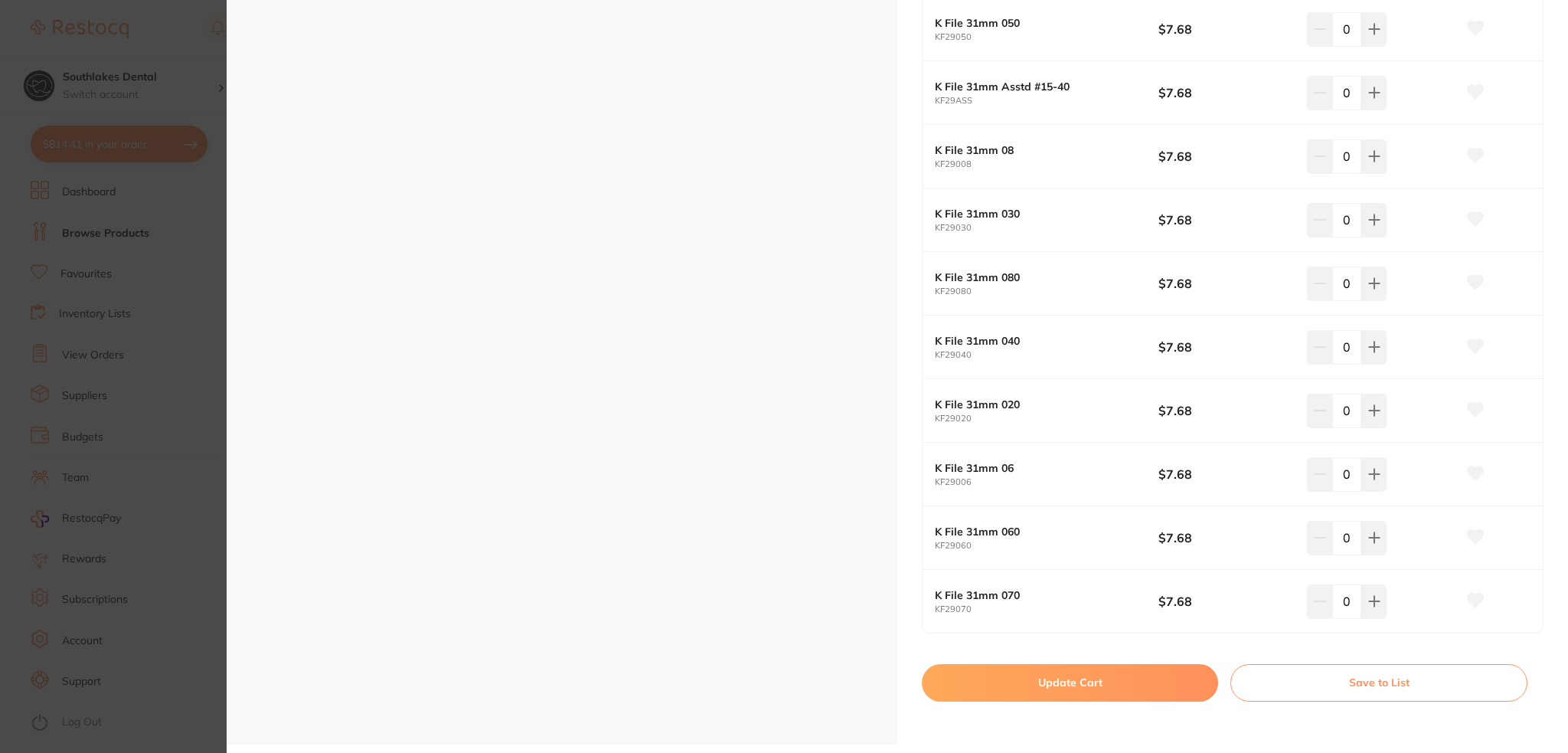
click at [1085, 681] on button "Update Cart" at bounding box center [1070, 682] width 296 height 37
checkbox input "false"
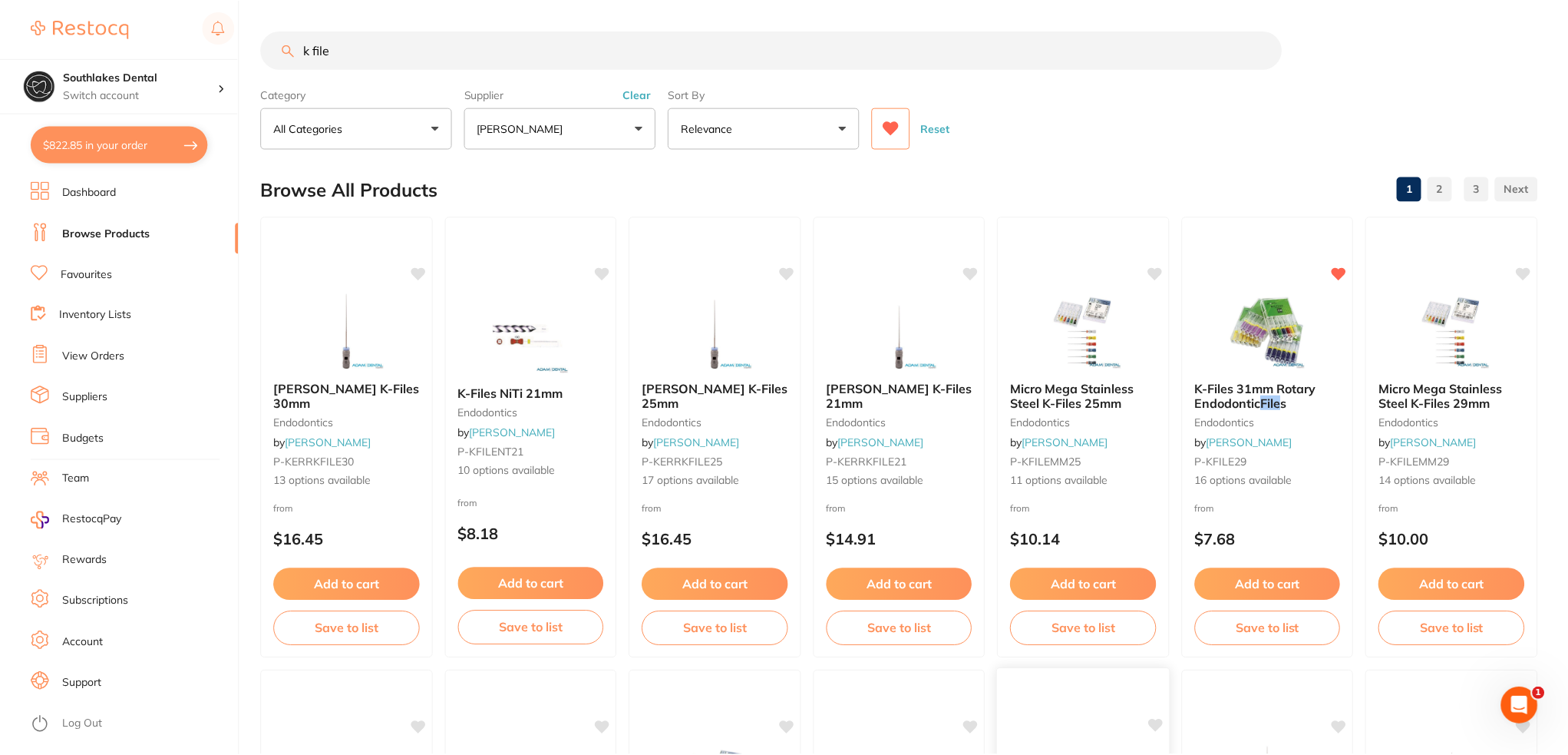
scroll to position [58, 0]
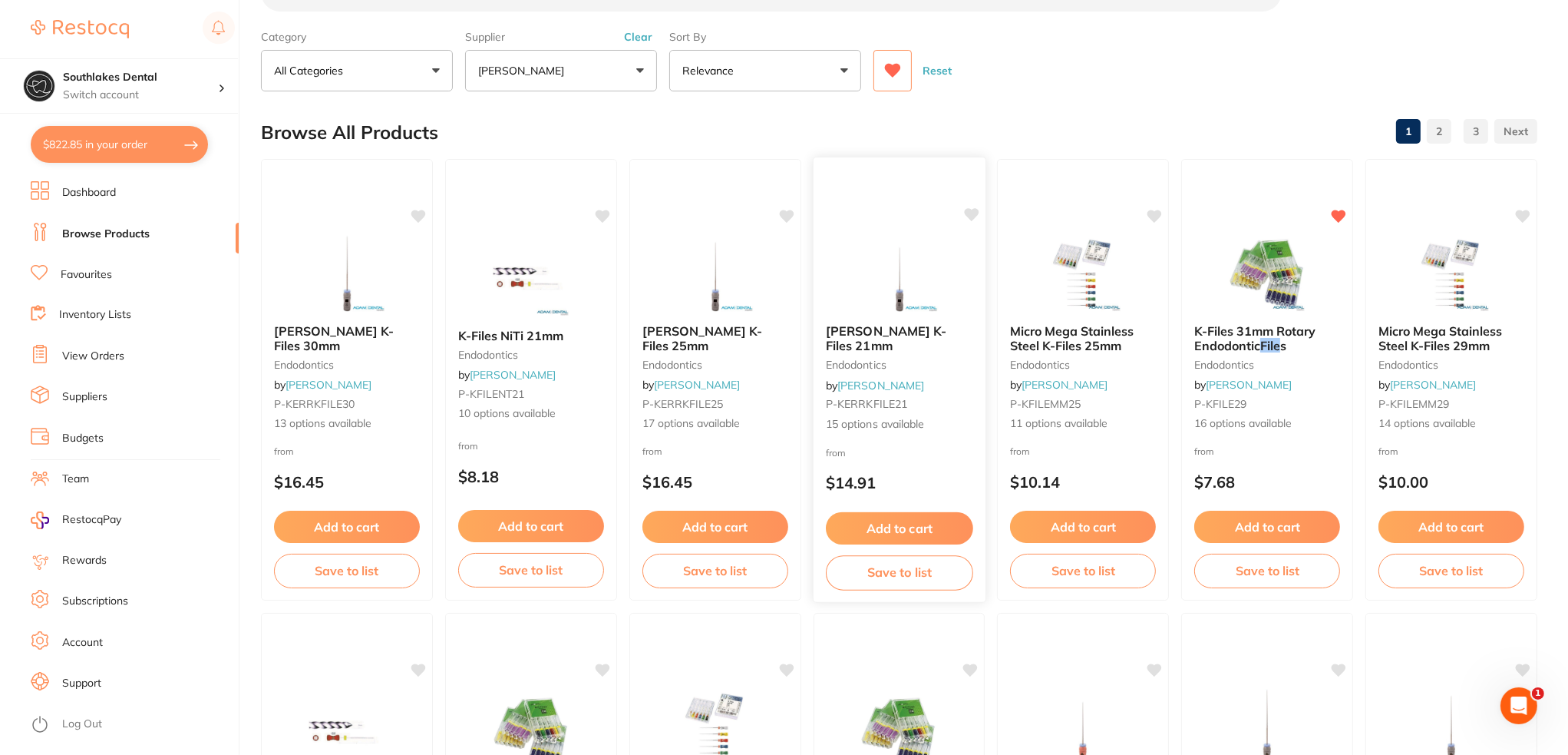
click at [875, 330] on span "Kerr K-Files 21mm" at bounding box center [887, 338] width 121 height 30
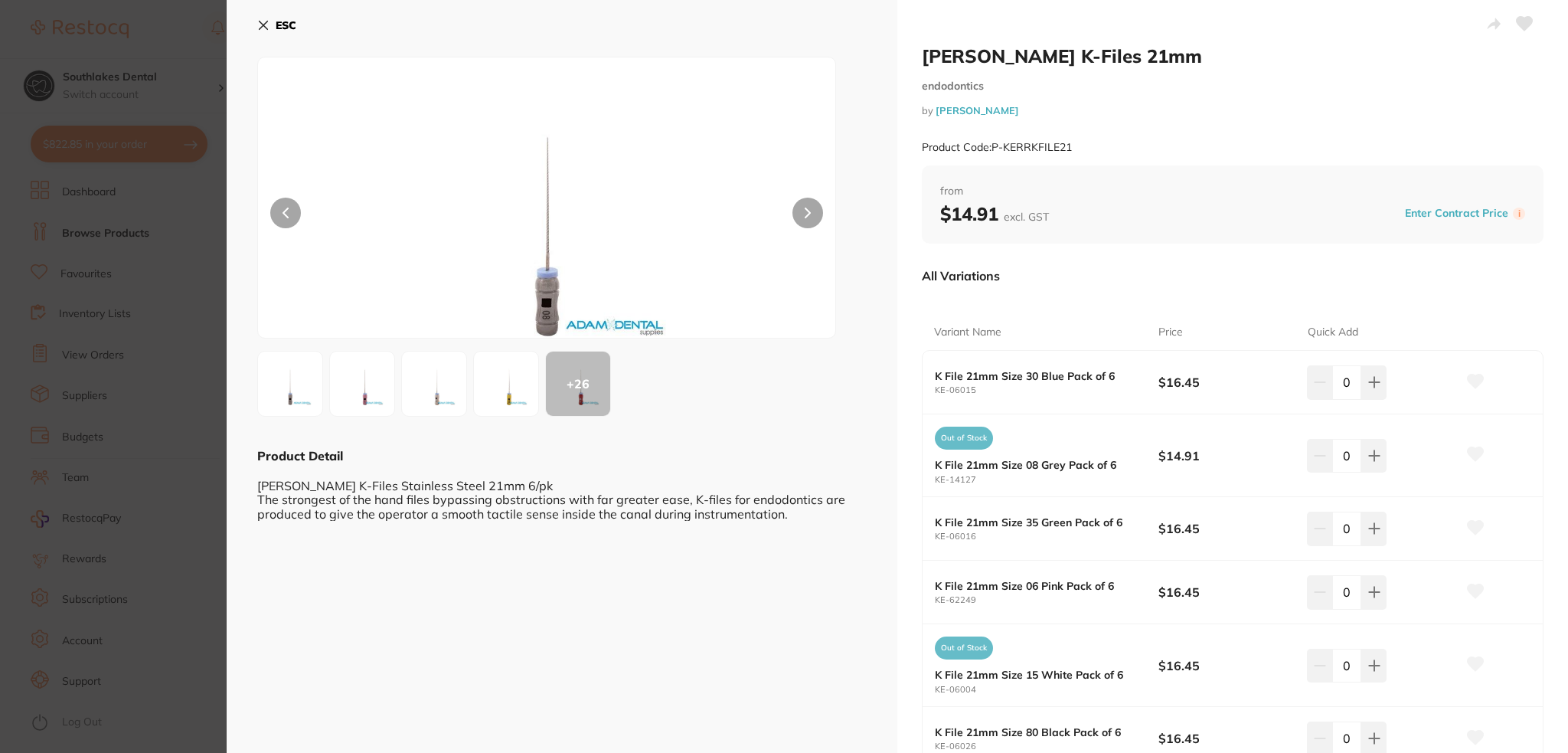
click at [255, 27] on div "ESC + 26 Product Detail Kerr K-Files Stainless Steel 21mm 6/pk The strongest of…" at bounding box center [561, 745] width 671 height 1491
click at [257, 19] on icon at bounding box center [264, 25] width 13 height 13
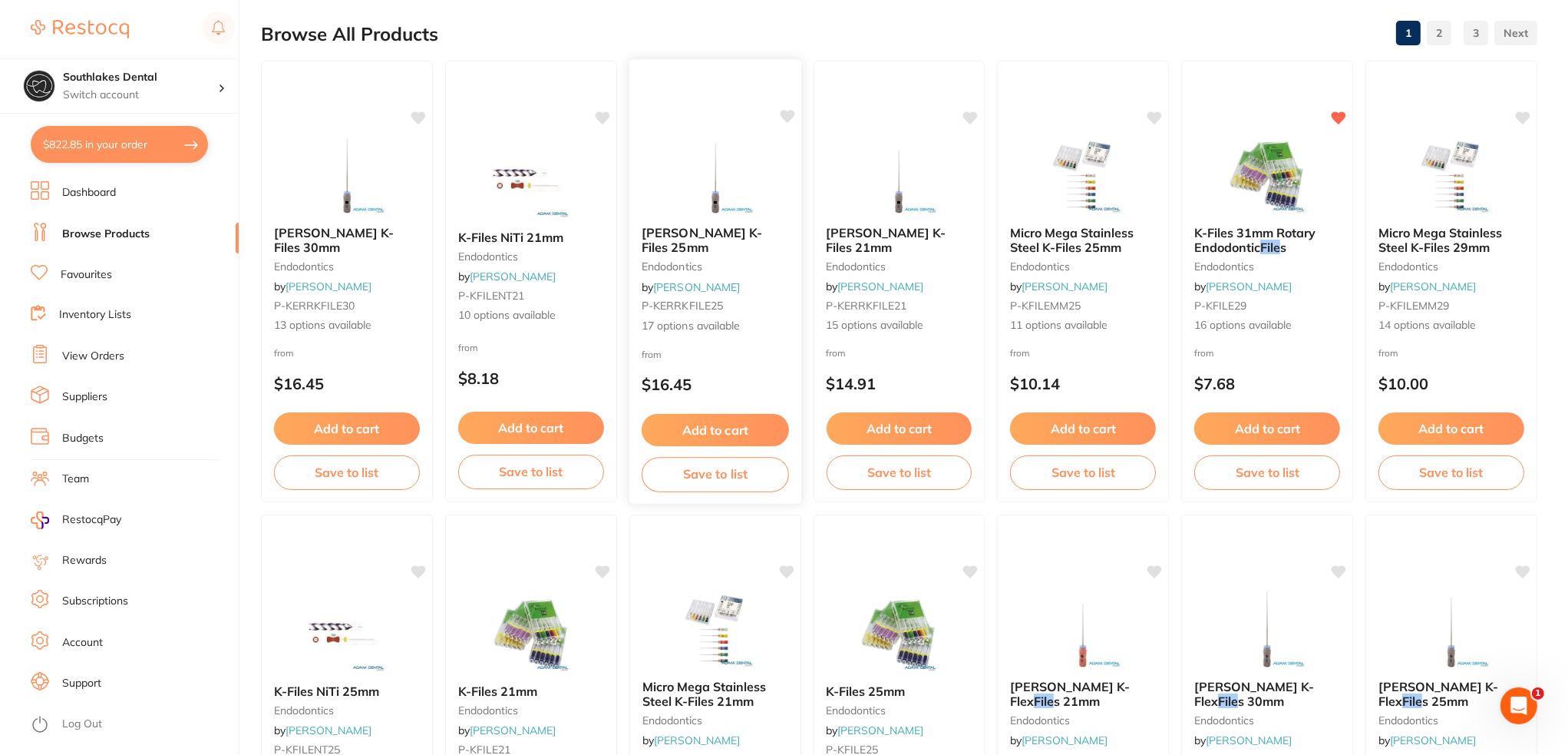
scroll to position [288, 0]
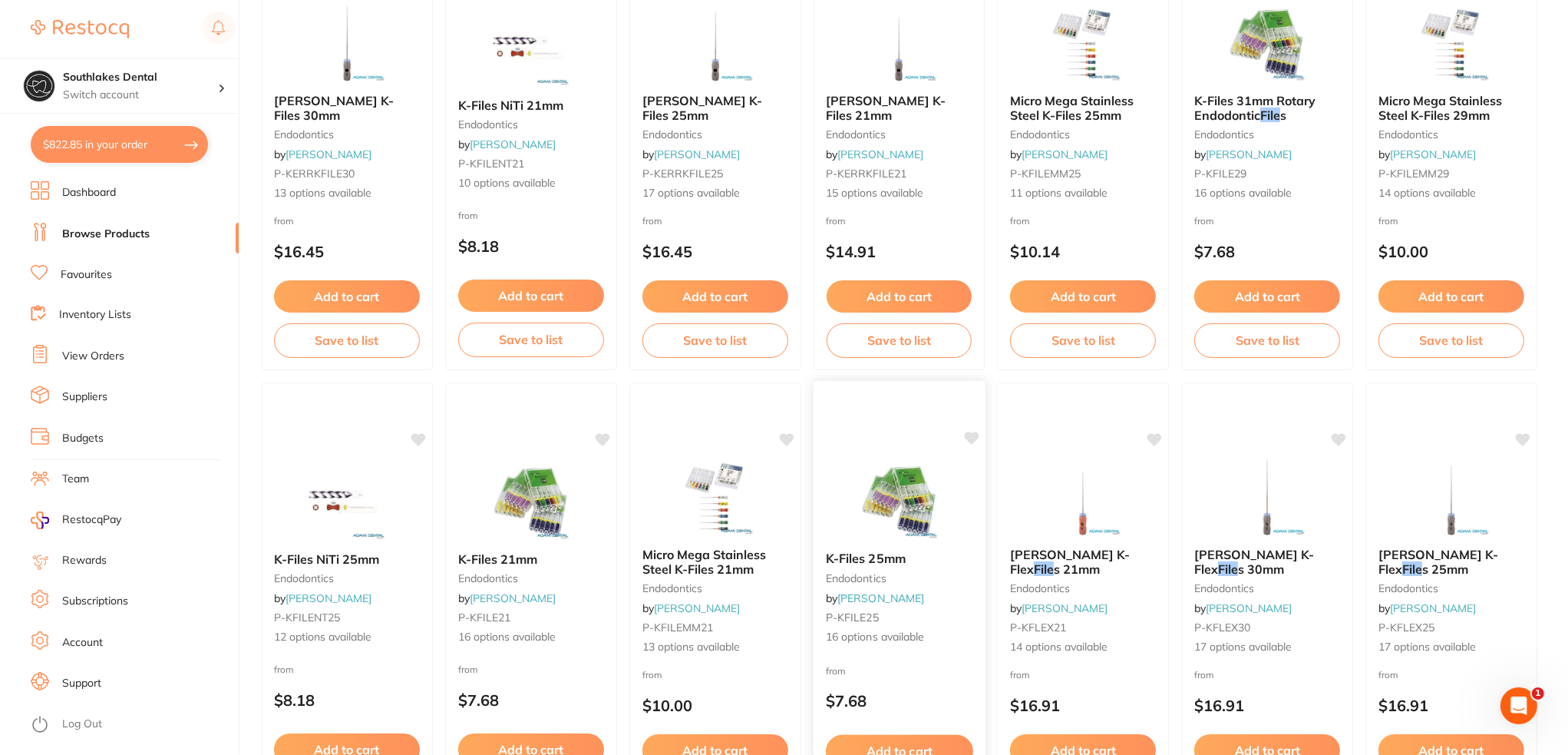
click at [887, 488] on img at bounding box center [898, 501] width 100 height 78
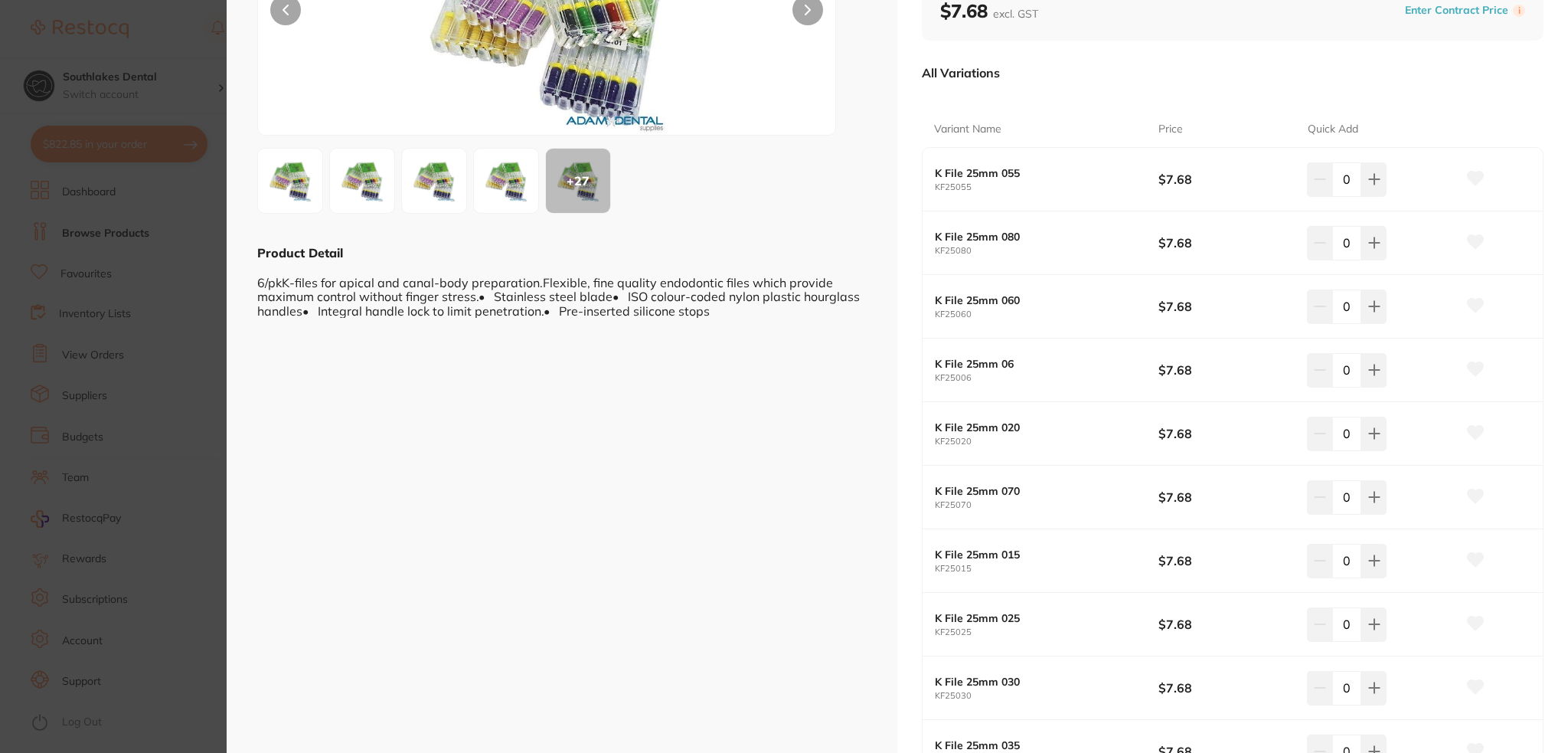
scroll to position [229, 0]
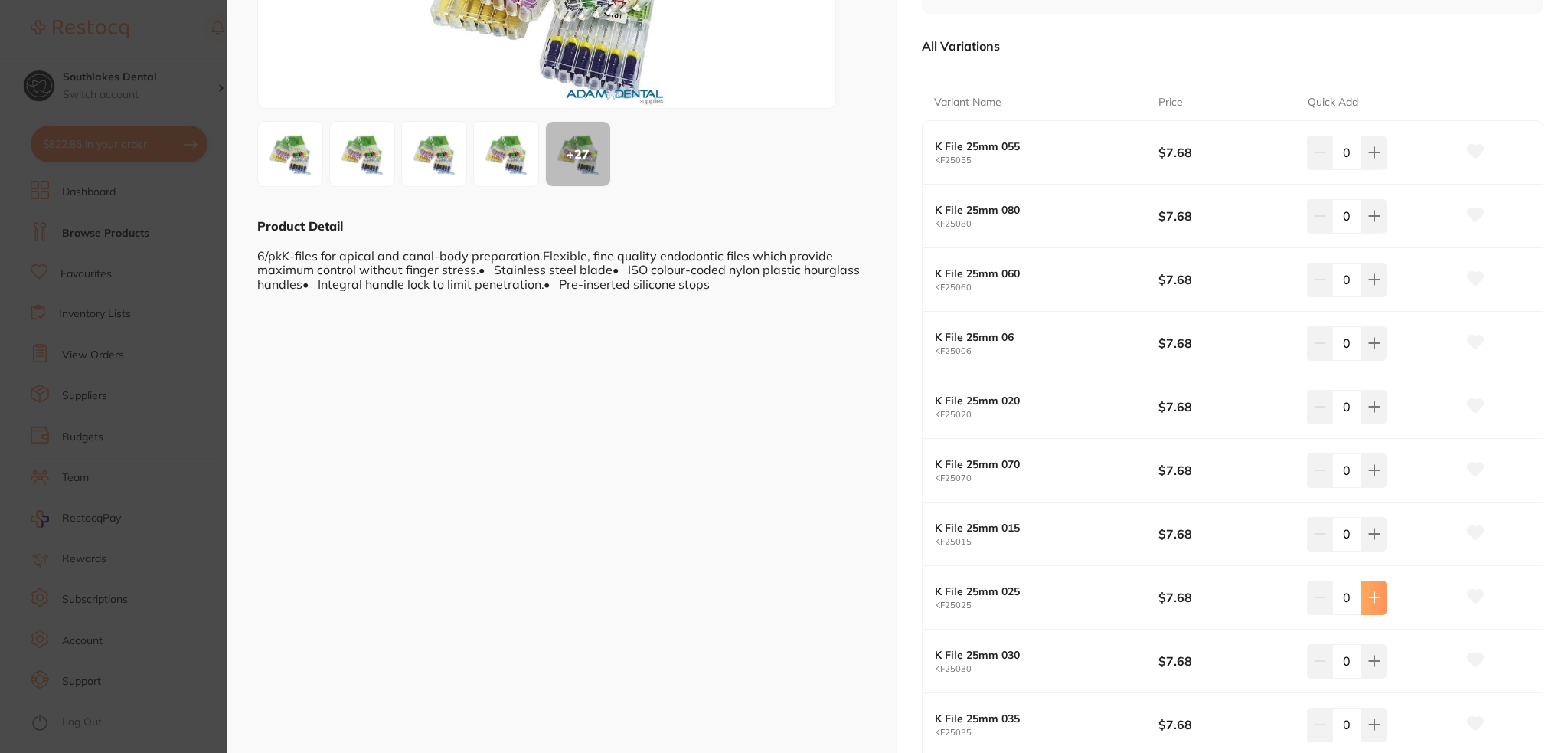
click at [1369, 588] on button at bounding box center [1374, 597] width 25 height 33
type input "1"
click at [1480, 593] on icon at bounding box center [1476, 596] width 16 height 14
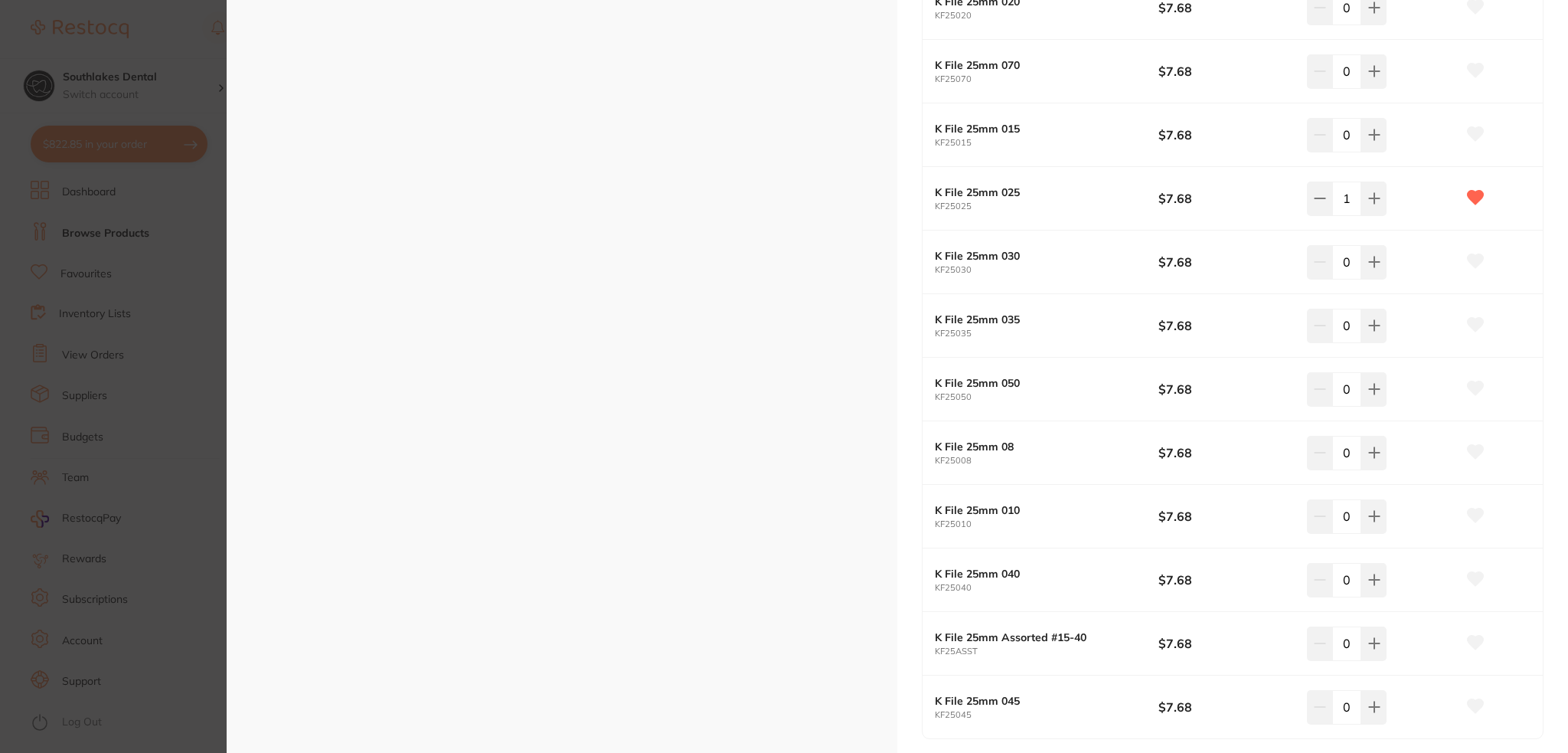
scroll to position [734, 0]
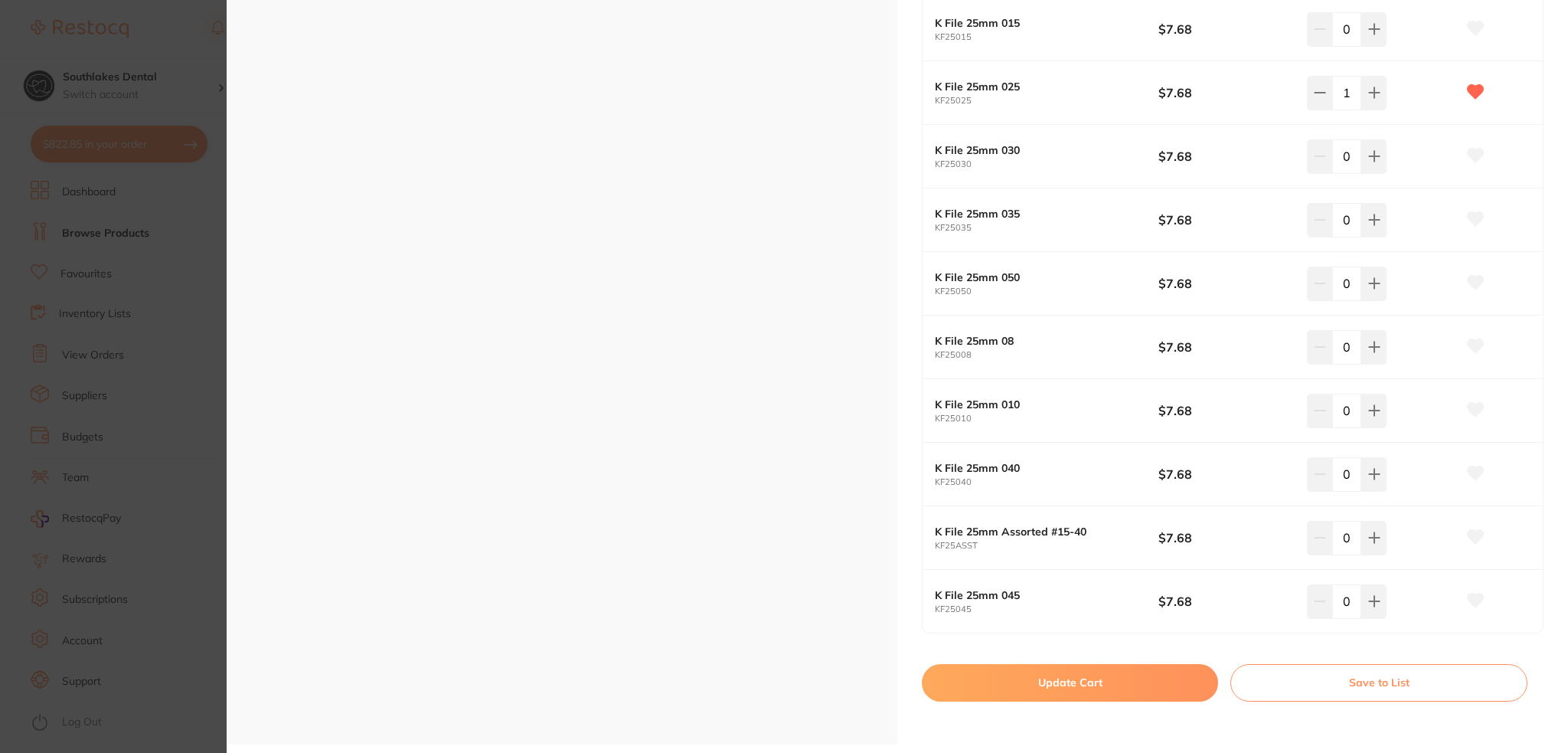
click at [1044, 685] on button "Update Cart" at bounding box center [1070, 682] width 296 height 37
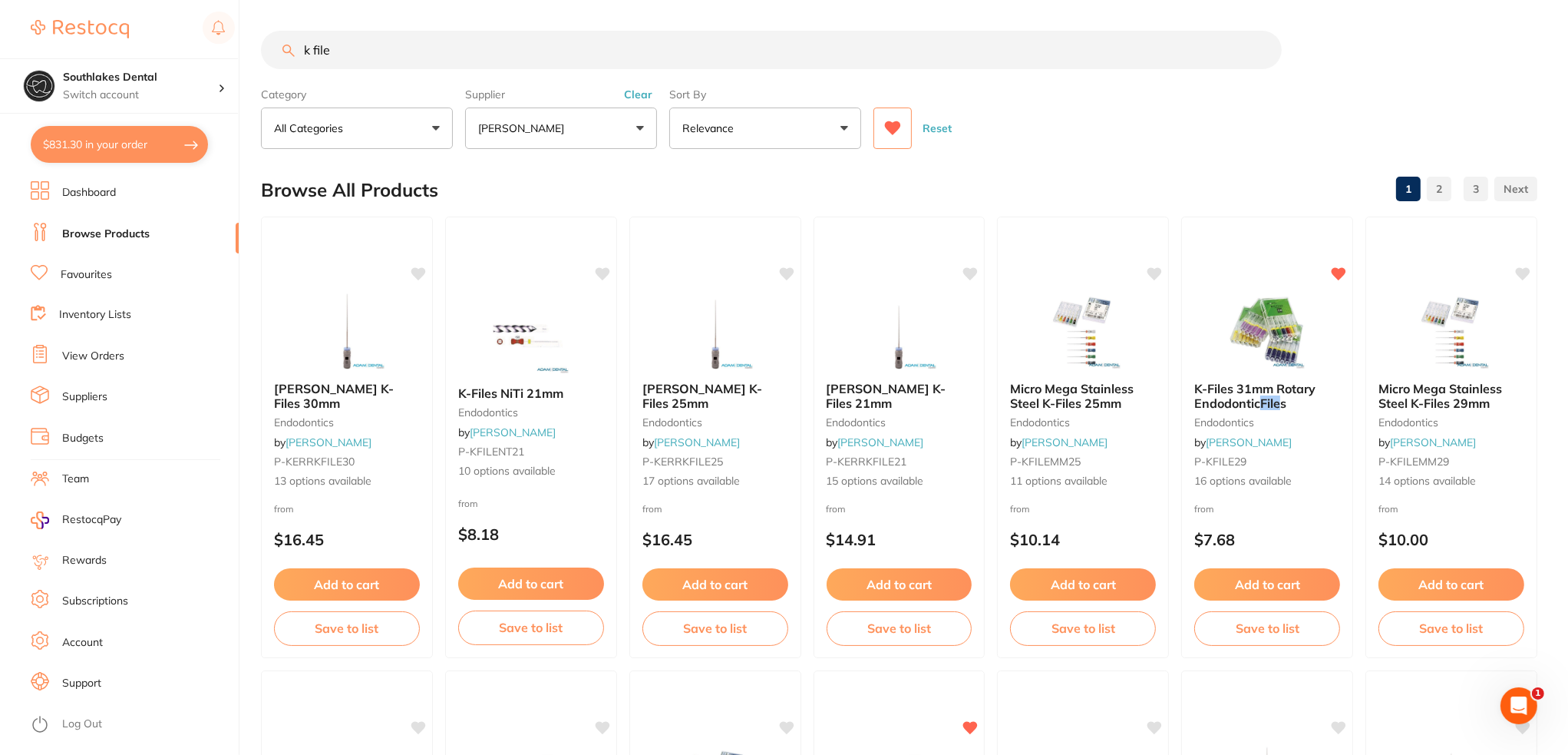
click at [385, 53] on input "k file" at bounding box center [771, 50] width 1021 height 38
drag, startPoint x: 374, startPoint y: 48, endPoint x: 185, endPoint y: 58, distance: 189.3
click at [209, 53] on div "$831.30 Southlakes Dental Switch account Southlakes Dental $831.30 in your orde…" at bounding box center [784, 378] width 1568 height 755
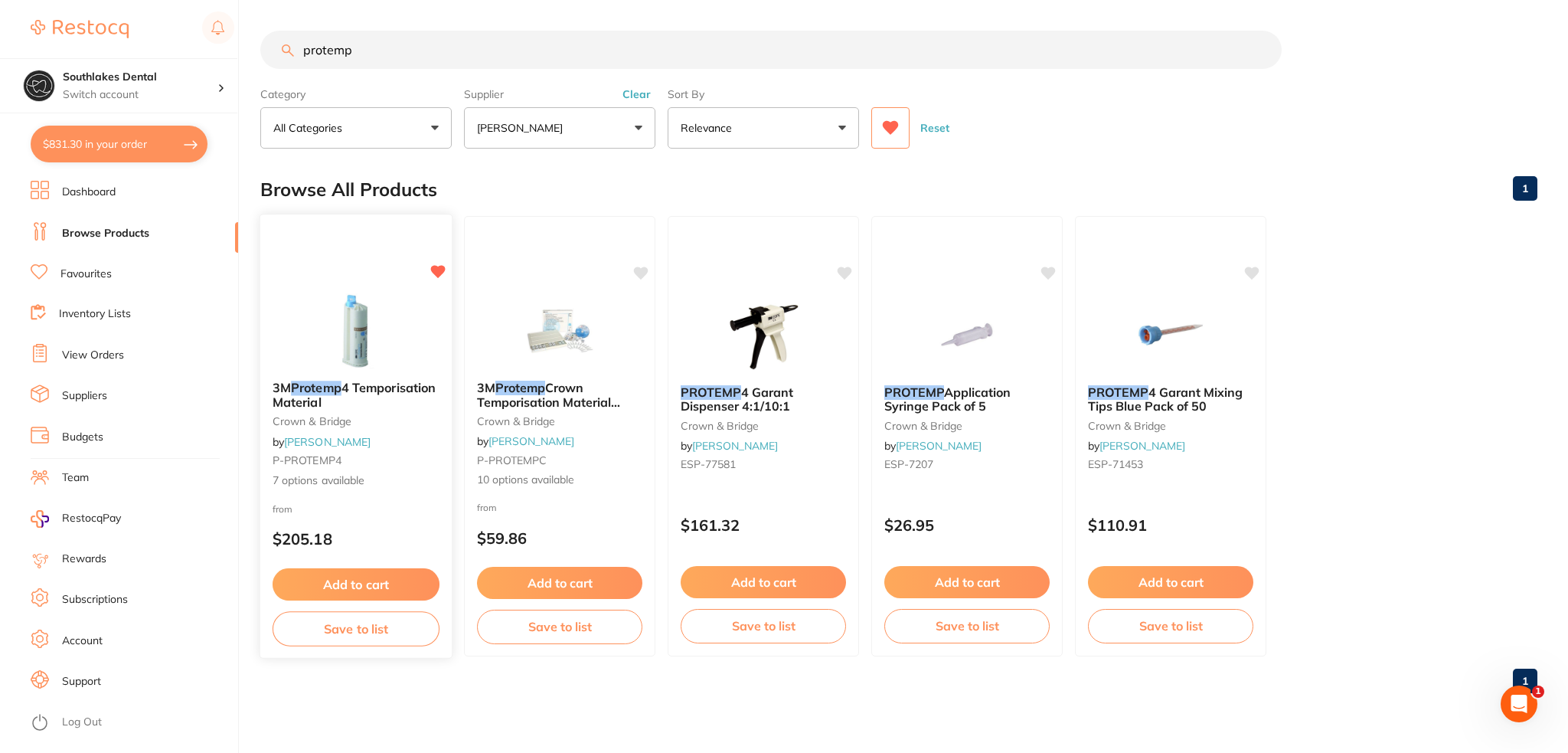
click at [389, 390] on b "3M Protemp 4 Temporisation Material" at bounding box center [356, 395] width 167 height 28
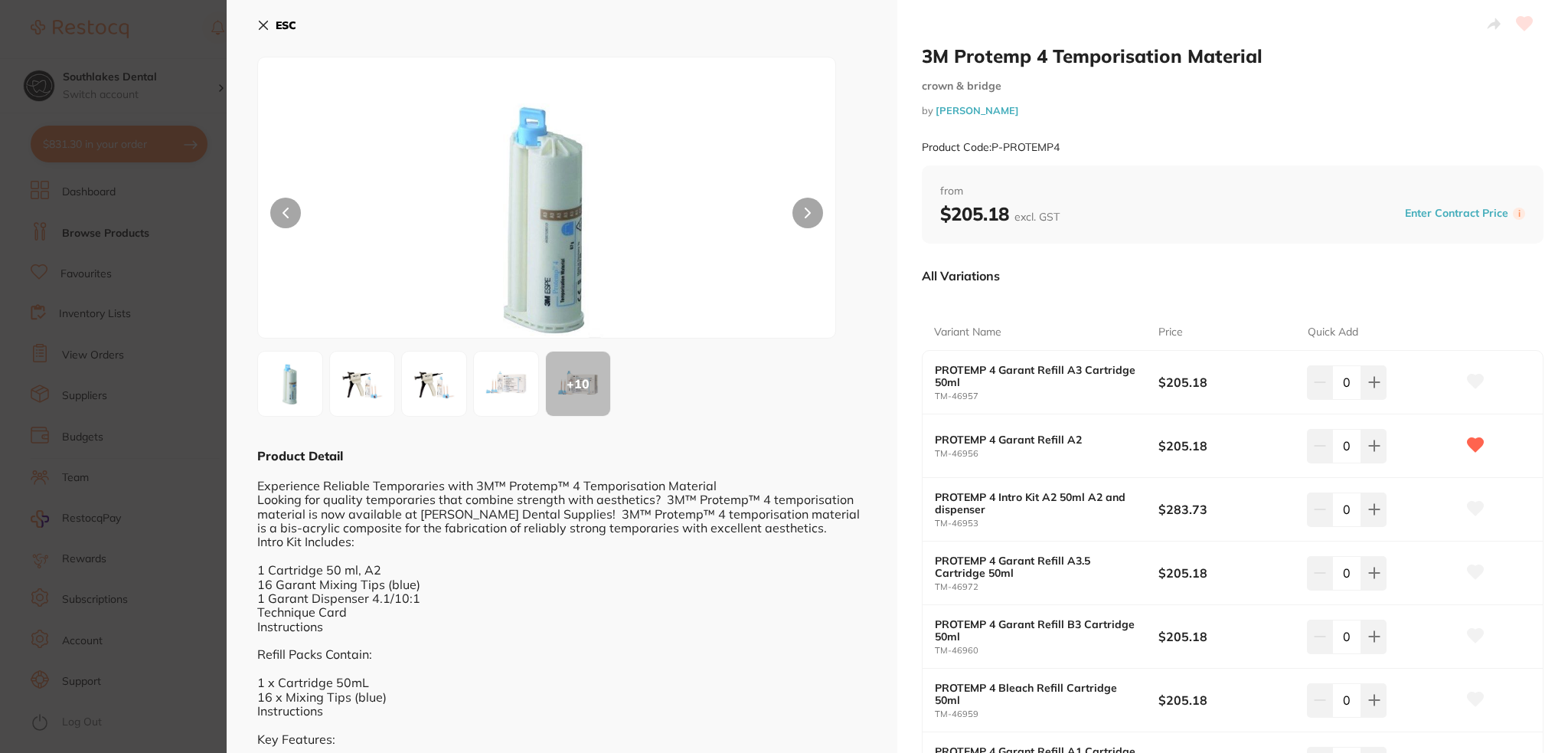
click at [264, 26] on icon at bounding box center [264, 25] width 8 height 8
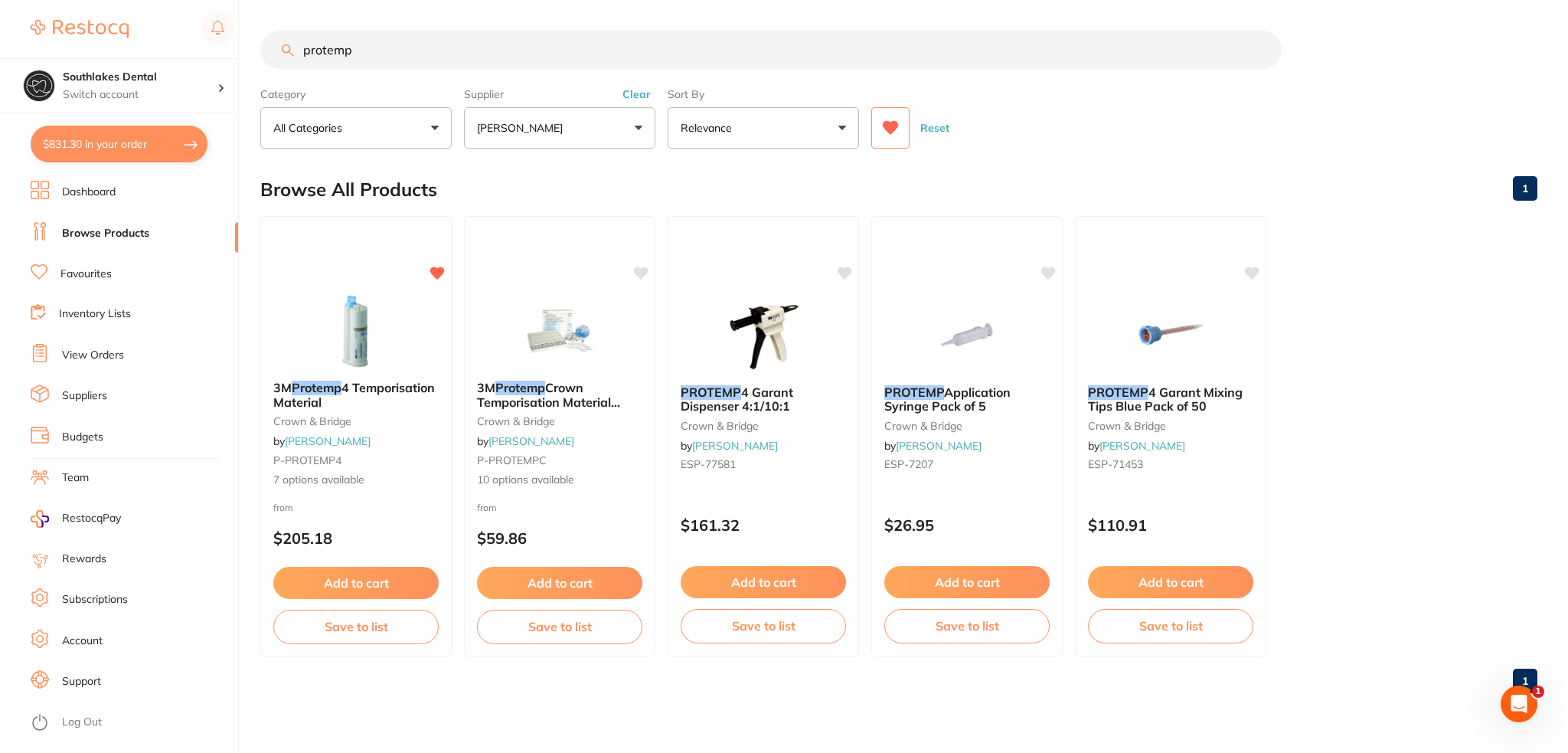
drag, startPoint x: 363, startPoint y: 48, endPoint x: 190, endPoint y: 31, distance: 173.8
click at [209, 23] on div "$831.30 Southlakes Dental Switch account Southlakes Dental $831.30 in your orde…" at bounding box center [784, 376] width 1568 height 753
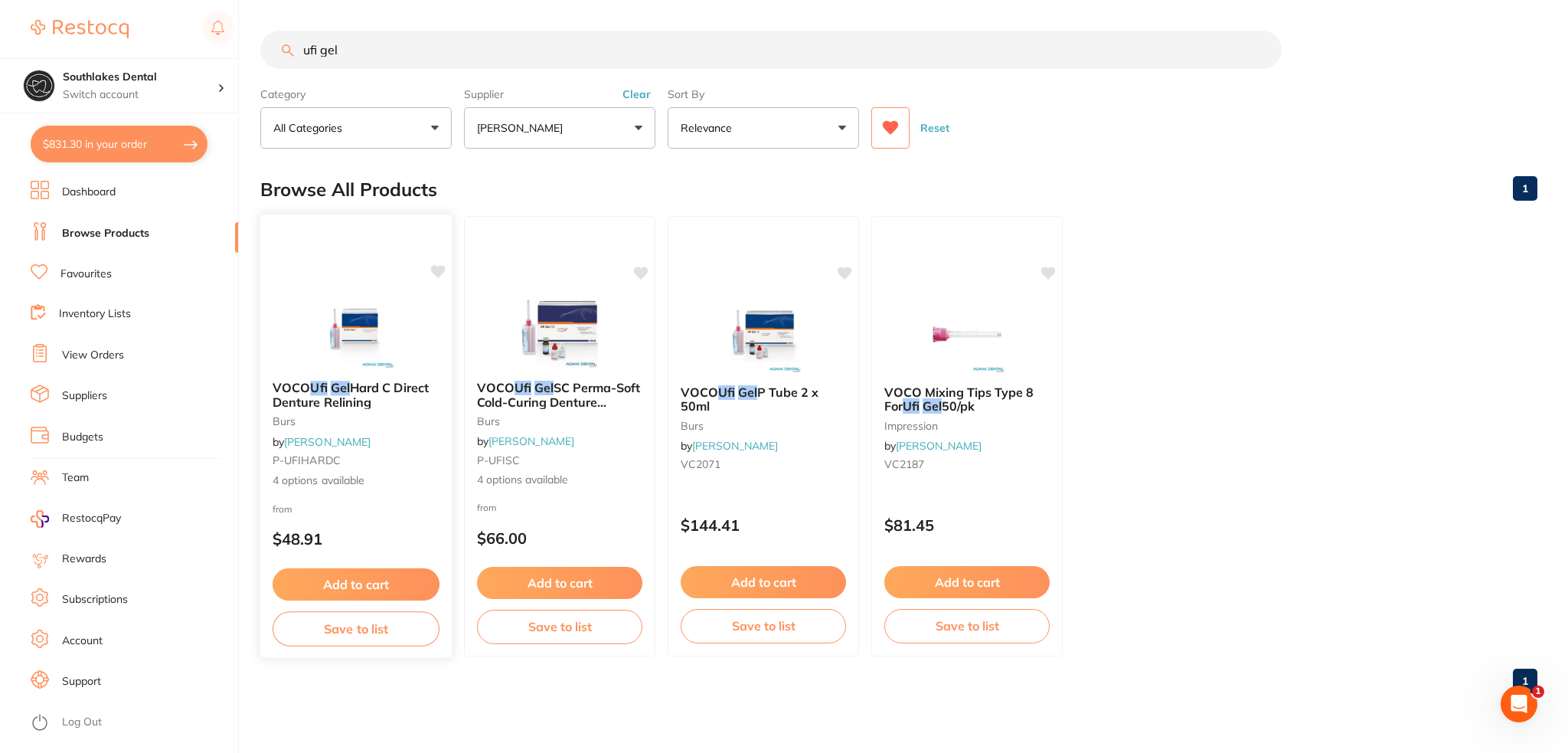
click at [351, 388] on span "Hard C Direct Denture Relining" at bounding box center [350, 395] width 156 height 30
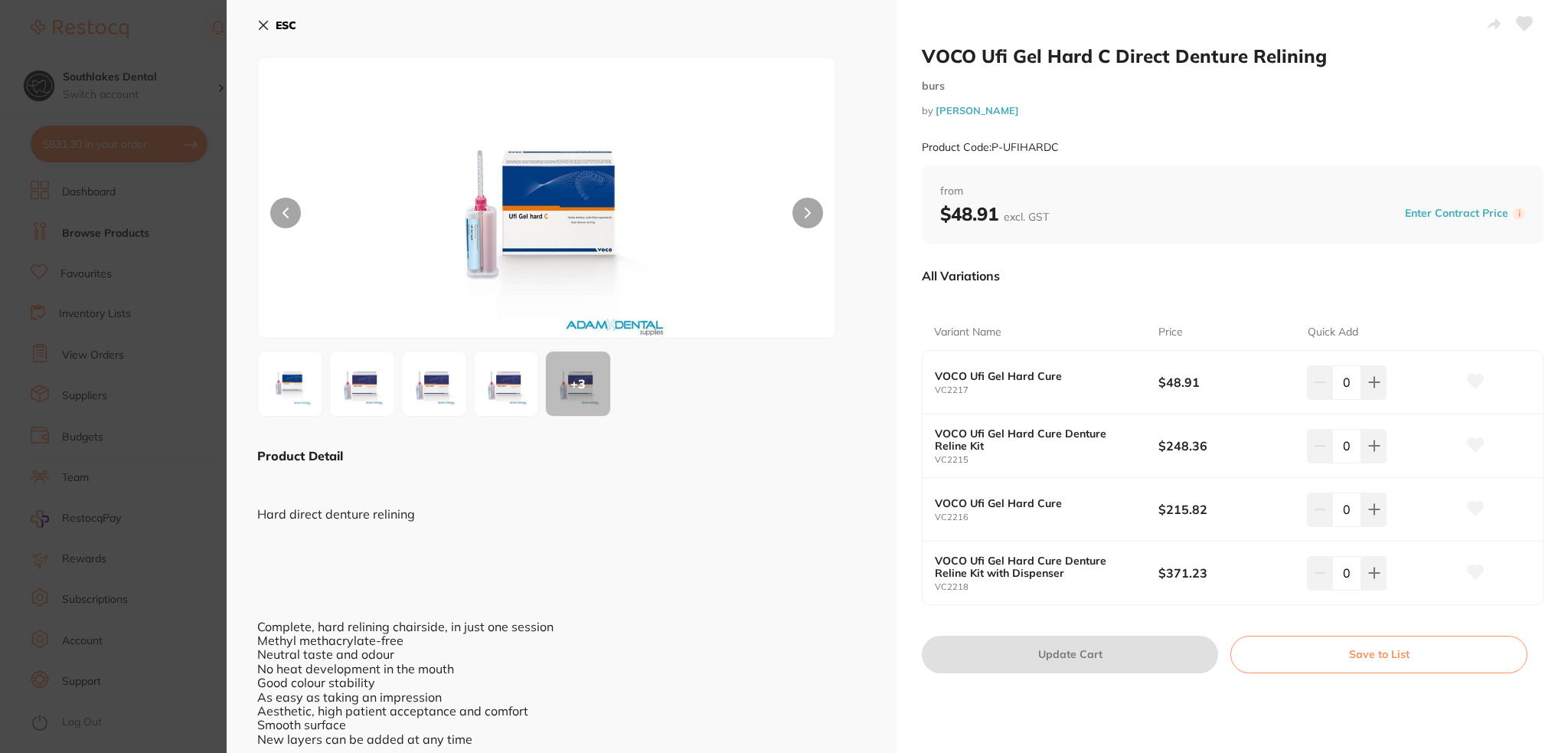
click at [204, 426] on section "VOCO Ufi Gel Hard C Direct Denture Relining burs by Adam Dental Product Code: P…" at bounding box center [784, 376] width 1568 height 753
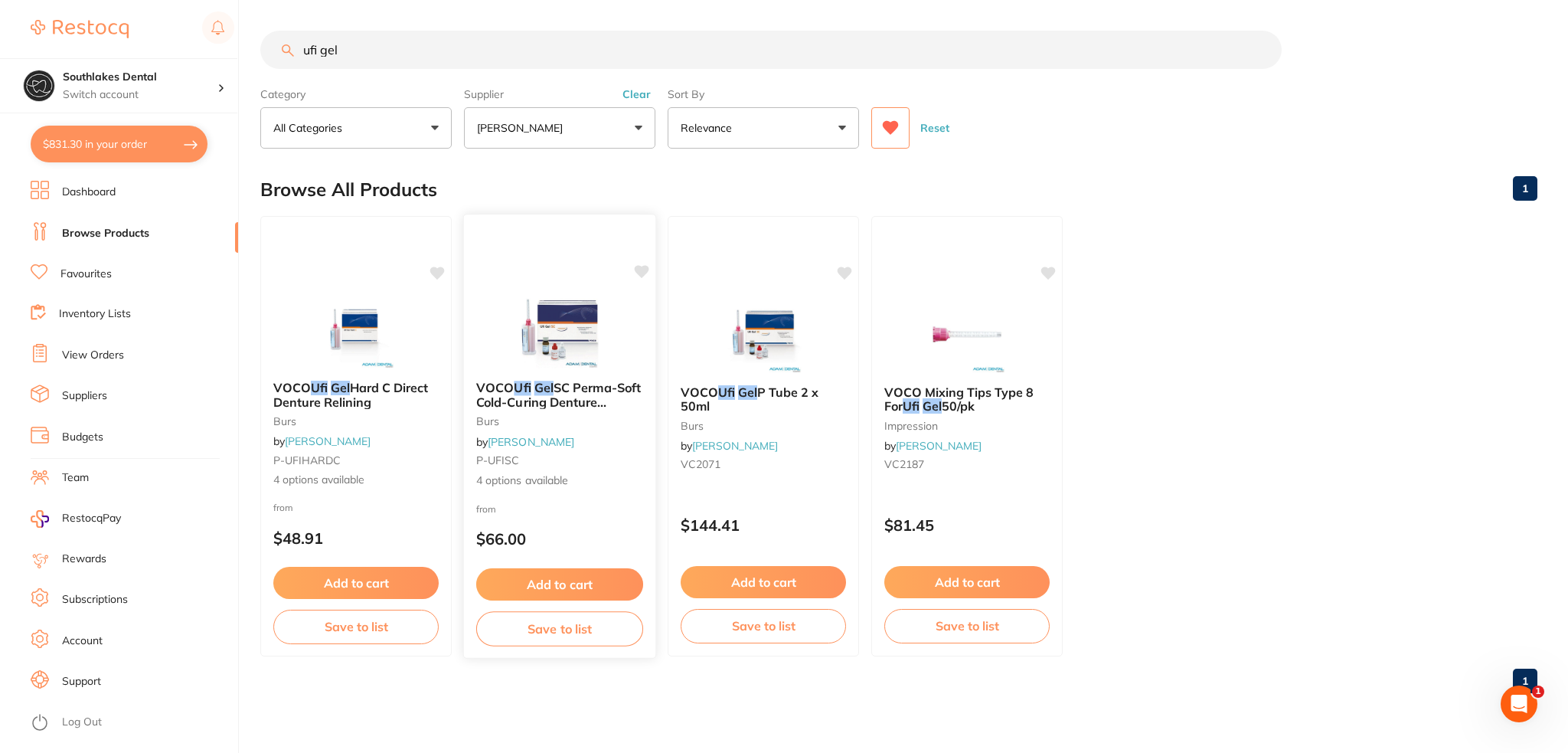
click at [594, 387] on span "SC Perma-Soft Cold-Curing Denture Relining" at bounding box center [559, 402] width 164 height 43
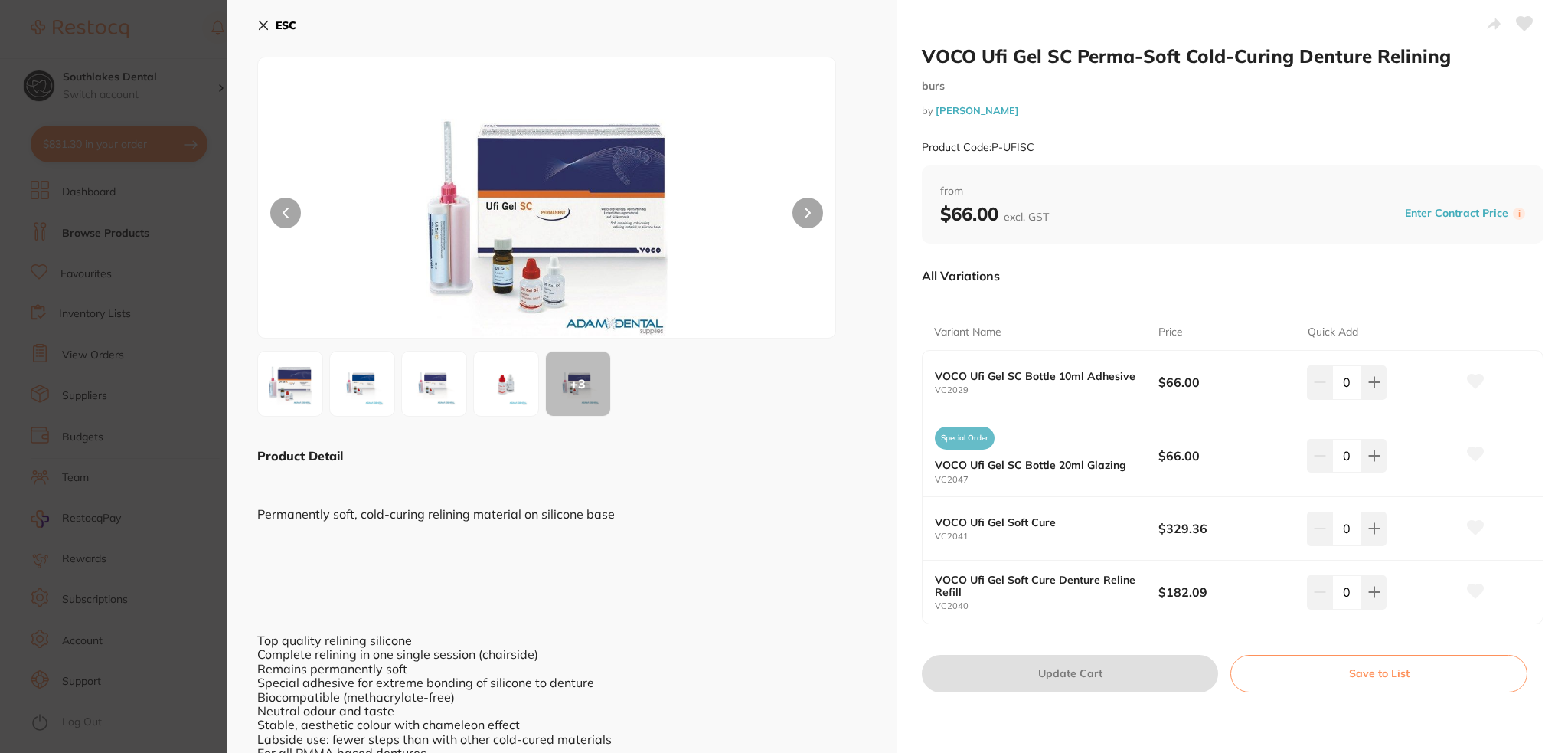
click at [168, 548] on section "VOCO Ufi Gel SC Perma-Soft Cold-Curing Denture Relining burs by Adam Dental Pro…" at bounding box center [784, 376] width 1568 height 753
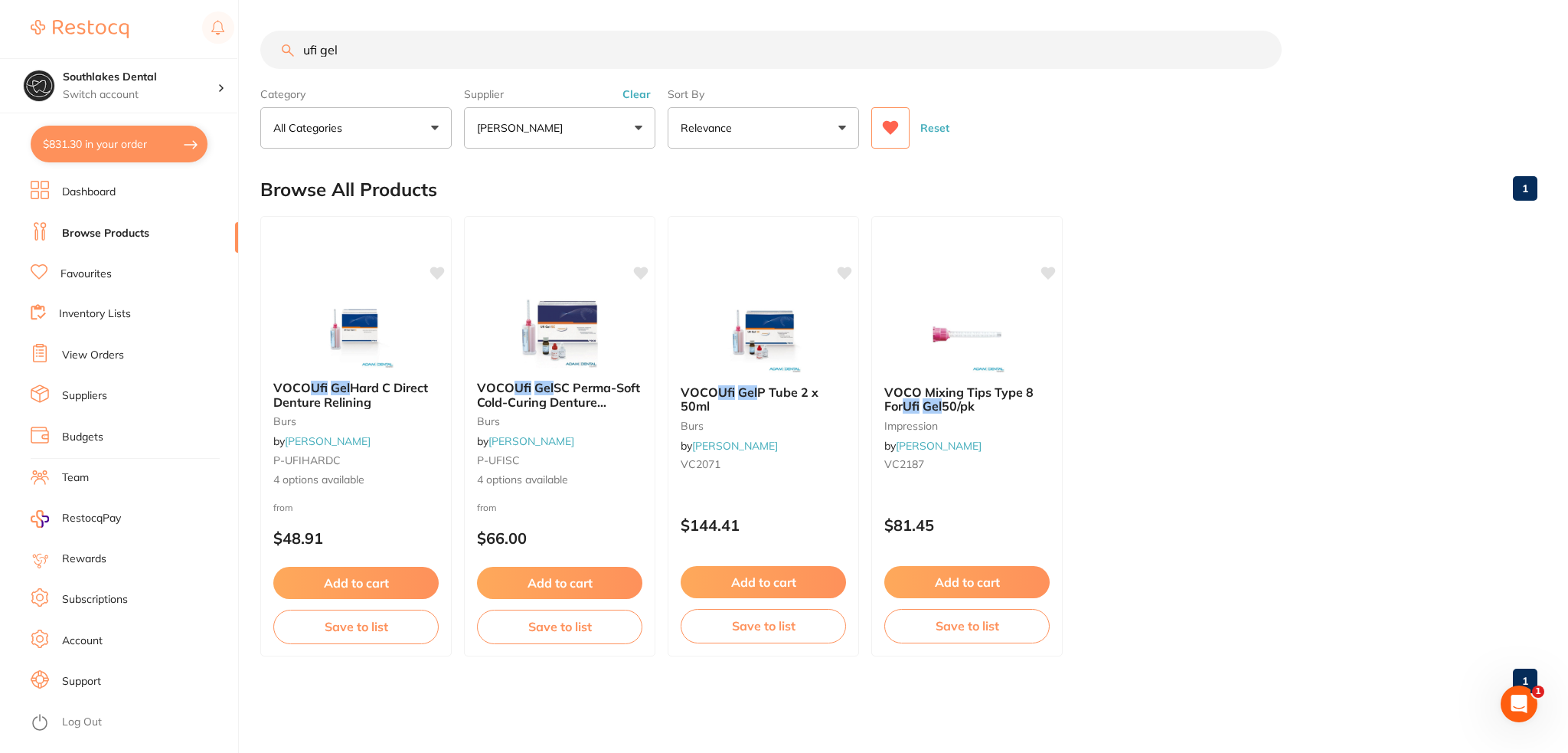
drag, startPoint x: 413, startPoint y: 42, endPoint x: 434, endPoint y: 46, distance: 21.4
click at [413, 42] on input "ufi gel" at bounding box center [771, 50] width 1022 height 38
click at [434, 46] on input "ufi gel" at bounding box center [771, 50] width 1022 height 38
drag, startPoint x: 357, startPoint y: 51, endPoint x: 239, endPoint y: 48, distance: 118.0
click at [239, 48] on div "$831.30 Southlakes Dental Switch account Southlakes Dental $831.30 in your orde…" at bounding box center [784, 376] width 1568 height 753
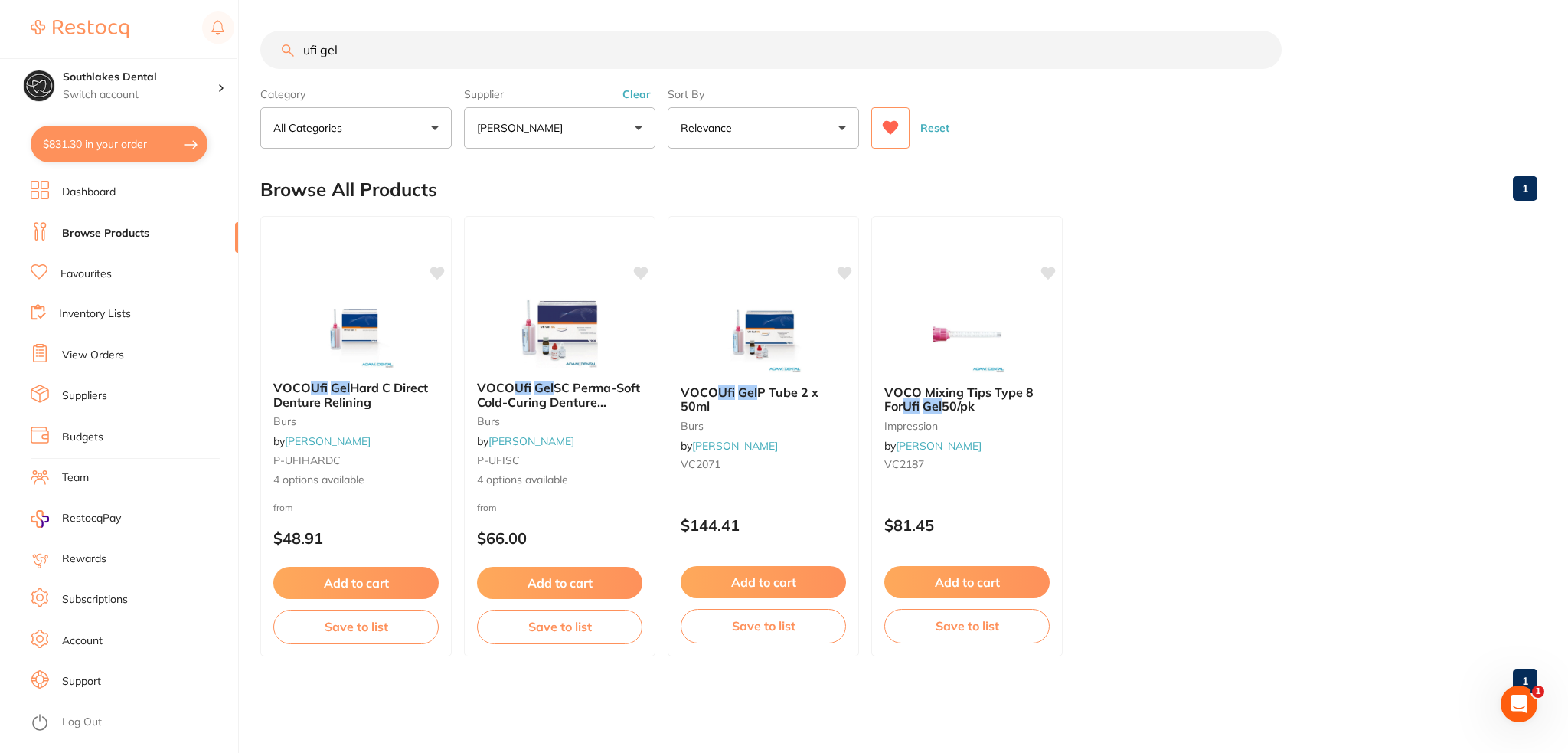
paste input "VOCO Ufi Gel Soft Cure Denture Reline Refil"
type input "VOCO Ufi Gel Soft Cure Denture Reline Refill"
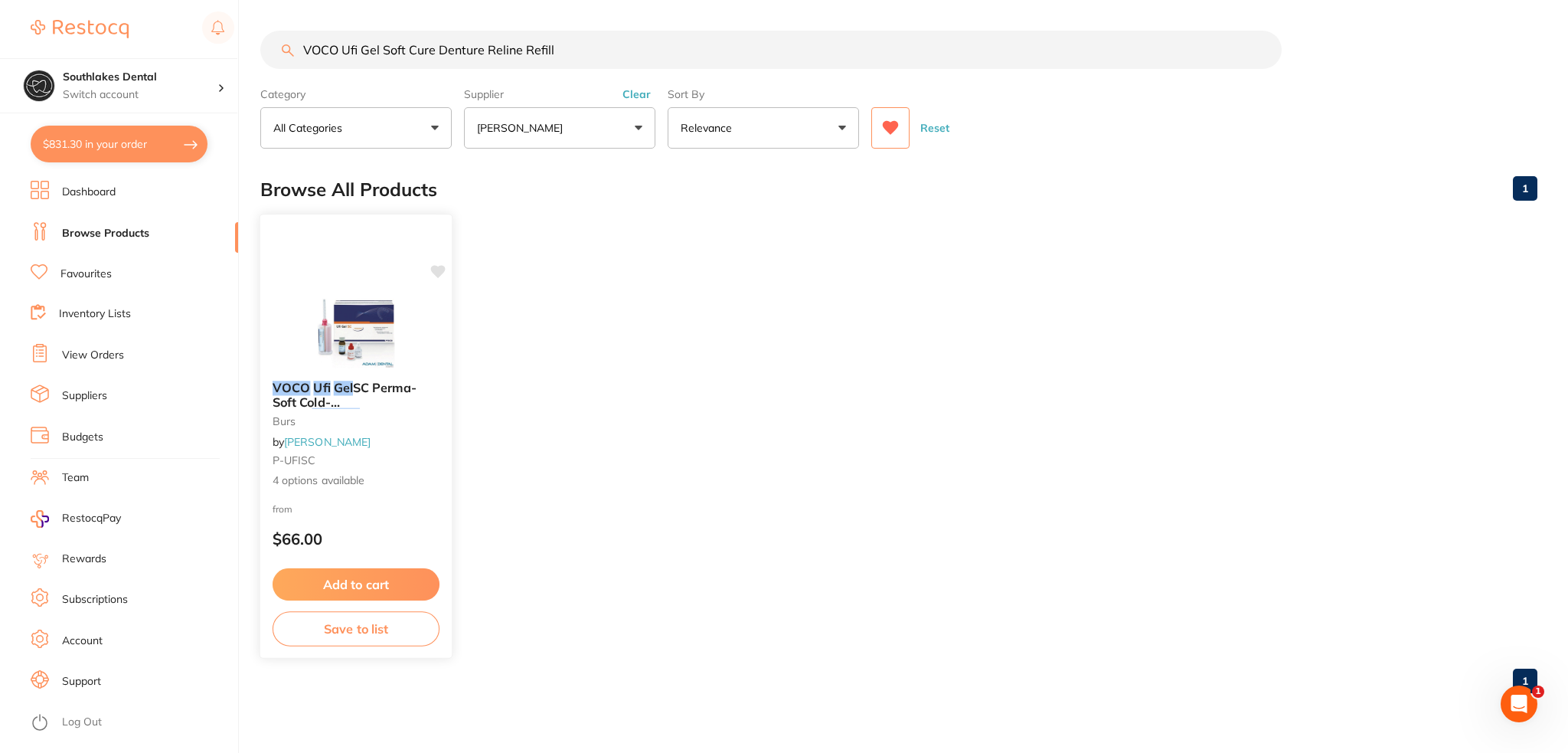
click at [350, 386] on span "SC Perma-Soft Cold-Curing" at bounding box center [344, 402] width 144 height 43
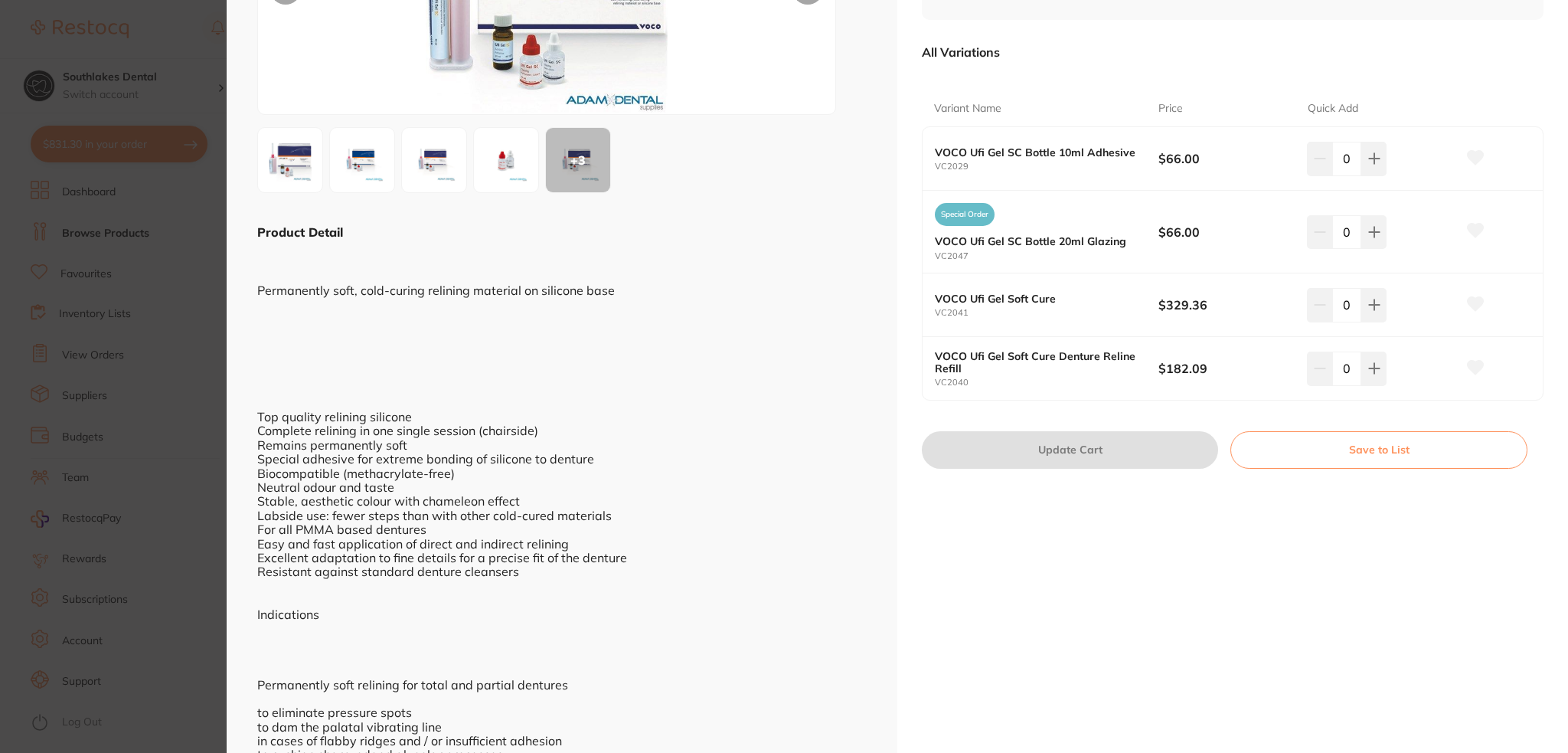
scroll to position [306, 0]
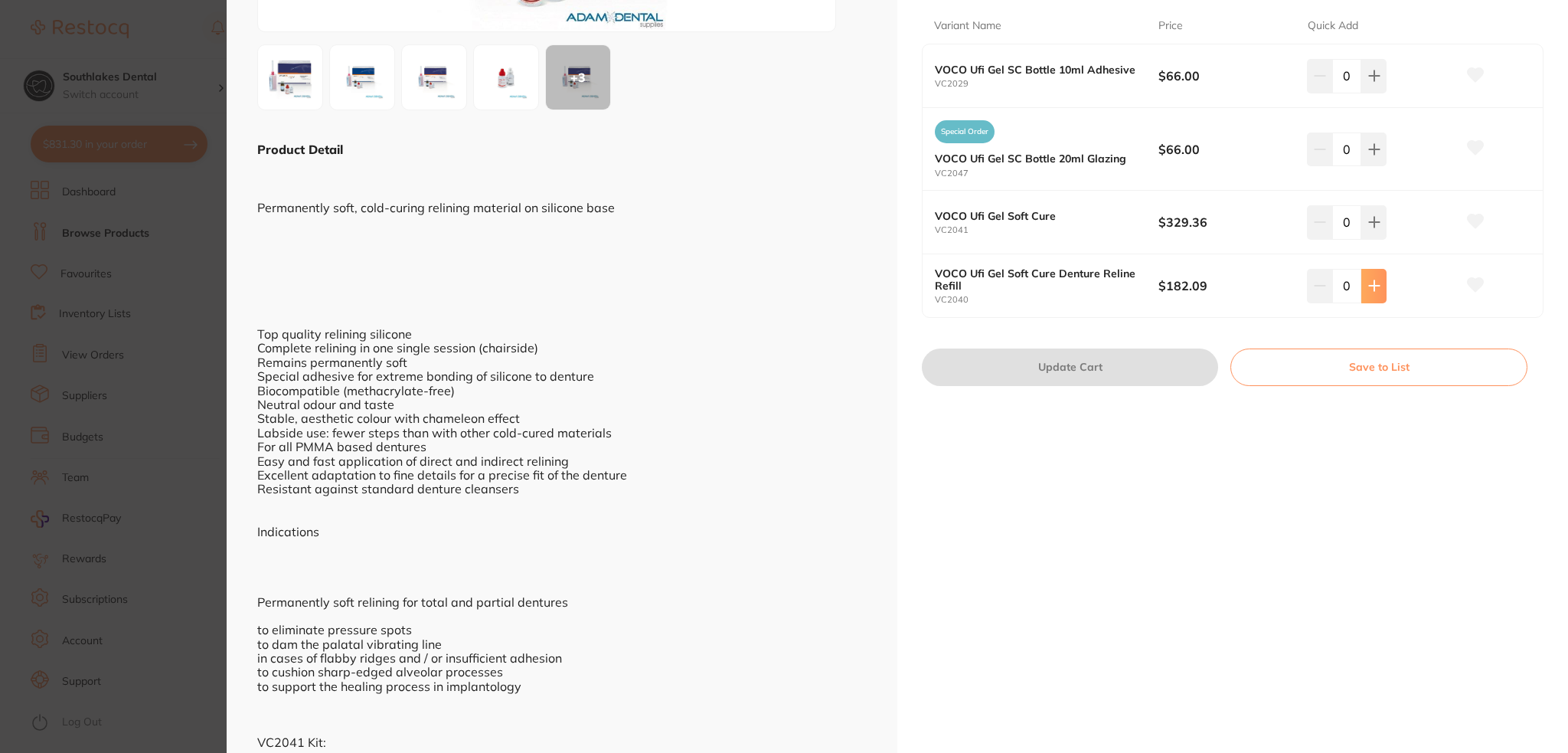
click at [1366, 278] on button at bounding box center [1374, 285] width 25 height 33
type input "1"
click at [1471, 281] on icon at bounding box center [1476, 284] width 16 height 14
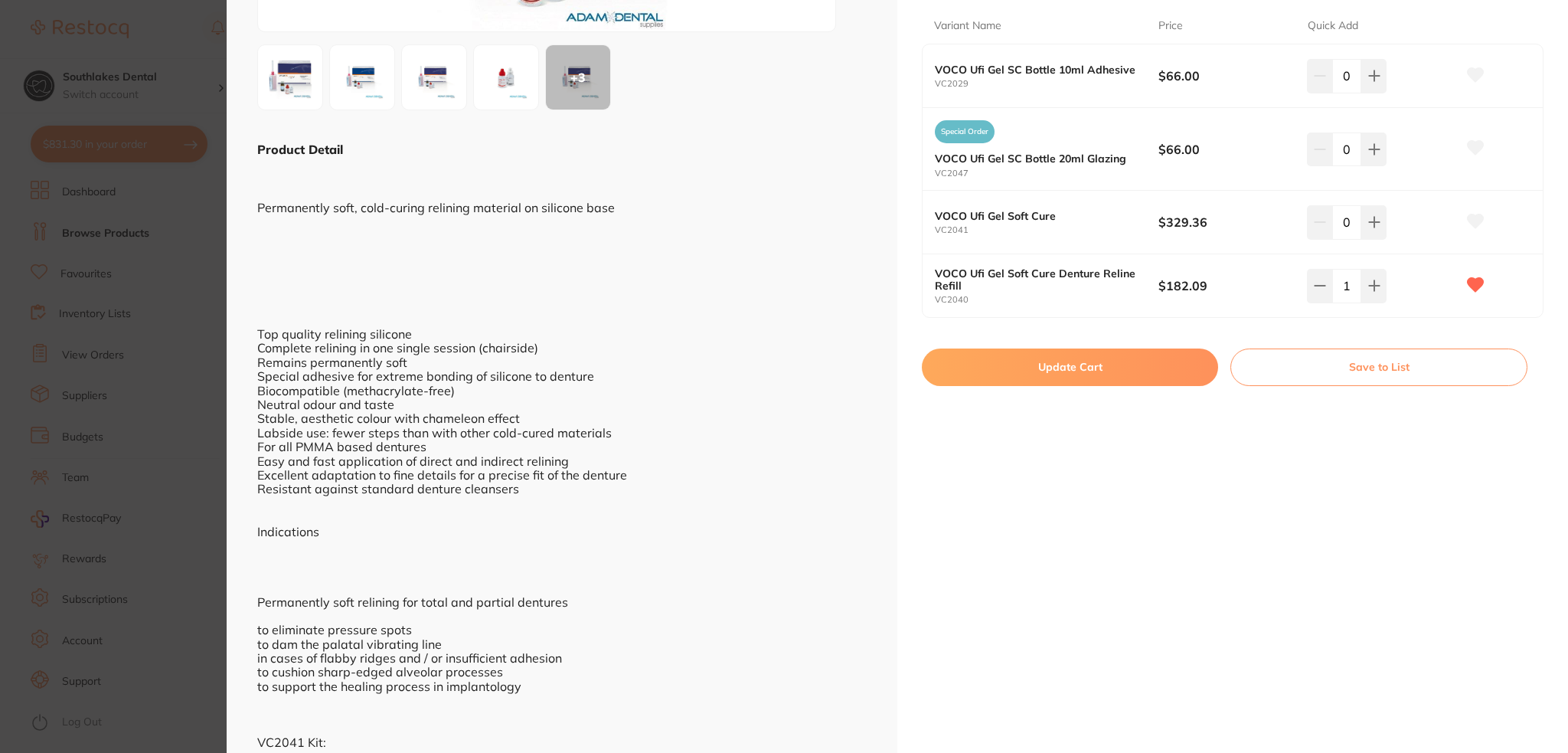
click at [1102, 363] on button "Update Cart" at bounding box center [1070, 367] width 296 height 37
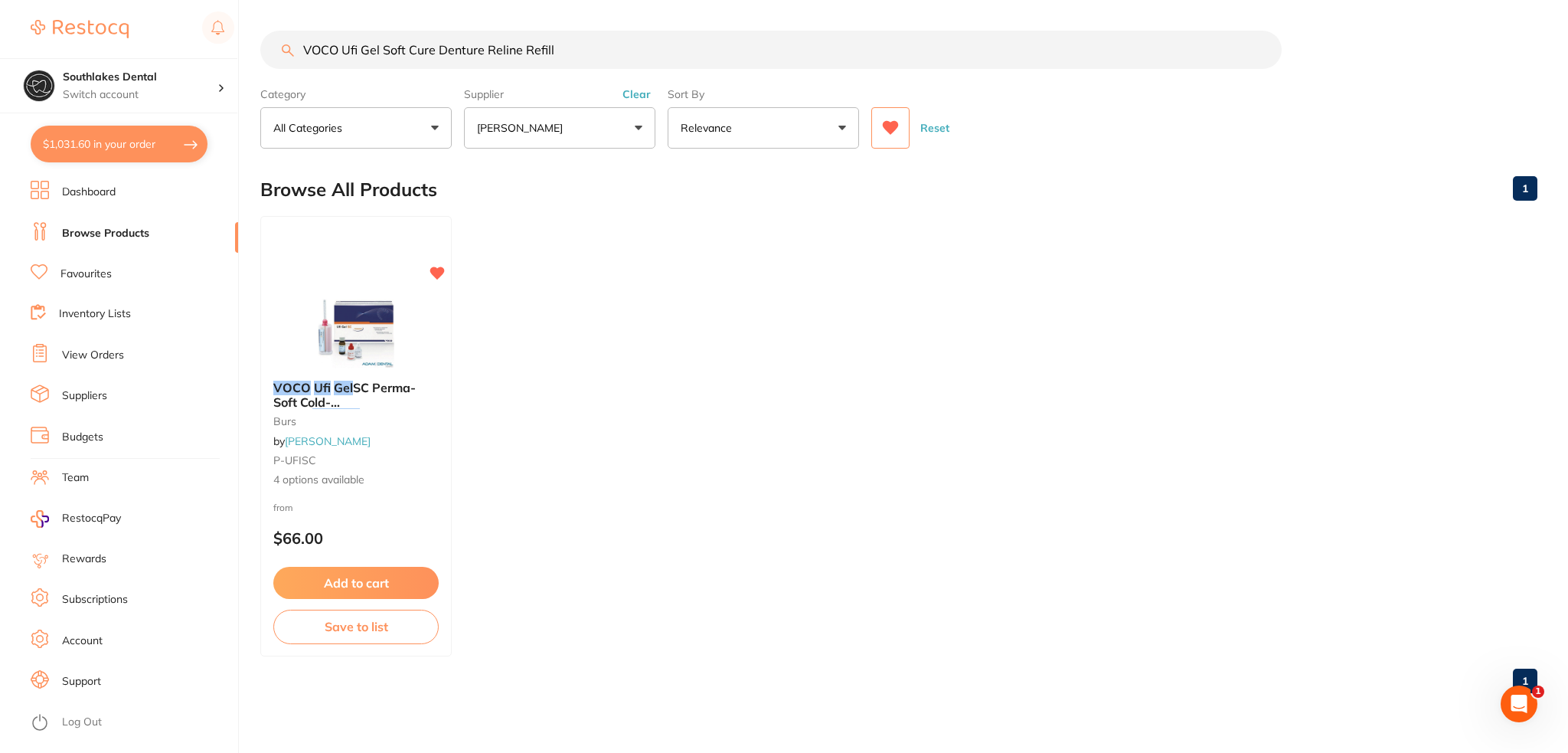
scroll to position [229, 0]
click at [83, 160] on button "$1,031.60 in your order" at bounding box center [119, 144] width 177 height 37
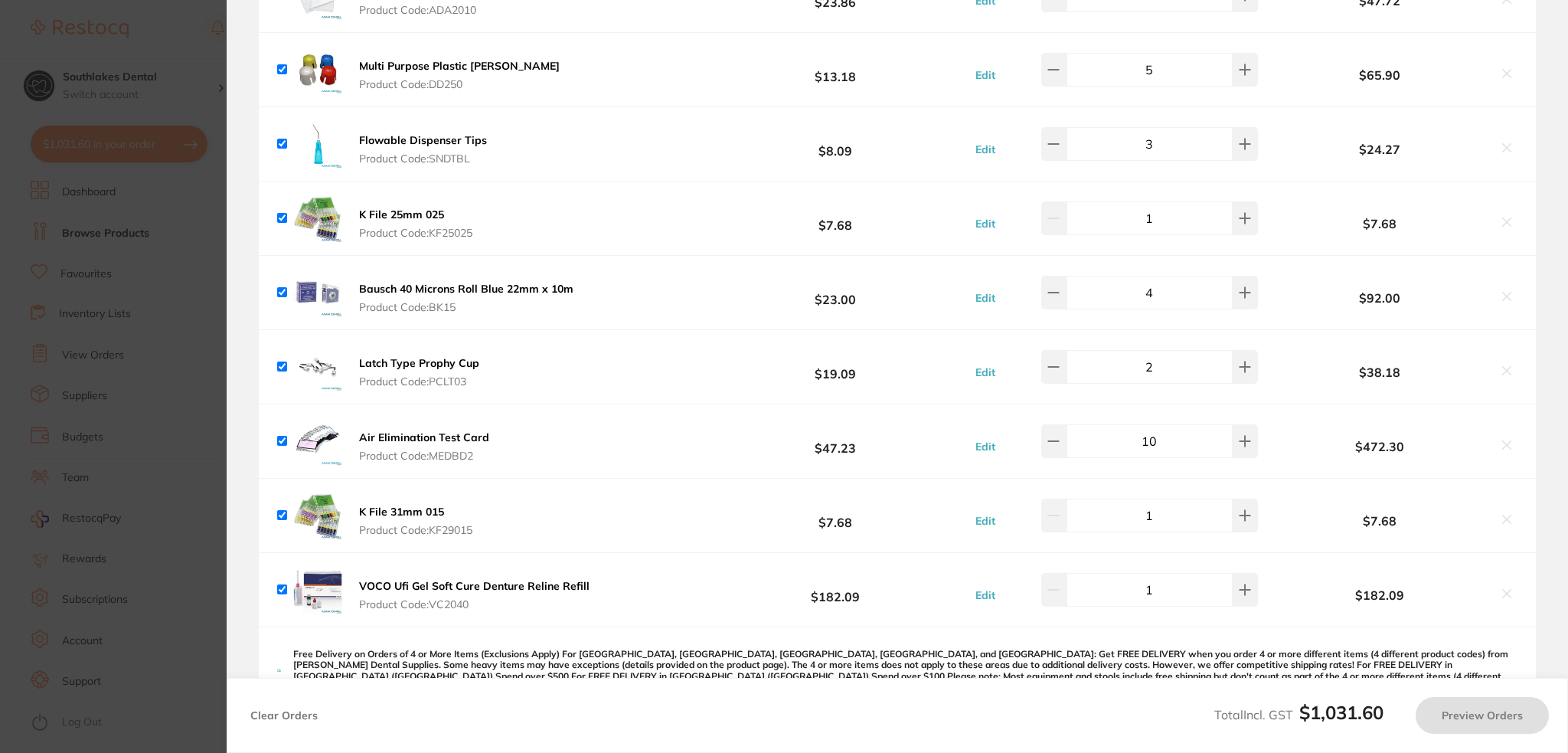
checkbox input "true"
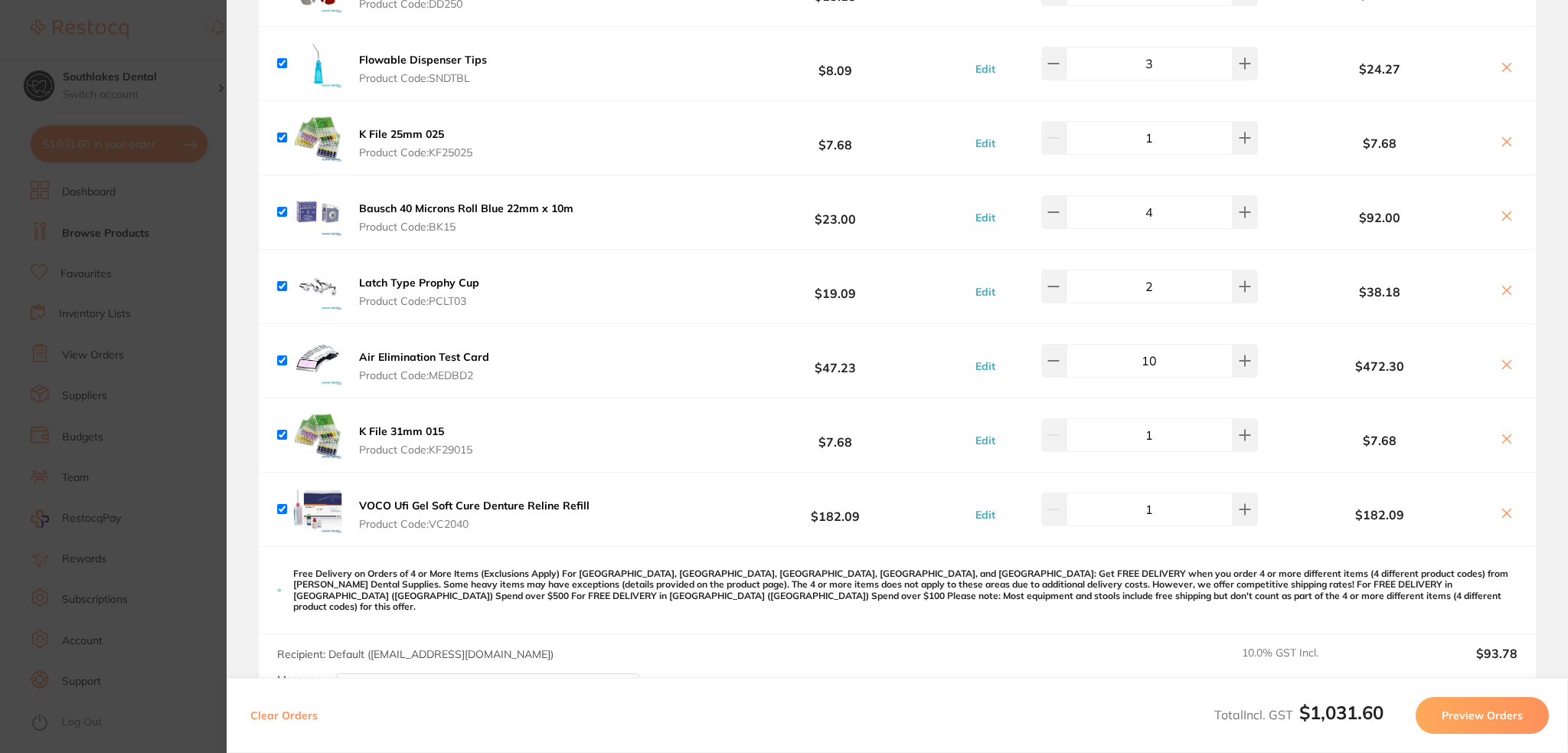
scroll to position [383, 0]
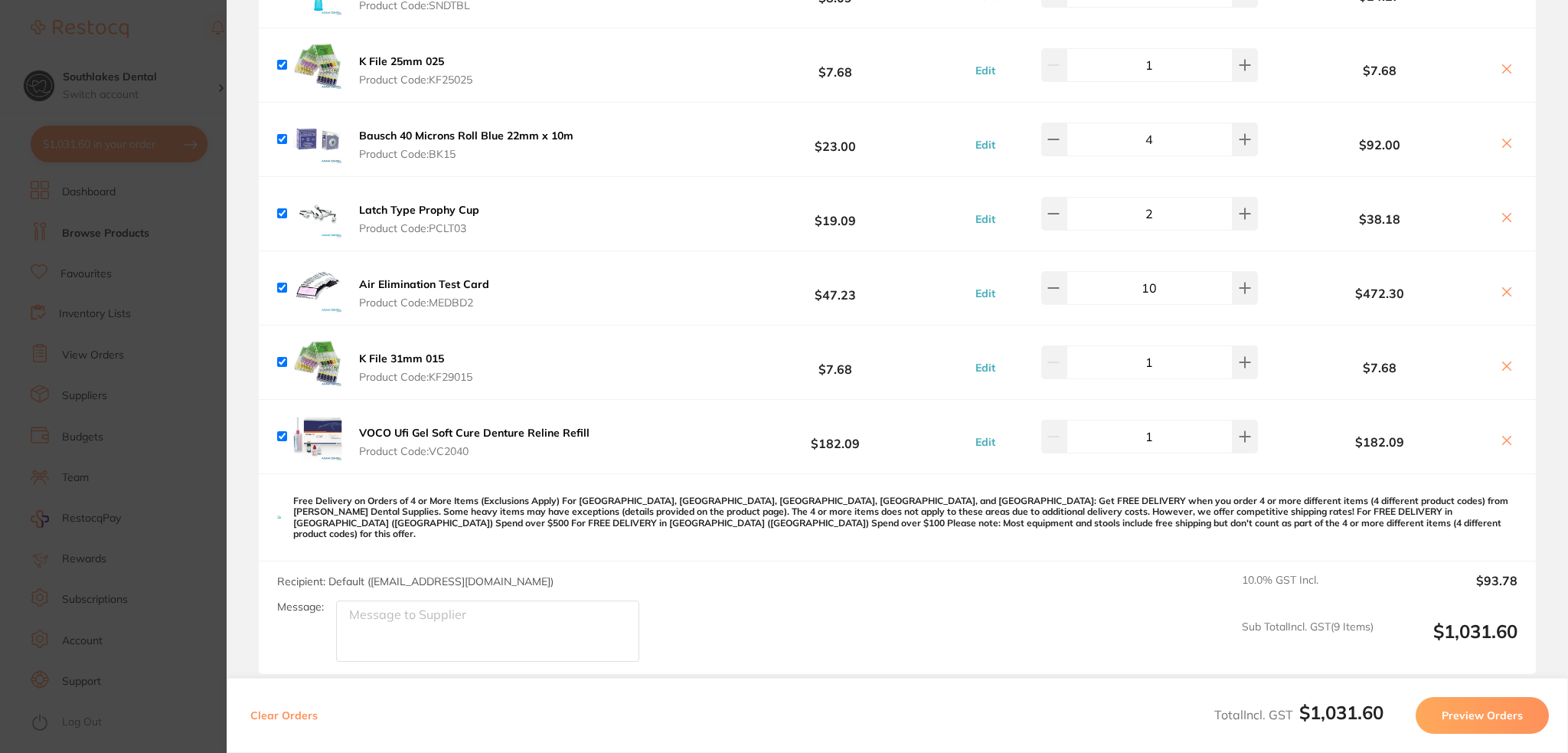
click at [1503, 436] on icon at bounding box center [1507, 440] width 8 height 8
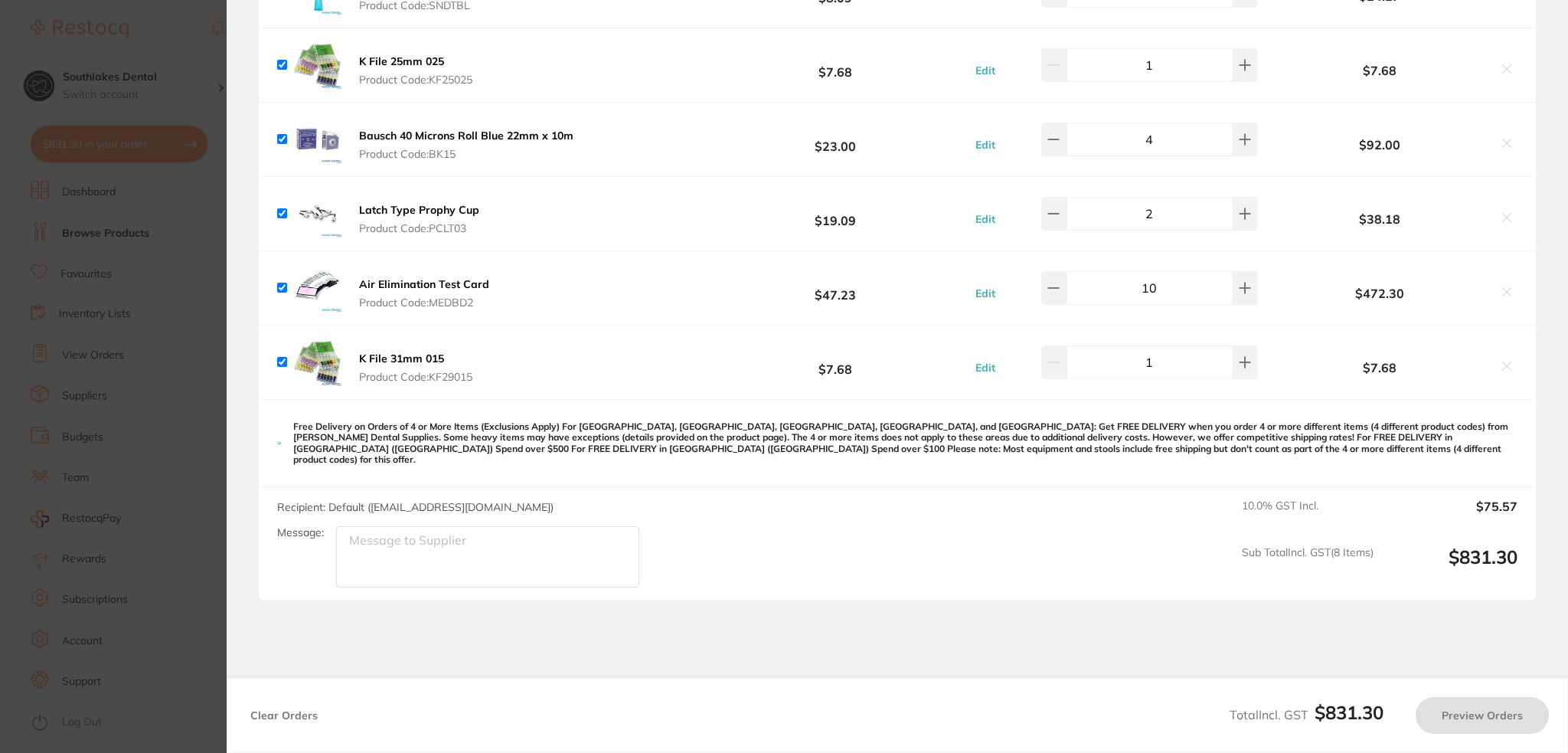
checkbox input "true"
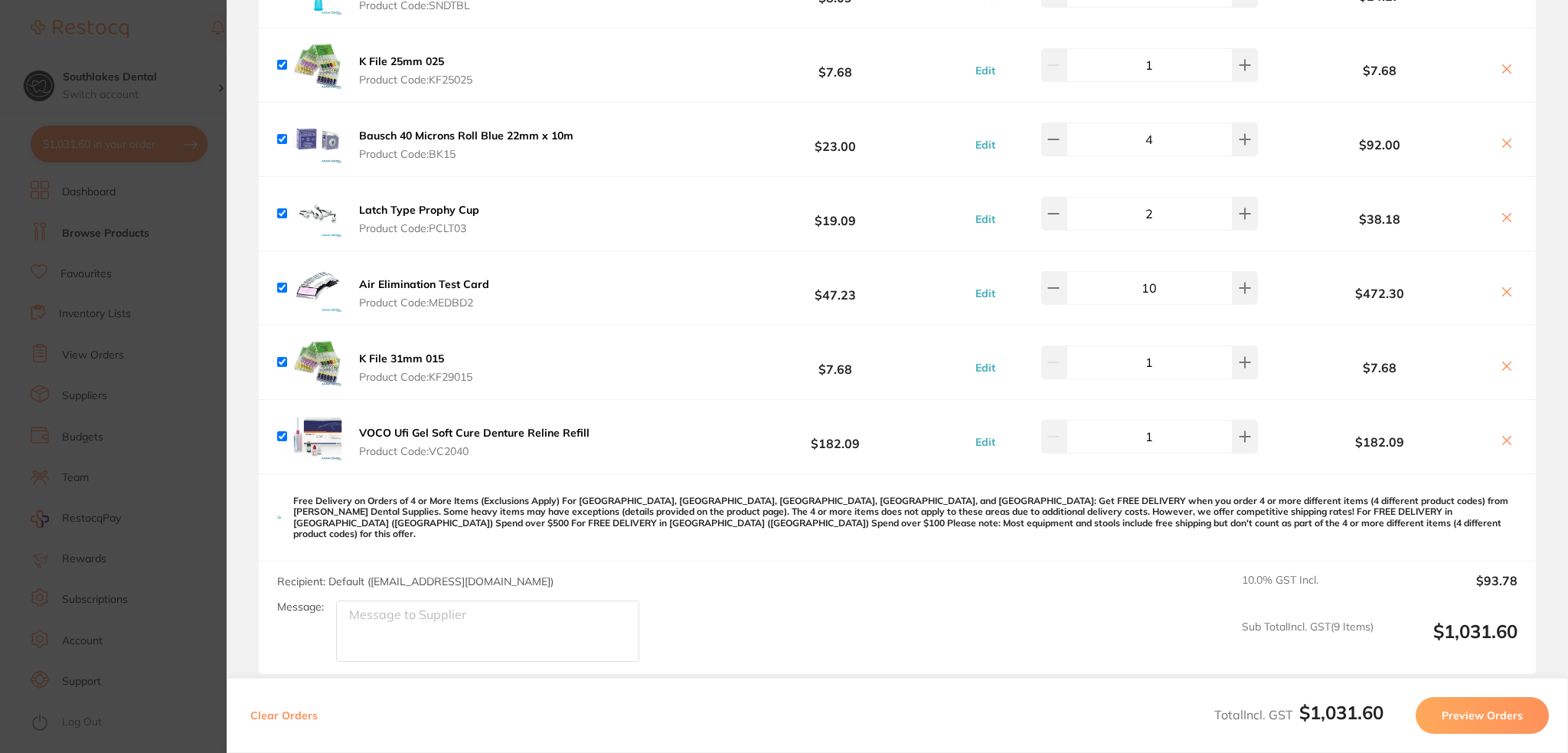
click at [562, 426] on b "VOCO Ufi Gel Soft Cure Denture Reline Refill" at bounding box center [474, 432] width 230 height 14
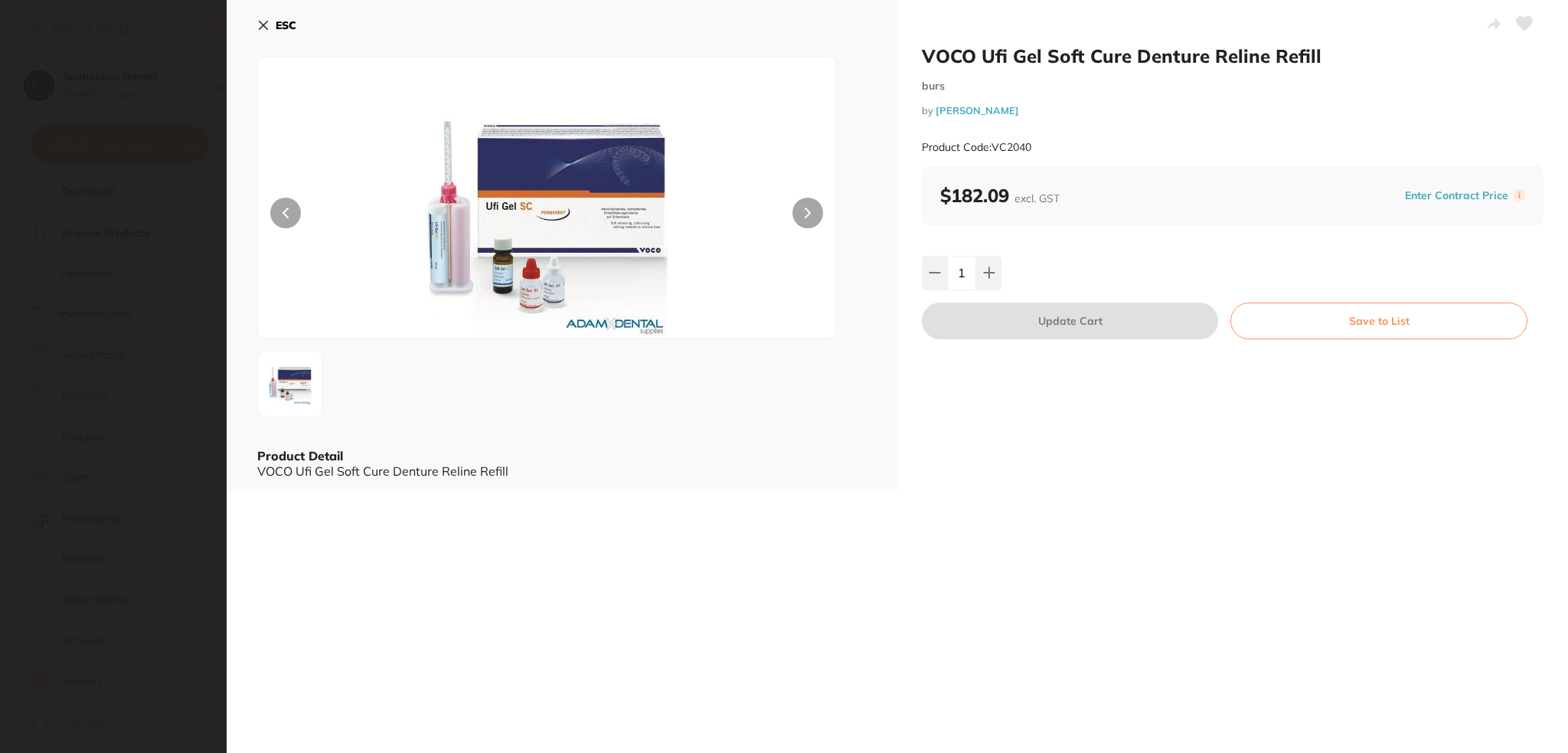
scroll to position [0, 0]
click at [258, 14] on button "ESC" at bounding box center [276, 25] width 39 height 26
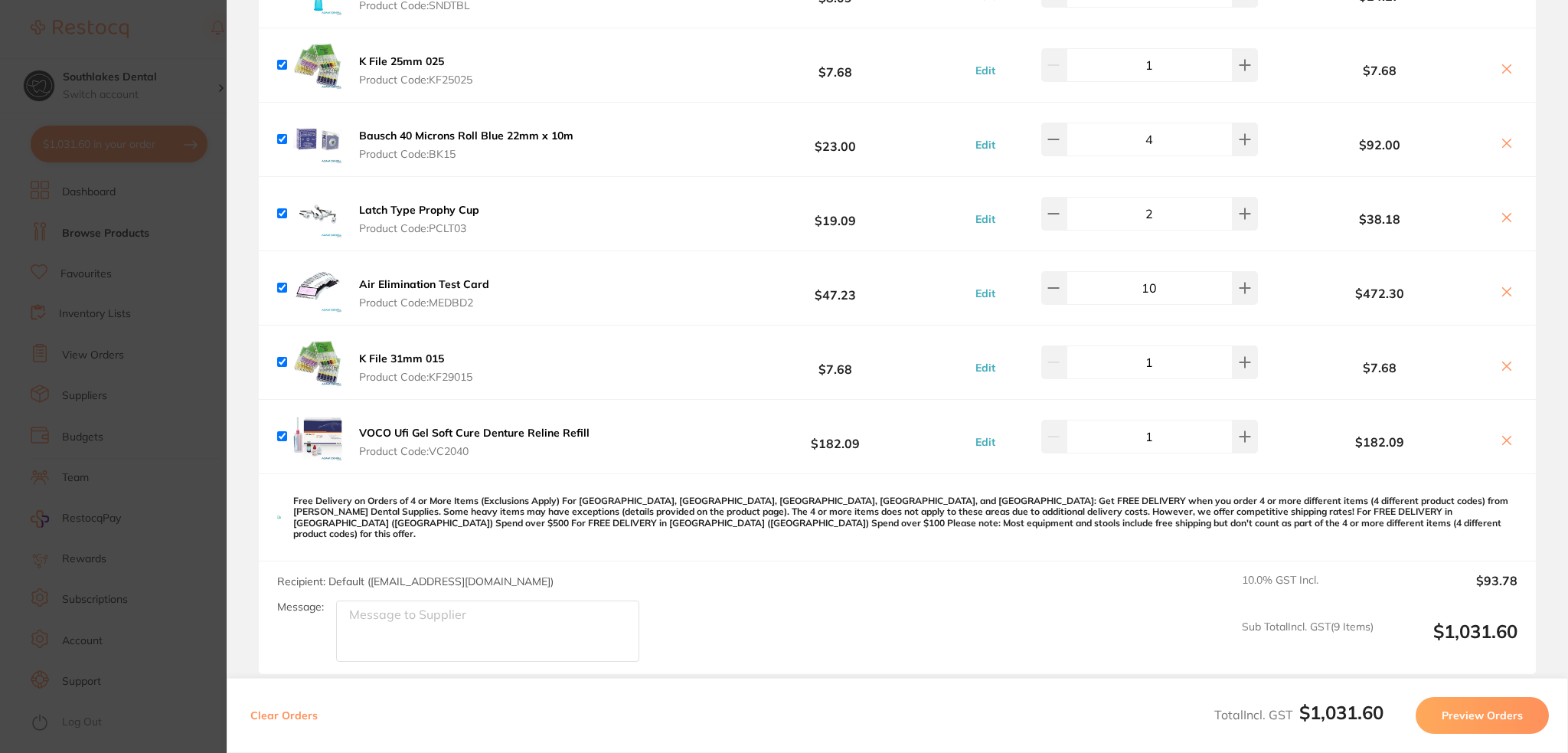
click at [179, 396] on section "Update RRP Set your pre negotiated price for this item. Item Agreed RRP (excl. …" at bounding box center [784, 376] width 1568 height 753
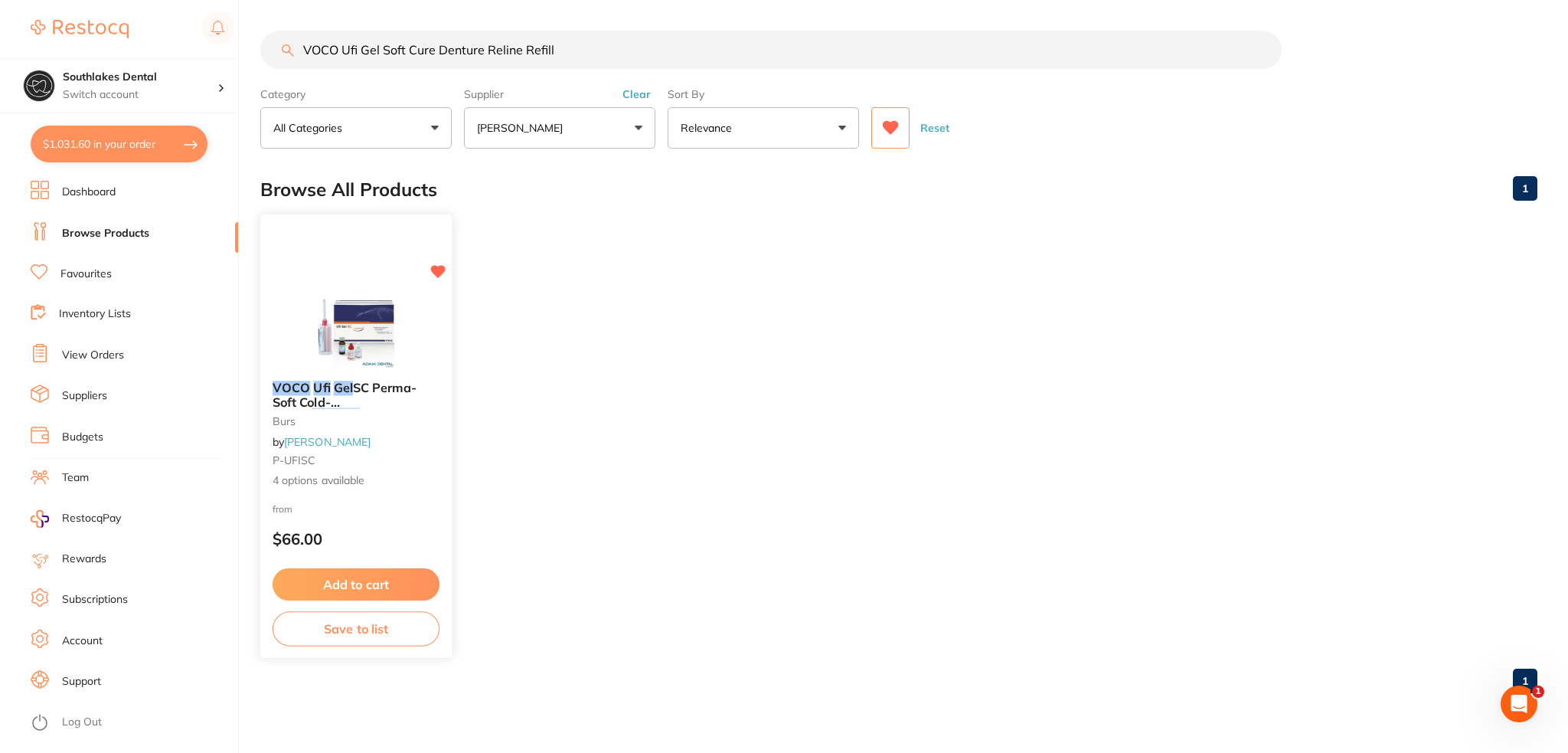
click at [381, 388] on span "SC Perma-Soft Cold-Curing" at bounding box center [344, 402] width 144 height 43
